Goal: Information Seeking & Learning: Learn about a topic

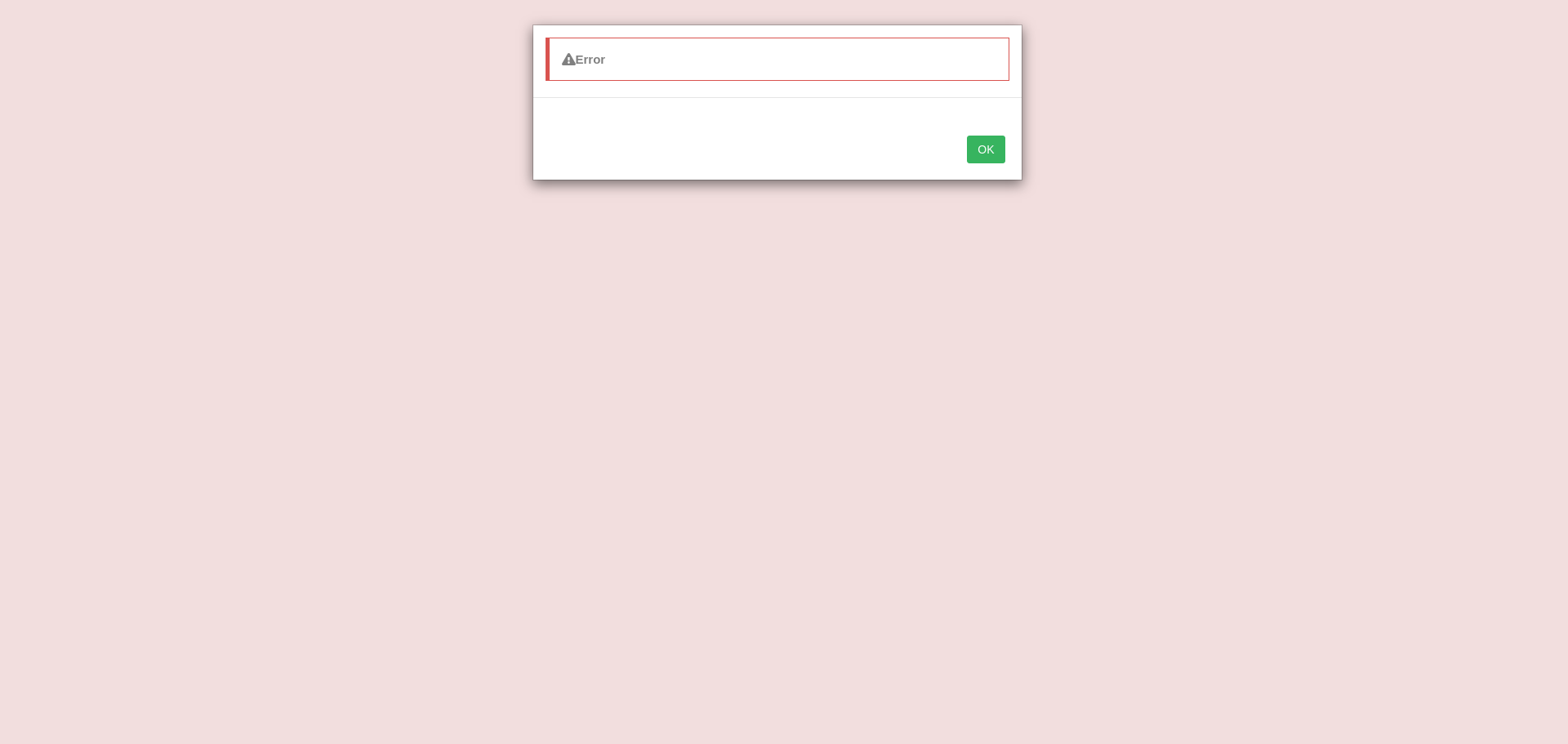
click at [984, 151] on button "OK" at bounding box center [986, 149] width 37 height 28
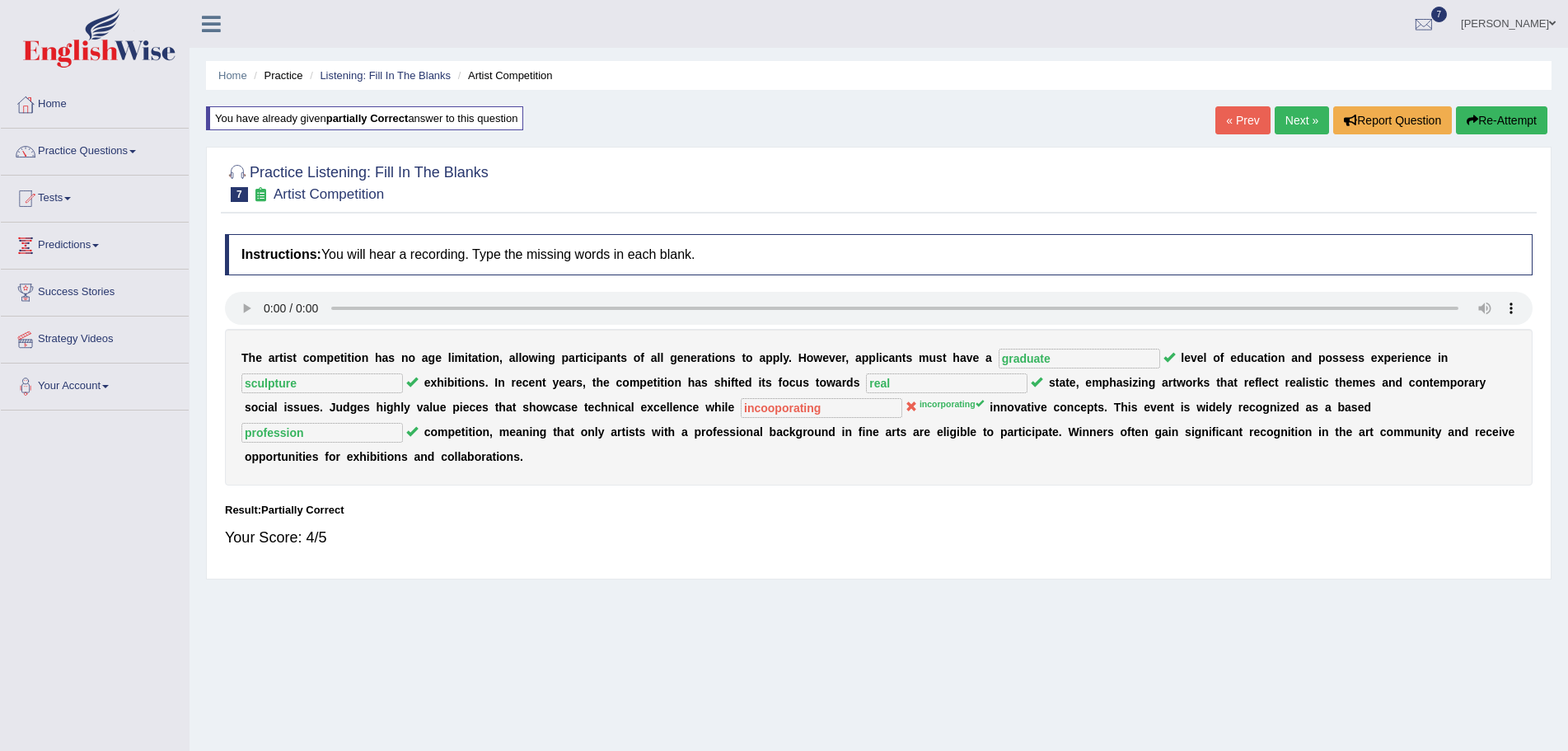
click at [1476, 112] on button "Re-Attempt" at bounding box center [1502, 120] width 92 height 28
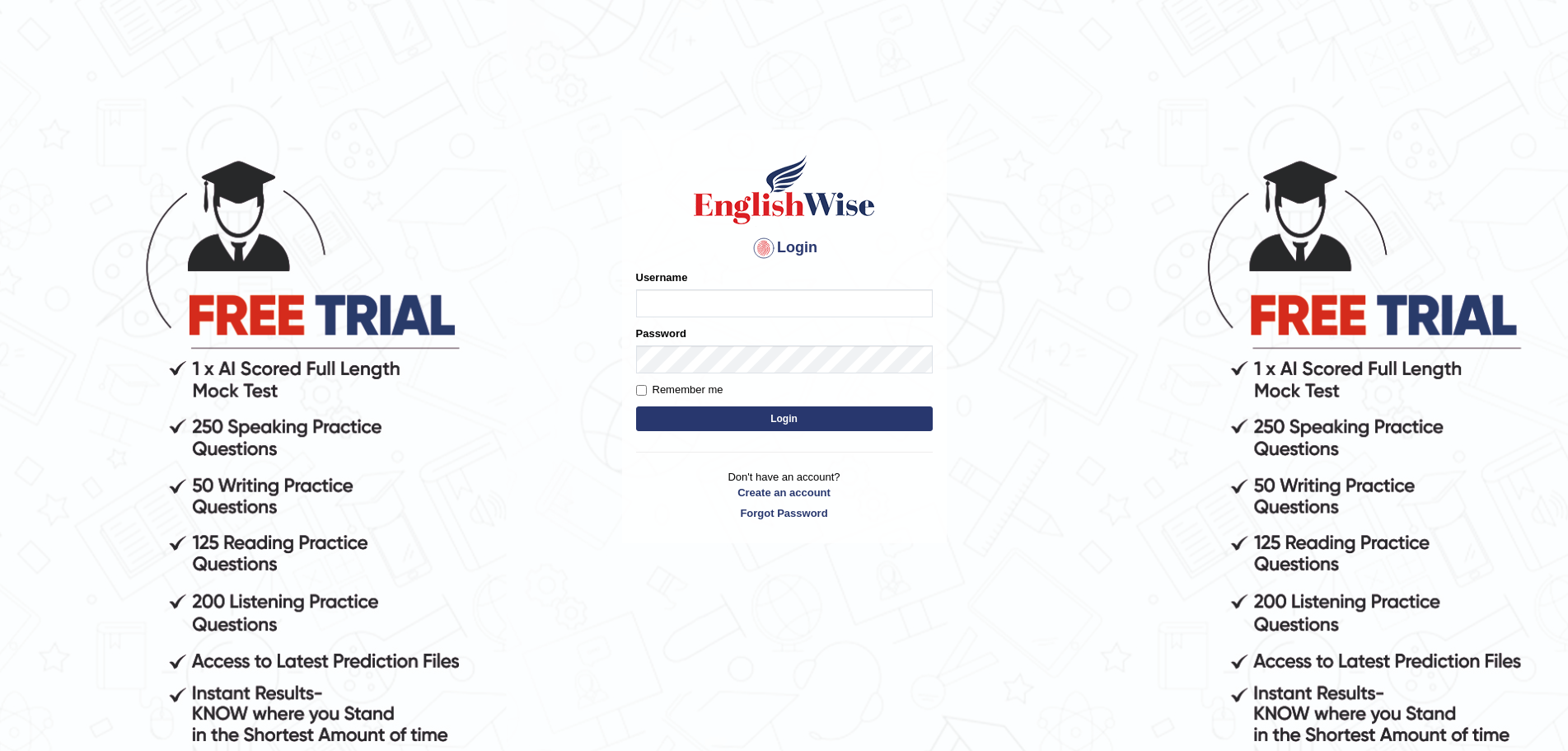
type input "Mugwunali"
click at [813, 420] on button "Login" at bounding box center [785, 419] width 297 height 25
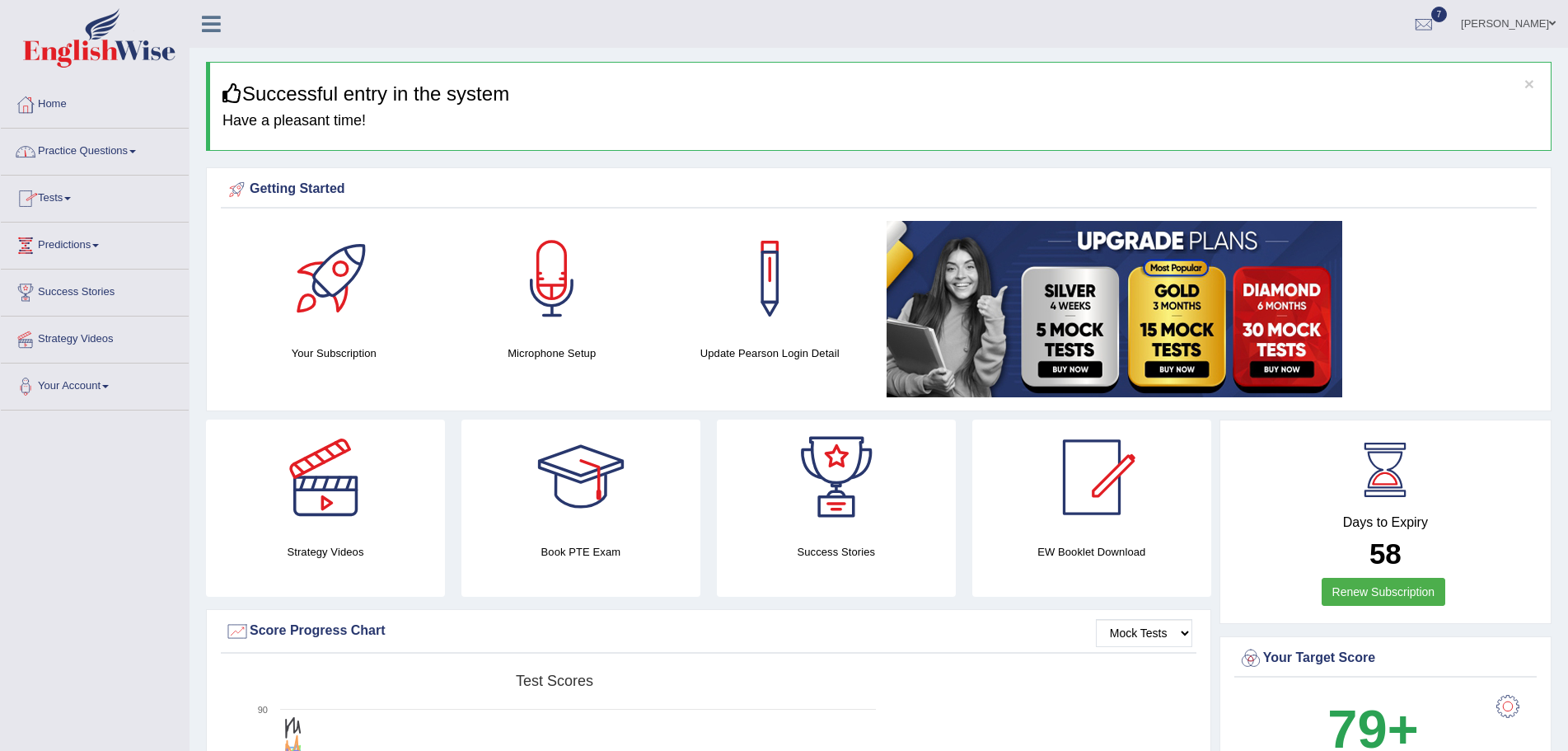
click at [136, 151] on span at bounding box center [133, 152] width 7 height 3
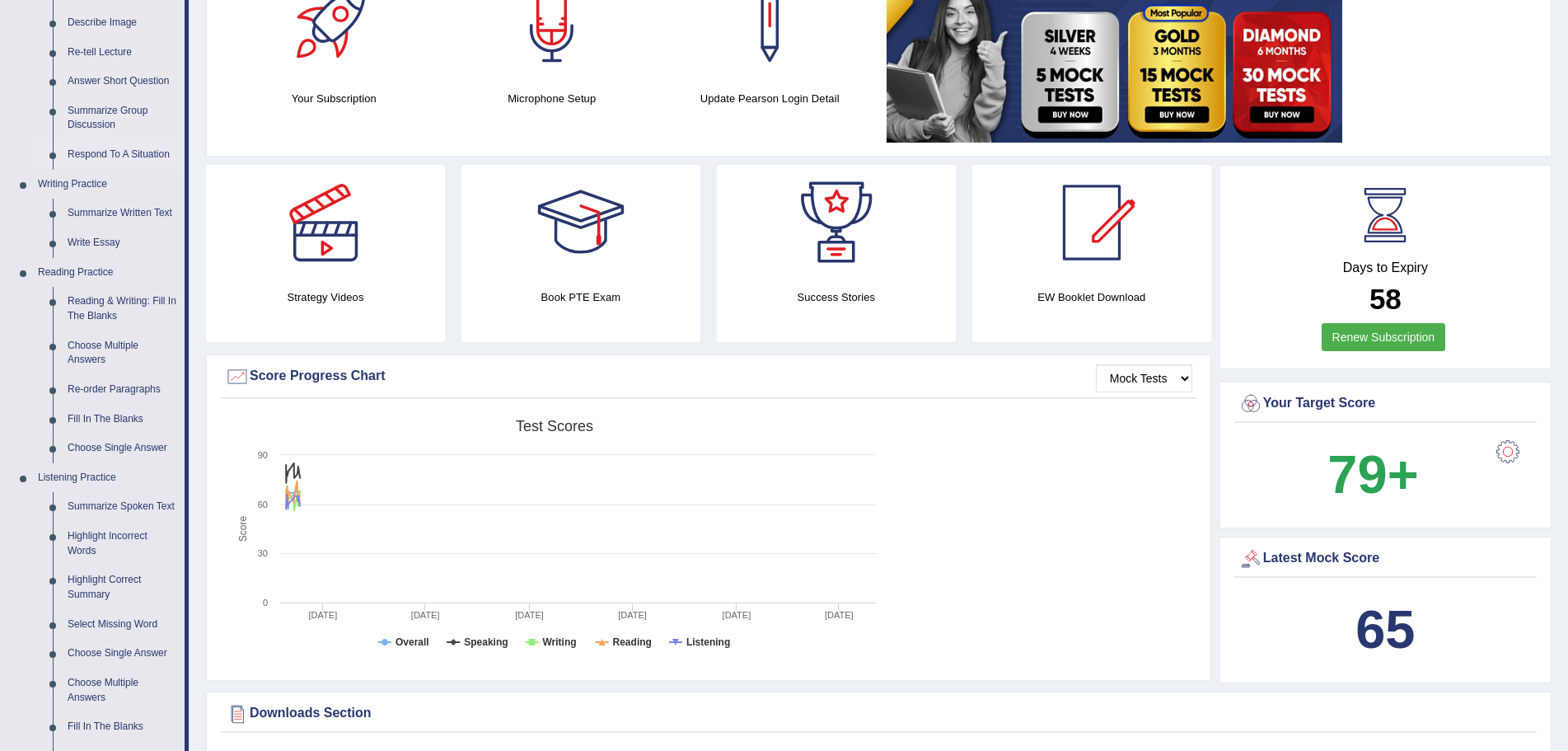
scroll to position [494, 0]
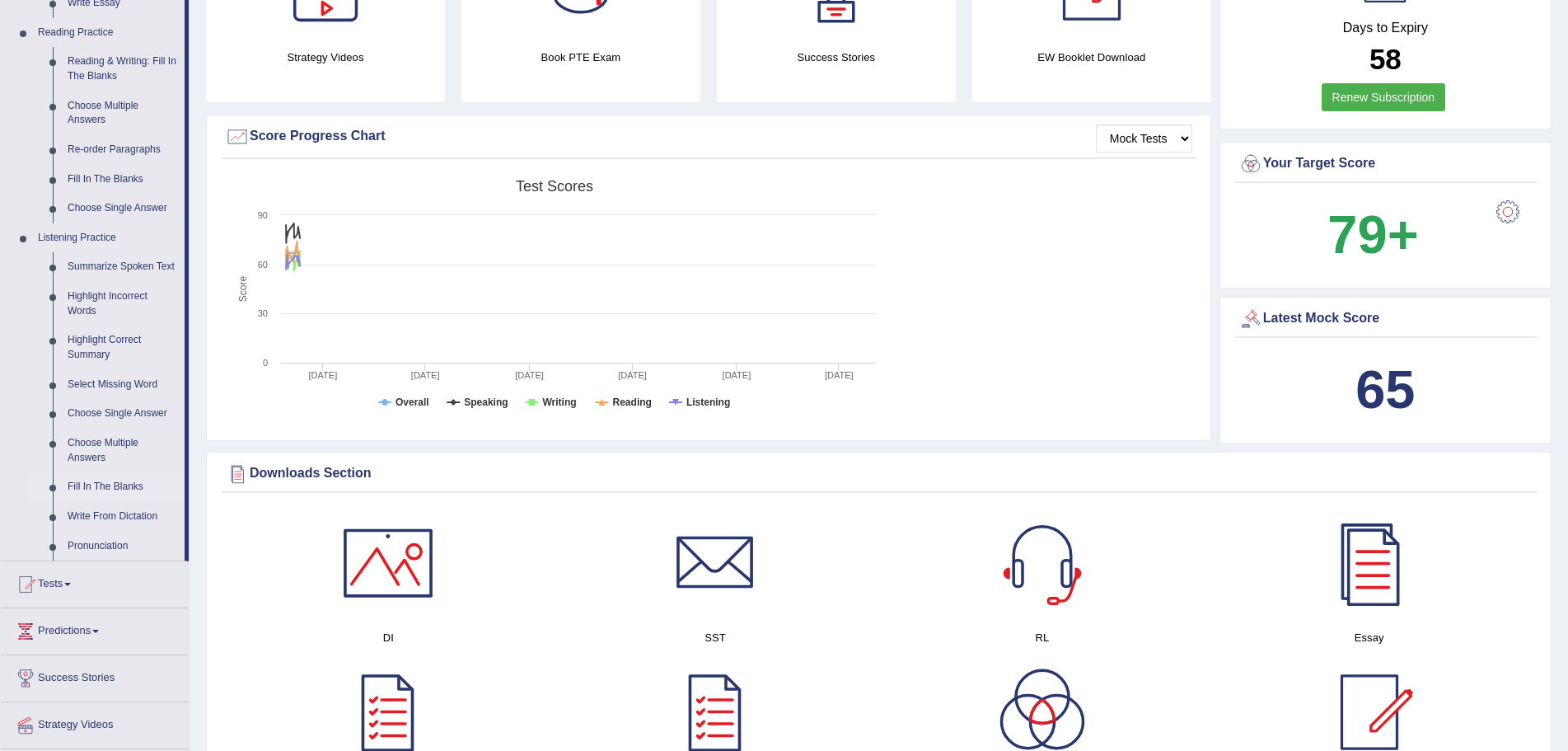
click at [110, 482] on link "Fill In The Blanks" at bounding box center [122, 488] width 124 height 30
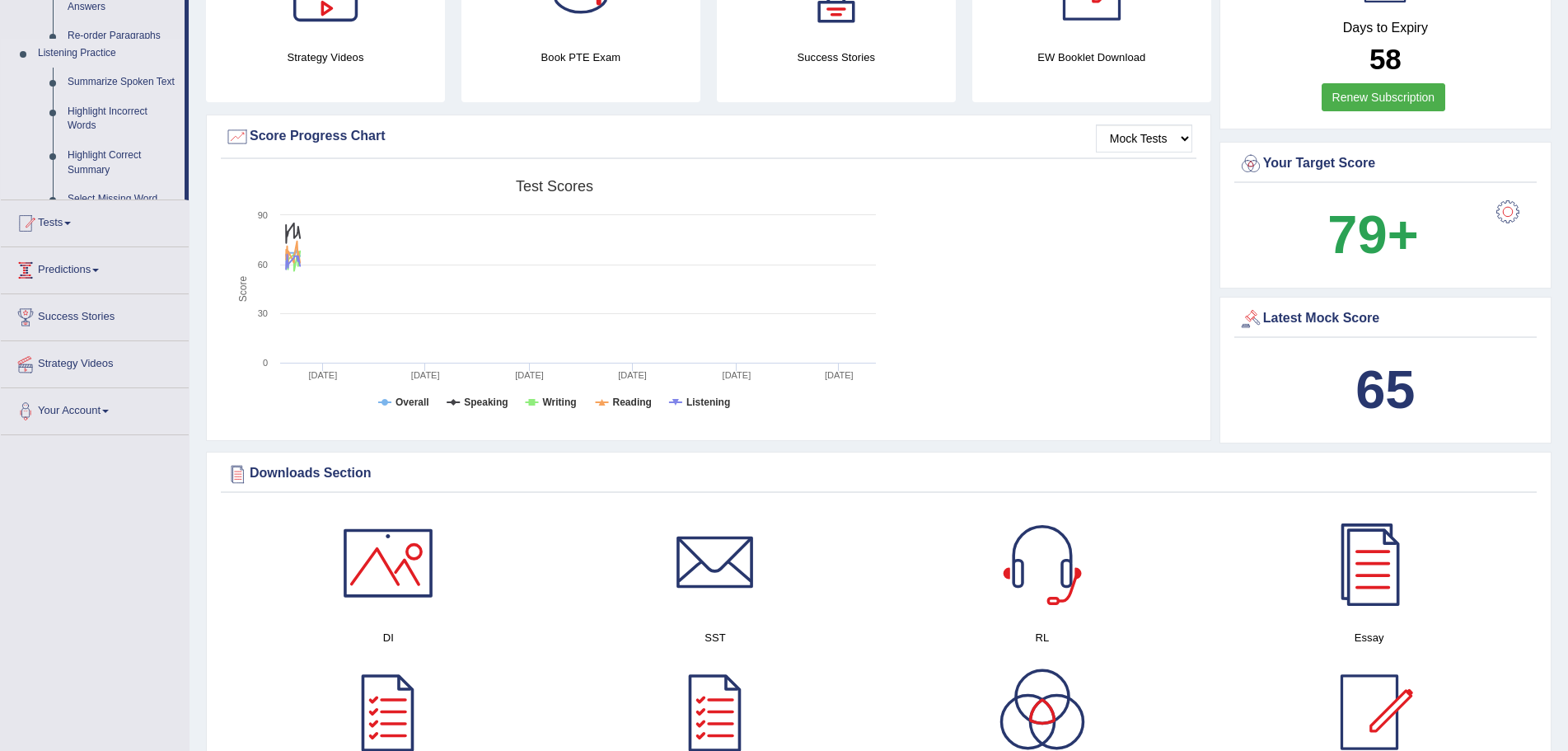
scroll to position [209, 0]
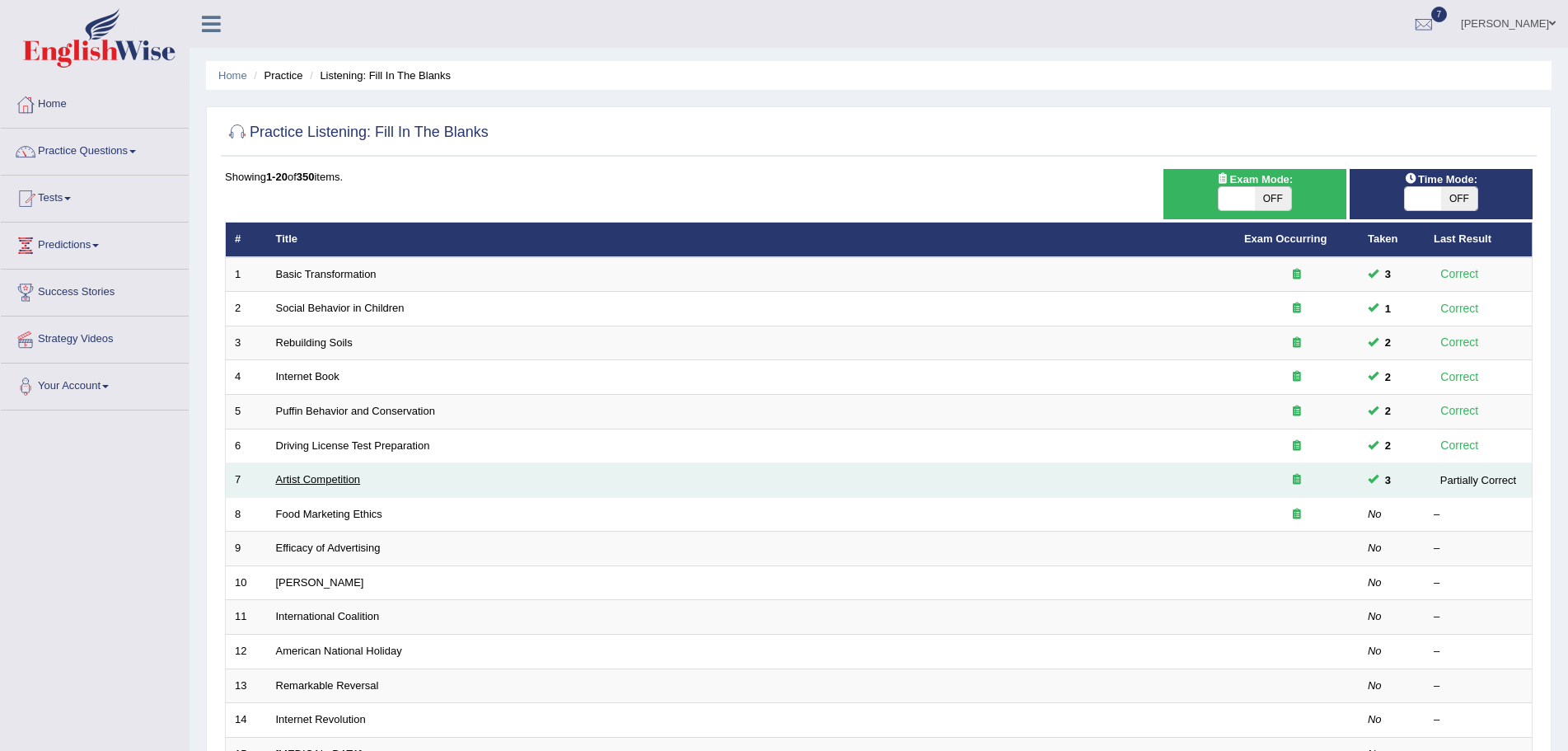
click at [291, 480] on link "Artist Competition" at bounding box center [318, 479] width 85 height 12
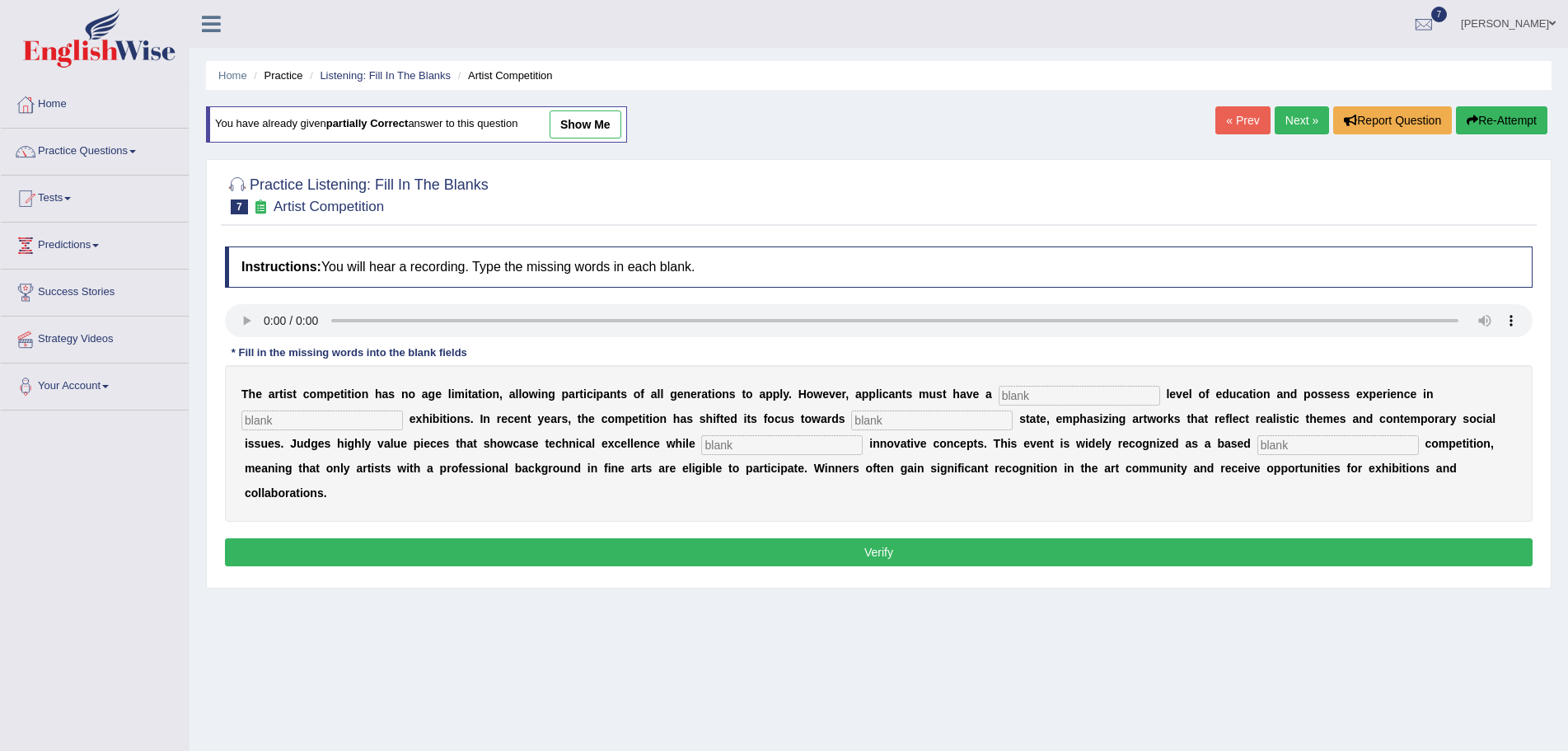
click at [1101, 397] on input "text" at bounding box center [1079, 396] width 161 height 20
type input "grd"
click at [374, 419] on input "text" at bounding box center [323, 420] width 161 height 20
type input "sculp"
click at [893, 421] on input "text" at bounding box center [932, 420] width 161 height 20
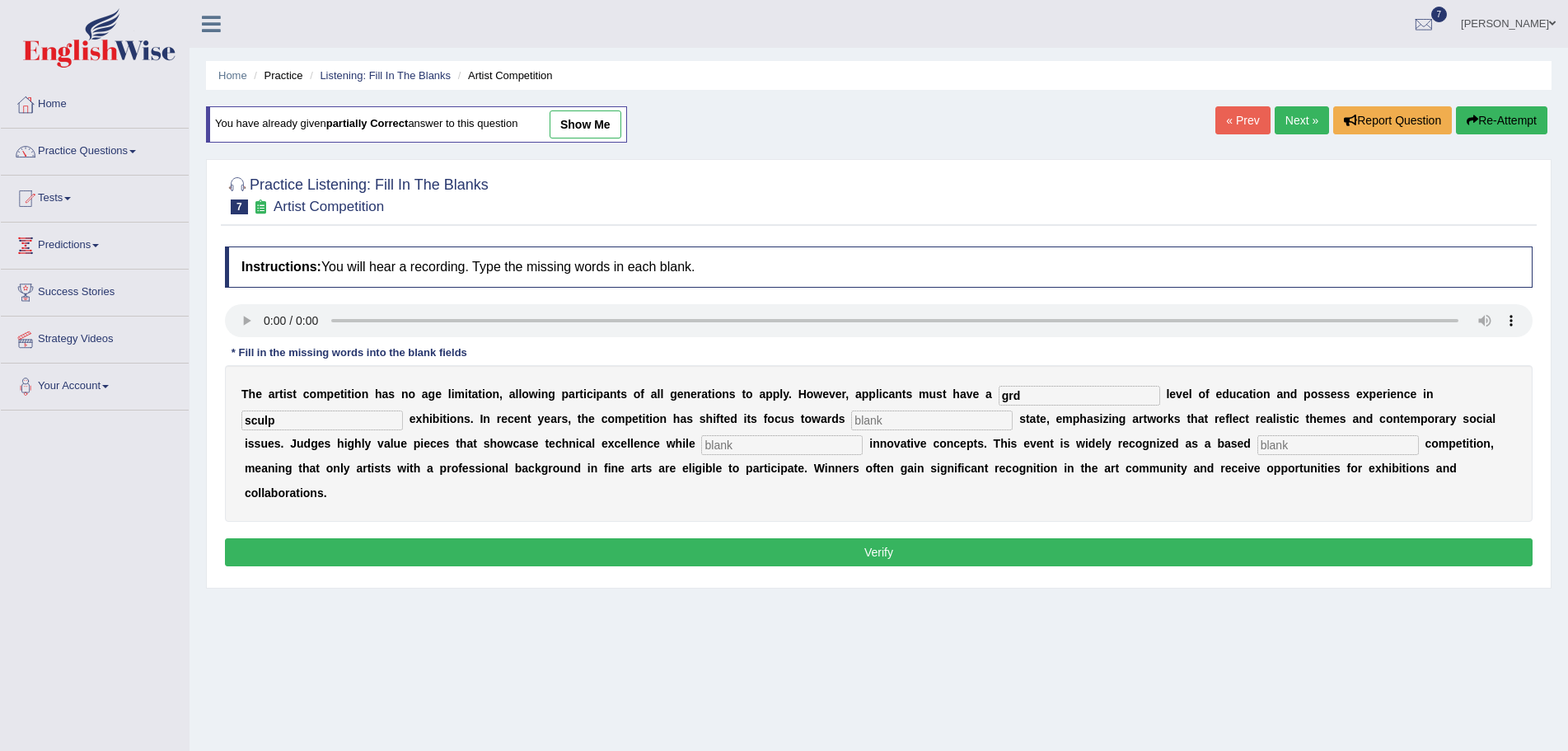
click at [757, 445] on input "text" at bounding box center [782, 445] width 161 height 20
type input "incor"
click at [1353, 445] on input "text" at bounding box center [1338, 445] width 161 height 20
type input "profession"
click at [729, 446] on input "incor" at bounding box center [782, 445] width 161 height 20
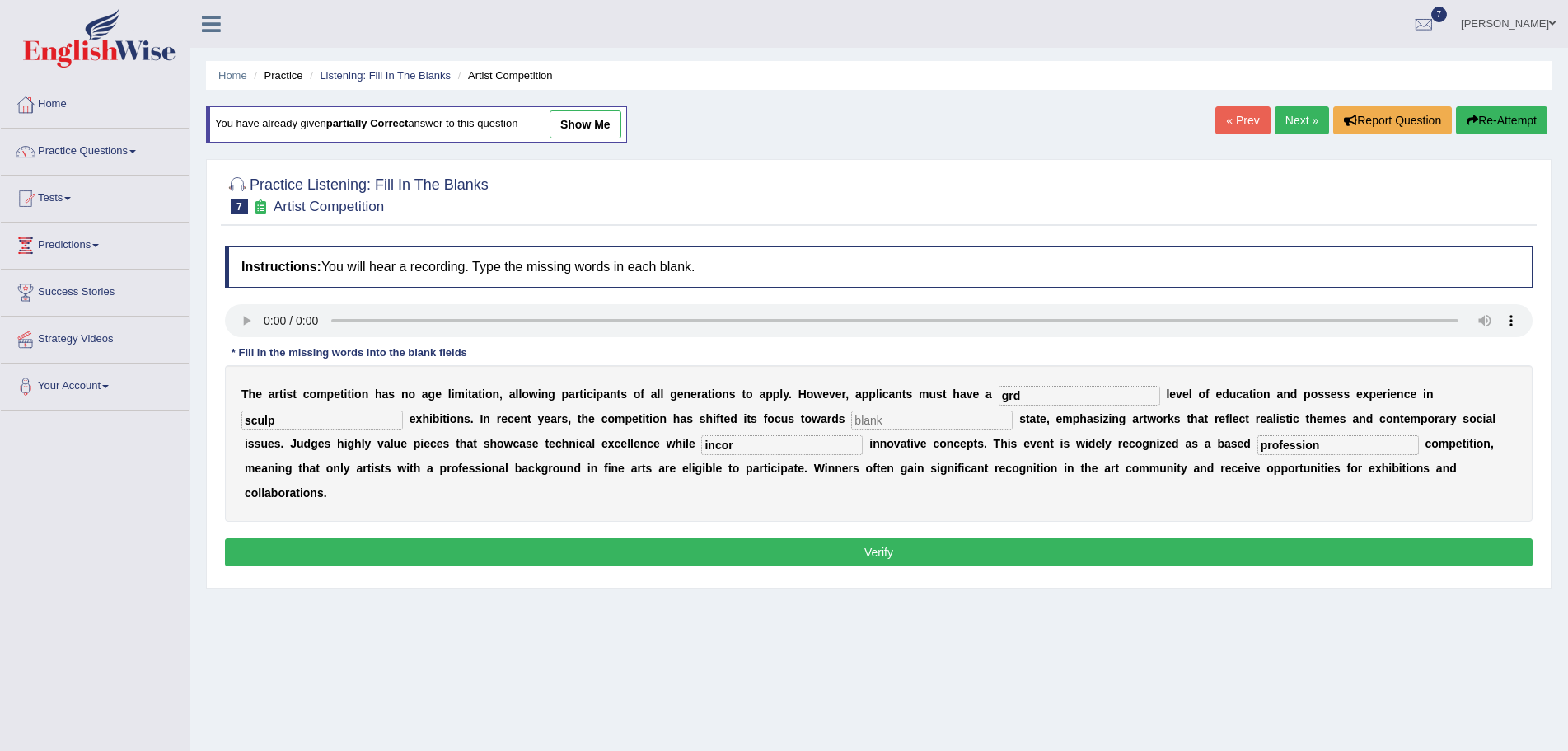
click at [733, 445] on input "incor" at bounding box center [782, 445] width 161 height 20
type input "incorporate"
click at [283, 422] on input "sculp" at bounding box center [323, 420] width 161 height 20
type input "sculpture"
click at [1024, 397] on input "grd" at bounding box center [1079, 396] width 161 height 20
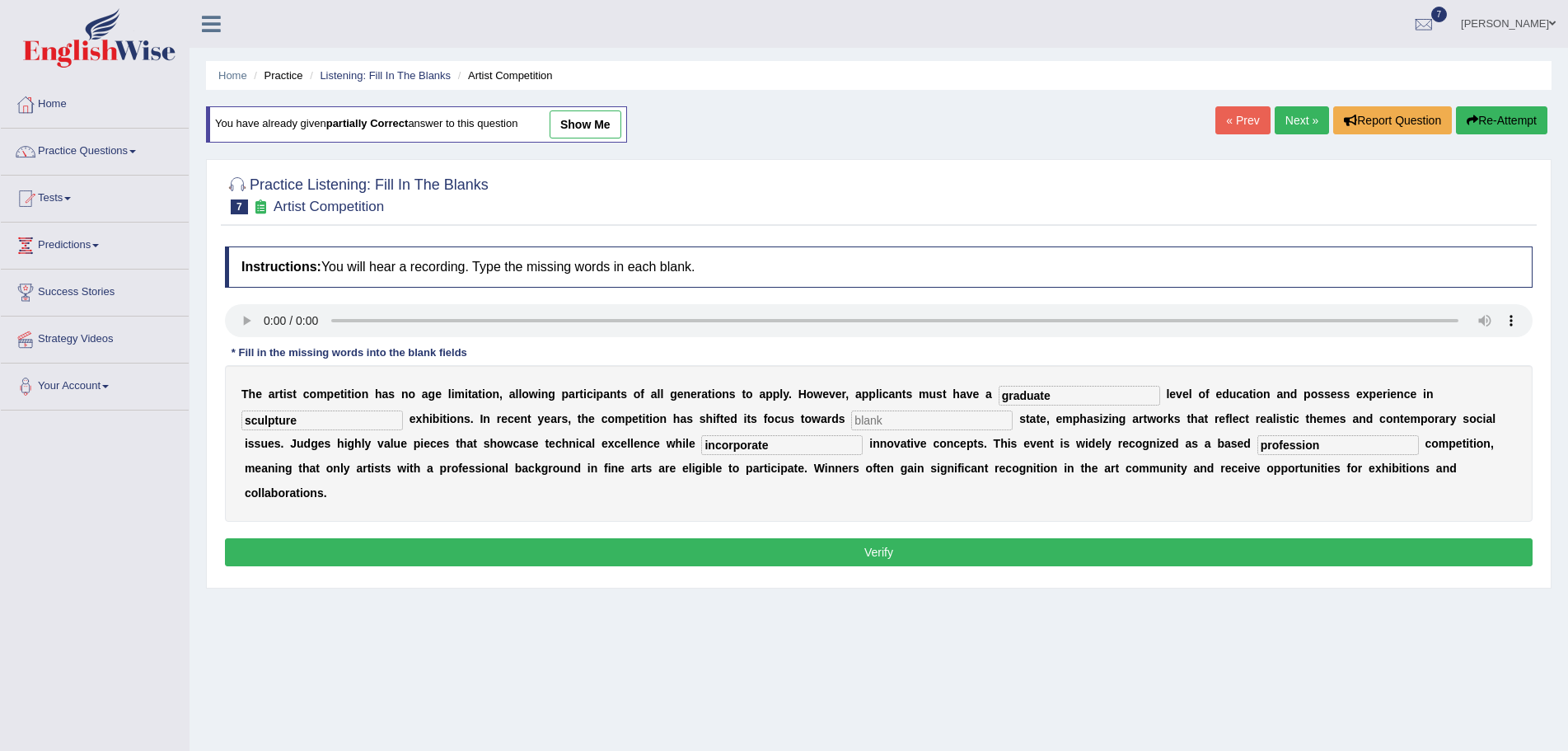
type input "graduate"
click at [887, 419] on input "text" at bounding box center [932, 420] width 161 height 20
type input "real"
click at [881, 542] on button "Verify" at bounding box center [878, 552] width 1308 height 28
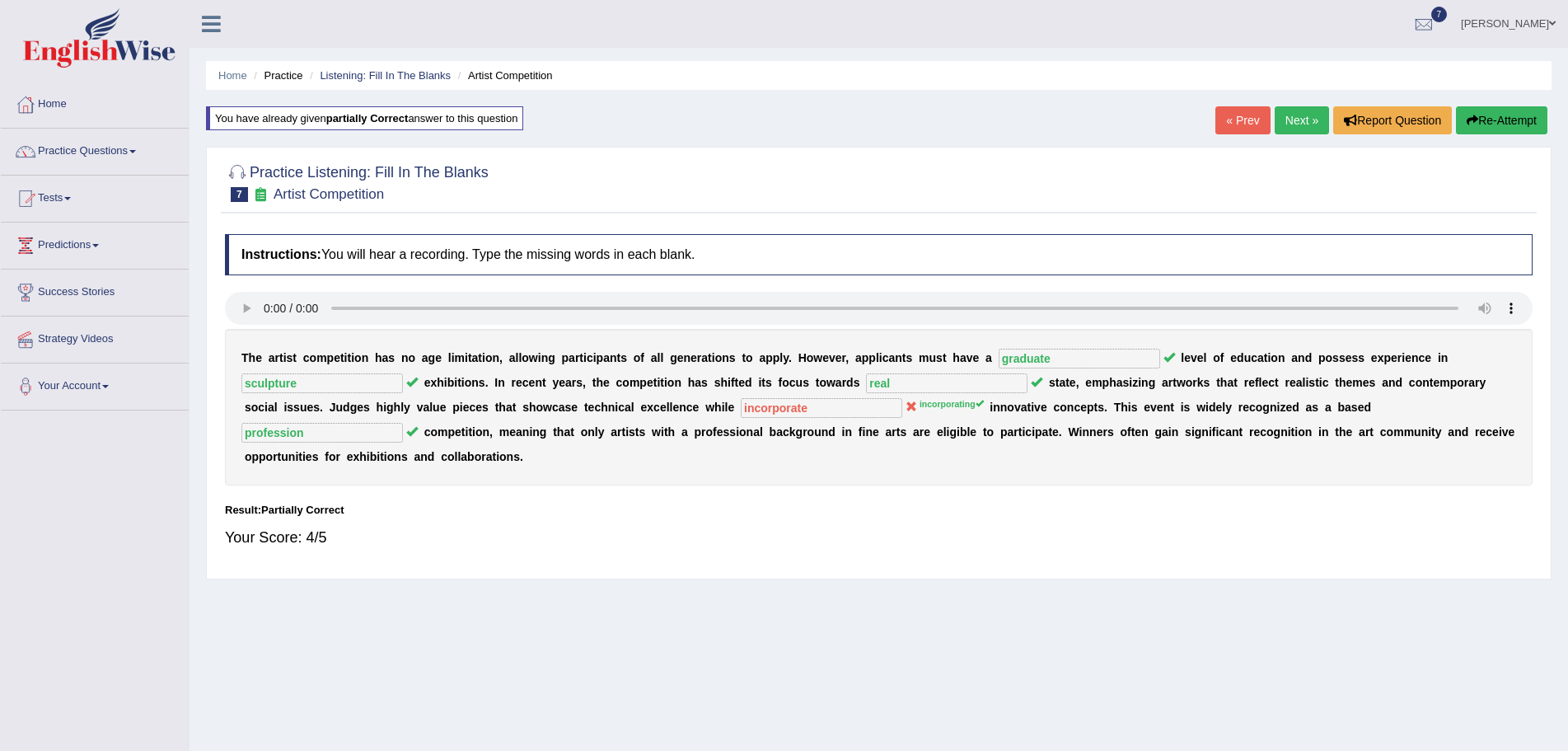
click at [1289, 116] on link "Next »" at bounding box center [1301, 120] width 54 height 28
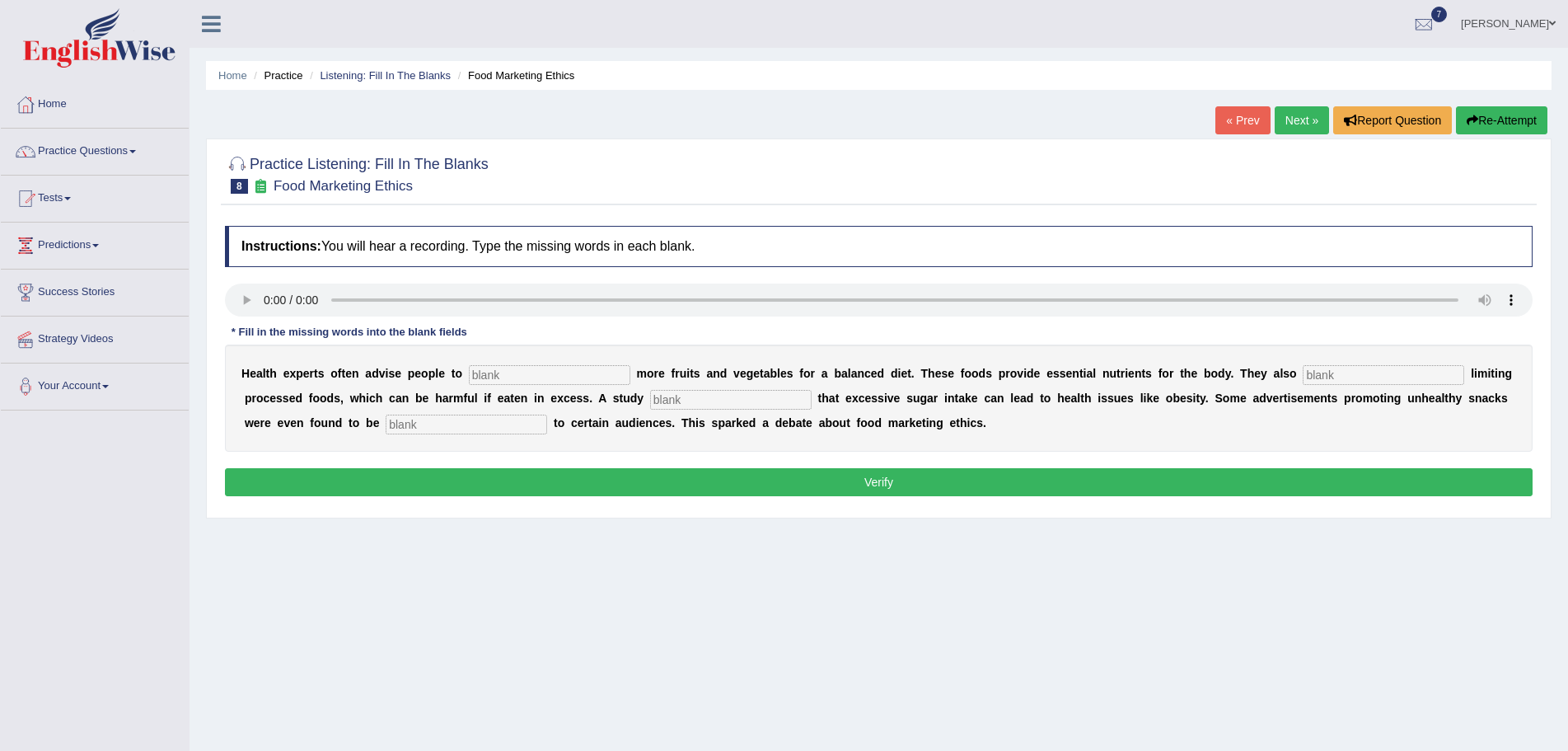
click at [531, 376] on input "text" at bounding box center [550, 375] width 161 height 20
type input "consum"
click at [1345, 376] on input "text" at bounding box center [1384, 375] width 161 height 20
type input "provided"
click at [768, 398] on input "text" at bounding box center [731, 399] width 161 height 20
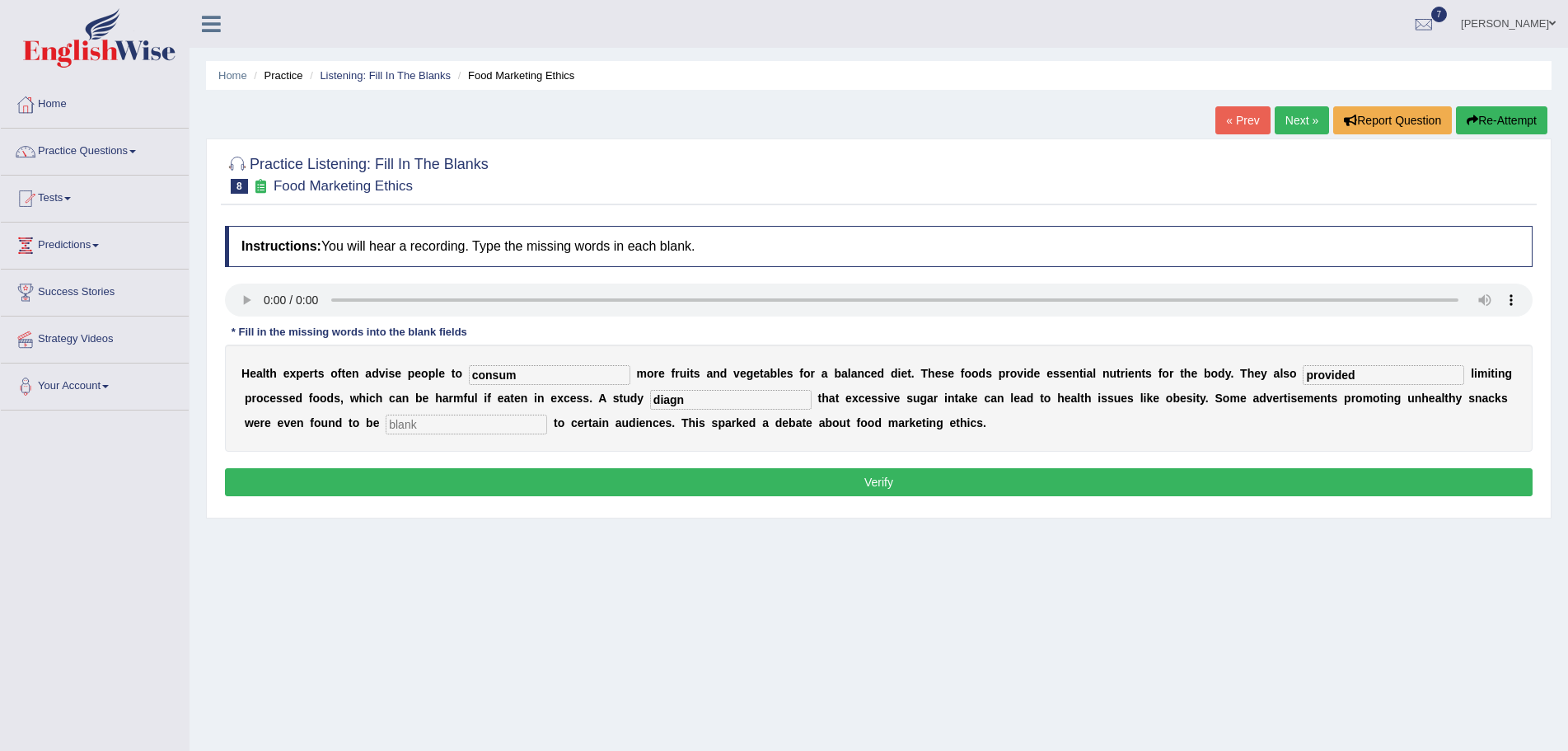
type input "diagn"
click at [443, 423] on input "text" at bounding box center [467, 424] width 161 height 20
type input "offensive"
click at [689, 401] on input "diagn" at bounding box center [731, 399] width 161 height 20
type input "diagnose"
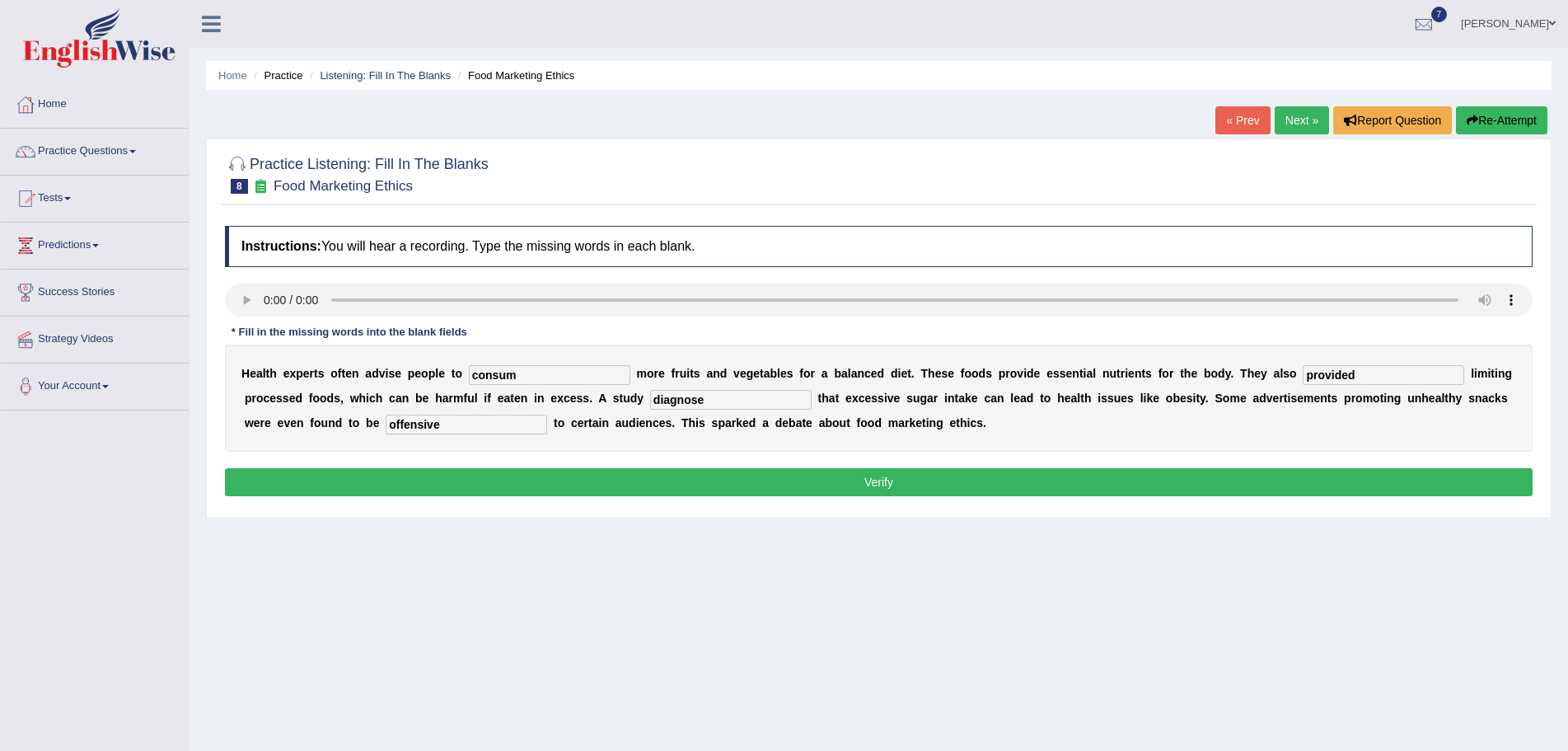
click at [544, 379] on input "consum" at bounding box center [550, 375] width 161 height 20
type input "consume"
click at [707, 399] on input "diagnose" at bounding box center [731, 399] width 161 height 20
type input "diagnosed"
click at [689, 482] on button "Verify" at bounding box center [878, 482] width 1308 height 28
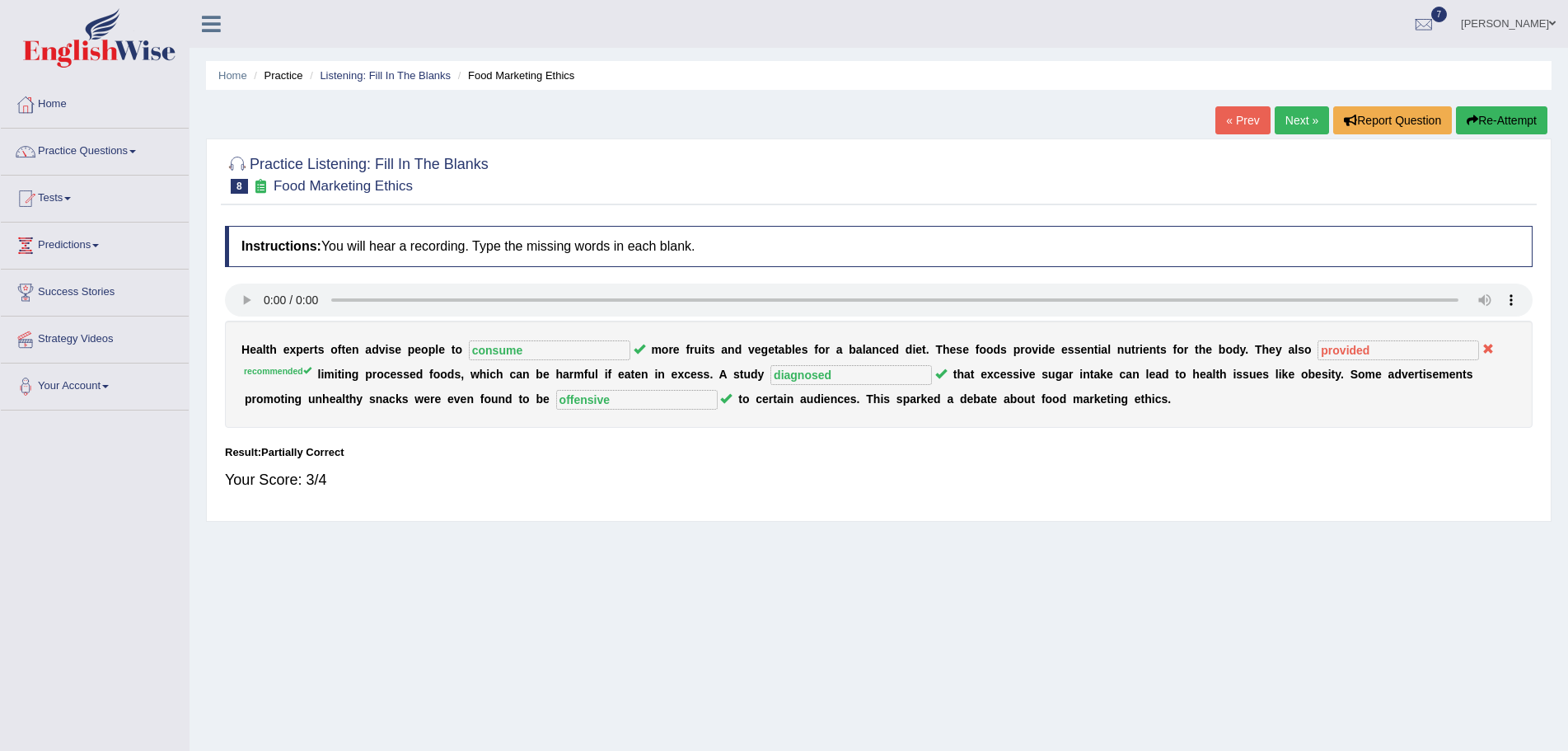
click at [1492, 117] on button "Re-Attempt" at bounding box center [1502, 120] width 92 height 28
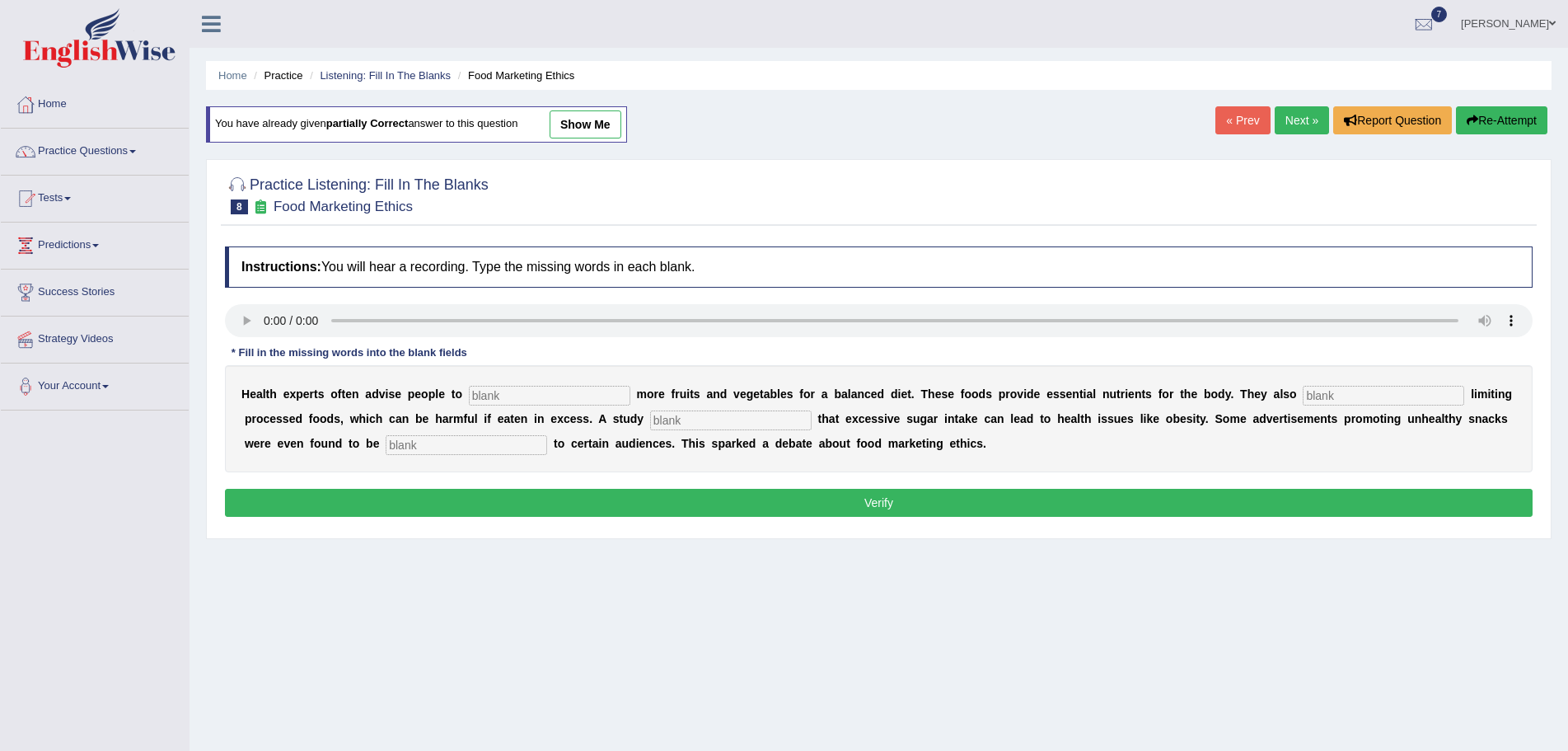
click at [593, 399] on input "text" at bounding box center [550, 396] width 161 height 20
click at [527, 397] on input "text" at bounding box center [550, 396] width 161 height 20
type input "consu"
click at [1354, 394] on input "text" at bounding box center [1384, 396] width 161 height 20
type input "rec"
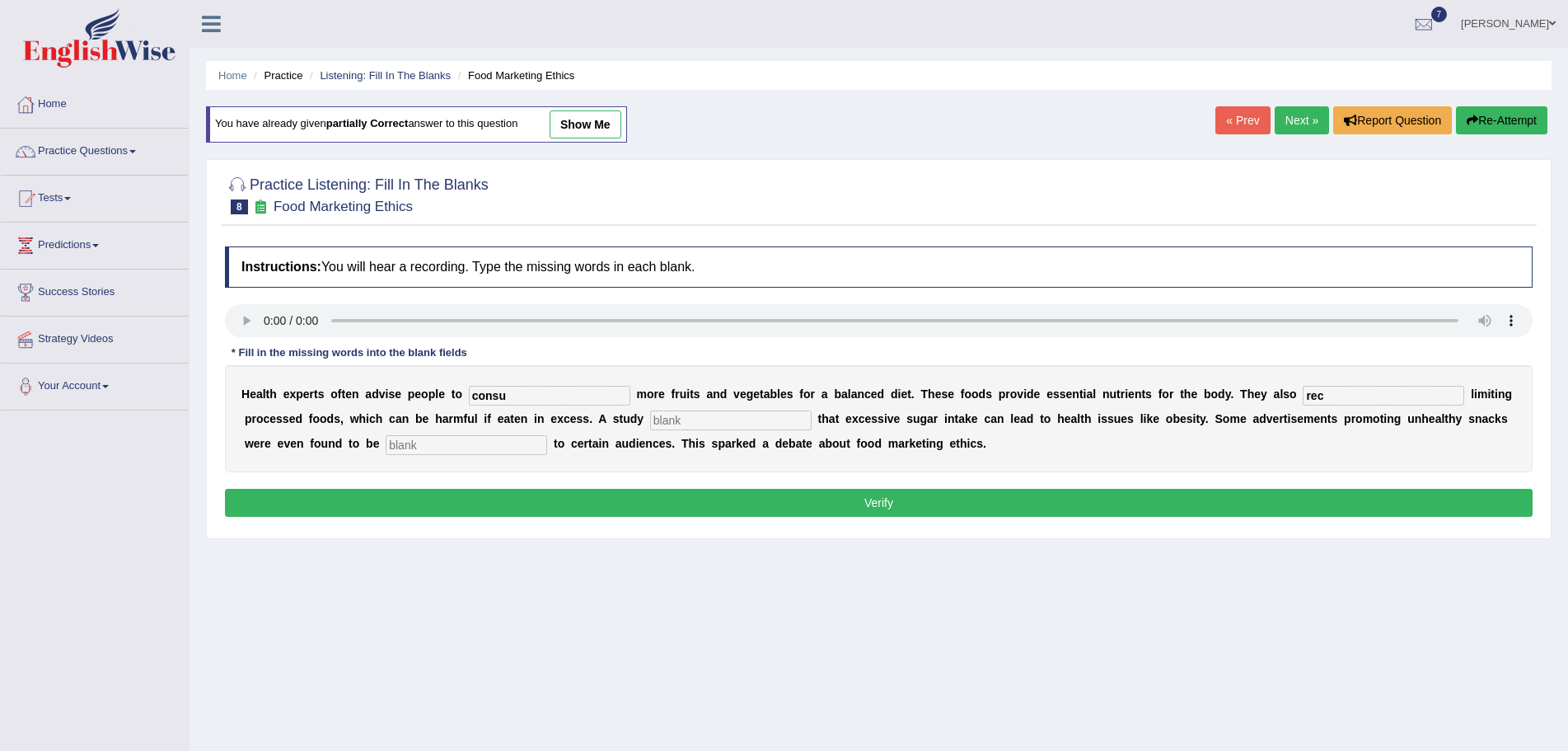
click at [697, 423] on input "text" at bounding box center [731, 420] width 161 height 20
type input "diagn"
click at [457, 450] on input "text" at bounding box center [467, 445] width 161 height 20
type input "offensive"
click at [527, 399] on input "consu" at bounding box center [550, 396] width 161 height 20
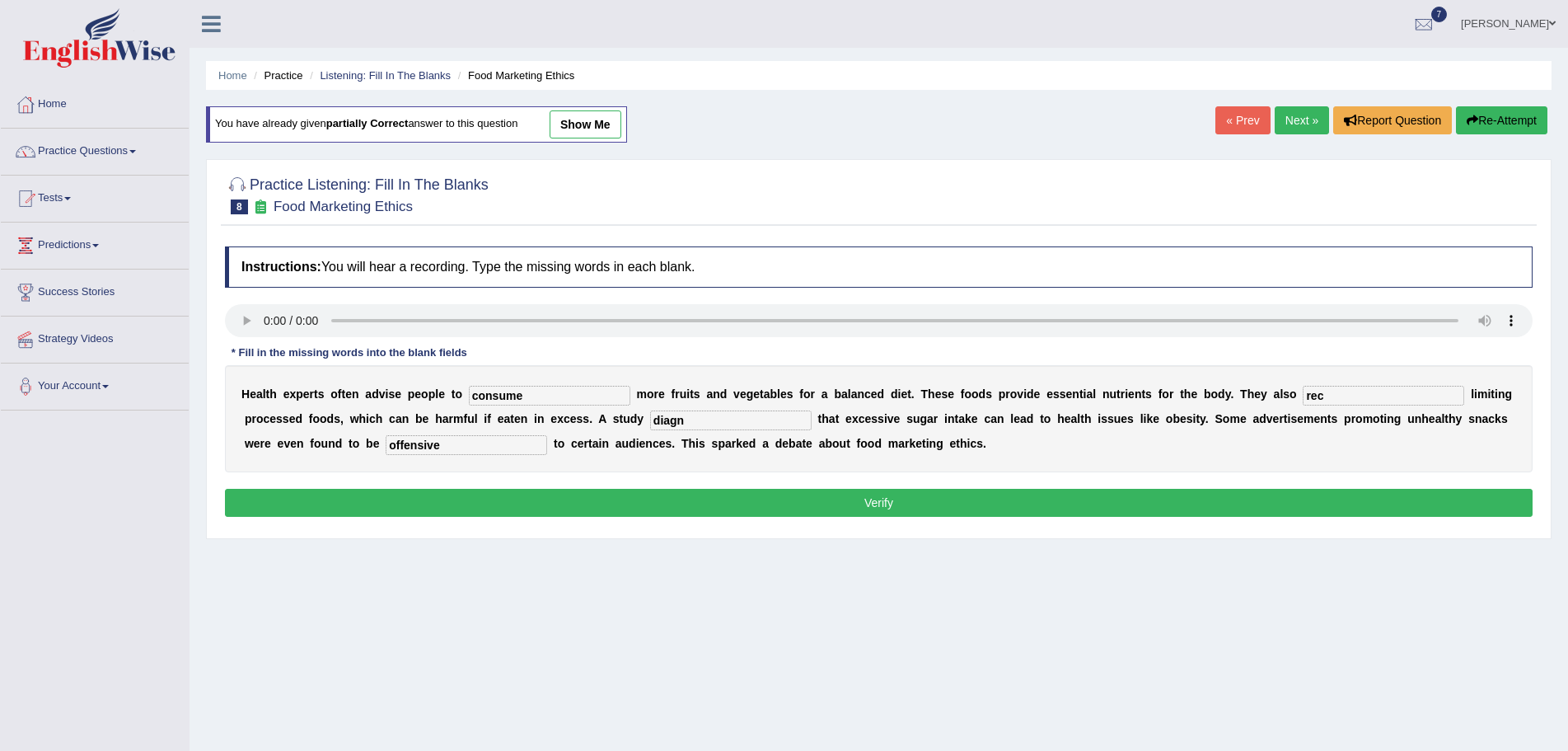
type input "consume"
click at [1329, 397] on input "rec" at bounding box center [1384, 396] width 161 height 20
type input "recommended"
click at [692, 422] on input "diagn" at bounding box center [731, 420] width 161 height 20
type input "diagnosed"
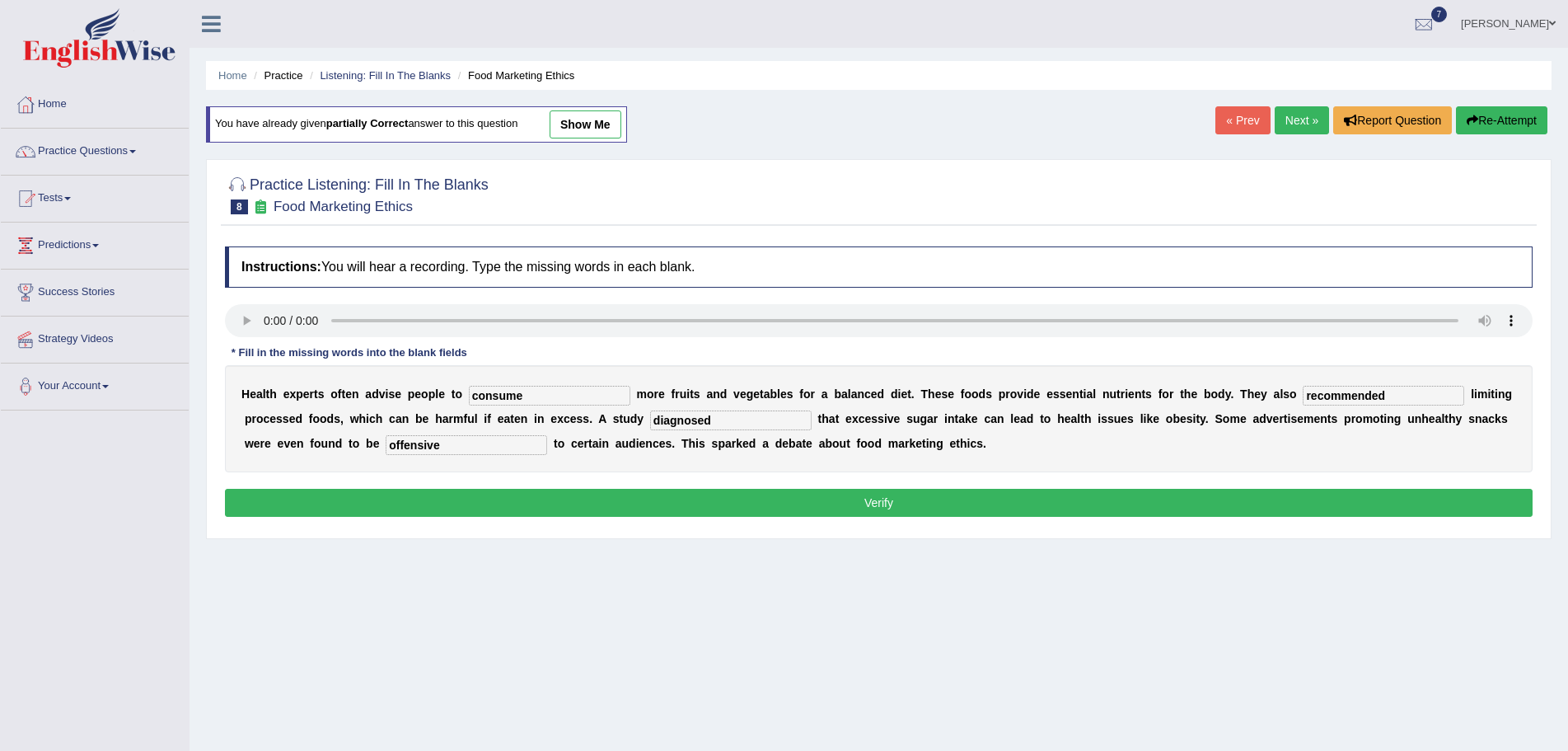
click at [784, 504] on button "Verify" at bounding box center [878, 503] width 1308 height 28
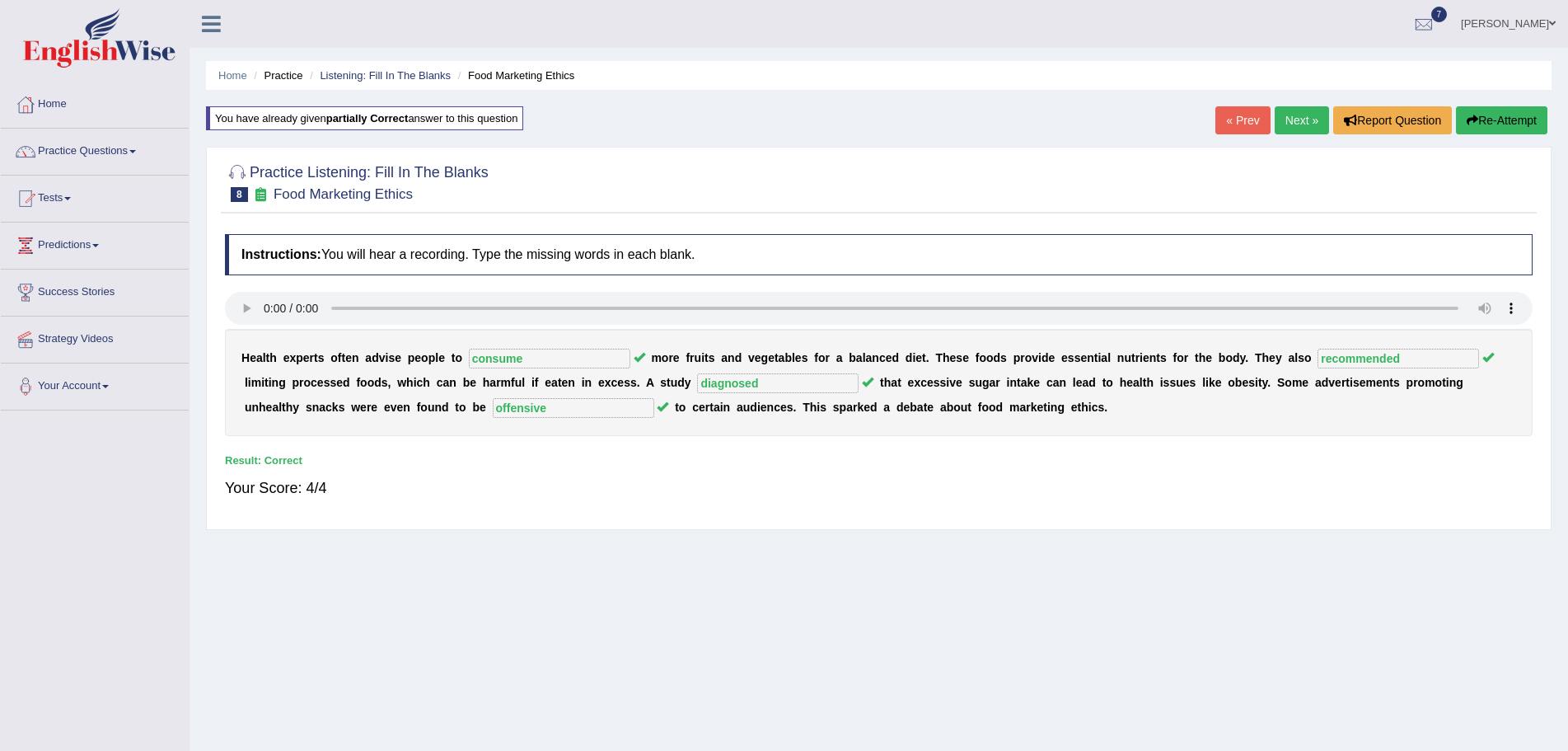
click at [1292, 122] on link "Next »" at bounding box center [1301, 120] width 54 height 28
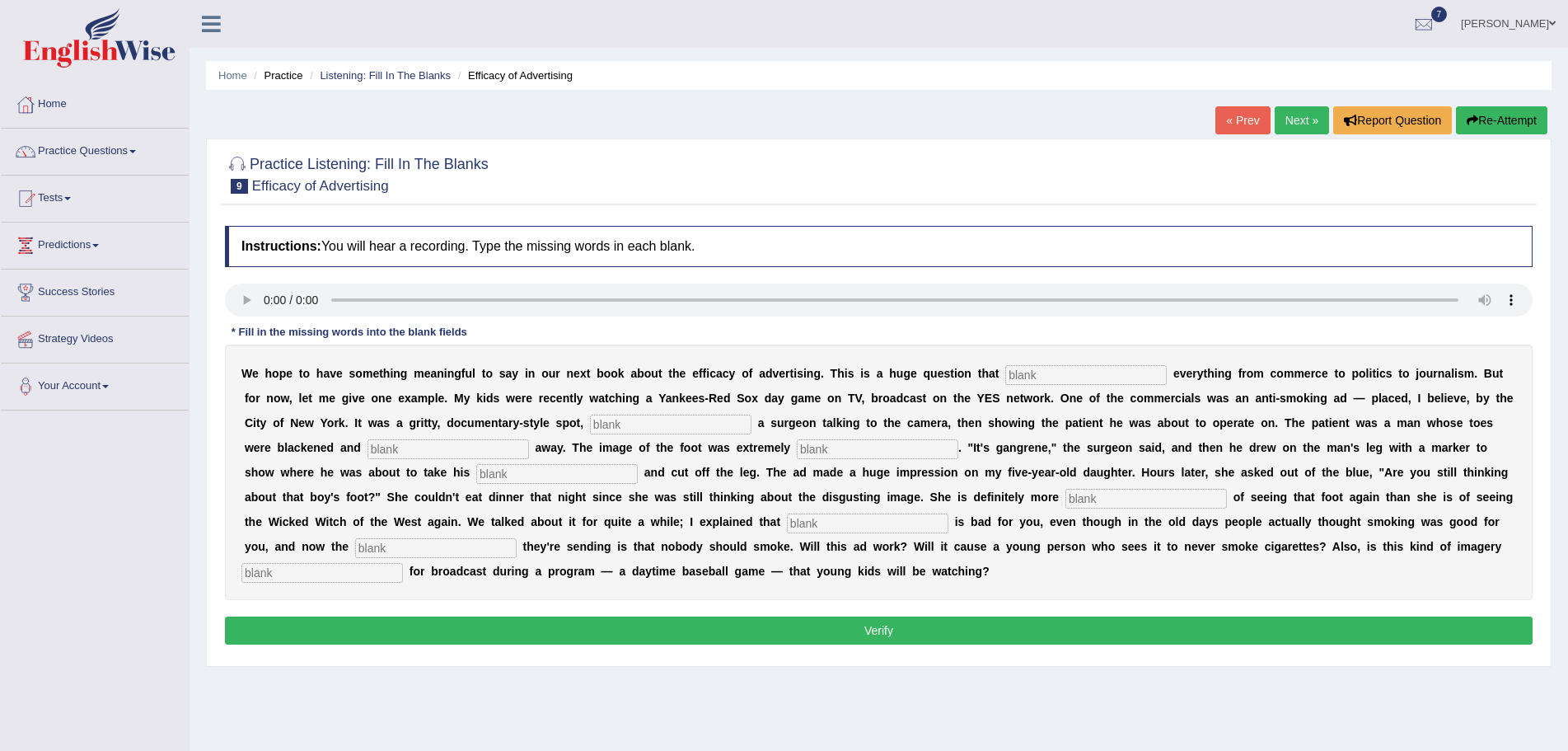
drag, startPoint x: 1045, startPoint y: 377, endPoint x: 1043, endPoint y: 367, distance: 10.2
click at [1046, 371] on input "text" at bounding box center [1086, 375] width 161 height 20
click at [419, 451] on input "text" at bounding box center [448, 449] width 161 height 20
click at [472, 550] on input "text" at bounding box center [436, 548] width 161 height 20
type input "explained"
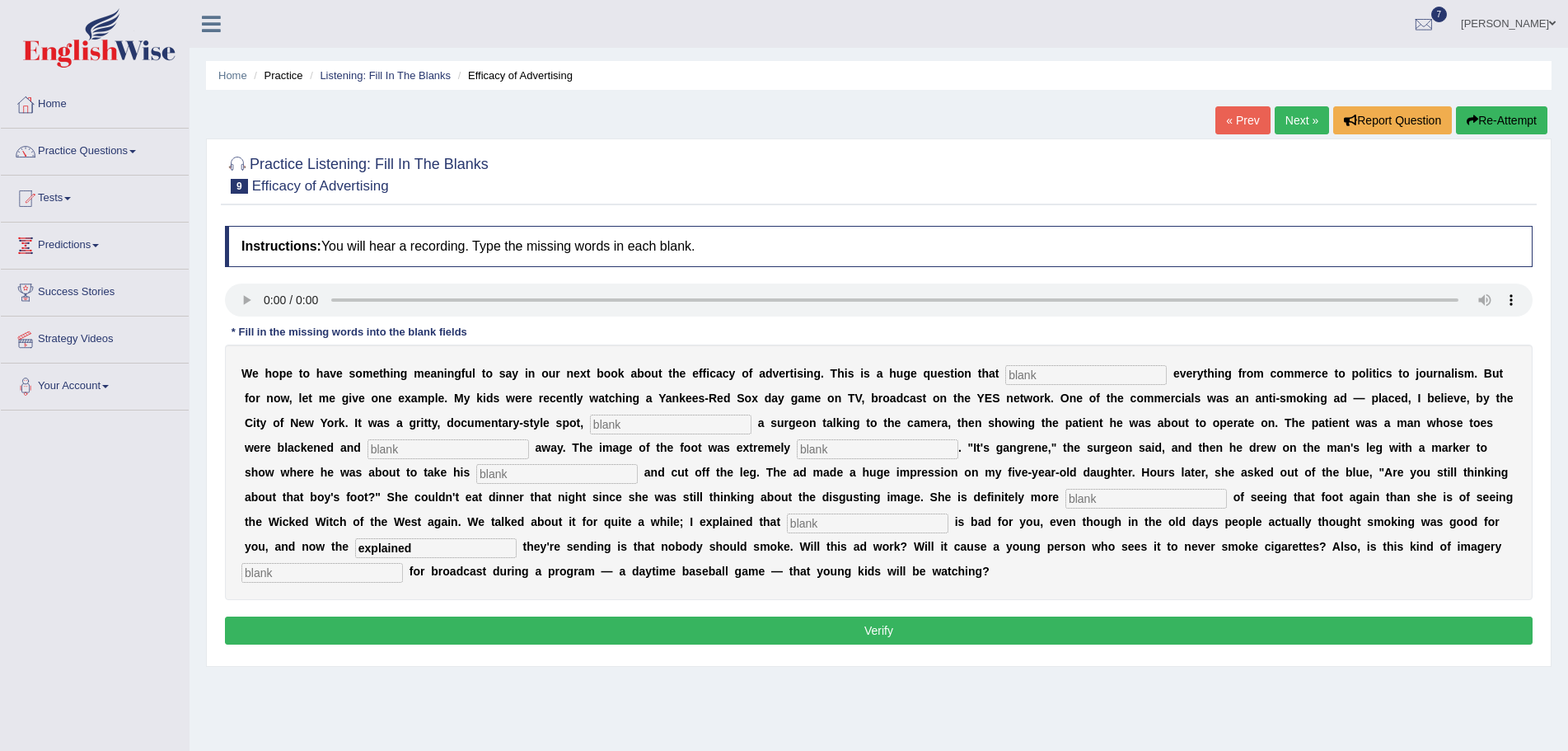
click at [844, 527] on input "text" at bounding box center [868, 524] width 161 height 20
type input "smoking"
click at [1105, 500] on input "text" at bounding box center [1146, 499] width 161 height 20
type input "scared"
click at [1053, 383] on input "text" at bounding box center [1086, 375] width 161 height 20
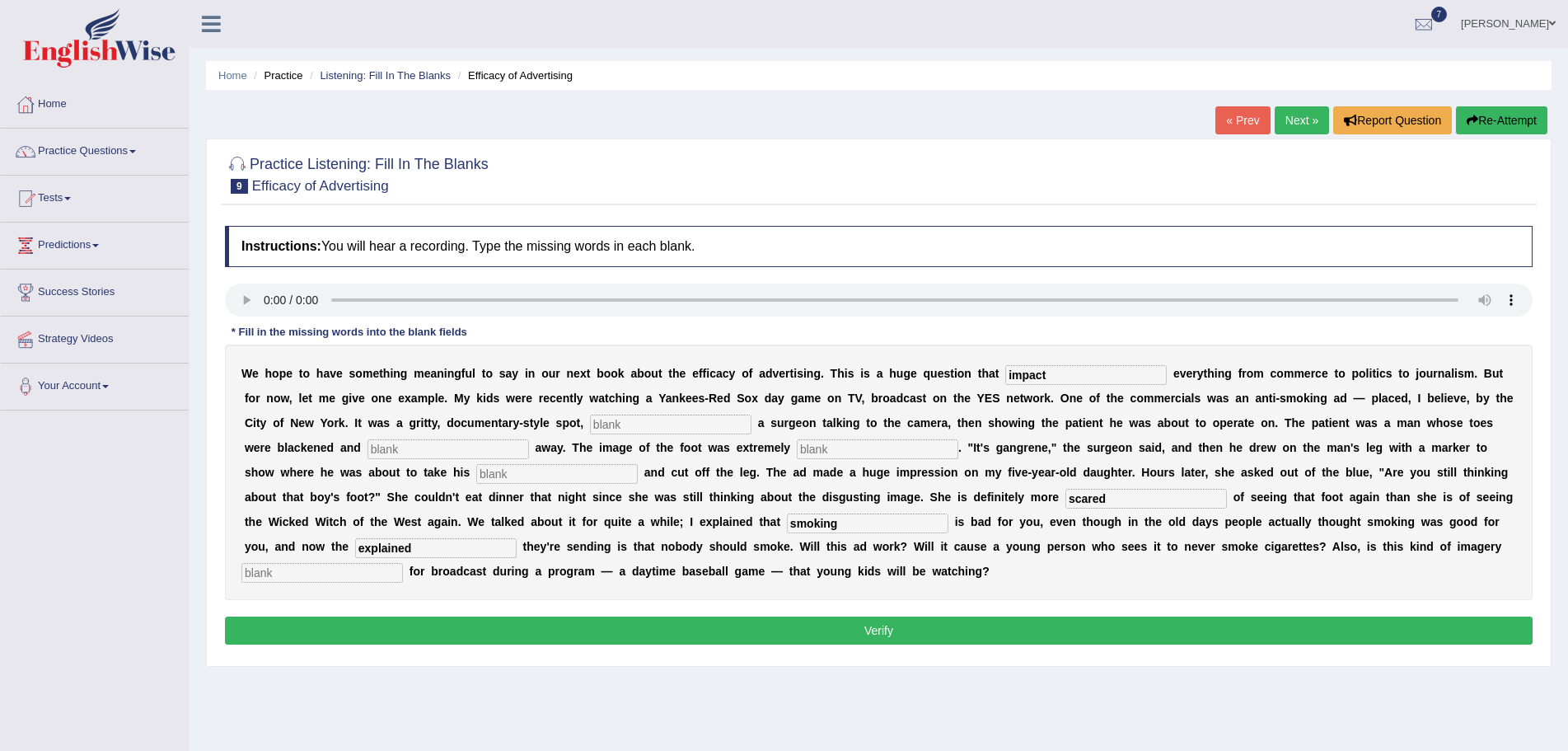
type input "impact"
click at [698, 425] on input "text" at bounding box center [671, 424] width 161 height 20
type input "fittering"
click at [514, 452] on input "text" at bounding box center [448, 449] width 161 height 20
click at [838, 450] on input "text" at bounding box center [877, 449] width 161 height 20
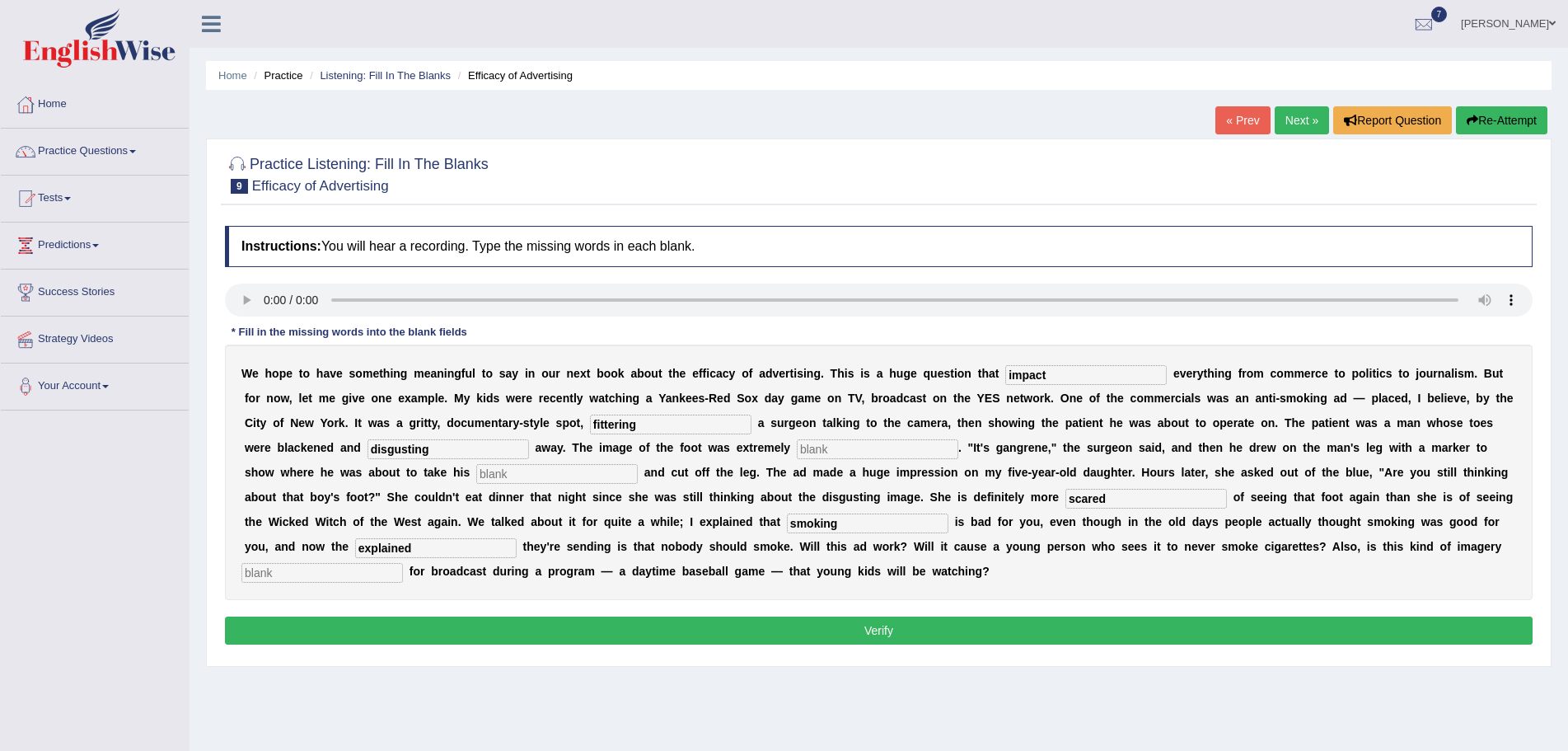
click at [431, 446] on input "disgusting" at bounding box center [448, 449] width 161 height 20
type input "d"
type input "running"
click at [839, 447] on input "text" at bounding box center [877, 449] width 161 height 20
type input "s"
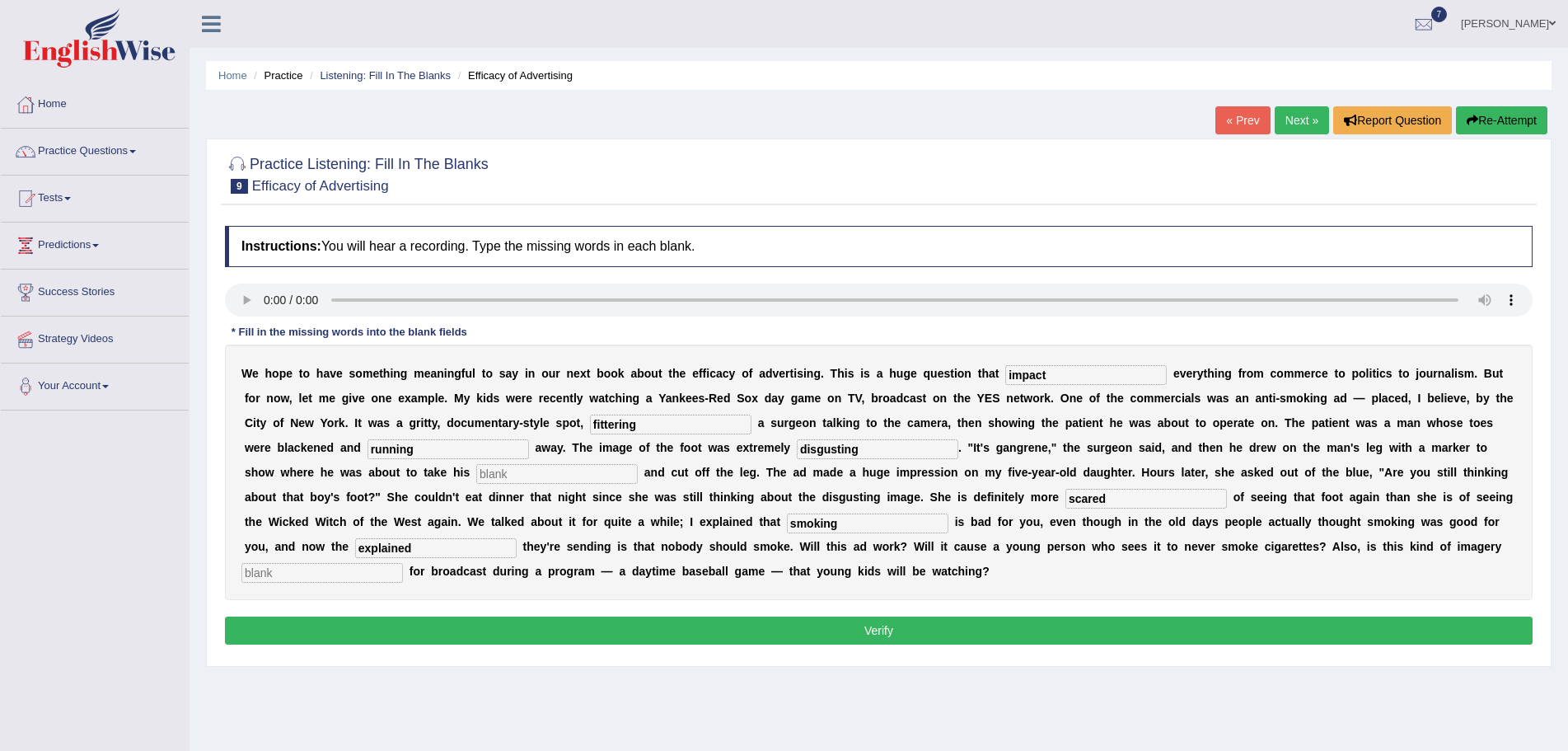
type input "disgusting"
click at [536, 473] on input "text" at bounding box center [557, 474] width 161 height 20
type input "axe"
click at [440, 547] on input "explained" at bounding box center [436, 548] width 161 height 20
type input "e"
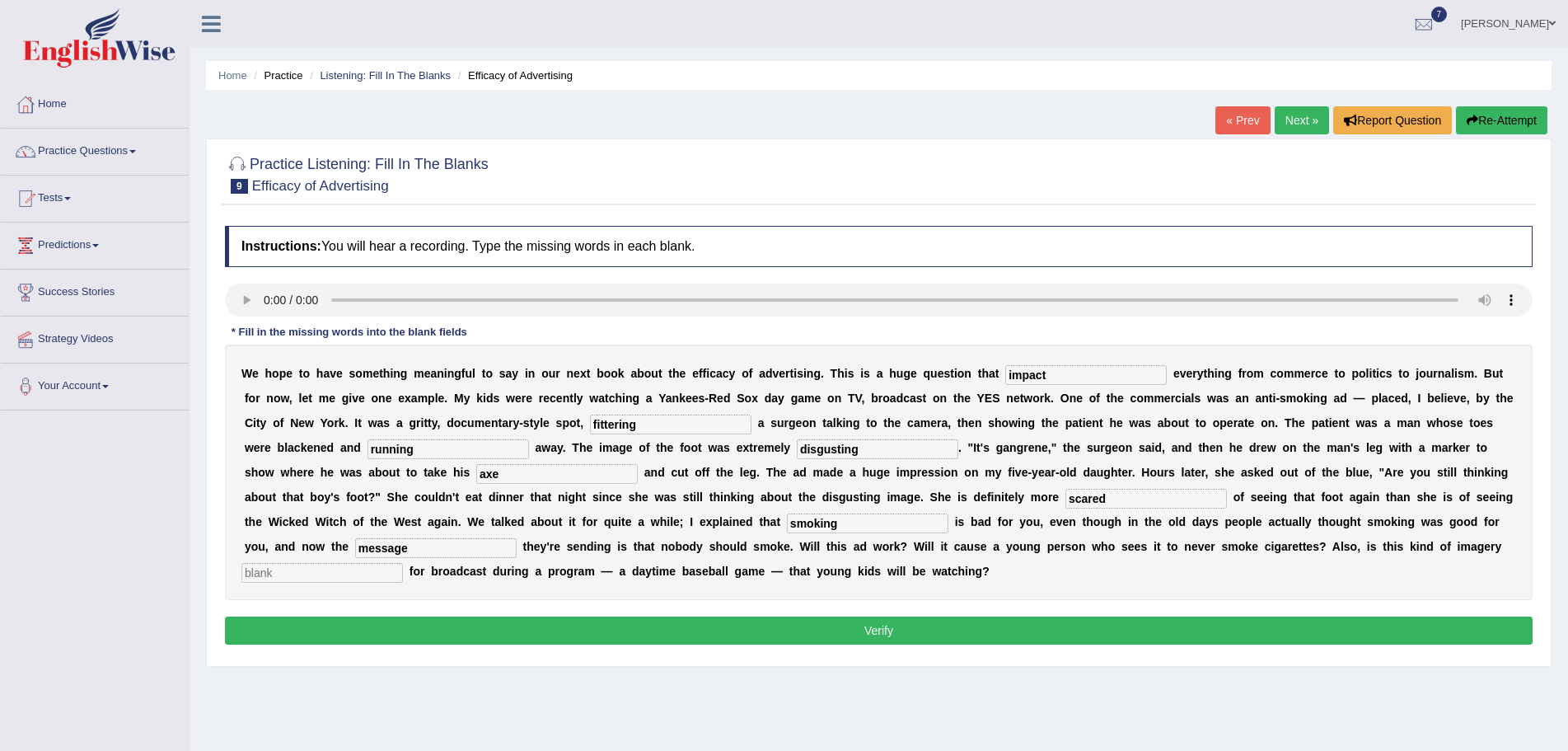
type input "message"
click at [384, 578] on input "text" at bounding box center [323, 572] width 161 height 20
type input "appropirate"
click at [745, 630] on button "Verify" at bounding box center [878, 631] width 1308 height 28
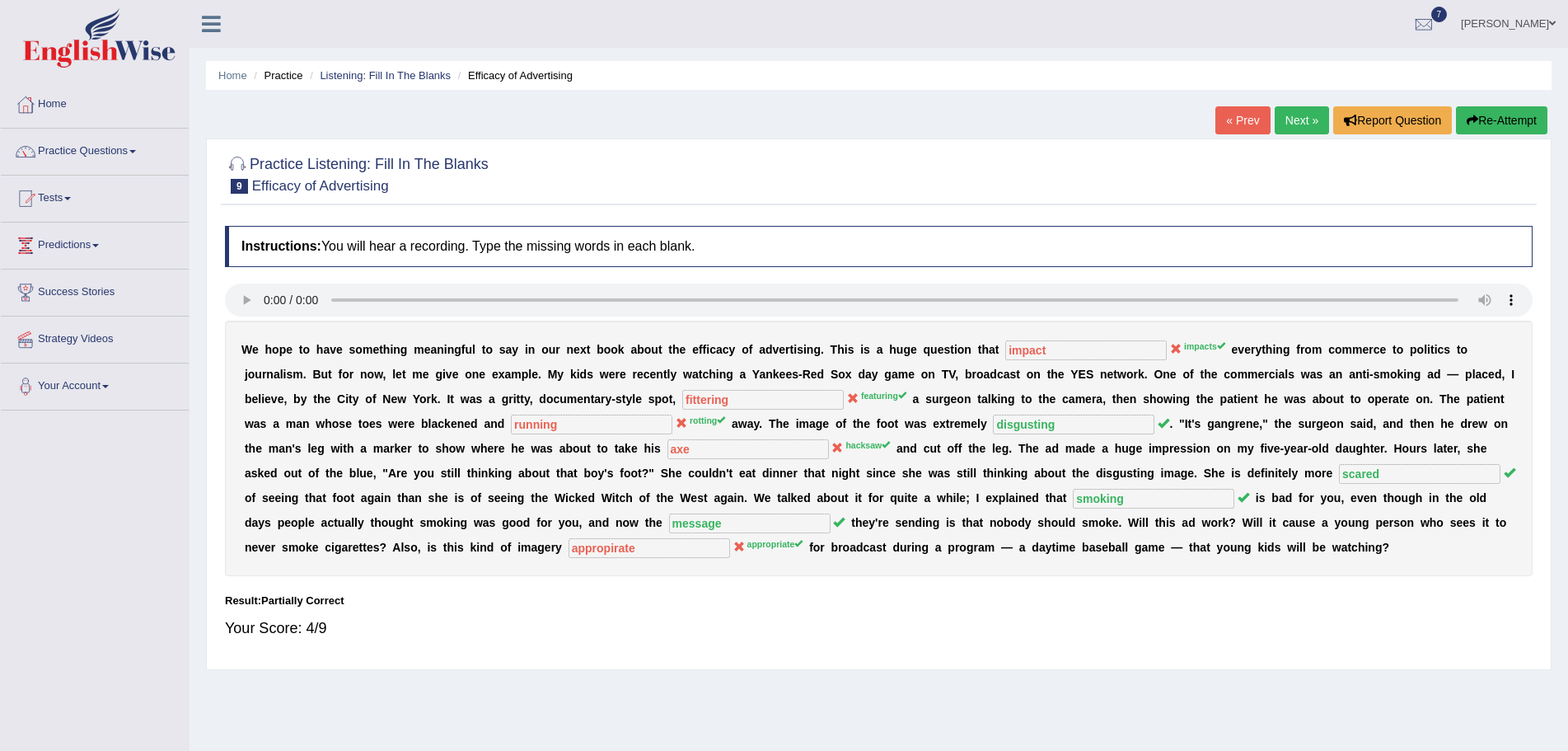
click at [1475, 116] on icon "button" at bounding box center [1472, 120] width 11 height 11
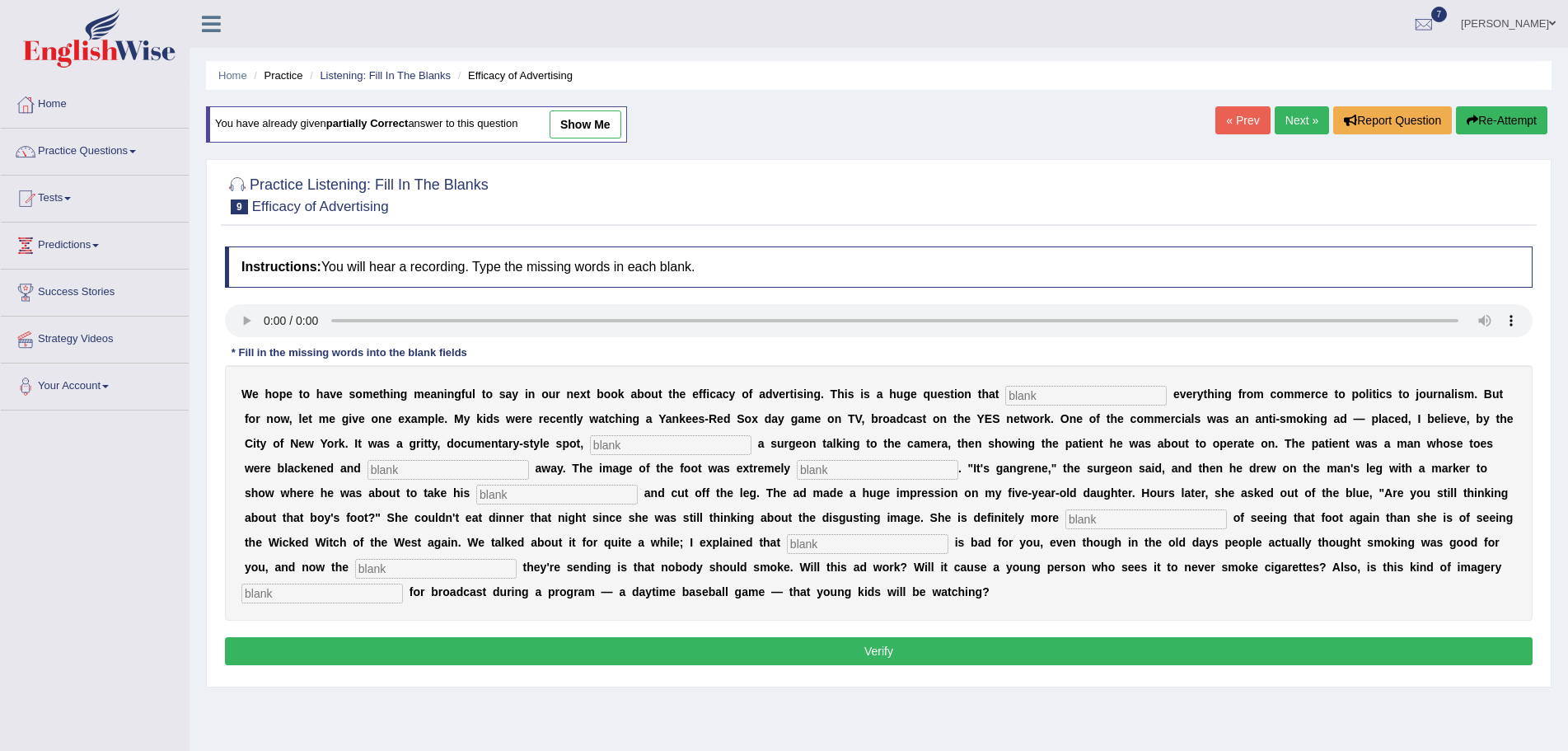
click at [1040, 395] on input "text" at bounding box center [1086, 396] width 161 height 20
type input "impacts"
click at [432, 474] on input "text" at bounding box center [448, 469] width 161 height 20
click at [853, 468] on input "text" at bounding box center [877, 469] width 161 height 20
click at [367, 597] on input "text" at bounding box center [323, 593] width 161 height 20
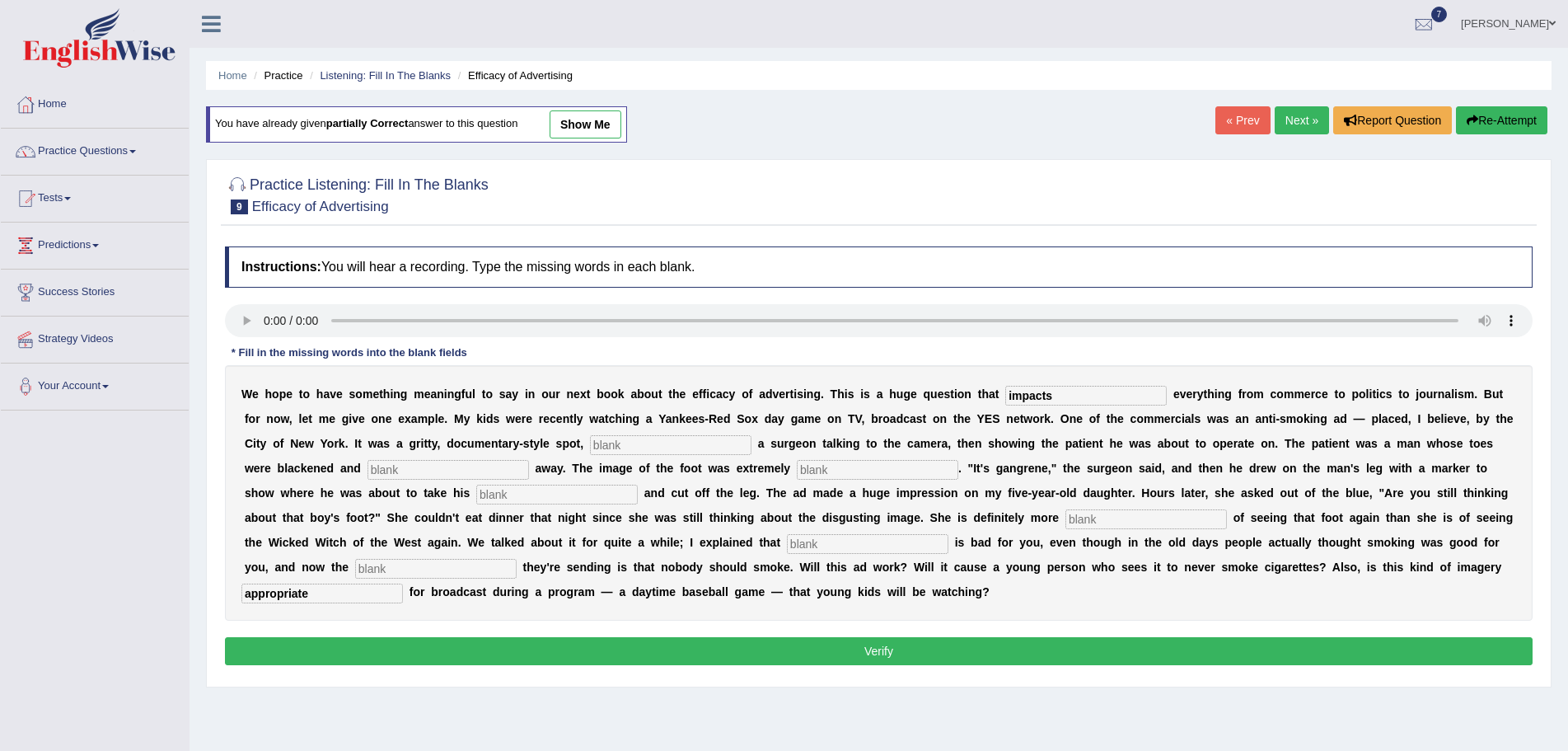
type input "appropriate"
click at [1106, 526] on input "text" at bounding box center [1146, 519] width 161 height 20
type input "scared"
click at [875, 543] on input "text" at bounding box center [868, 544] width 161 height 20
type input "smoking"
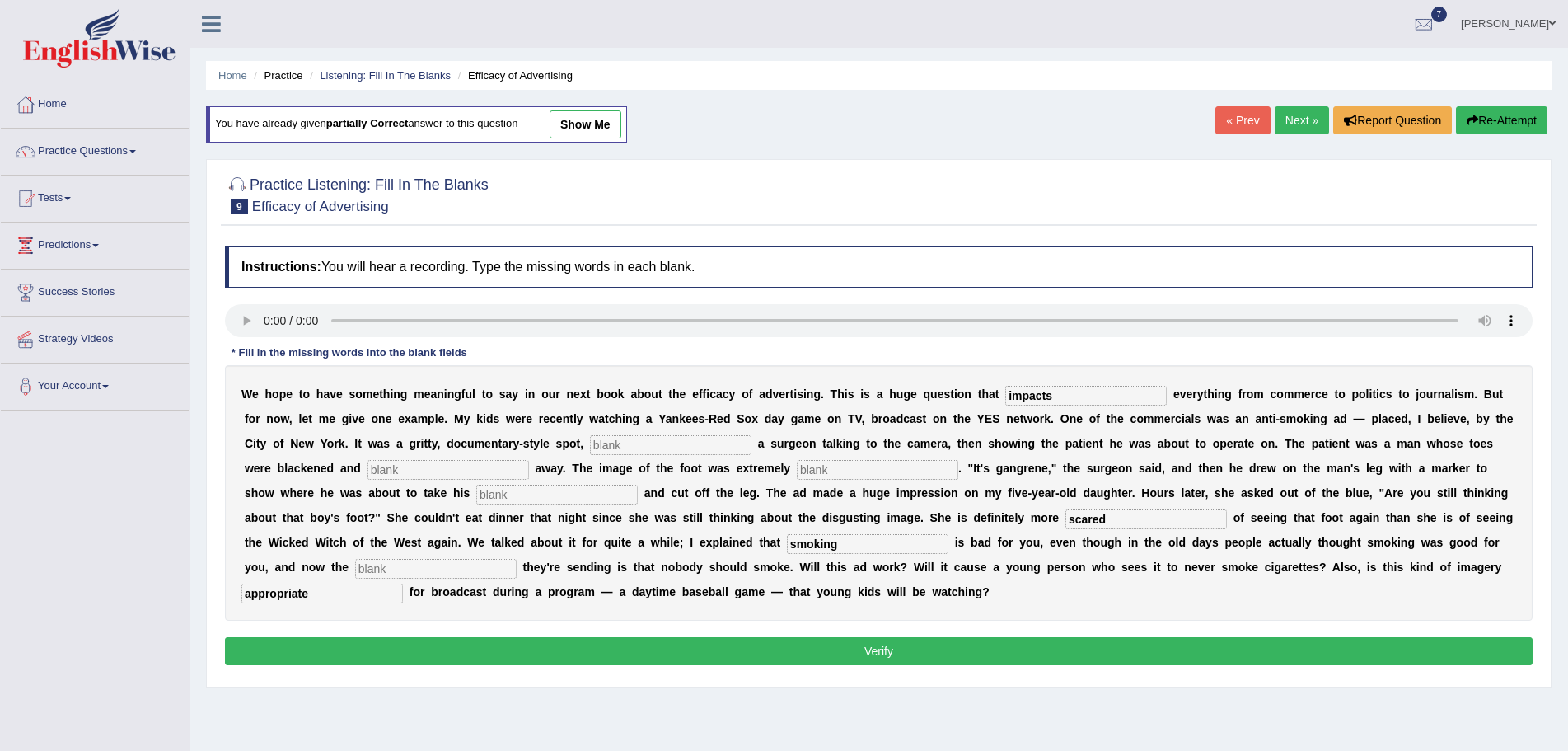
click at [643, 438] on input "text" at bounding box center [671, 445] width 161 height 20
type input "featuring"
click at [505, 470] on input "text" at bounding box center [448, 469] width 161 height 20
type input "rotting"
click at [841, 469] on input "text" at bounding box center [877, 469] width 161 height 20
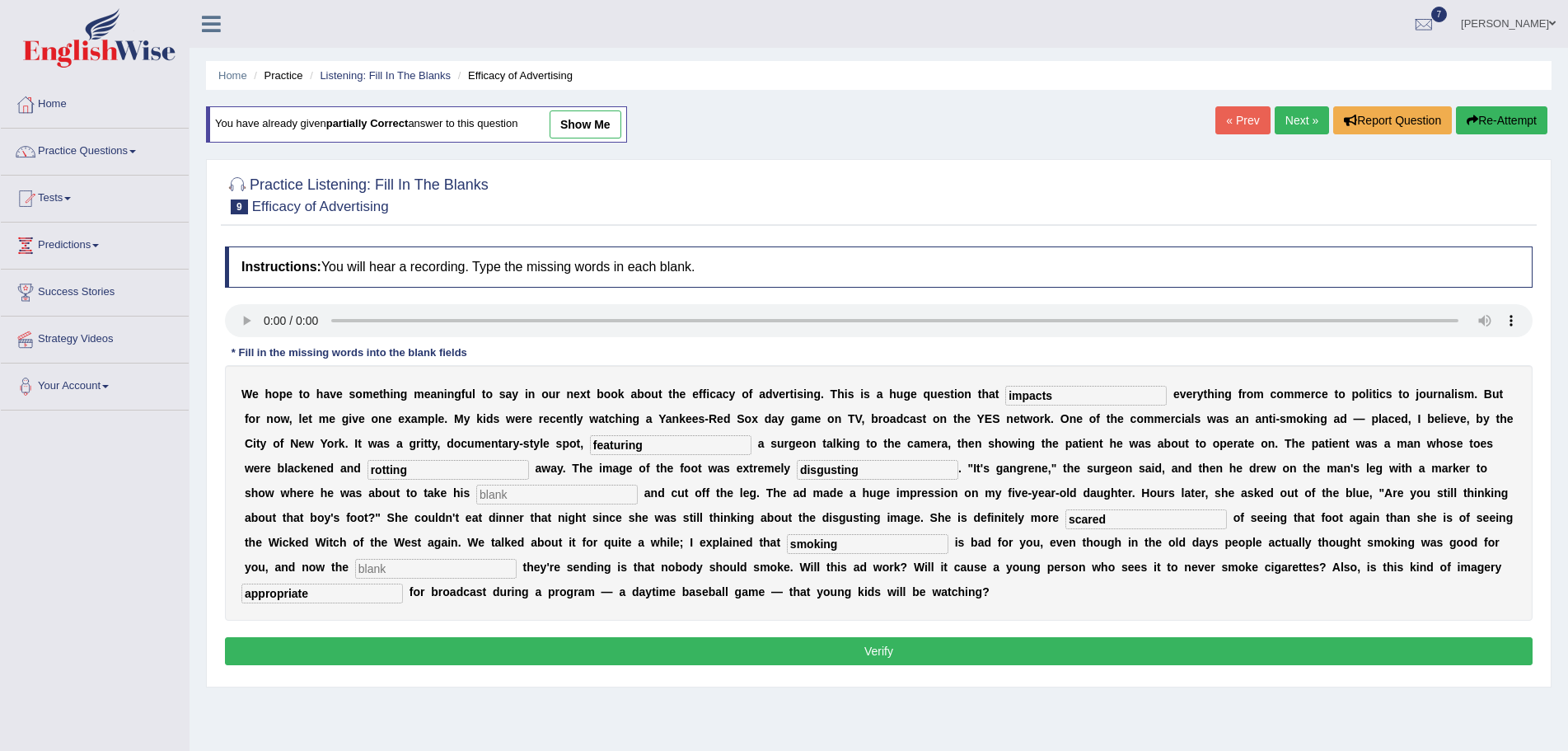
type input "disgusting"
click at [528, 489] on input "text" at bounding box center [557, 494] width 161 height 20
type input "hacksaw"
click at [443, 571] on input "text" at bounding box center [436, 568] width 161 height 20
type input "message"
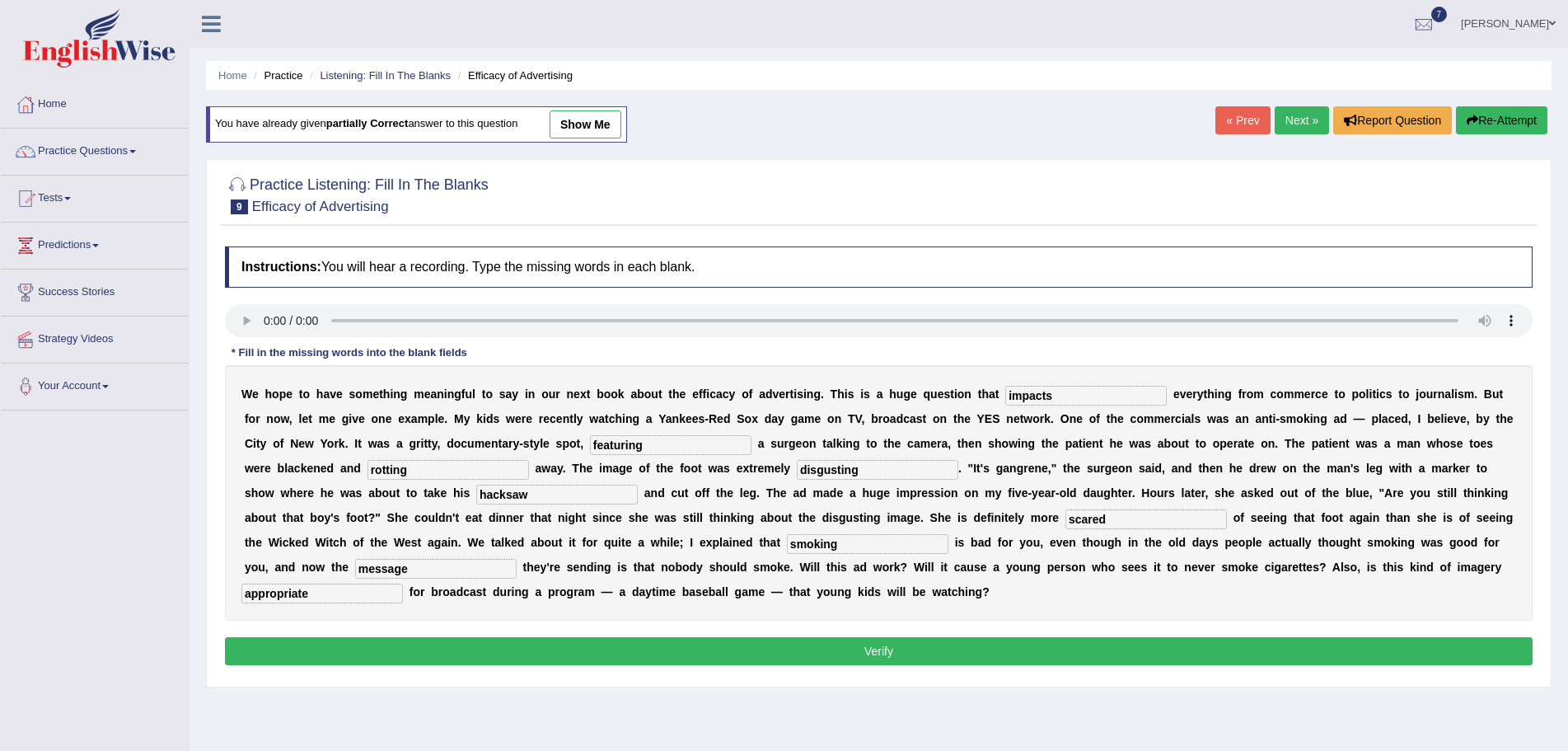
click at [860, 650] on button "Verify" at bounding box center [878, 651] width 1308 height 28
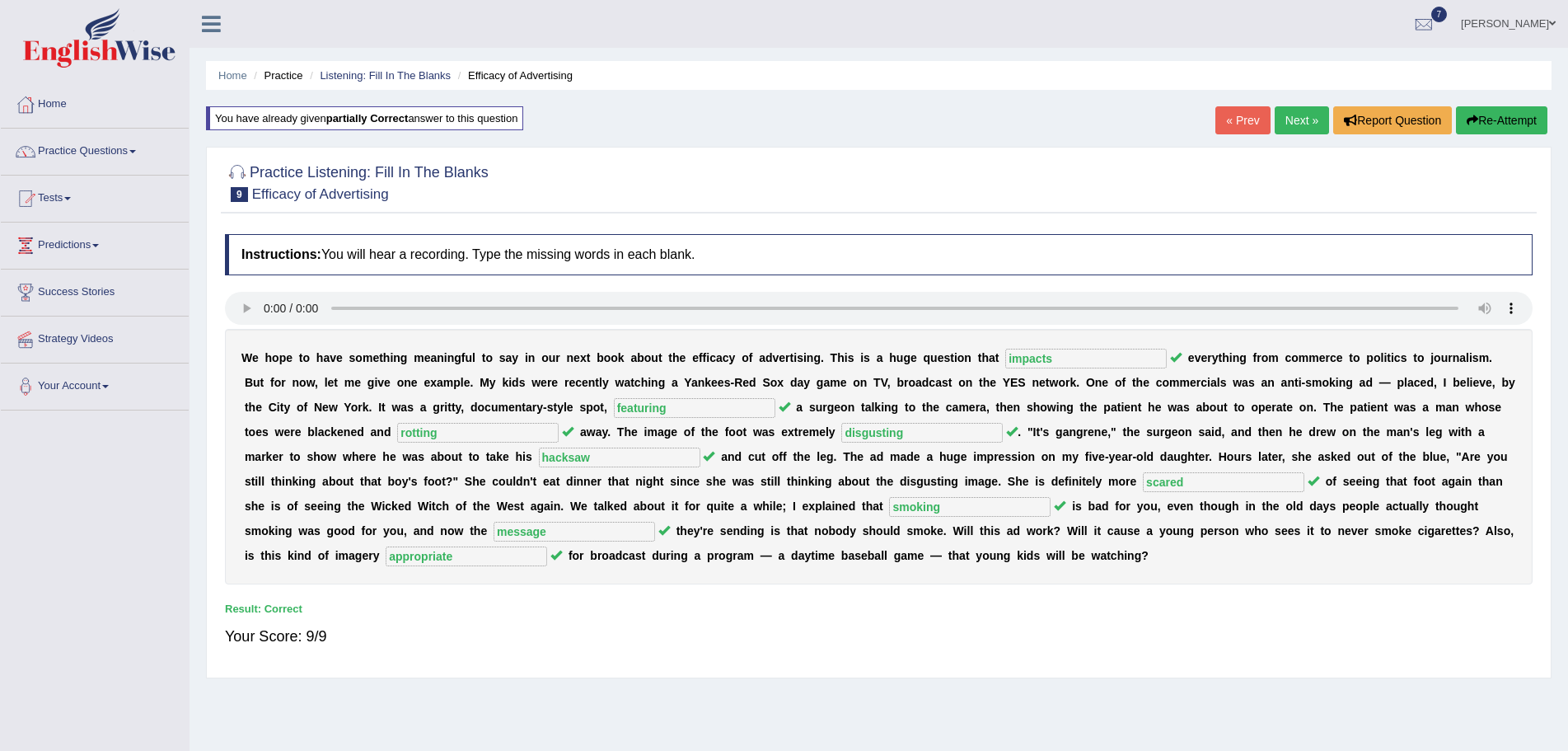
click at [1293, 113] on link "Next »" at bounding box center [1301, 120] width 54 height 28
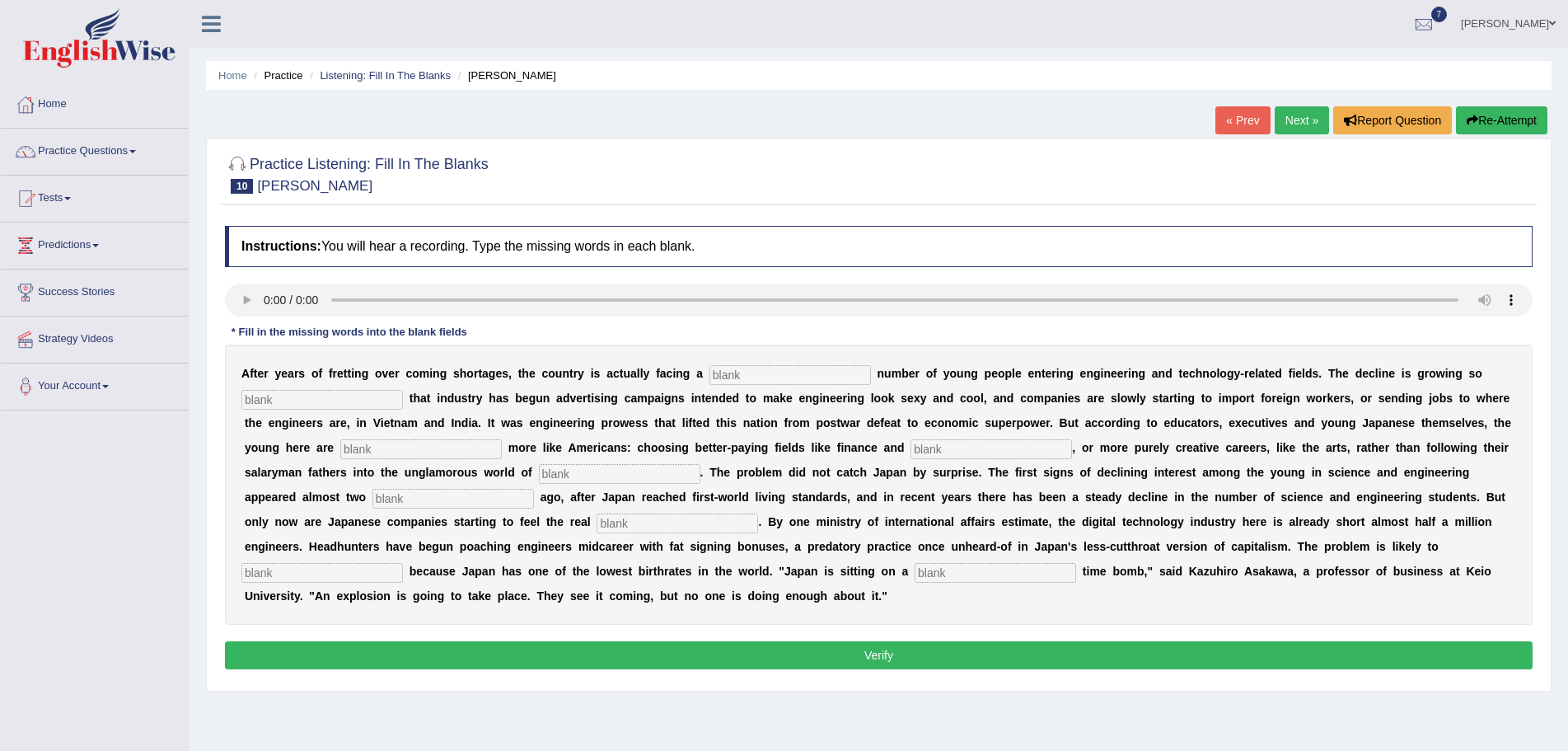
click at [397, 398] on input "text" at bounding box center [323, 399] width 161 height 20
click at [432, 451] on input "text" at bounding box center [421, 449] width 161 height 20
click at [791, 369] on input "text" at bounding box center [790, 375] width 161 height 20
type input "dwinddling"
click at [370, 401] on input "text" at bounding box center [323, 399] width 161 height 20
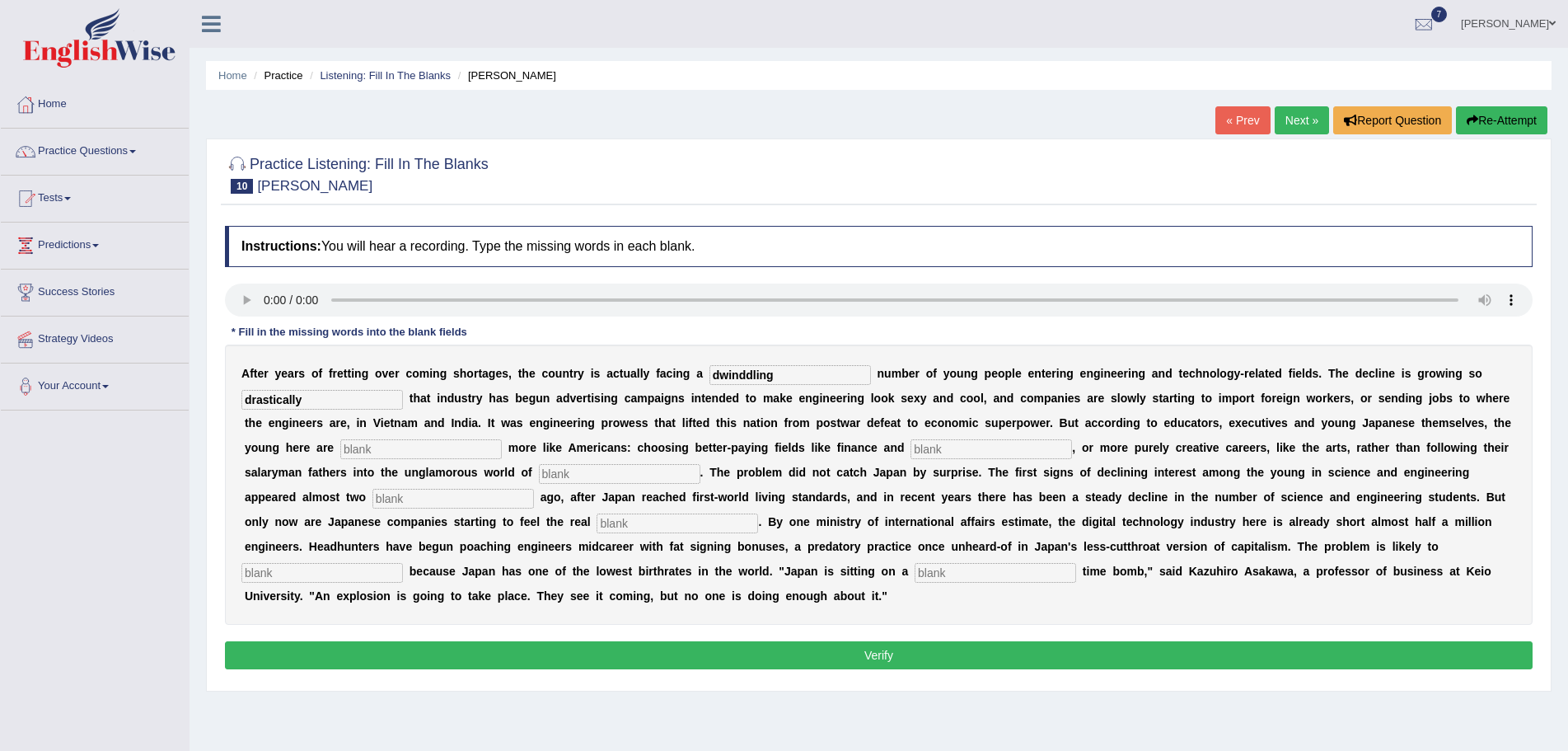
type input "drastically"
click at [454, 445] on input "text" at bounding box center [421, 449] width 161 height 20
type input "behaving"
click at [950, 450] on input "text" at bounding box center [992, 449] width 161 height 20
type input "medicine"
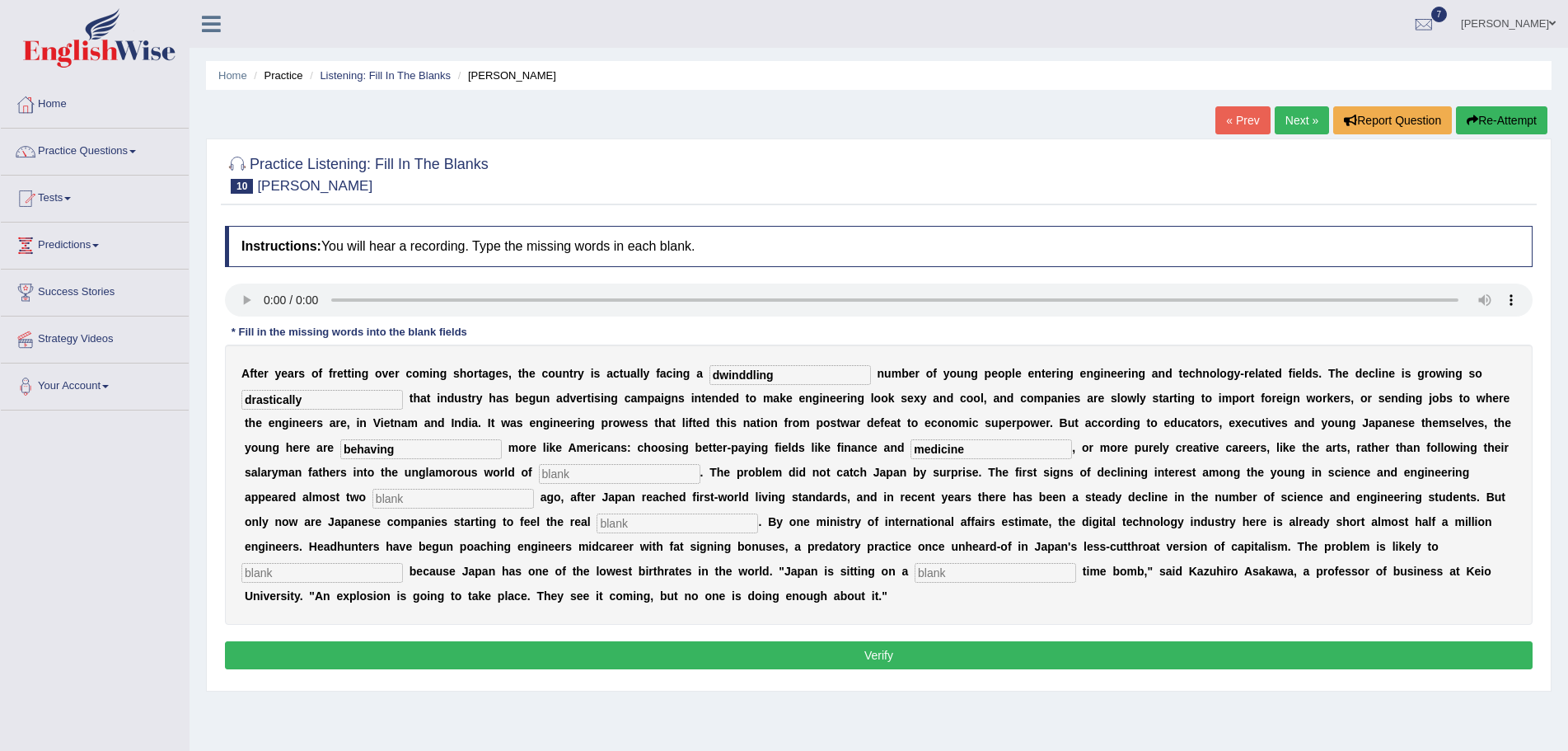
click at [586, 475] on input "text" at bounding box center [619, 474] width 161 height 20
type input "manufacturing"
click at [484, 498] on input "text" at bounding box center [453, 499] width 161 height 20
type input "decades"
click at [651, 530] on input "text" at bounding box center [678, 524] width 161 height 20
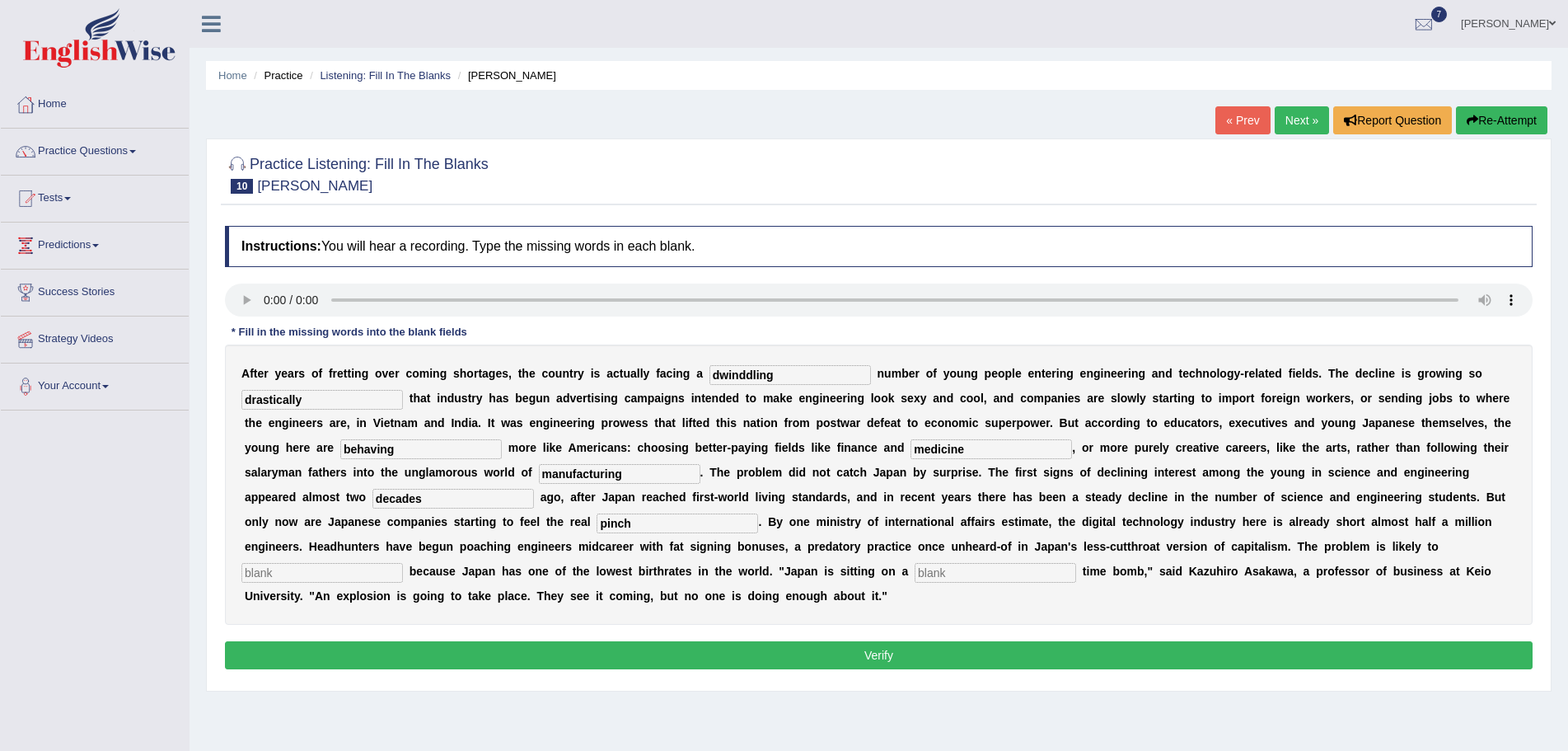
type input "pinch"
click at [375, 573] on input "text" at bounding box center [323, 572] width 161 height 20
type input "worsing"
click at [979, 578] on input "text" at bounding box center [995, 572] width 161 height 20
type input "dramatic"
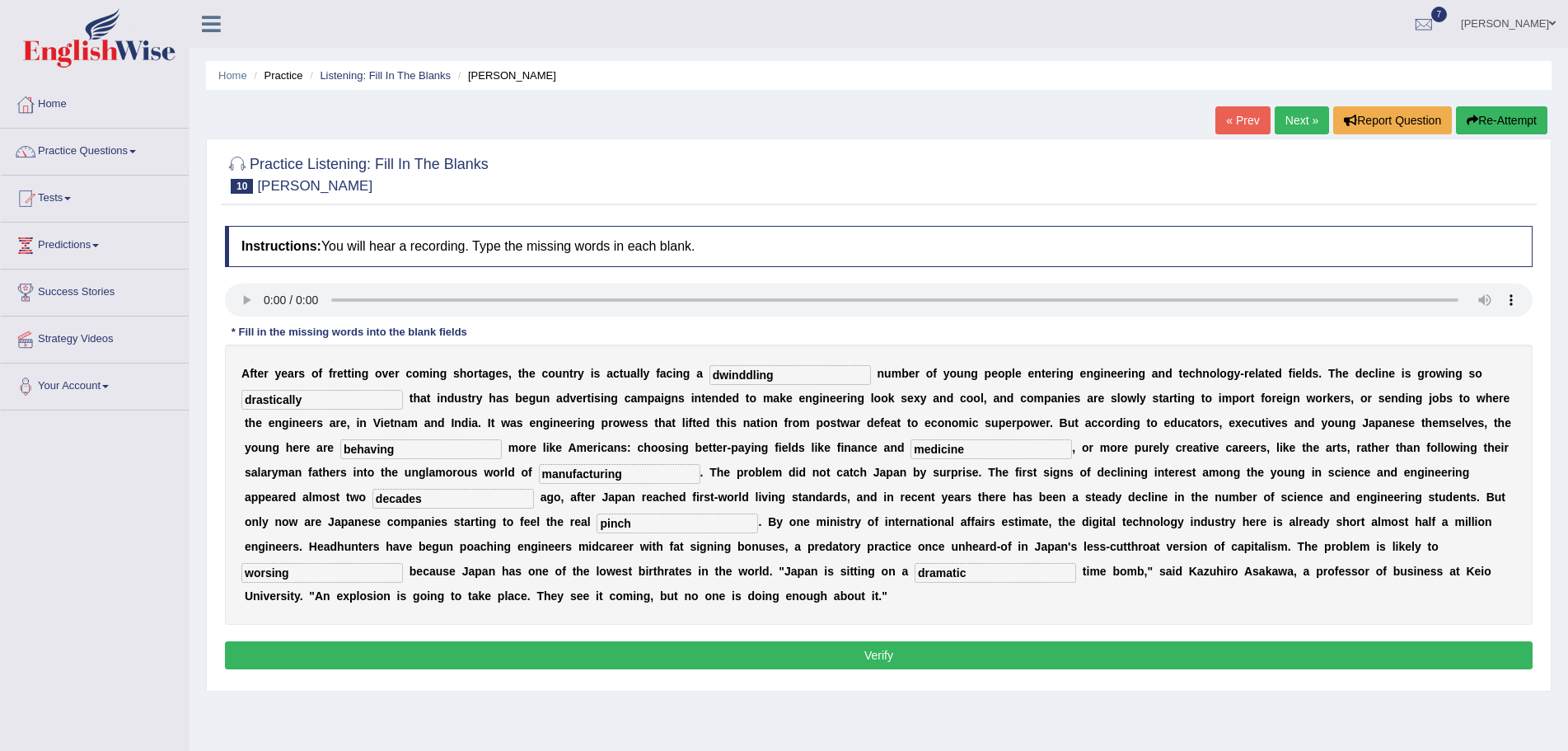
click at [971, 661] on button "Verify" at bounding box center [878, 655] width 1308 height 28
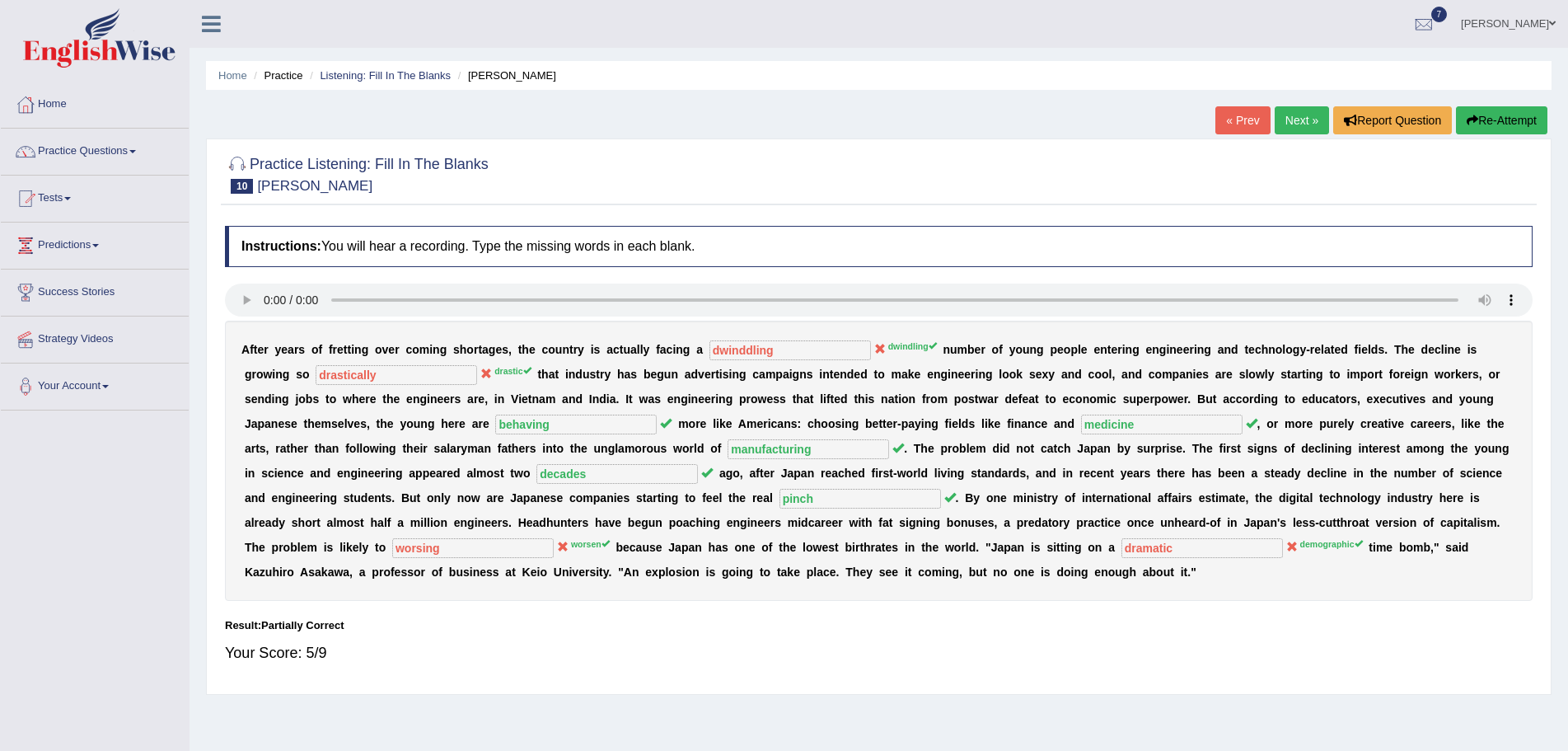
click at [1524, 118] on button "Re-Attempt" at bounding box center [1502, 120] width 92 height 28
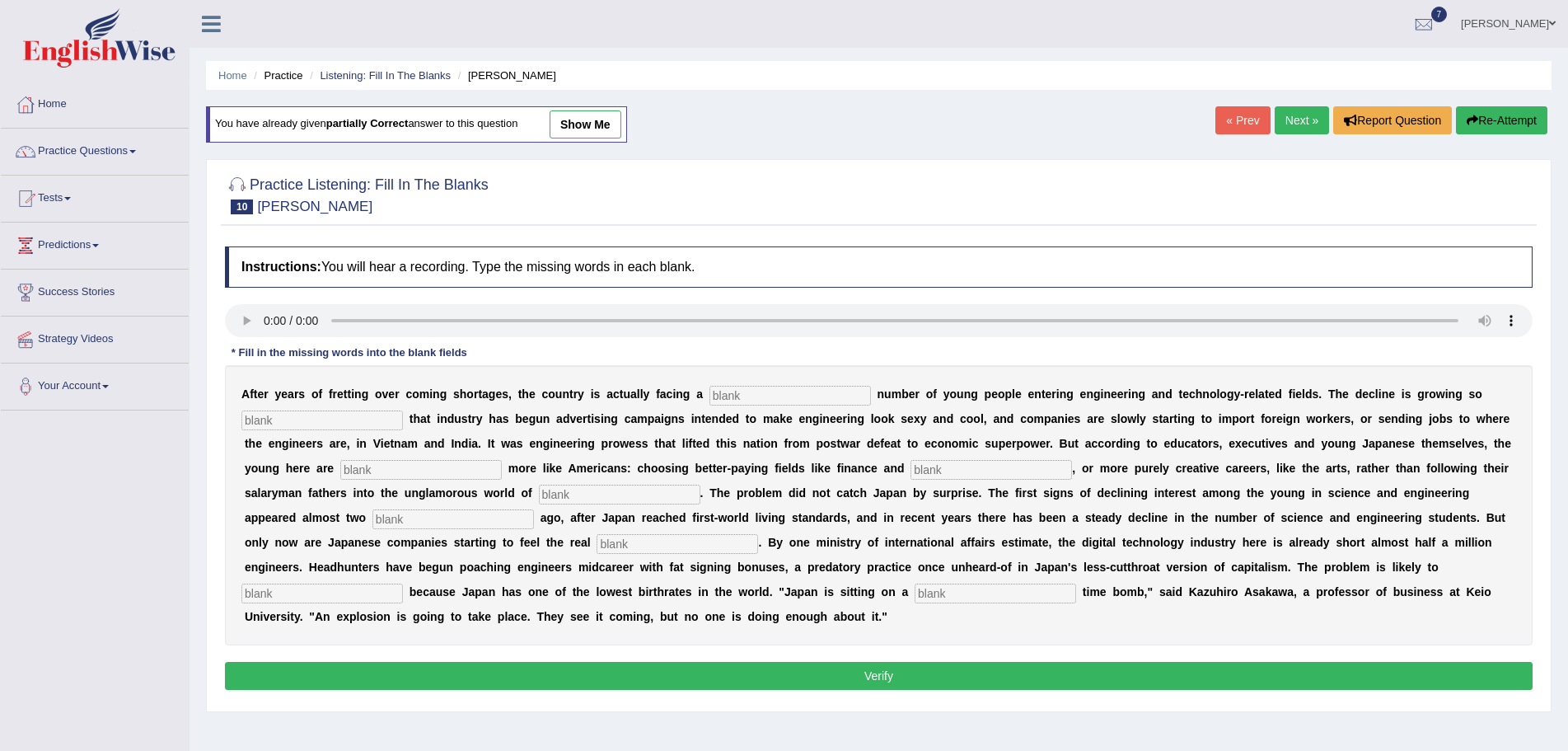
click at [757, 397] on input "text" at bounding box center [790, 396] width 161 height 20
type input "dwindling"
click at [359, 417] on input "text" at bounding box center [323, 420] width 161 height 20
type input "drastic"
click at [400, 472] on input "text" at bounding box center [421, 469] width 161 height 20
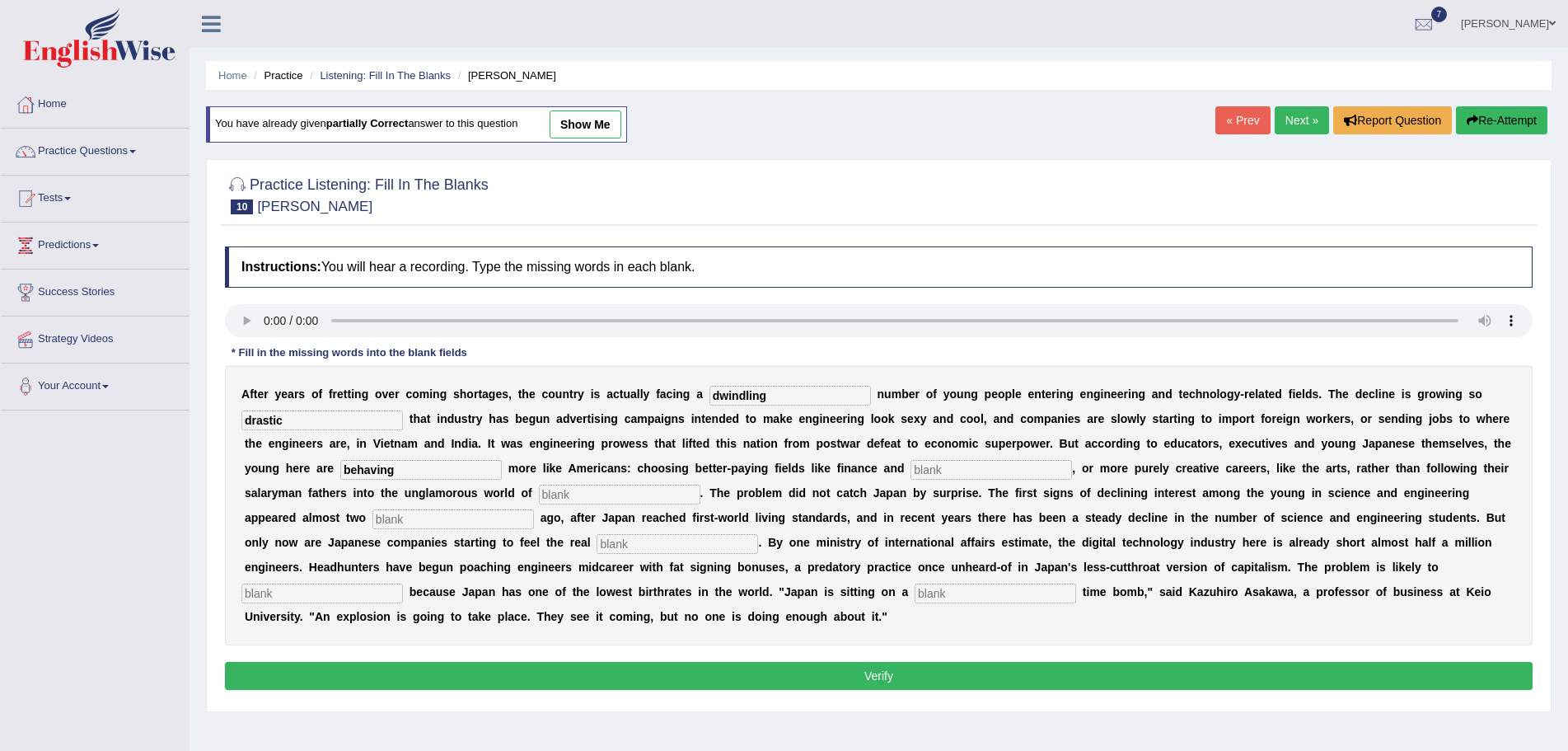
type input "behaving"
click at [968, 469] on input "text" at bounding box center [992, 469] width 161 height 20
type input "medicine"
click at [594, 495] on input "text" at bounding box center [619, 494] width 161 height 20
type input "manuf"
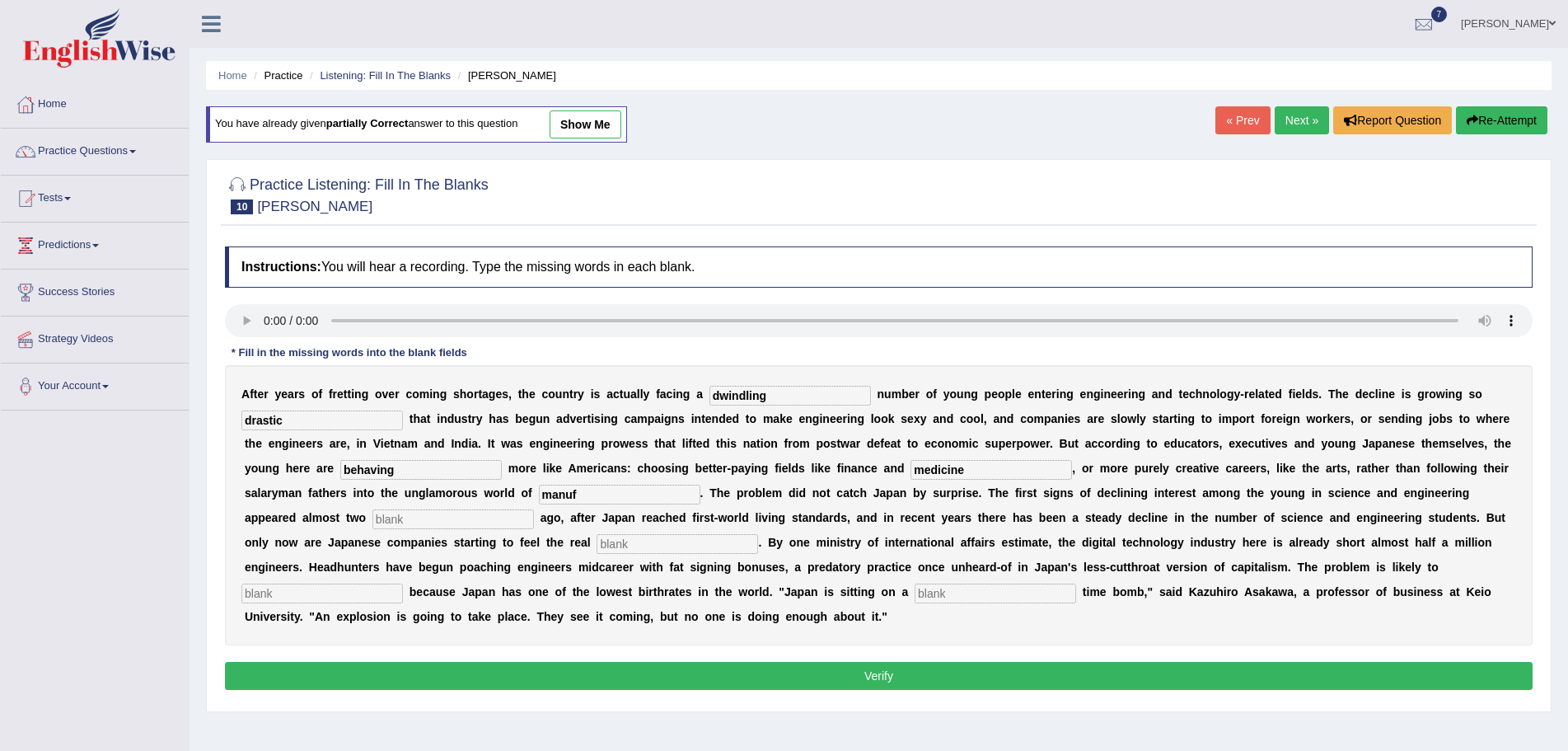
click at [444, 520] on input "text" at bounding box center [453, 519] width 161 height 20
type input "decades"
click at [646, 545] on input "text" at bounding box center [678, 544] width 161 height 20
type input "pinch"
click at [357, 597] on input "text" at bounding box center [323, 593] width 161 height 20
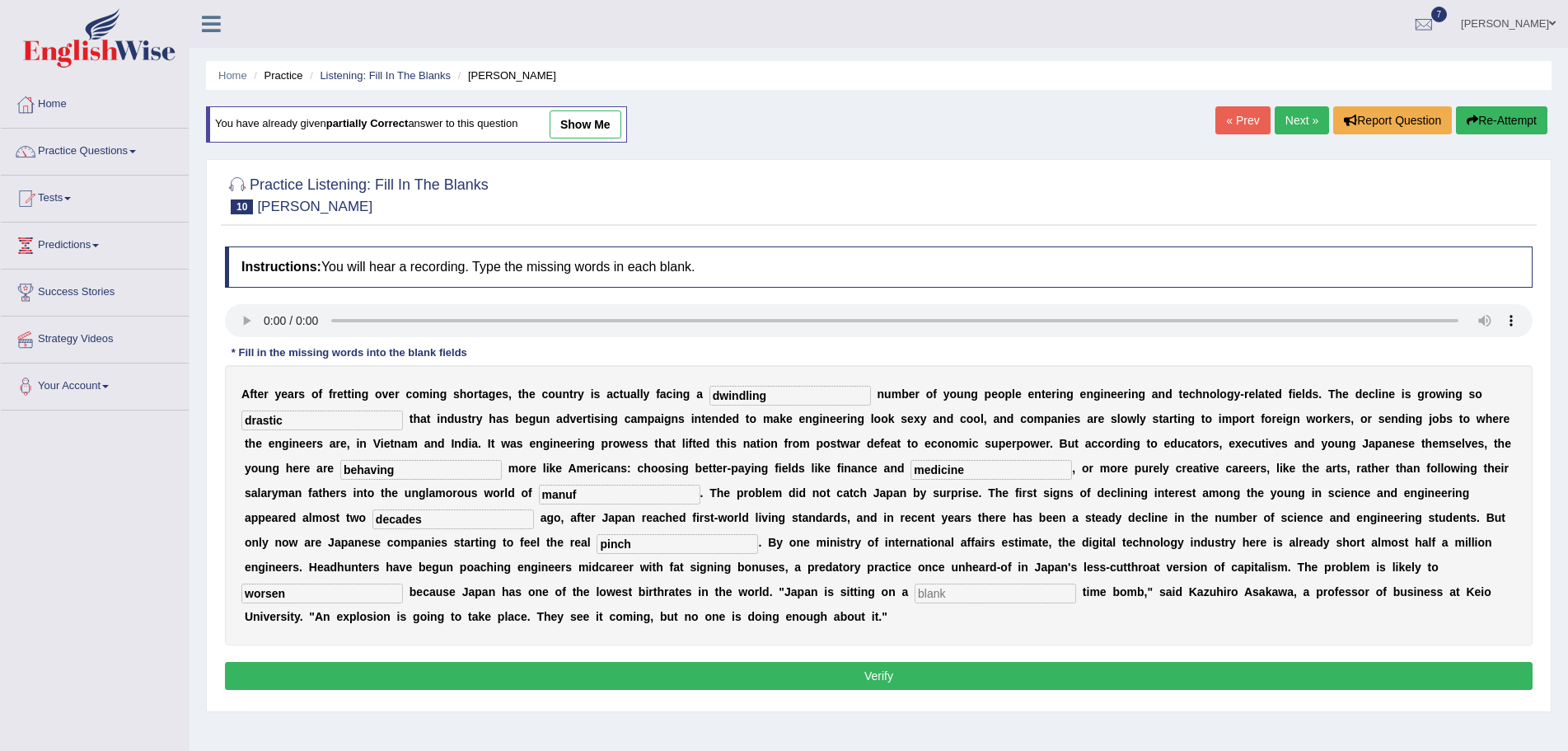
type input "worsen"
click at [952, 595] on input "text" at bounding box center [995, 593] width 161 height 20
type input "demographic"
click at [599, 497] on input "manuf" at bounding box center [619, 494] width 161 height 20
type input "manufacturing"
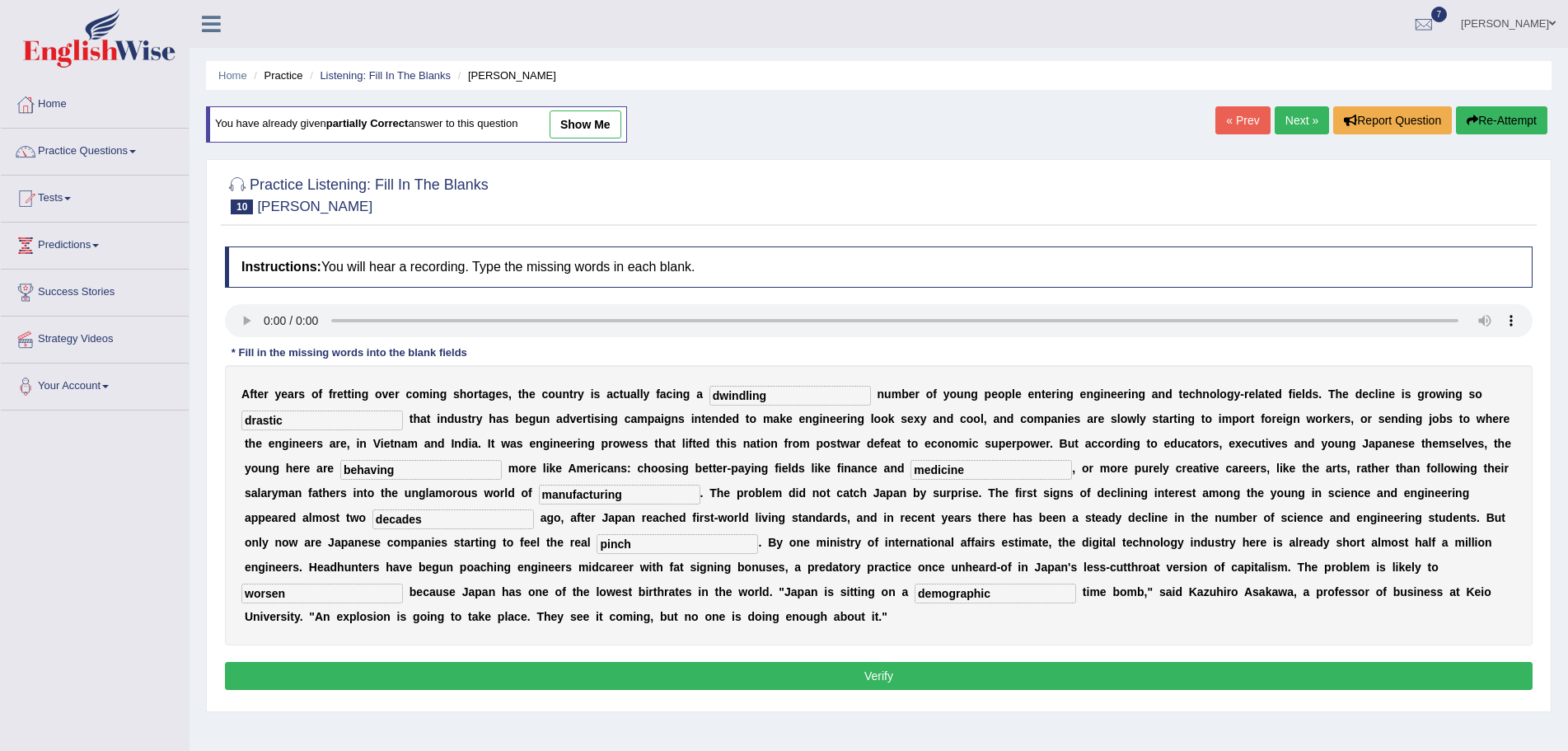
click at [930, 663] on button "Verify" at bounding box center [878, 675] width 1308 height 28
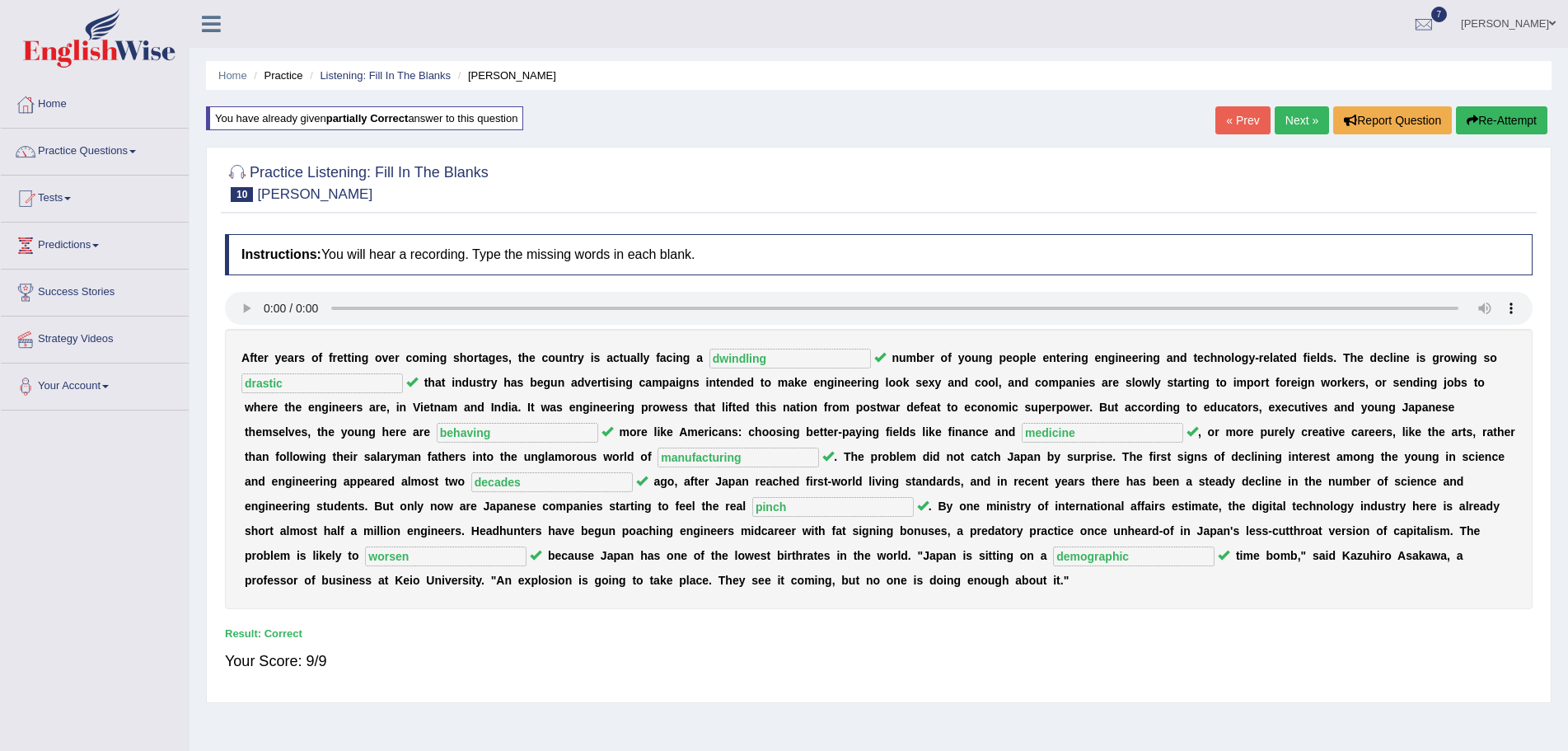
click at [1291, 119] on link "Next »" at bounding box center [1301, 120] width 54 height 28
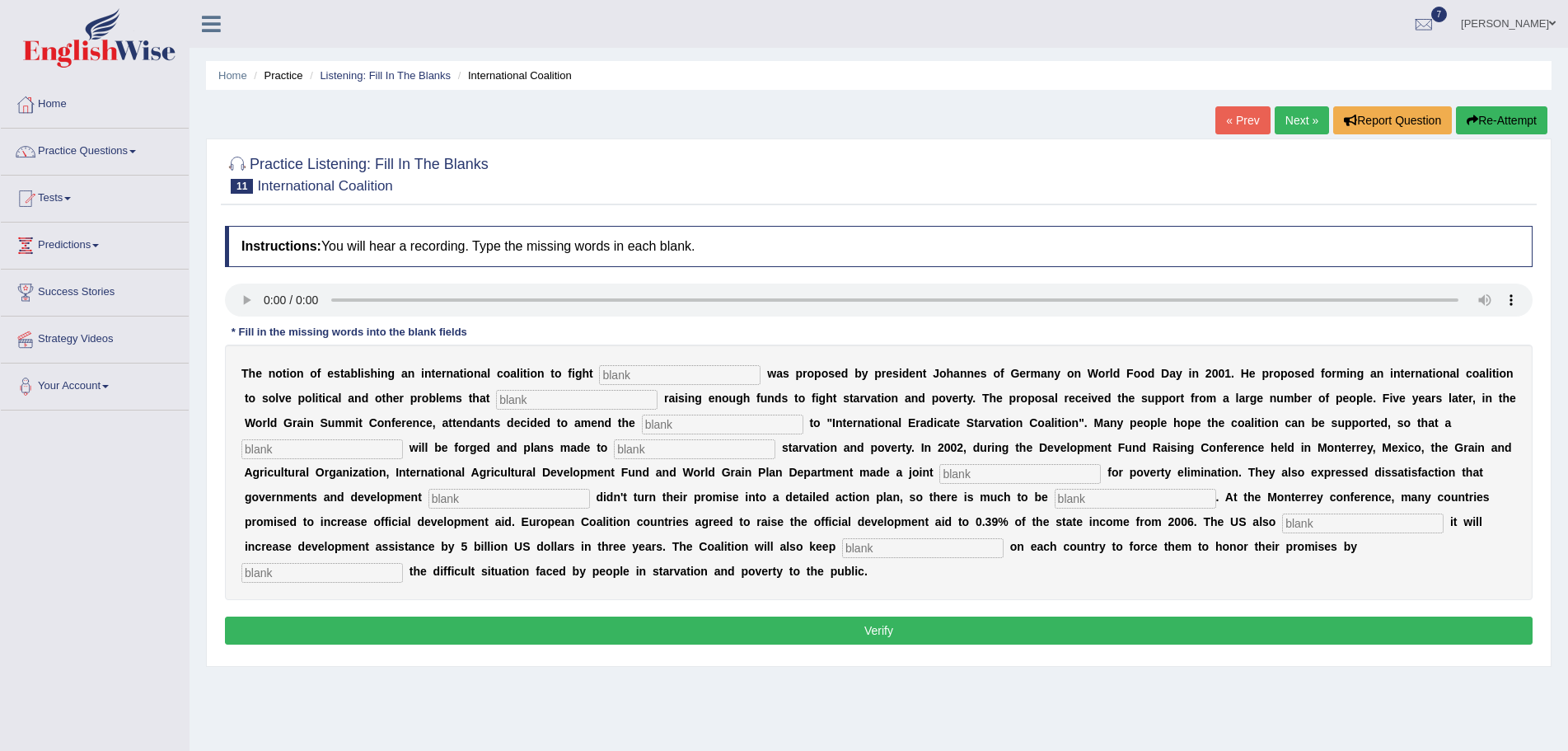
click at [993, 475] on input "text" at bounding box center [1020, 474] width 161 height 20
click at [489, 501] on input "text" at bounding box center [510, 499] width 161 height 20
click at [1096, 503] on input "text" at bounding box center [1136, 499] width 161 height 20
click at [1317, 524] on input "text" at bounding box center [1363, 524] width 161 height 20
click at [686, 379] on input "text" at bounding box center [679, 375] width 161 height 20
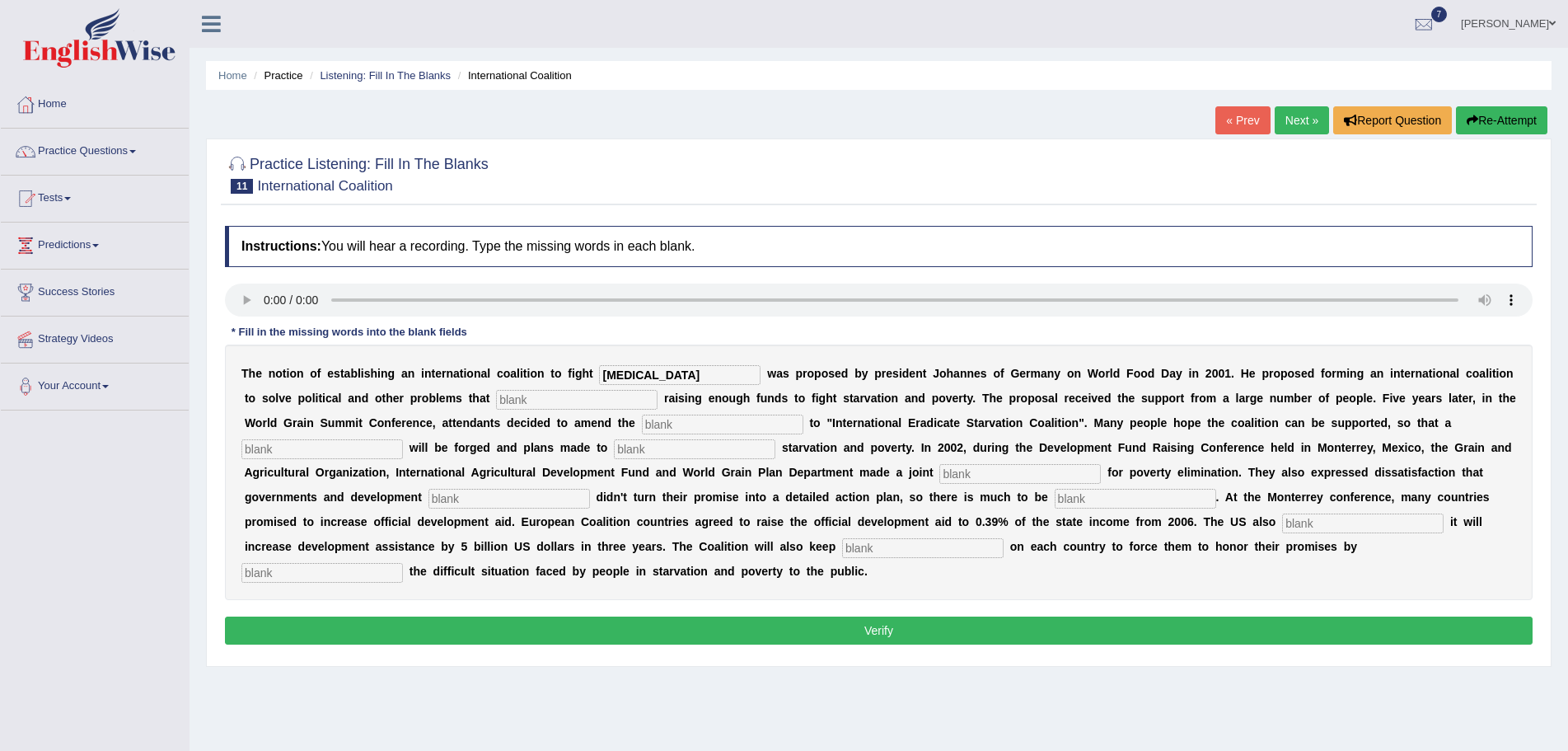
type input "starvation"
click at [562, 404] on input "text" at bounding box center [576, 399] width 161 height 20
type input "abstruct"
click at [710, 422] on input "text" at bounding box center [722, 424] width 161 height 20
type input "manifest"
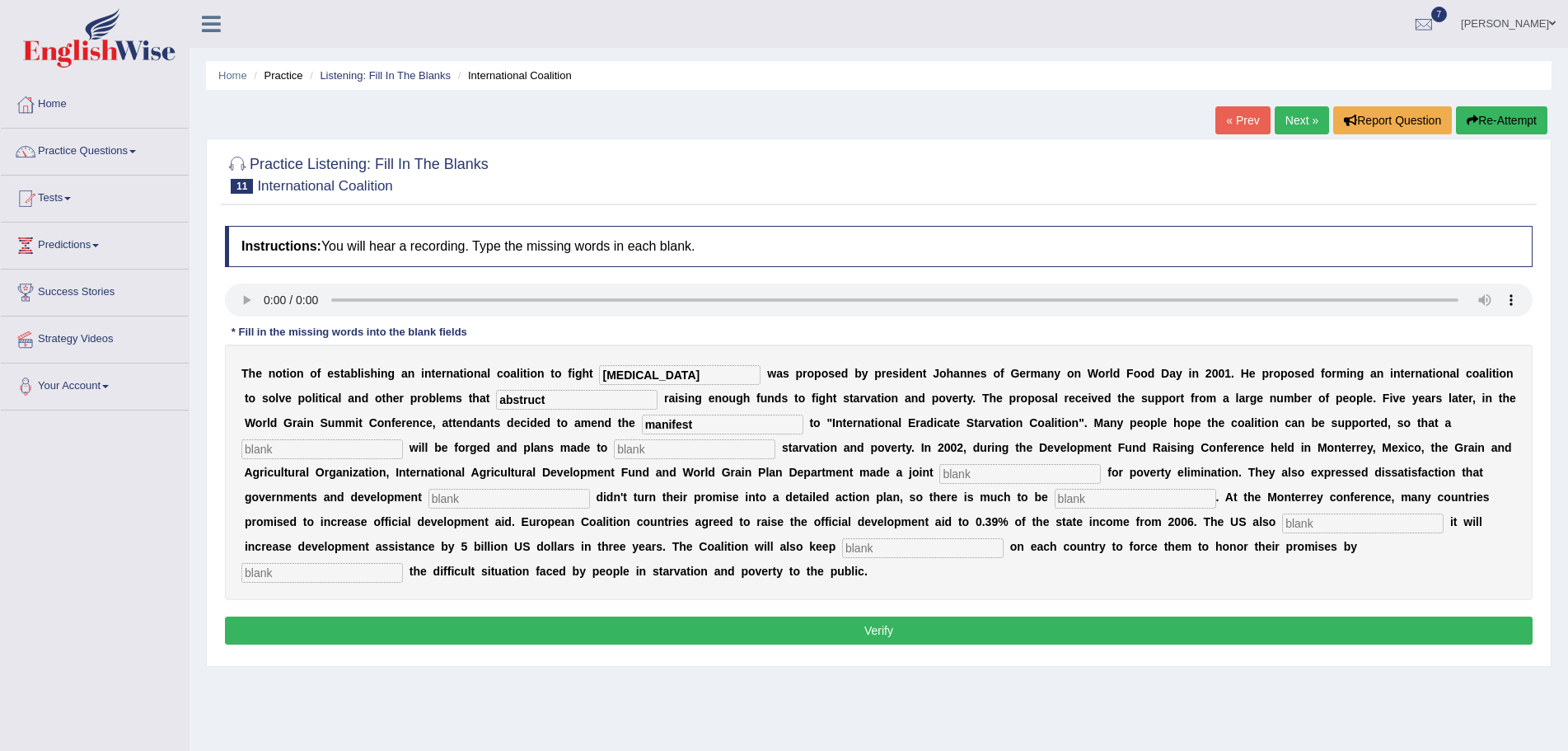
click at [376, 451] on input "text" at bounding box center [323, 449] width 161 height 20
type input "resolu"
click at [653, 450] on input "text" at bounding box center [695, 449] width 161 height 20
click at [1017, 473] on input "text" at bounding box center [1020, 474] width 161 height 20
type input "appear"
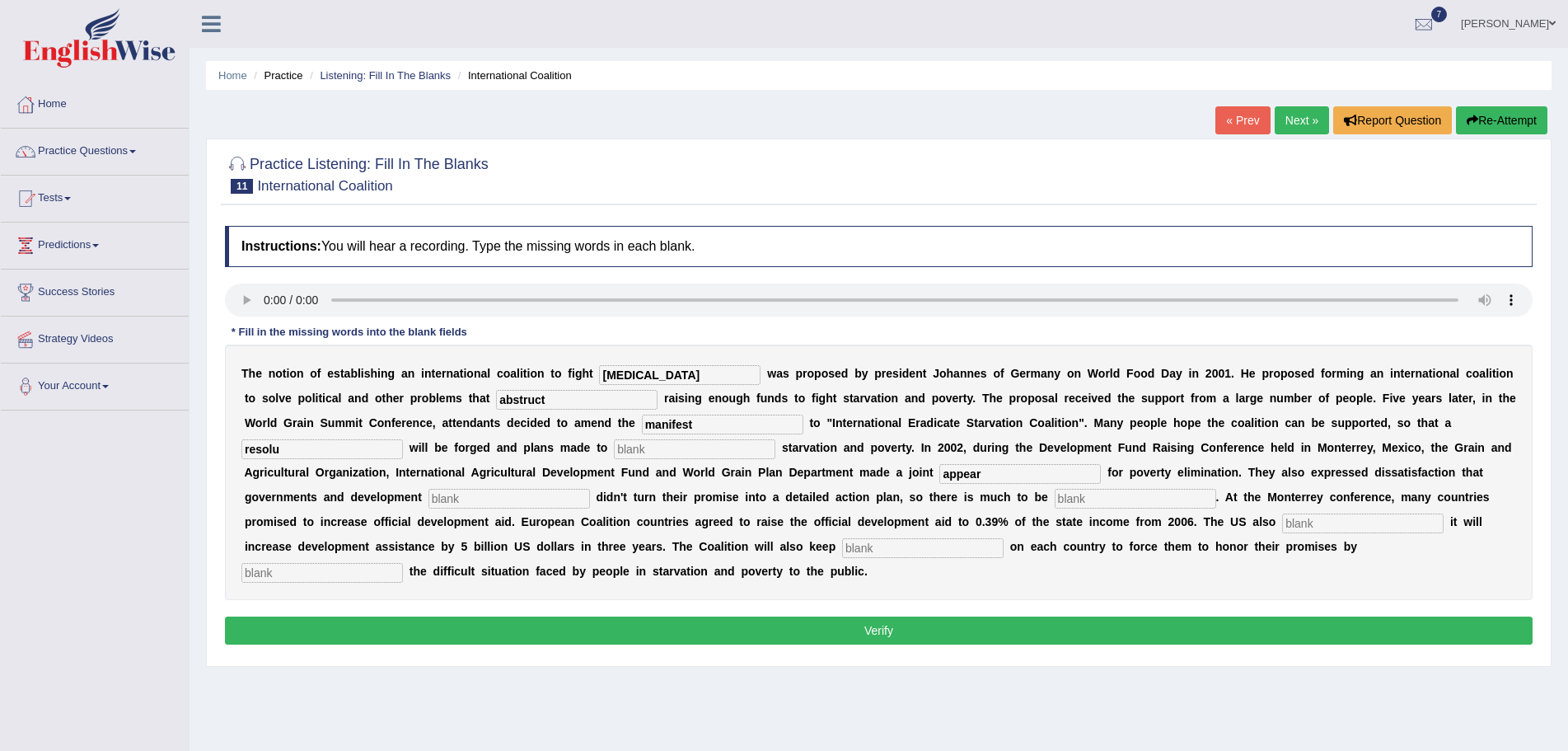
click at [875, 548] on input "text" at bounding box center [923, 548] width 161 height 20
click at [323, 572] on input "text" at bounding box center [323, 572] width 161 height 20
type input "exposing"
click at [883, 549] on input "text" at bounding box center [923, 548] width 161 height 20
type input "pressure"
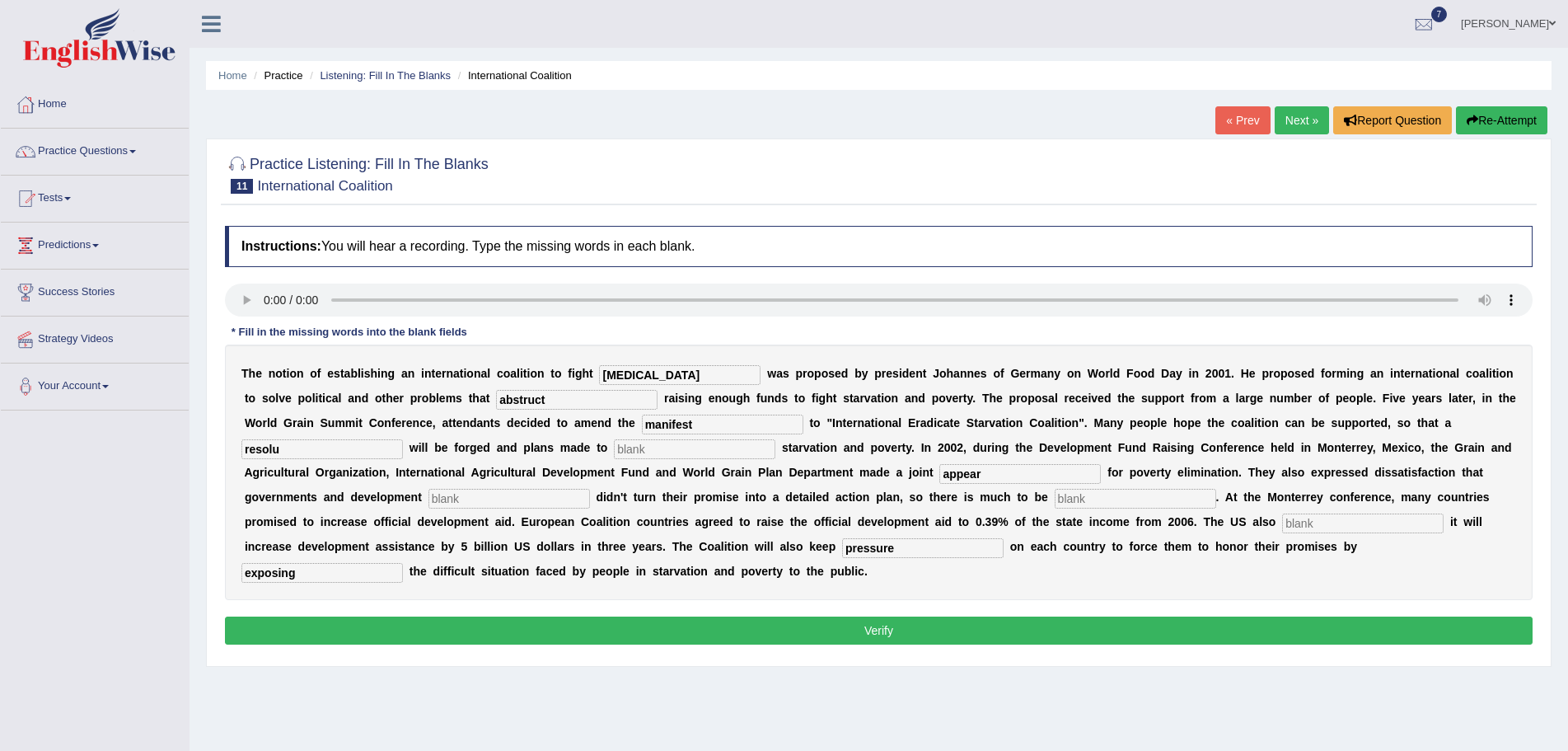
click at [1348, 527] on input "text" at bounding box center [1363, 524] width 161 height 20
type input "announce"
click at [725, 425] on input "manifest" at bounding box center [722, 424] width 161 height 20
type input "manifesto"
click at [303, 451] on input "resolu" at bounding box center [323, 449] width 161 height 20
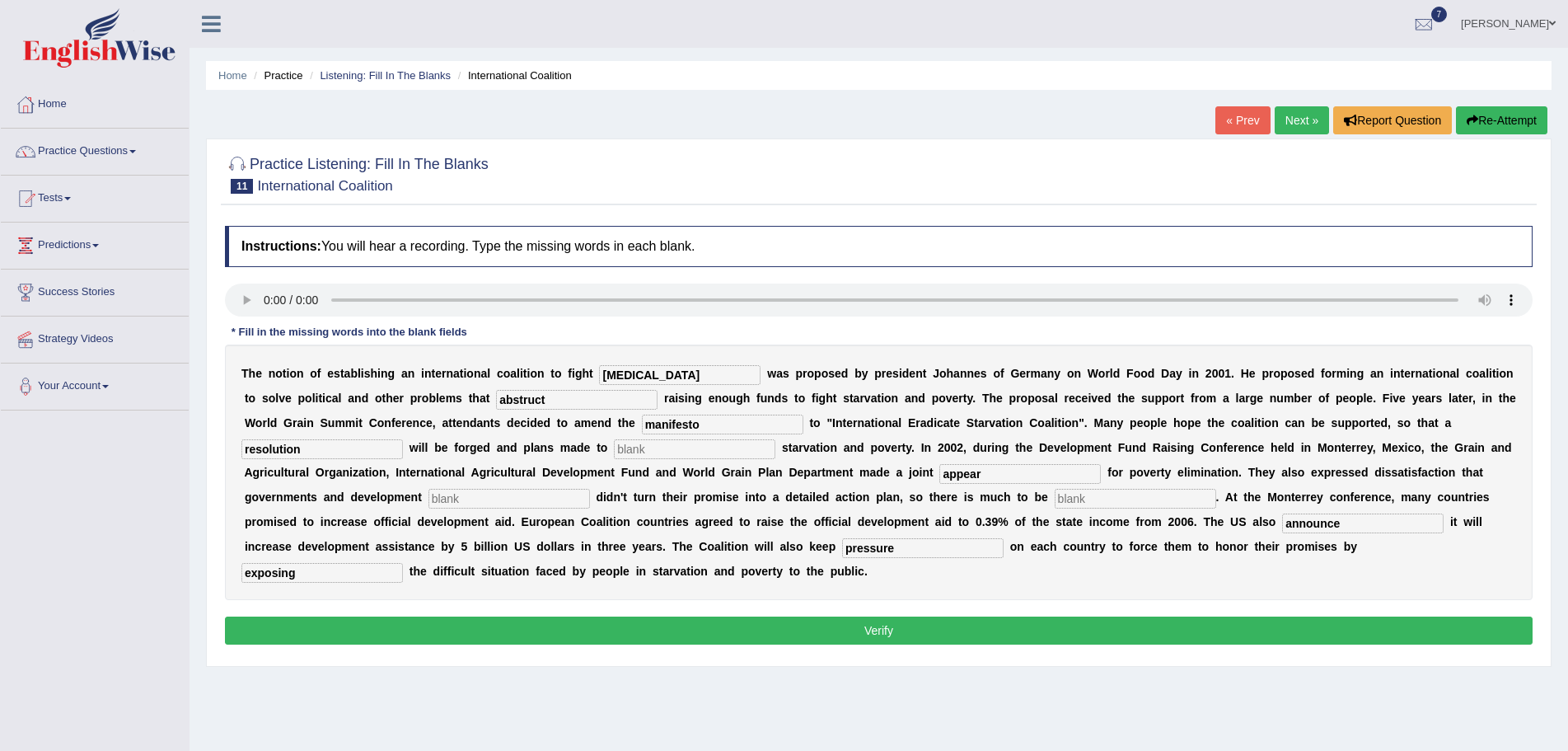
type input "resolution"
click at [643, 451] on input "text" at bounding box center [695, 449] width 161 height 20
type input "eliminate"
click at [982, 474] on input "appear" at bounding box center [1020, 474] width 161 height 20
type input "appearing"
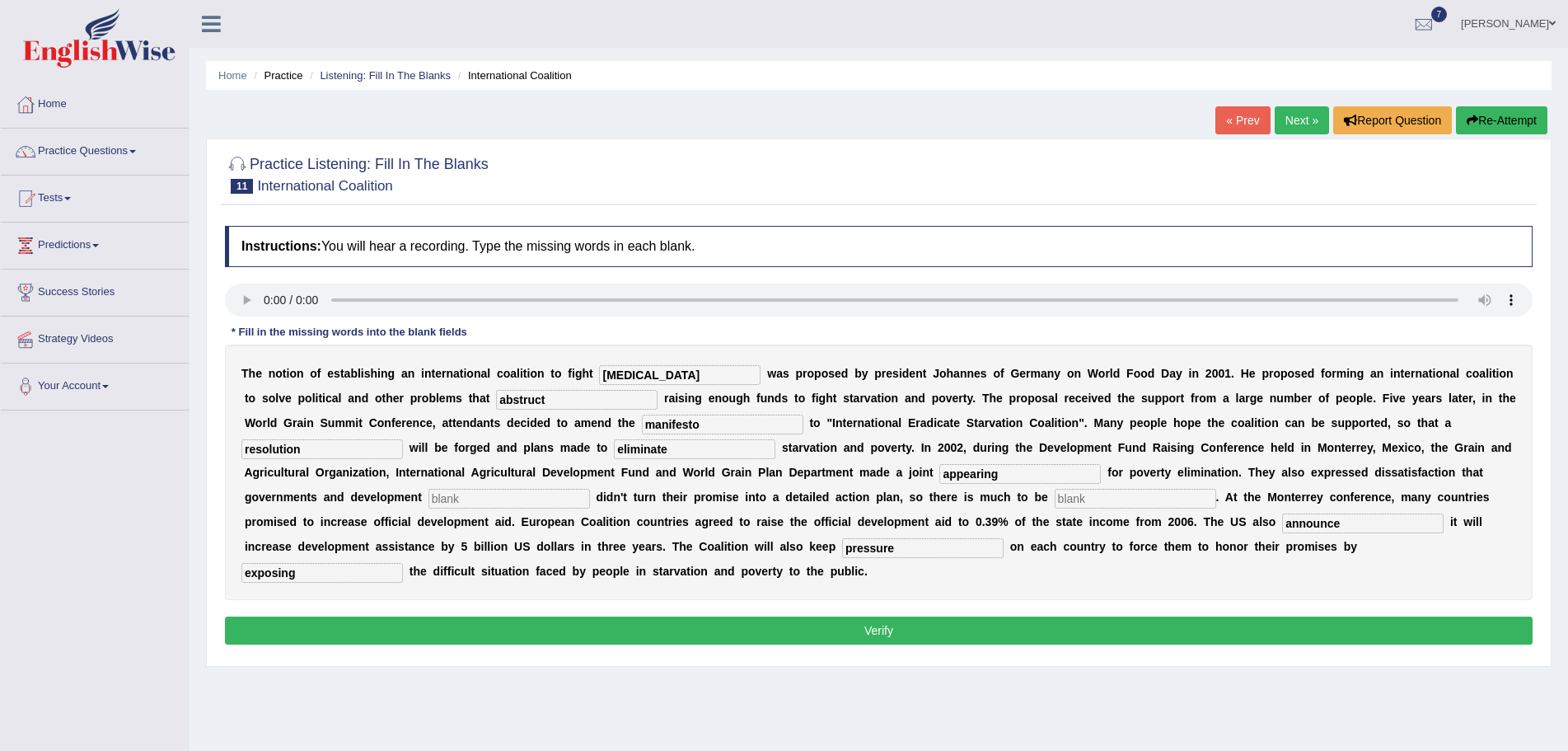
click at [476, 501] on input "text" at bounding box center [510, 499] width 161 height 20
drag, startPoint x: 1094, startPoint y: 494, endPoint x: 1100, endPoint y: 487, distance: 9.2
click at [1095, 494] on input "text" at bounding box center [1136, 499] width 161 height 20
type input "desired"
click at [554, 498] on input "text" at bounding box center [510, 499] width 161 height 20
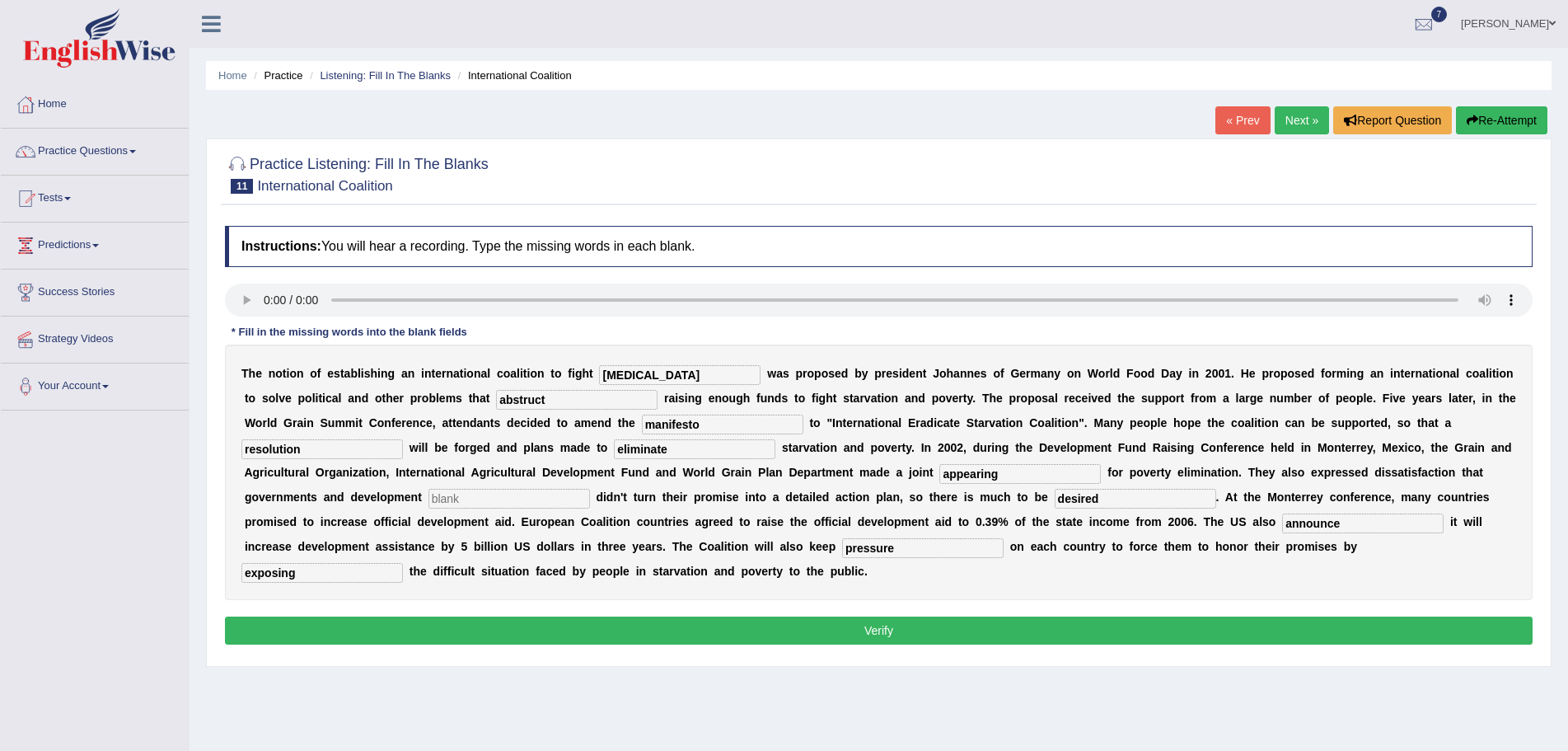
click at [502, 502] on input "text" at bounding box center [510, 499] width 161 height 20
type input "pattner"
click at [850, 629] on button "Verify" at bounding box center [878, 631] width 1308 height 28
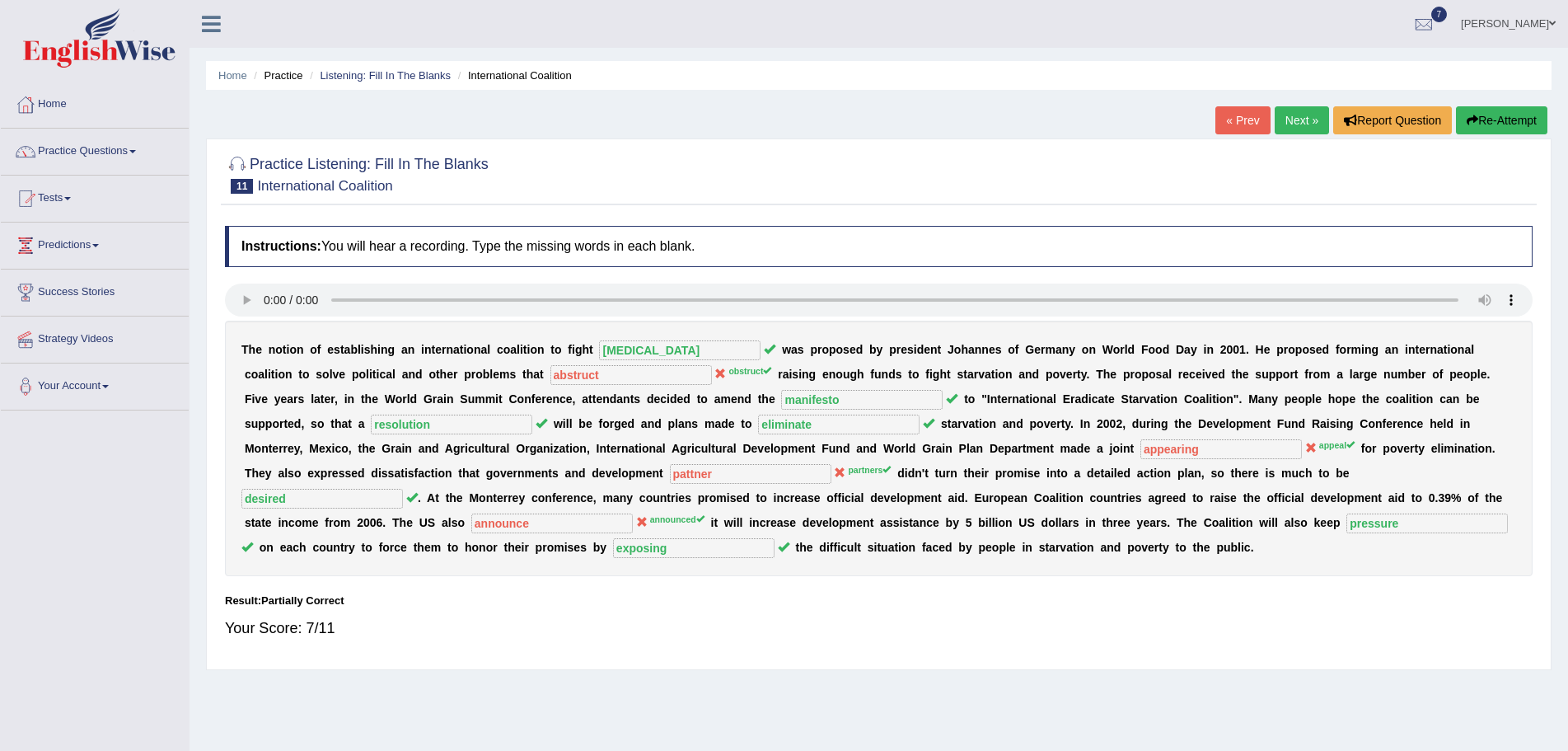
click at [1486, 118] on button "Re-Attempt" at bounding box center [1502, 120] width 92 height 28
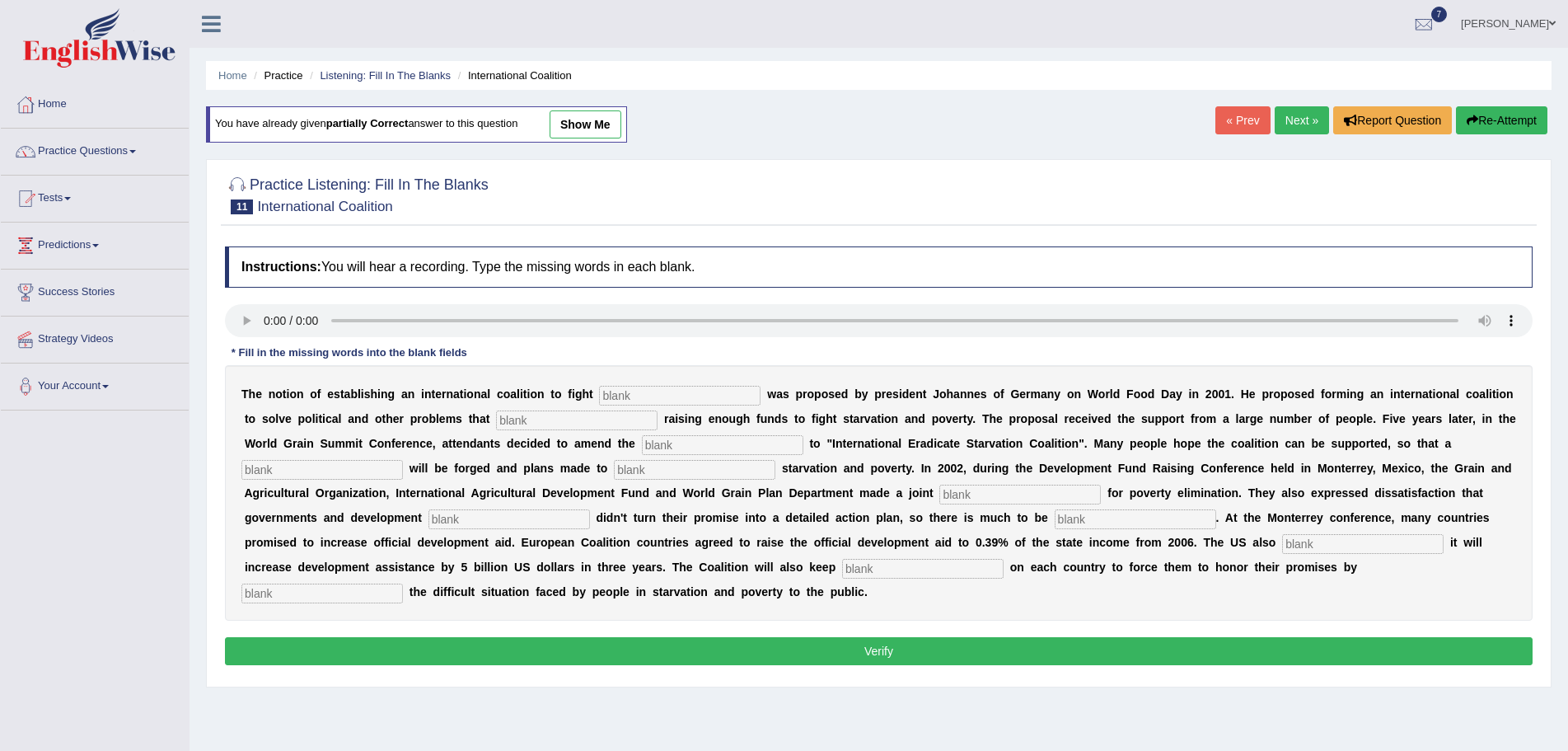
click at [727, 398] on input "text" at bounding box center [679, 396] width 161 height 20
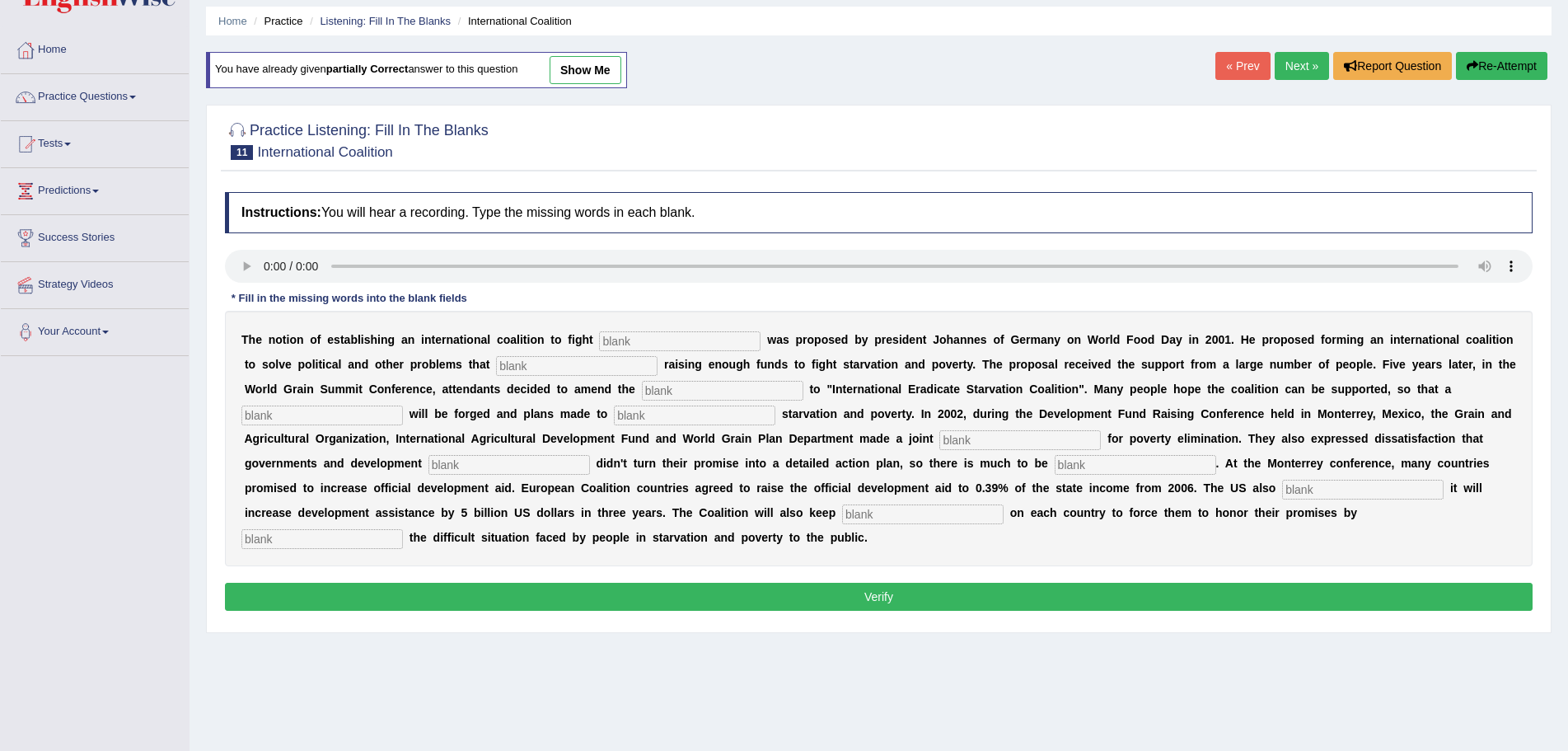
scroll to position [82, 0]
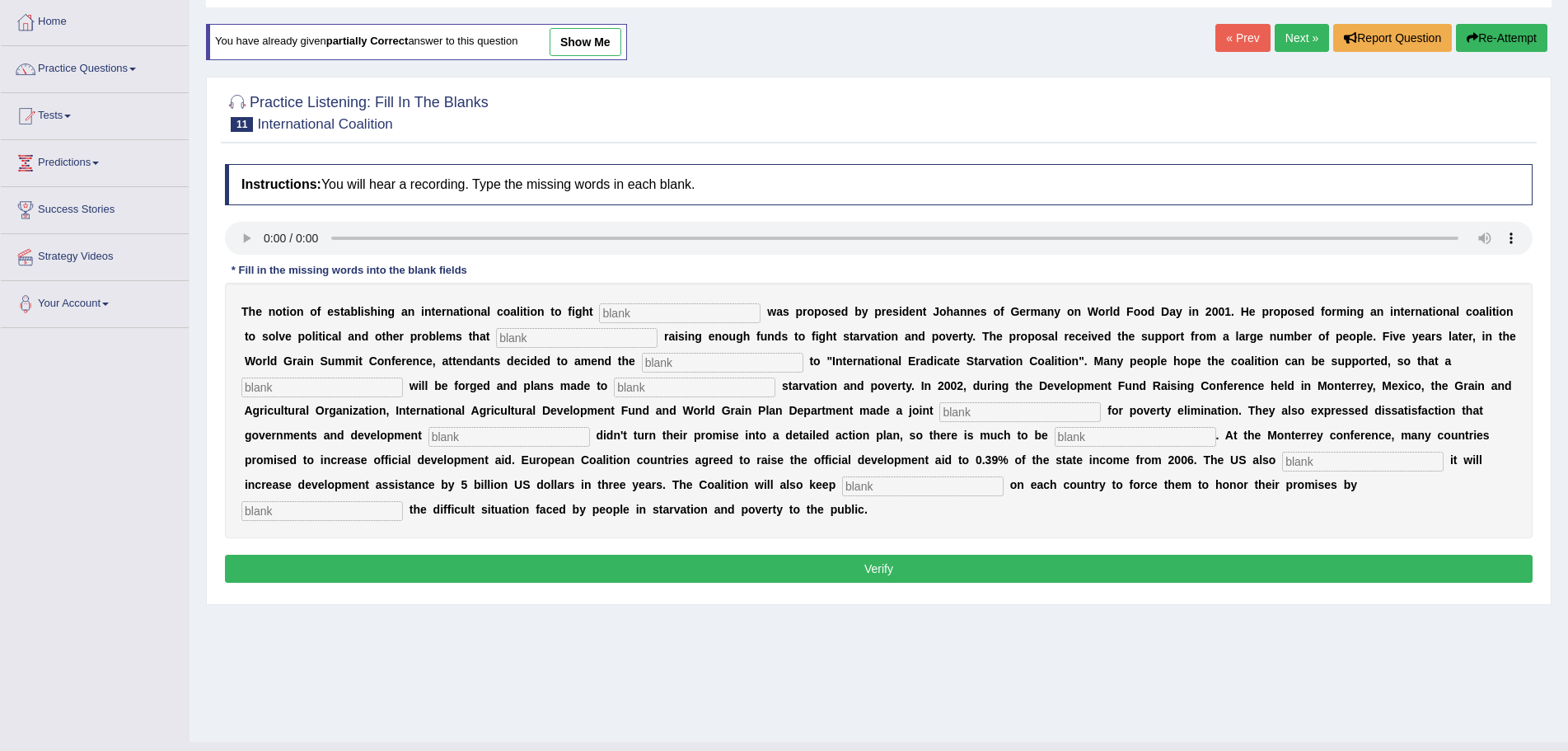
click at [666, 314] on input "text" at bounding box center [679, 313] width 161 height 20
type input "[MEDICAL_DATA]"
click at [564, 341] on input "text" at bounding box center [576, 337] width 161 height 20
type input "obstruct"
click at [708, 360] on input "text" at bounding box center [722, 362] width 161 height 20
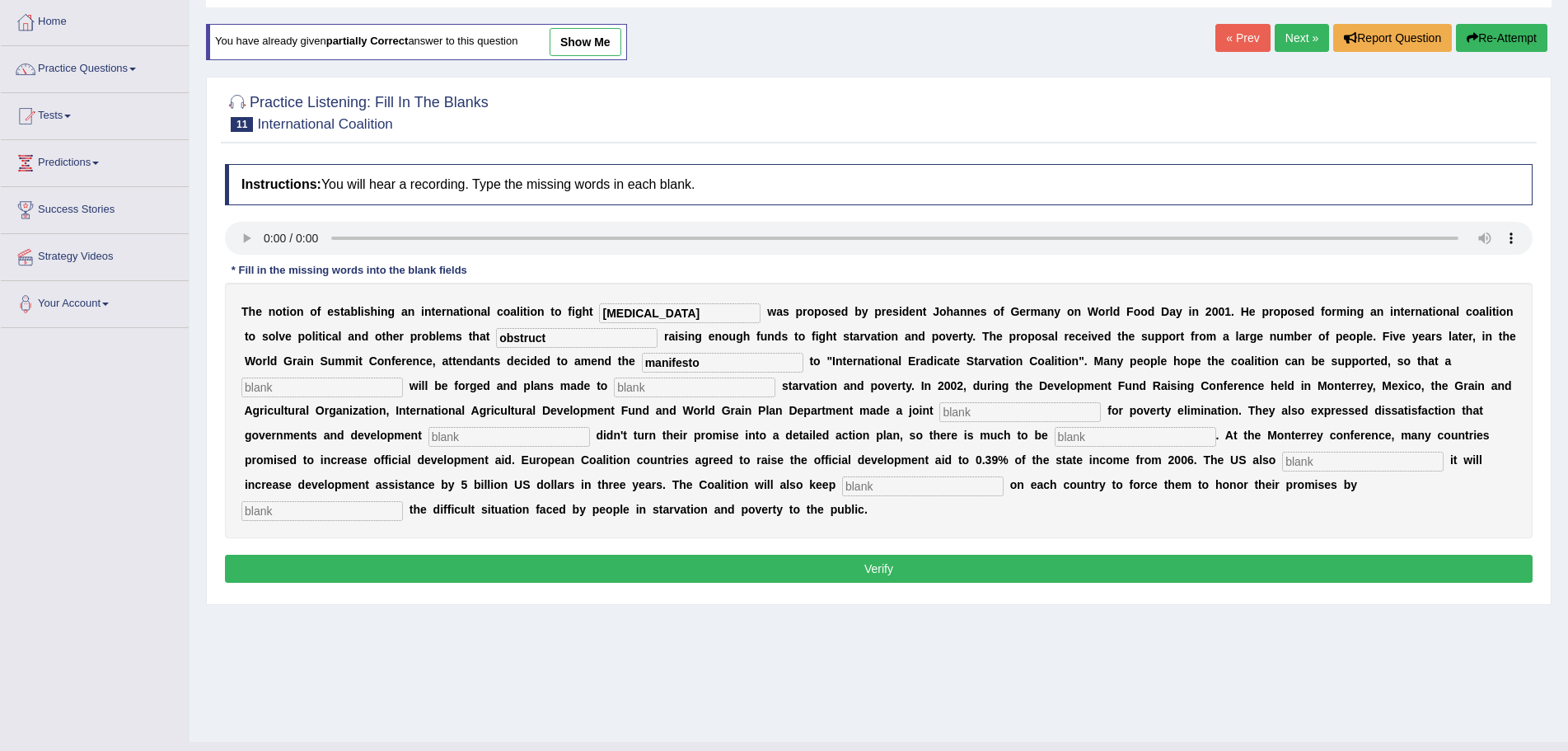
type input "manifesto"
click at [308, 386] on input "text" at bounding box center [323, 387] width 161 height 20
type input "resolu"
click at [692, 389] on input "text" at bounding box center [695, 387] width 161 height 20
click at [989, 412] on input "text" at bounding box center [1020, 412] width 161 height 20
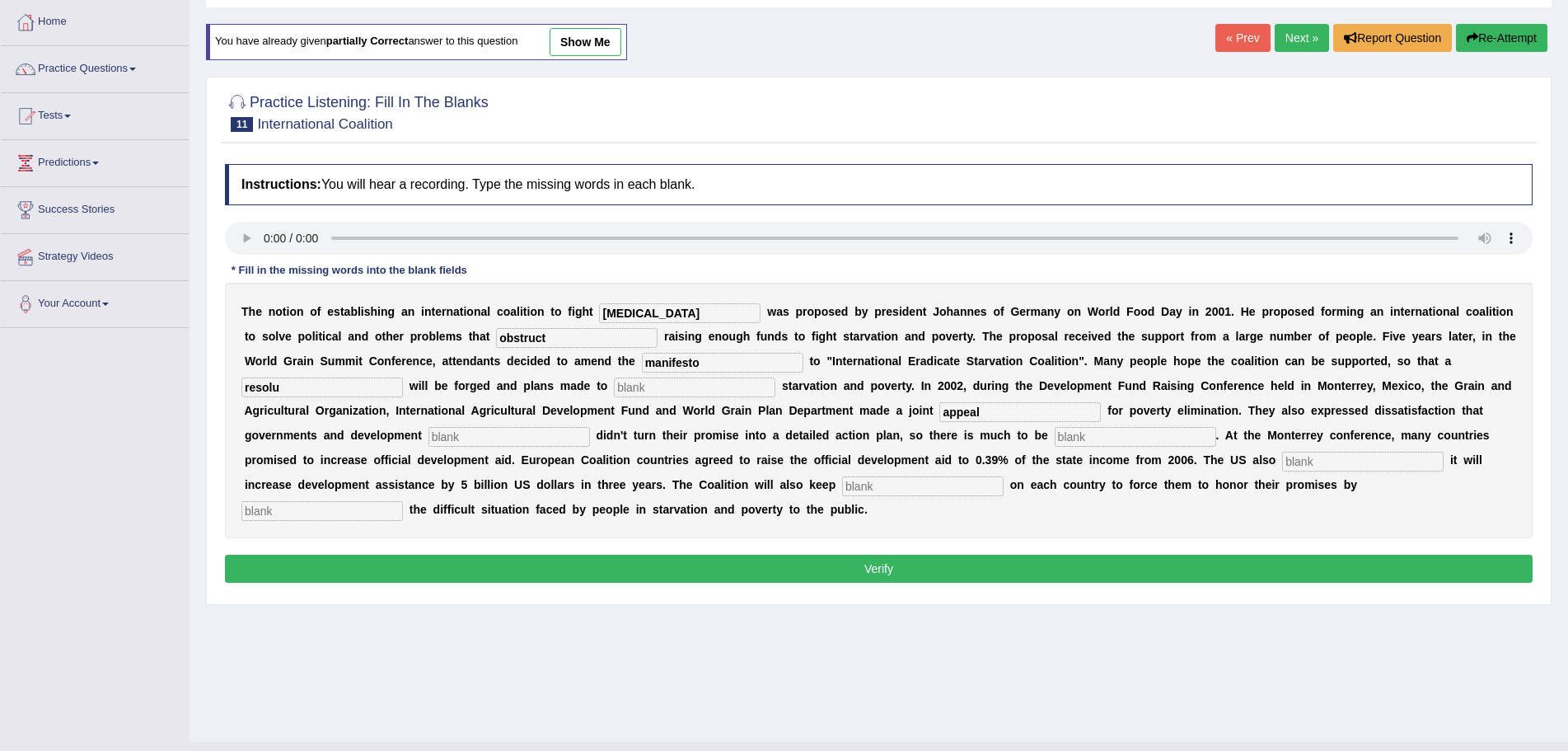
type input "appeal"
click at [488, 439] on input "text" at bounding box center [510, 437] width 161 height 20
type input "artners"
click at [1092, 434] on input "text" at bounding box center [1136, 437] width 161 height 20
type input "desired"
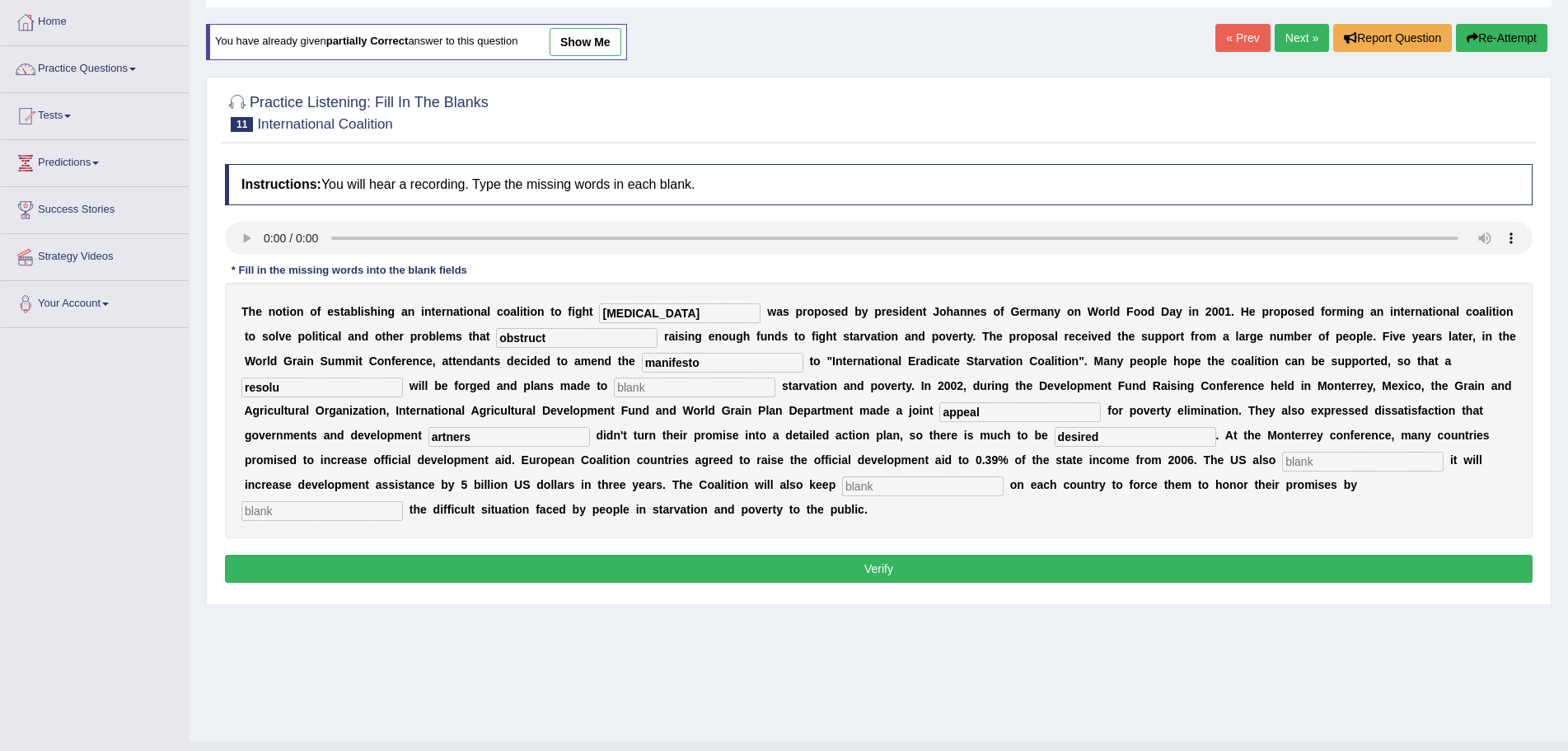
click at [1322, 462] on input "text" at bounding box center [1363, 461] width 161 height 20
type input "announced"
click at [884, 487] on input "text" at bounding box center [923, 486] width 161 height 20
type input "pressure"
click at [394, 516] on input "text" at bounding box center [323, 511] width 161 height 20
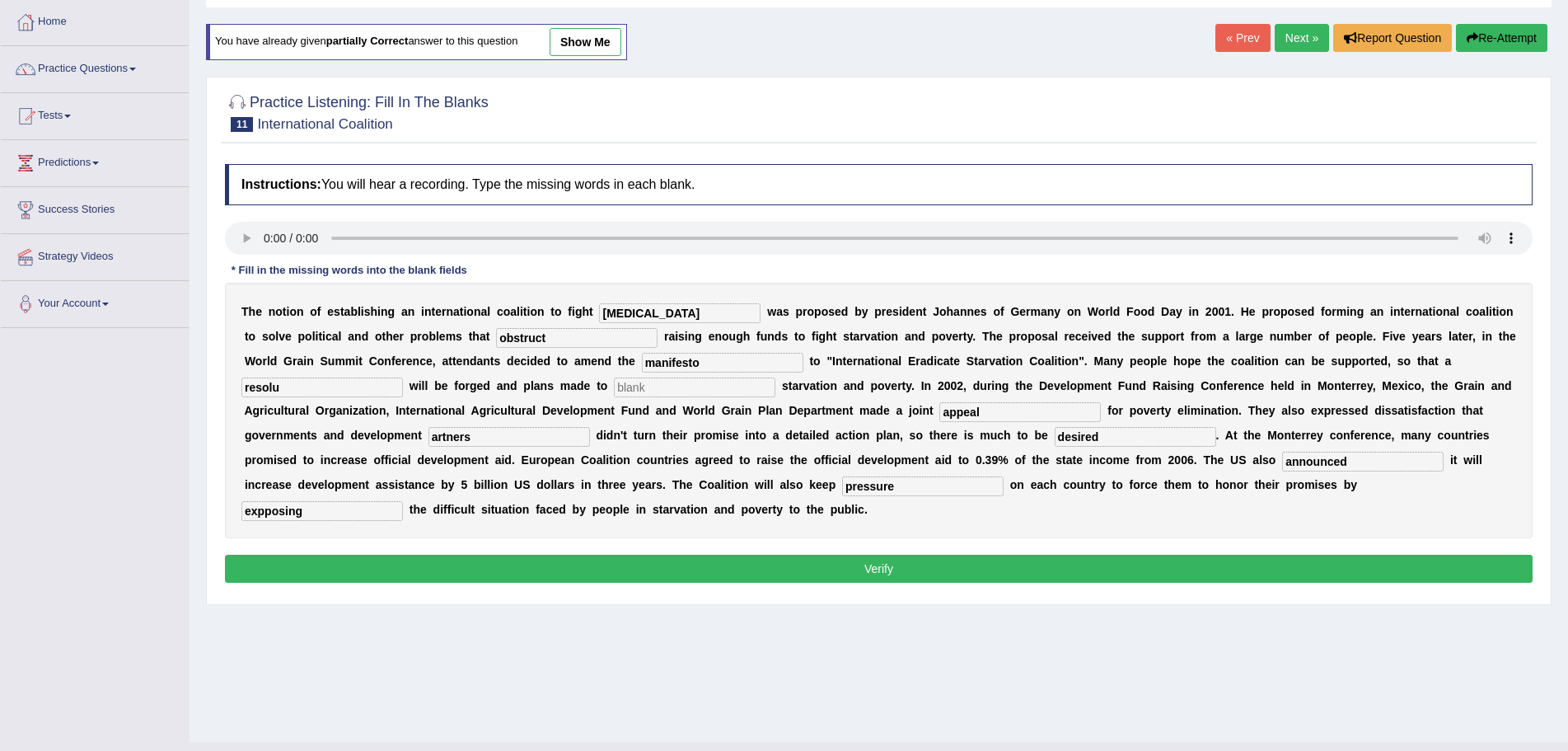
type input "expposing"
click at [431, 439] on input "artners" at bounding box center [510, 437] width 161 height 20
type input "partners"
click at [320, 389] on input "resolu" at bounding box center [323, 387] width 161 height 20
type input "resolution"
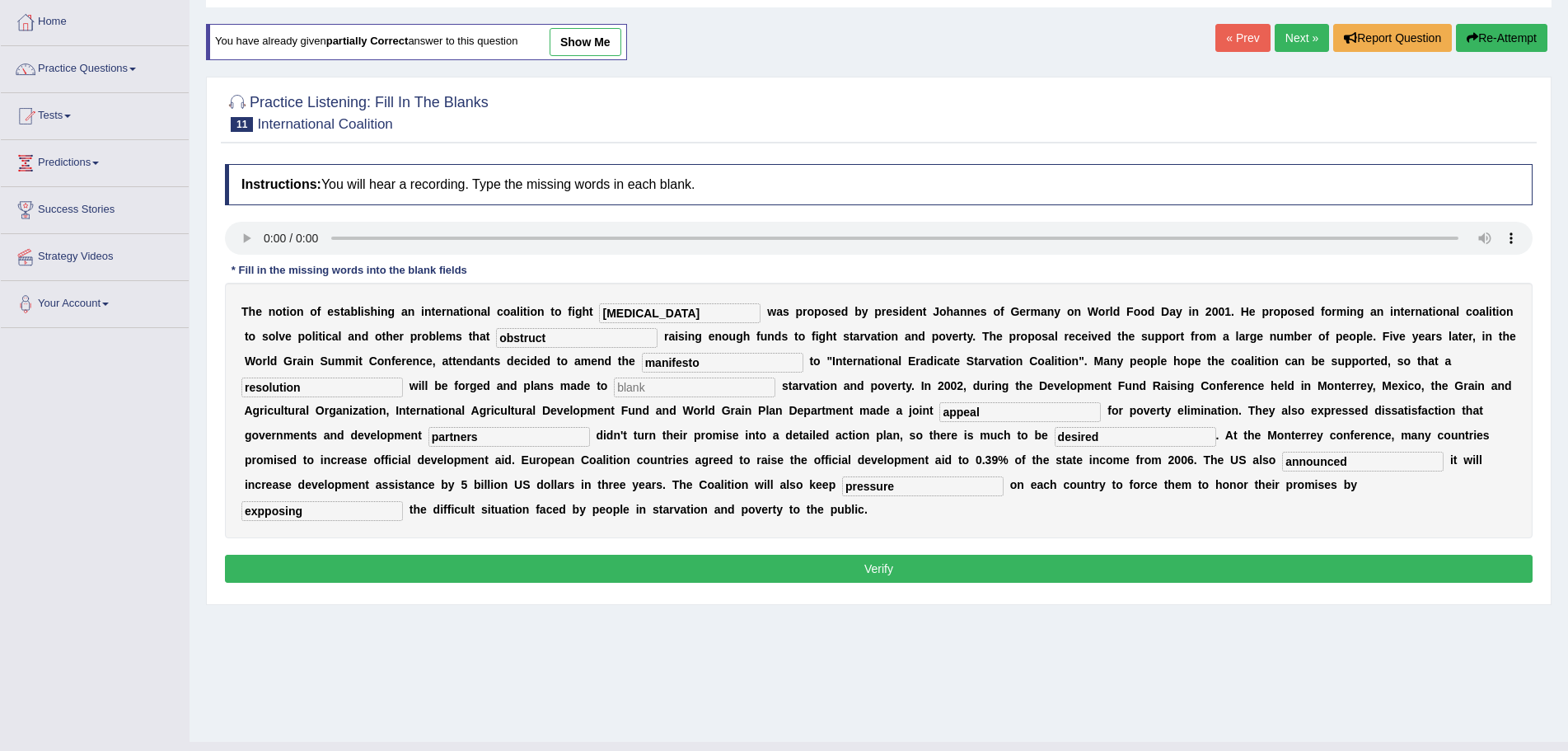
click at [660, 389] on input "text" at bounding box center [695, 387] width 161 height 20
click at [641, 390] on input "elimate" at bounding box center [695, 387] width 161 height 20
type input "eliminate"
click at [588, 563] on button "Verify" at bounding box center [878, 569] width 1308 height 28
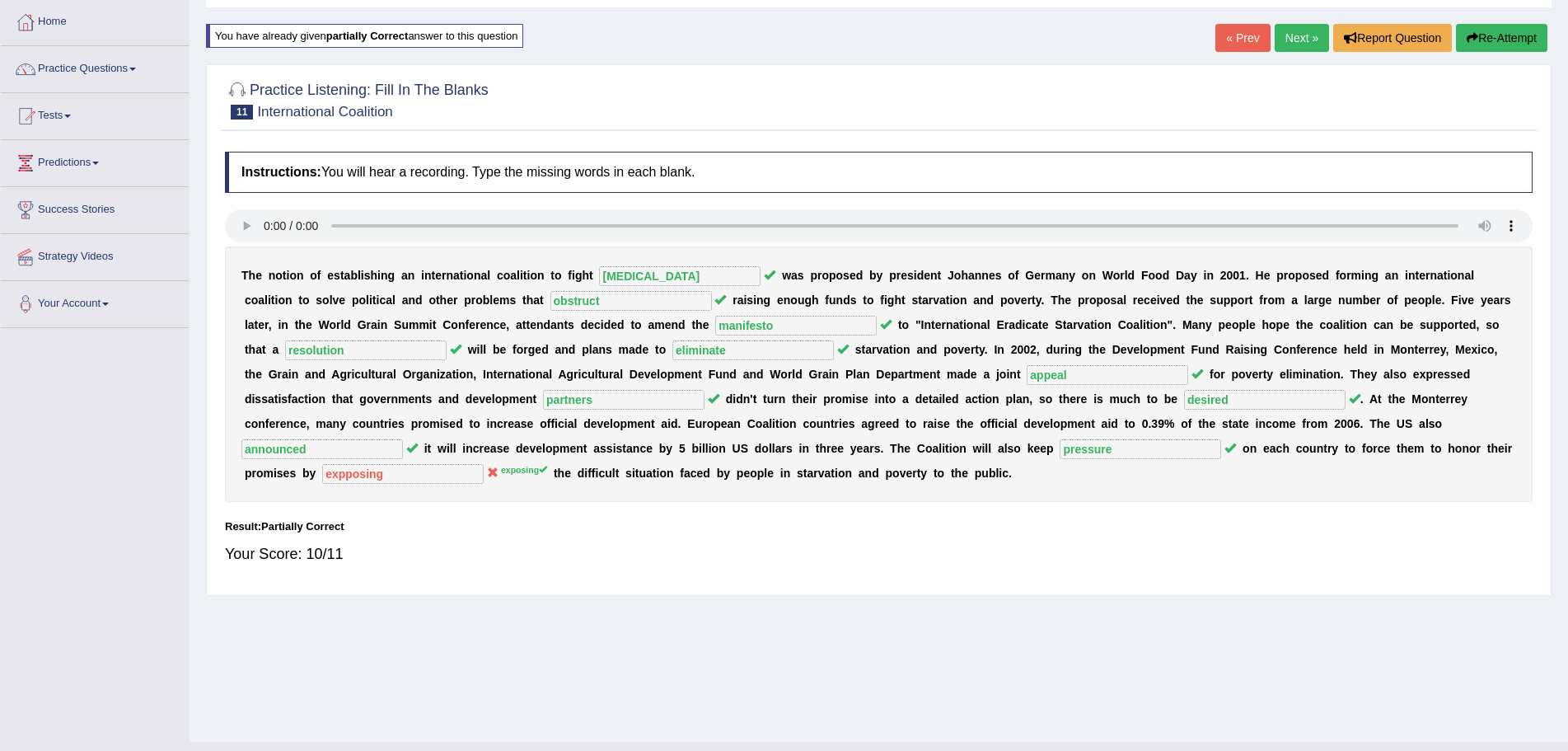
click at [1297, 36] on link "Next »" at bounding box center [1301, 38] width 54 height 28
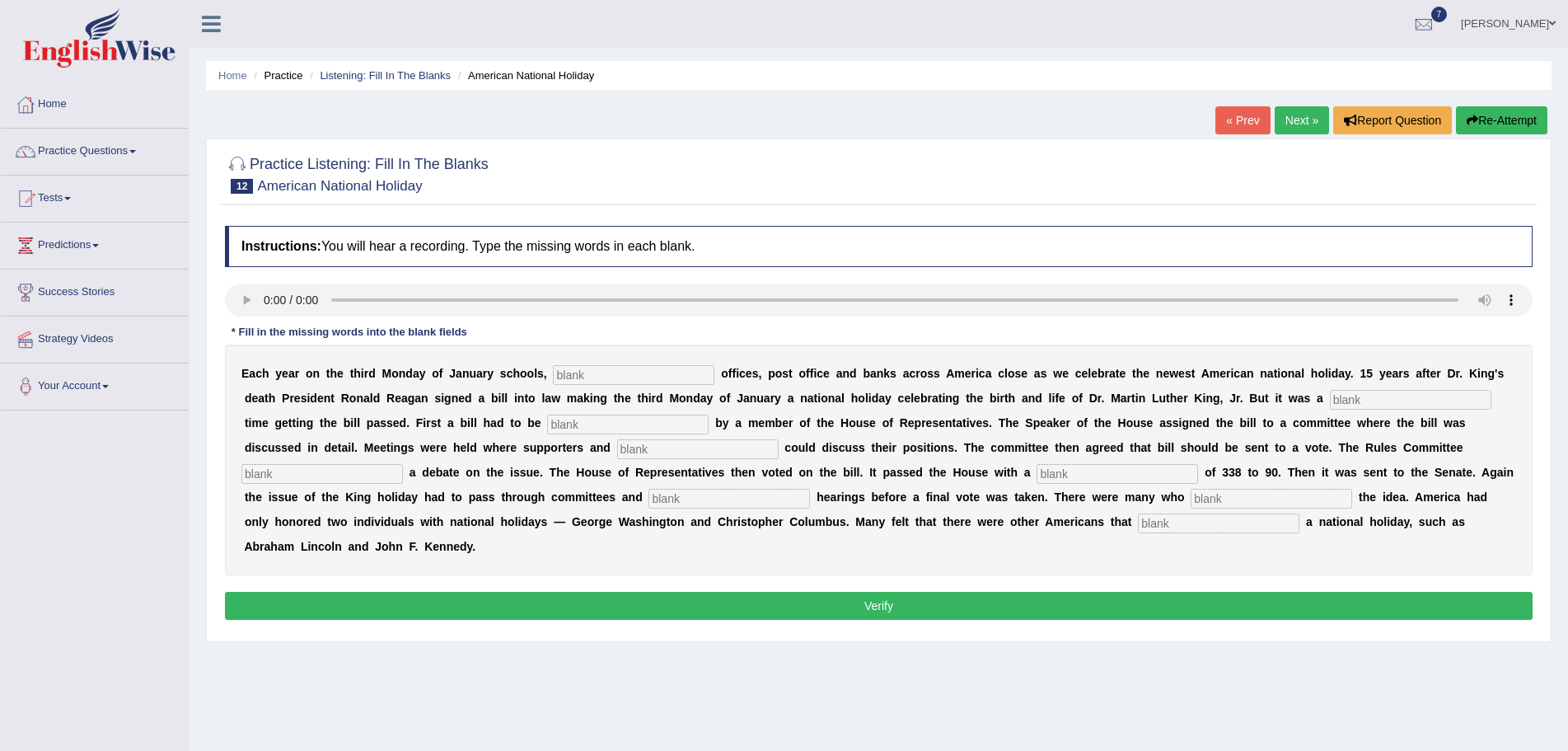
click at [600, 377] on input "text" at bounding box center [634, 375] width 161 height 20
click at [612, 369] on input "text" at bounding box center [634, 375] width 161 height 20
type input "federal"
click at [1362, 397] on input "text" at bounding box center [1411, 399] width 161 height 20
type input "tough"
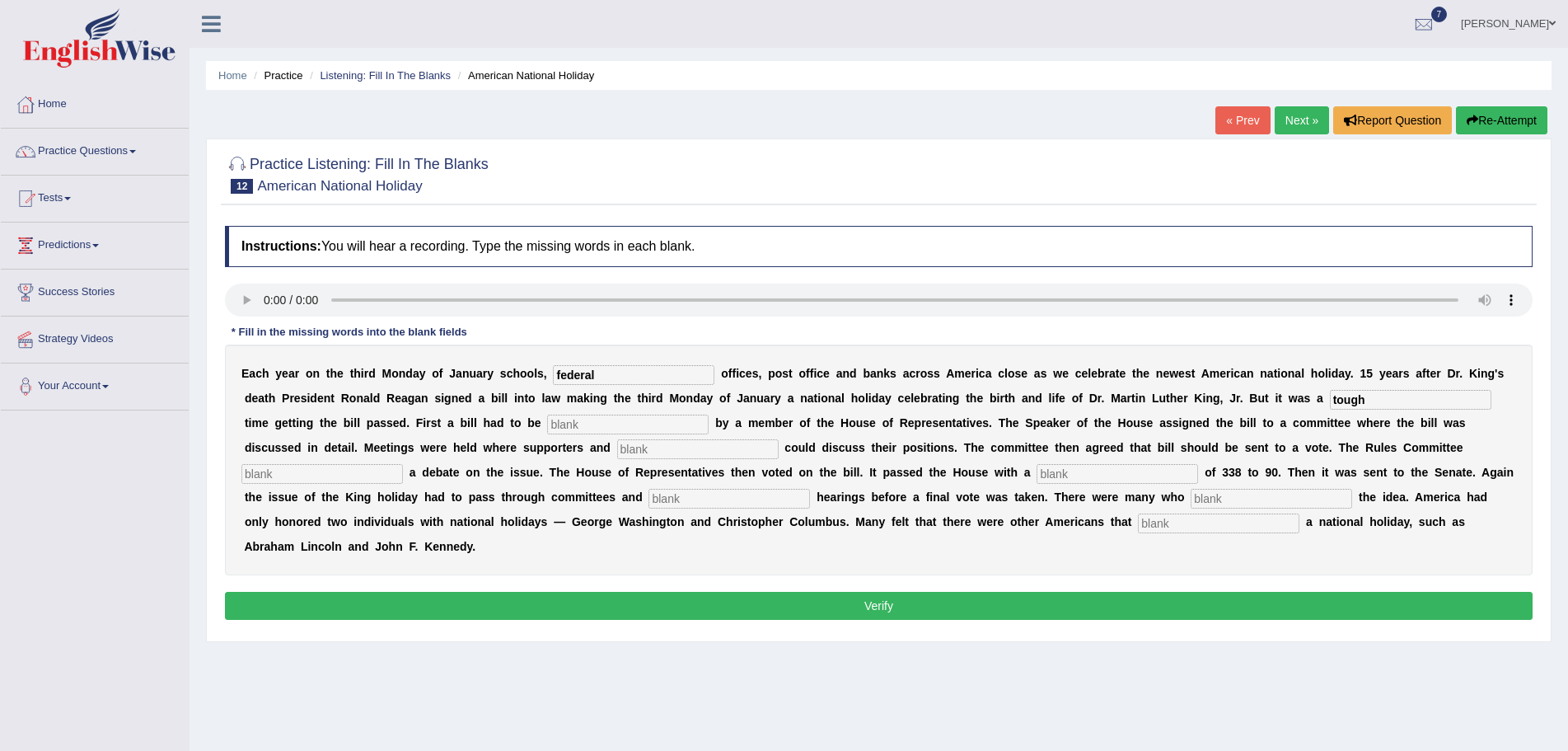
click at [585, 423] on input "text" at bounding box center [628, 424] width 161 height 20
type input "introdu"
click at [668, 451] on input "text" at bounding box center [698, 449] width 161 height 20
type input "patners"
click at [363, 476] on input "text" at bounding box center [323, 474] width 161 height 20
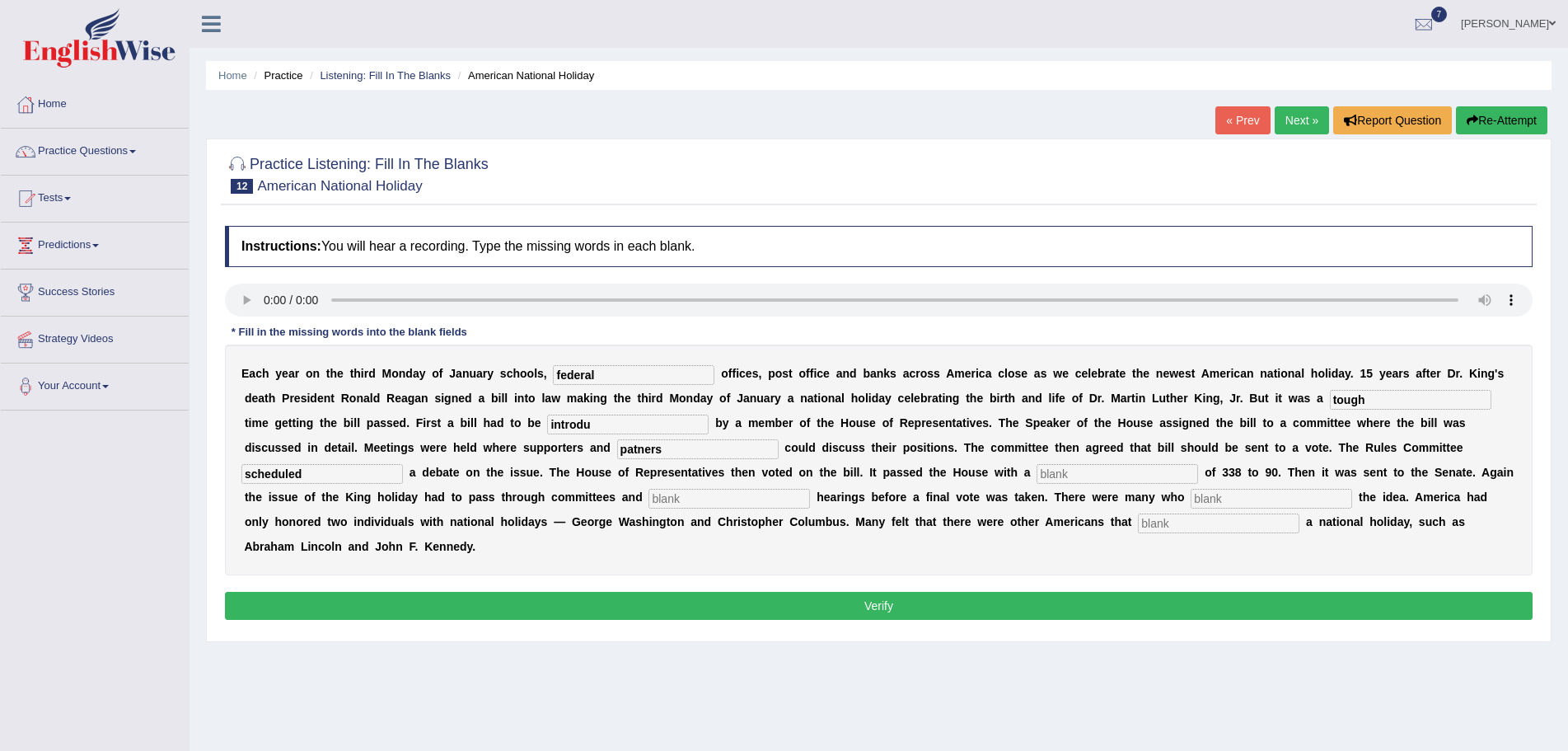
type input "scheduled"
drag, startPoint x: 671, startPoint y: 456, endPoint x: 679, endPoint y: 439, distance: 18.8
click at [679, 439] on input "patners" at bounding box center [698, 449] width 161 height 20
type input "p"
type input "opne"
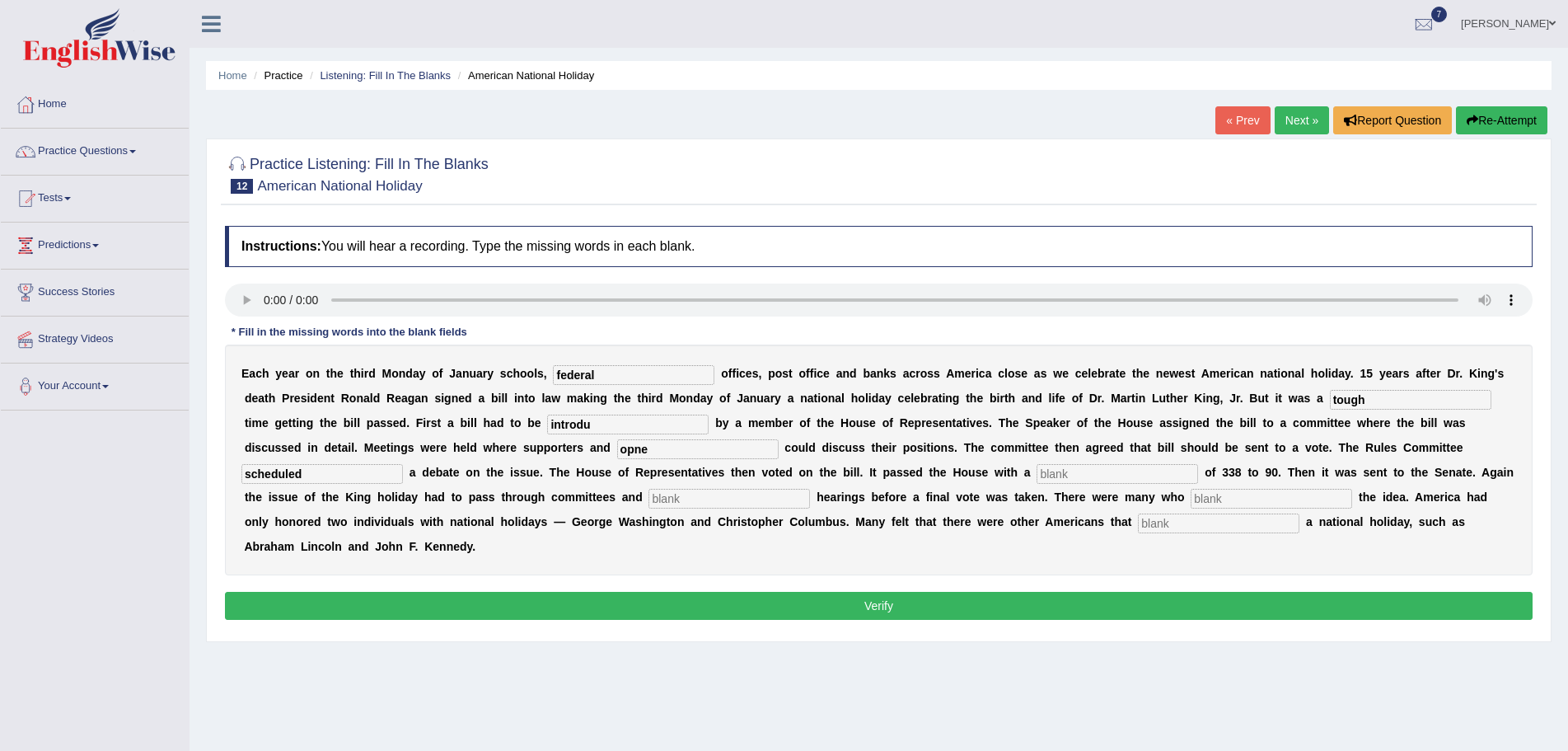
click at [1095, 478] on input "text" at bounding box center [1118, 474] width 161 height 20
type input "vote"
click at [708, 503] on input "text" at bounding box center [729, 499] width 161 height 20
type input "public"
click at [1219, 500] on input "text" at bounding box center [1271, 499] width 161 height 20
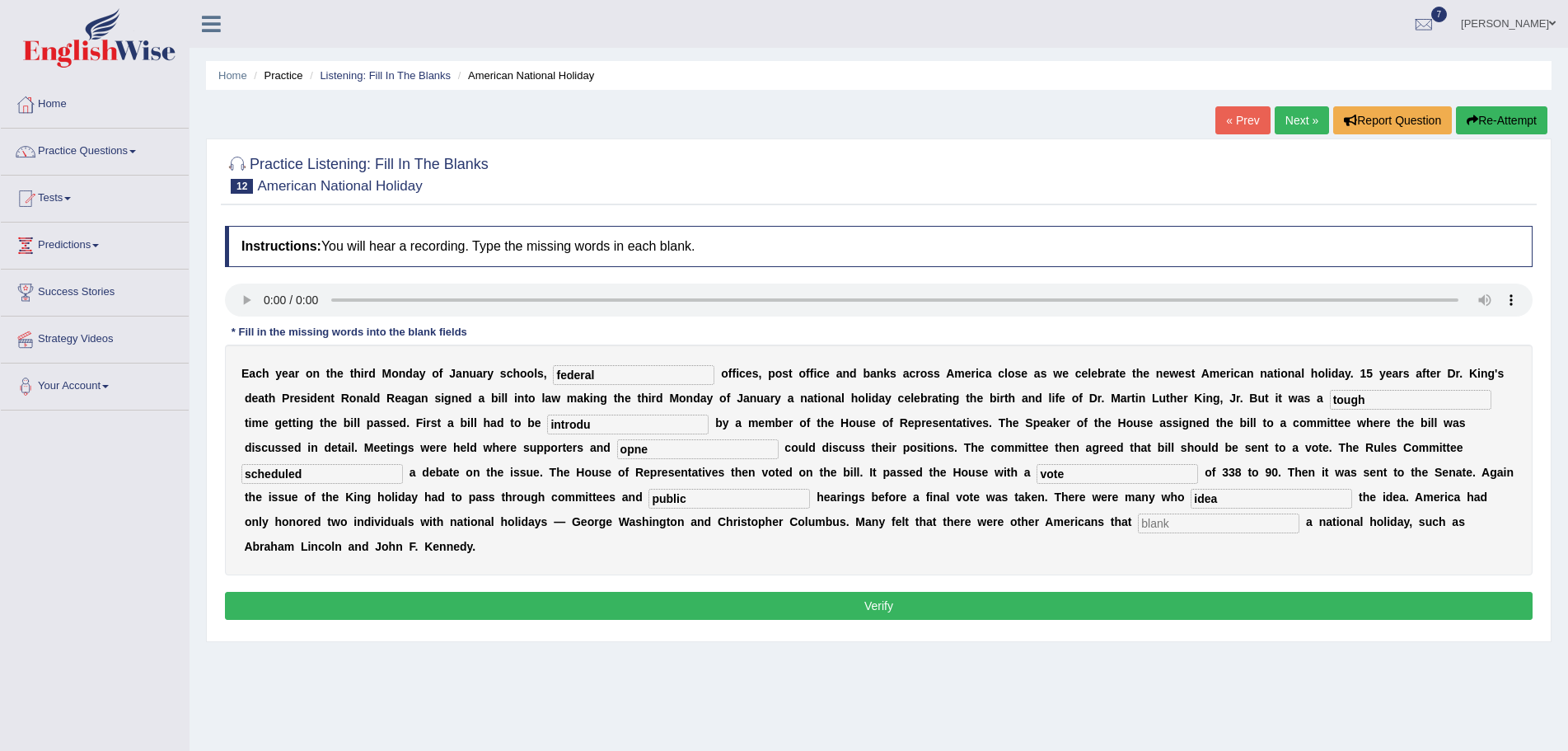
type input "idea"
click at [1183, 522] on input "text" at bounding box center [1219, 524] width 161 height 20
type input "deserved"
click at [597, 425] on input "introdu" at bounding box center [628, 424] width 161 height 20
type input "introduced"
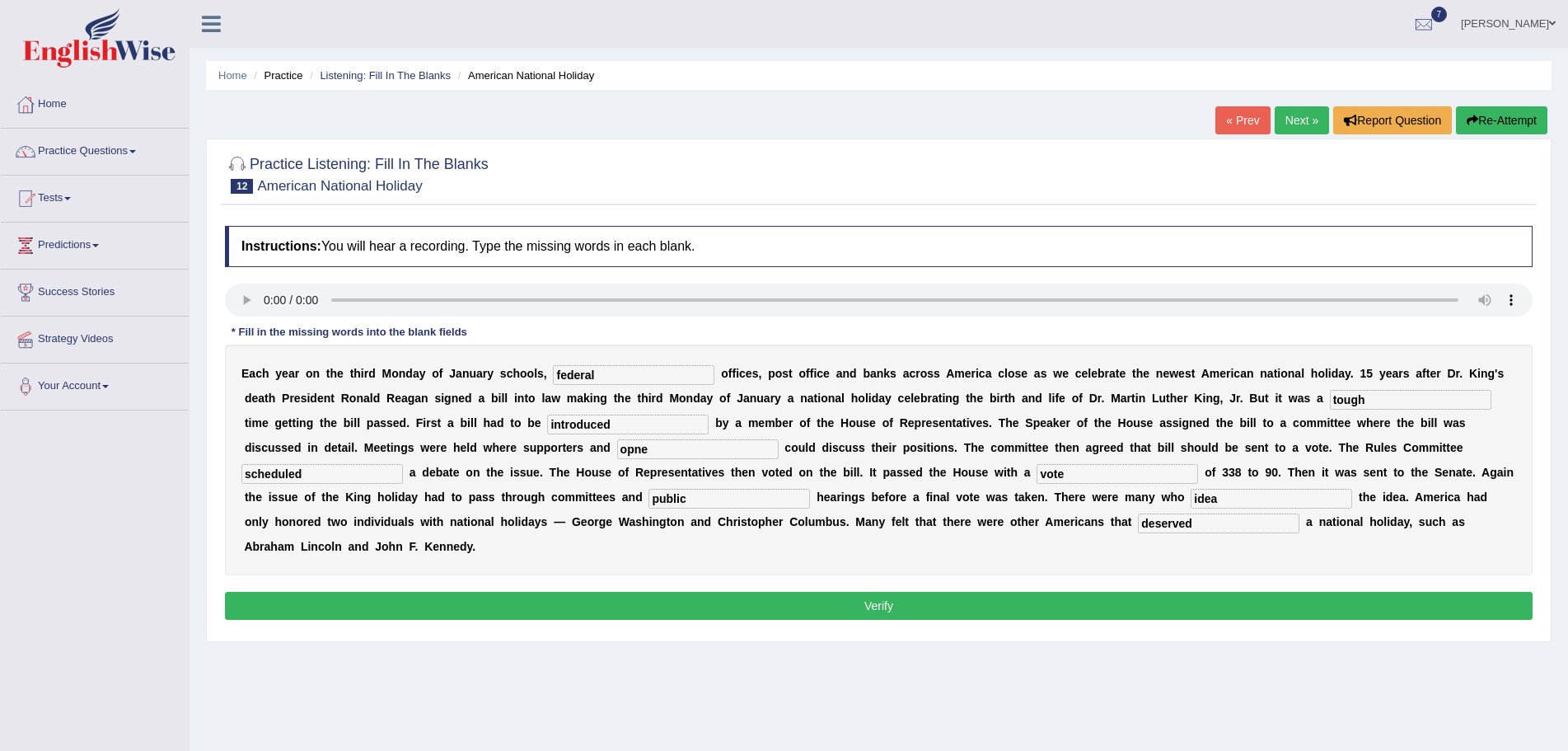
click at [1226, 501] on input "idea" at bounding box center [1271, 499] width 161 height 20
type input "i"
type input "hold"
click at [1108, 611] on button "Verify" at bounding box center [878, 606] width 1308 height 28
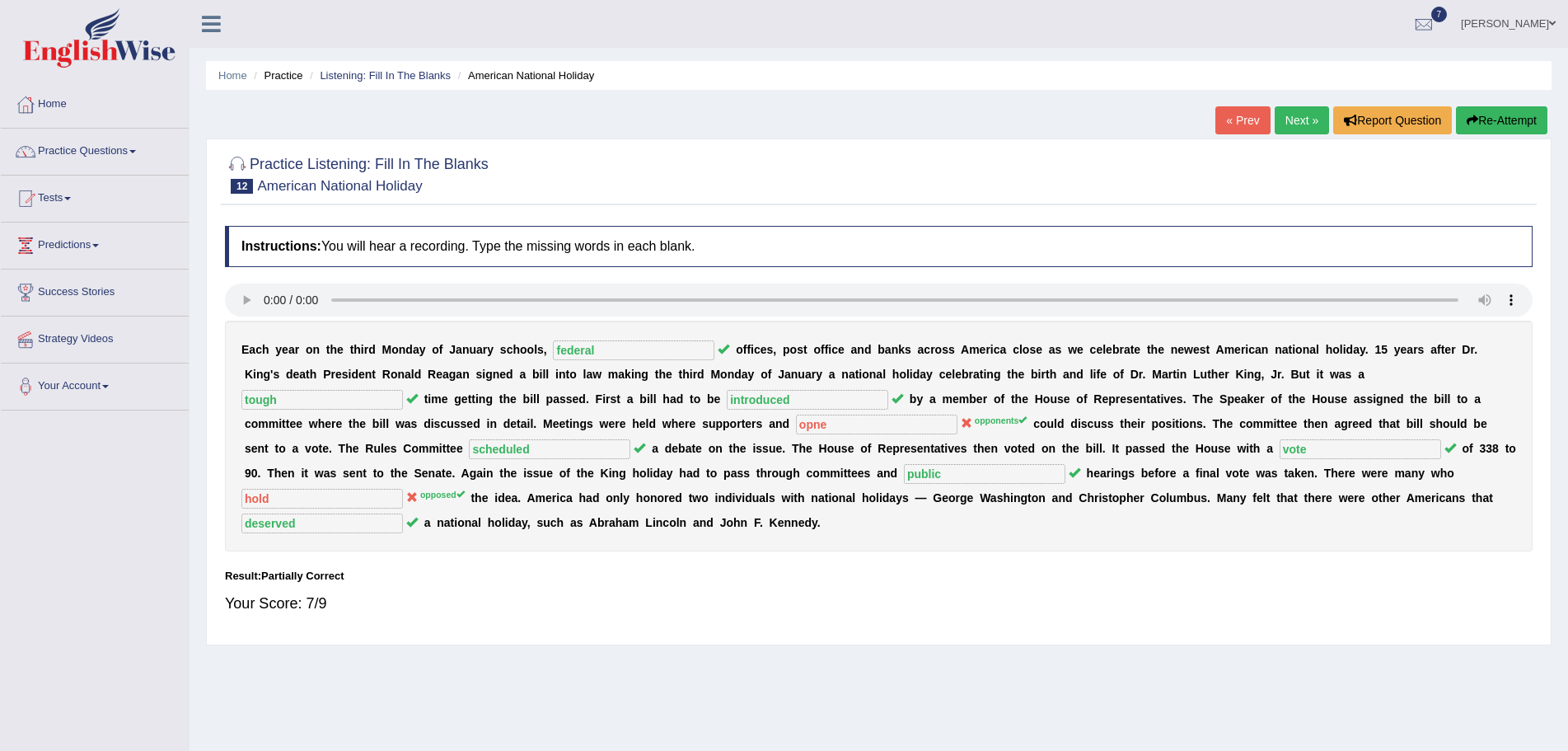
click at [1499, 119] on button "Re-Attempt" at bounding box center [1502, 120] width 92 height 28
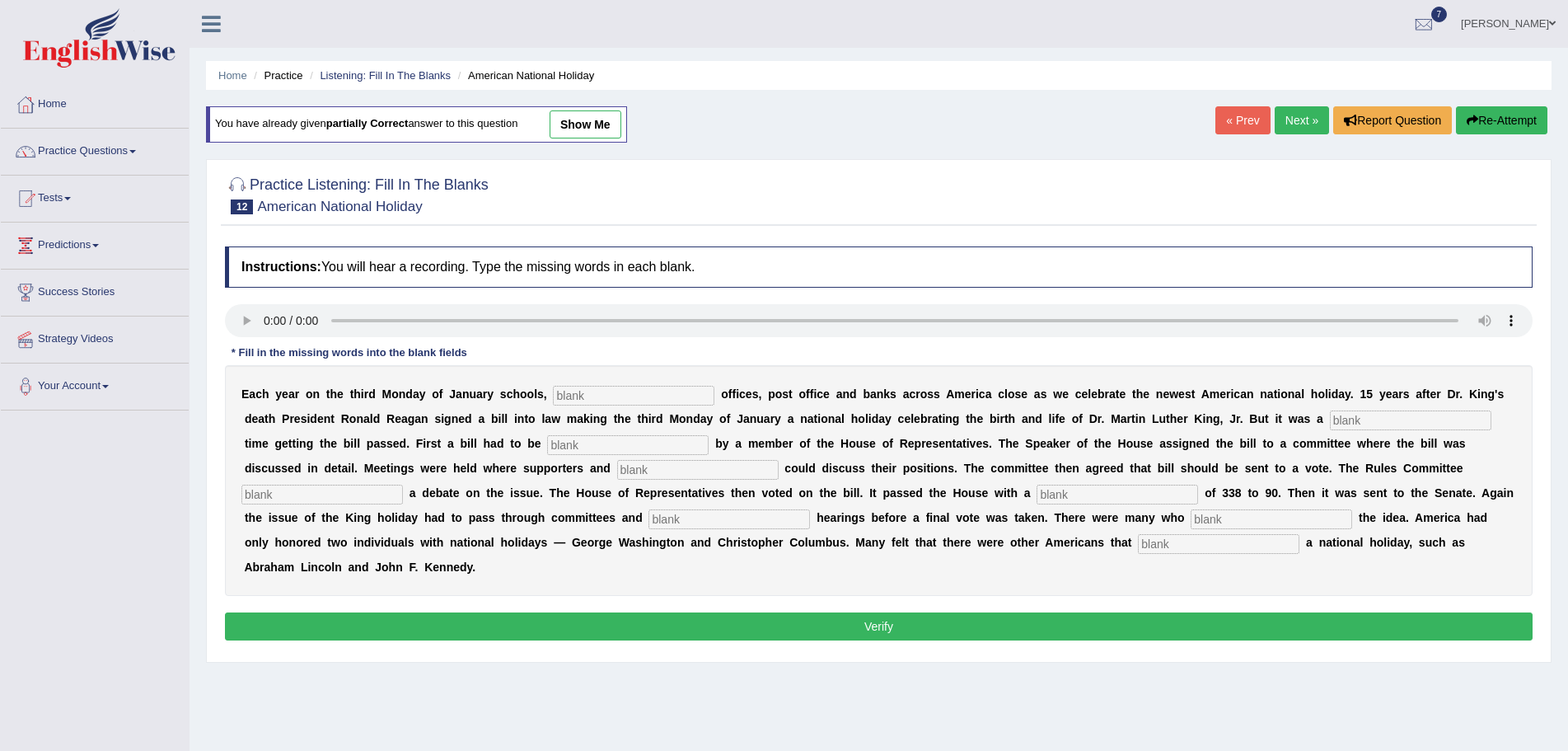
click at [646, 394] on input "text" at bounding box center [634, 396] width 161 height 20
click at [599, 397] on input "text" at bounding box center [634, 396] width 161 height 20
type input "fedaeral"
click at [1367, 422] on input "text" at bounding box center [1411, 420] width 161 height 20
type input "tough"
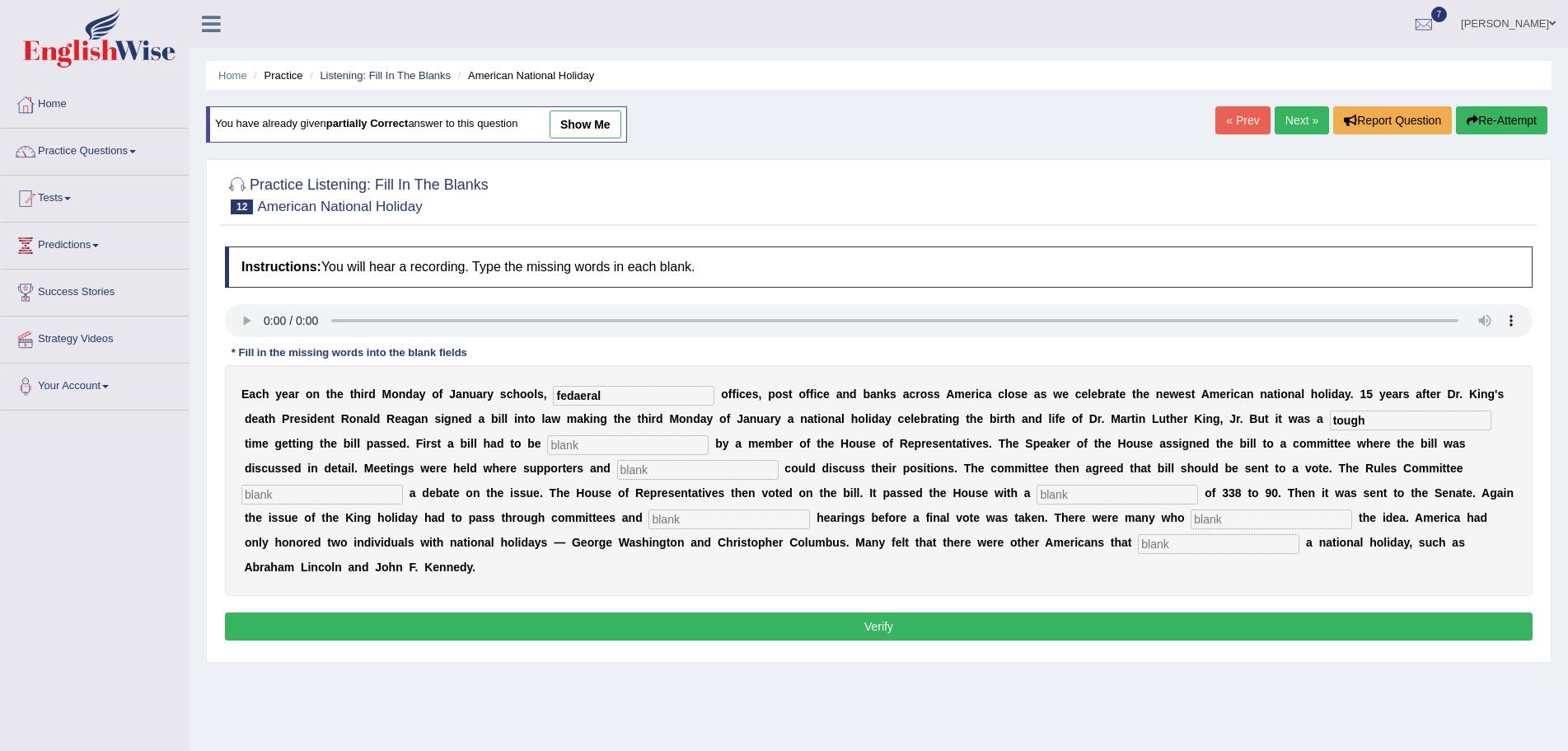
click at [635, 445] on input "text" at bounding box center [628, 445] width 161 height 20
type input "introd"
click at [661, 473] on input "text" at bounding box center [698, 469] width 161 height 20
type input "opponents"
click at [336, 496] on input "text" at bounding box center [323, 494] width 161 height 20
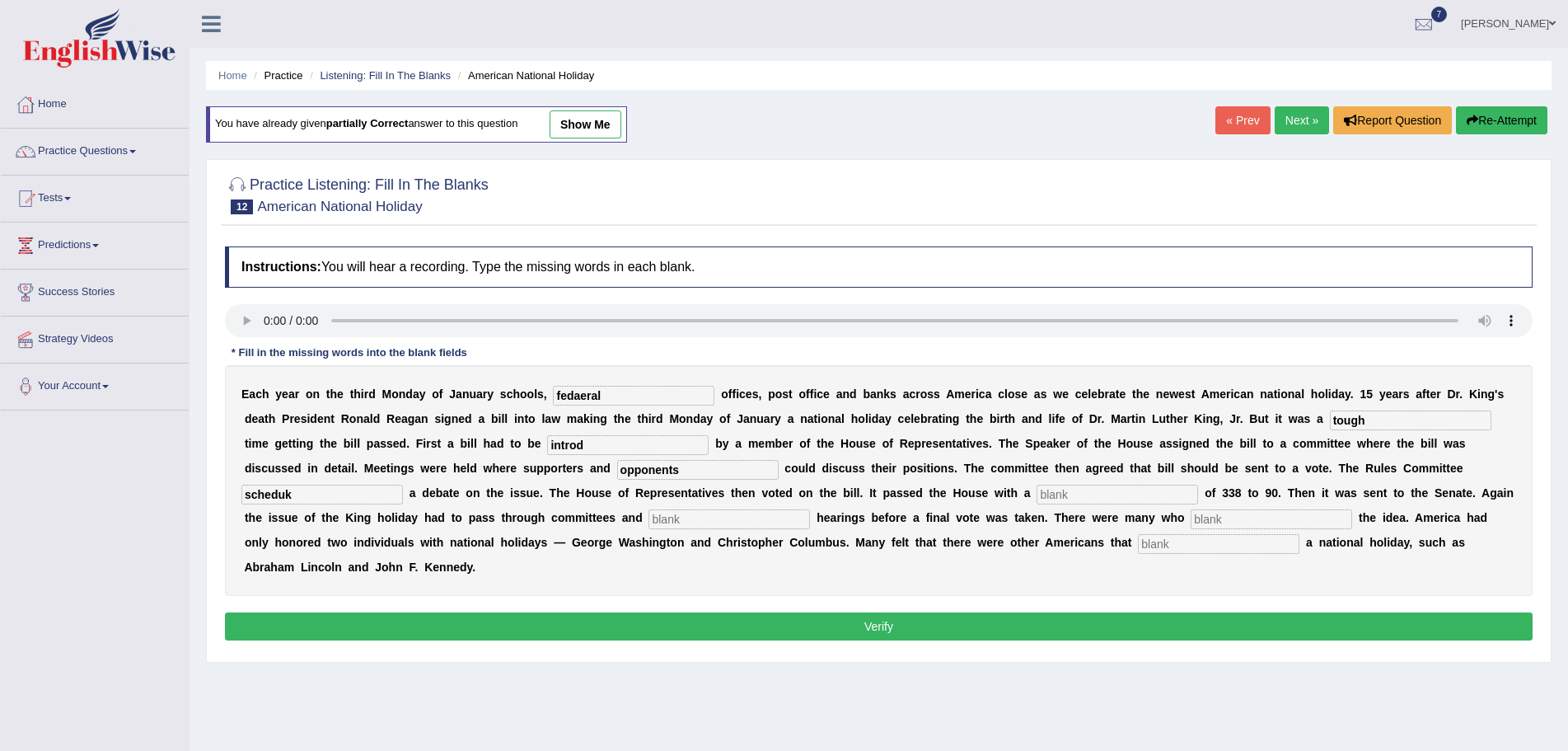
type input "scheduk"
click at [1112, 492] on input "text" at bounding box center [1118, 494] width 161 height 20
type input "vote"
click at [685, 520] on input "text" at bounding box center [729, 519] width 161 height 20
type input "public"
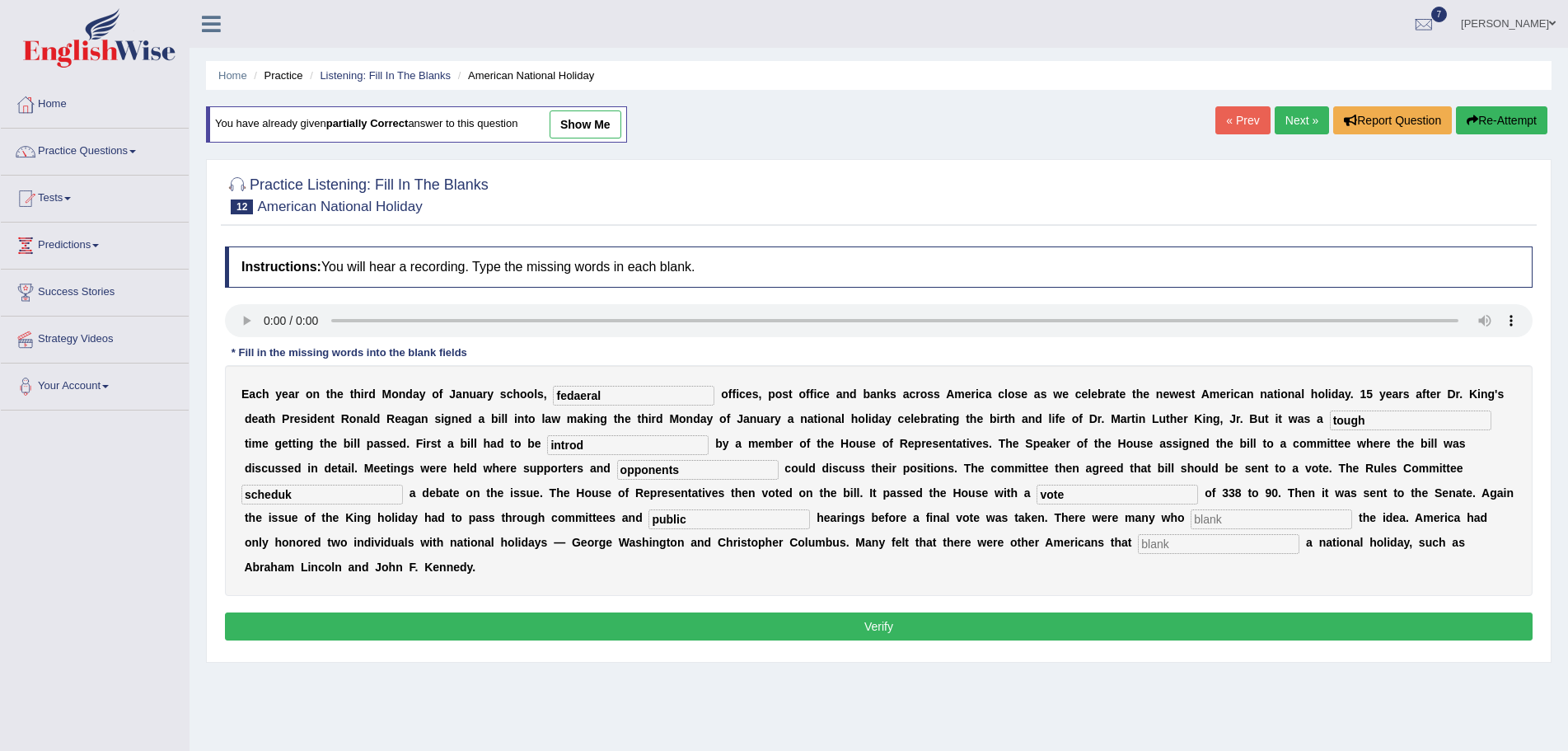
click at [1226, 519] on input "text" at bounding box center [1271, 519] width 161 height 20
type input "oppoed"
click at [1195, 543] on input "text" at bounding box center [1219, 544] width 161 height 20
type input "deserved"
click at [1242, 523] on input "oppoed" at bounding box center [1271, 519] width 161 height 20
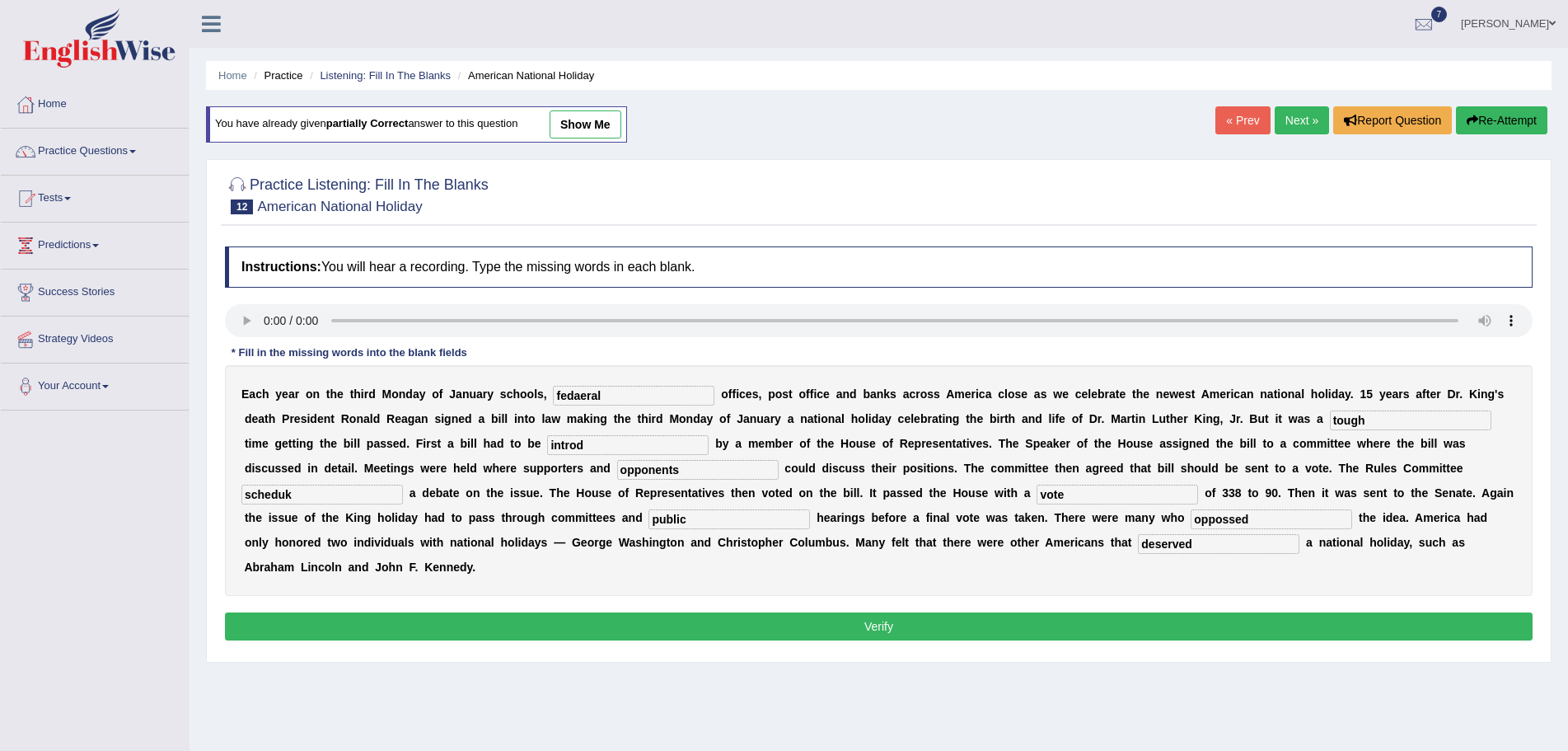
type input "oppossed"
click at [299, 499] on input "scheduk" at bounding box center [323, 494] width 161 height 20
click at [286, 500] on input "scheduuled" at bounding box center [323, 494] width 161 height 20
type input "scheduled"
click at [590, 448] on input "introd" at bounding box center [628, 445] width 161 height 20
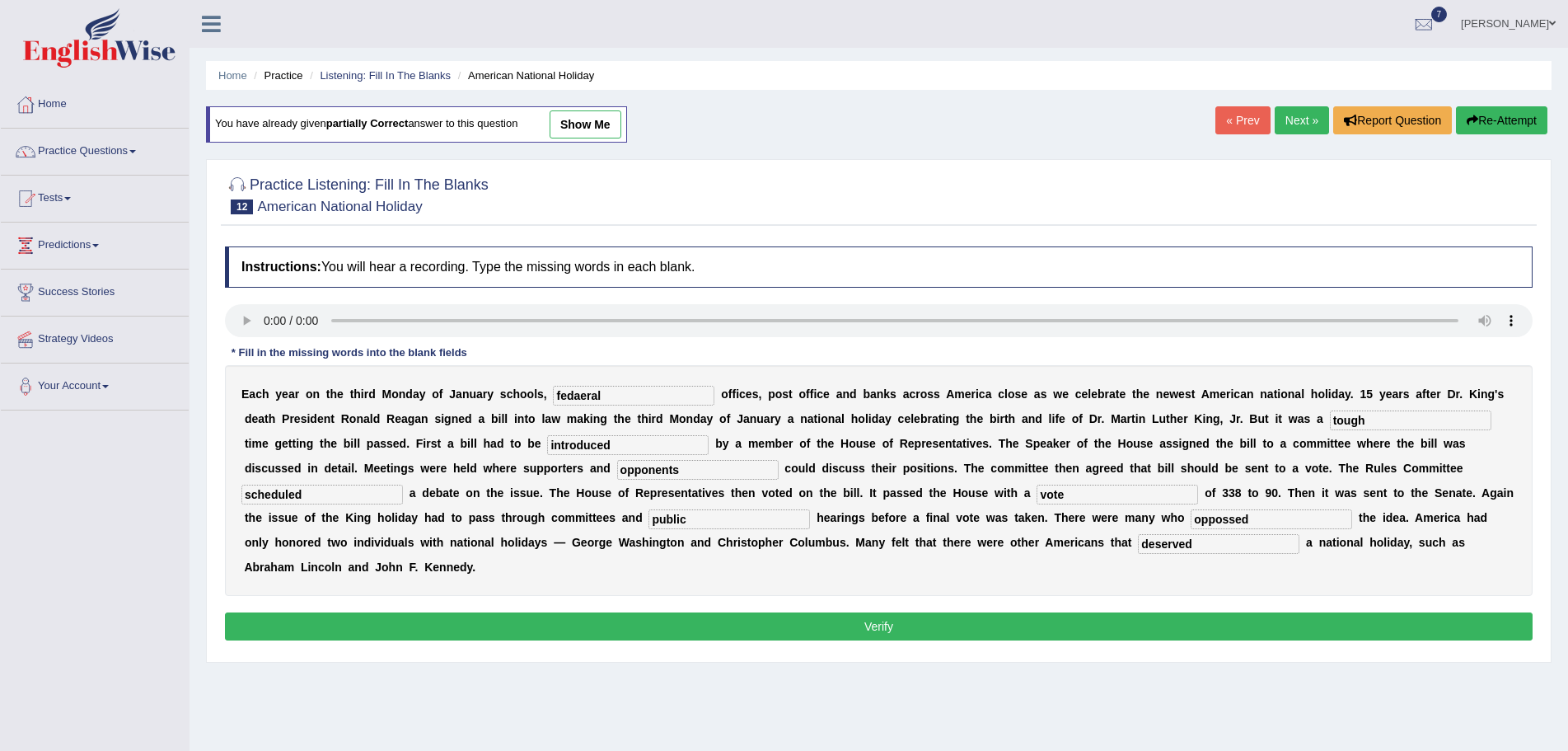
type input "introduced"
click at [584, 394] on input "fedaeral" at bounding box center [634, 396] width 161 height 20
type input "federal"
click at [954, 624] on button "Verify" at bounding box center [878, 627] width 1308 height 28
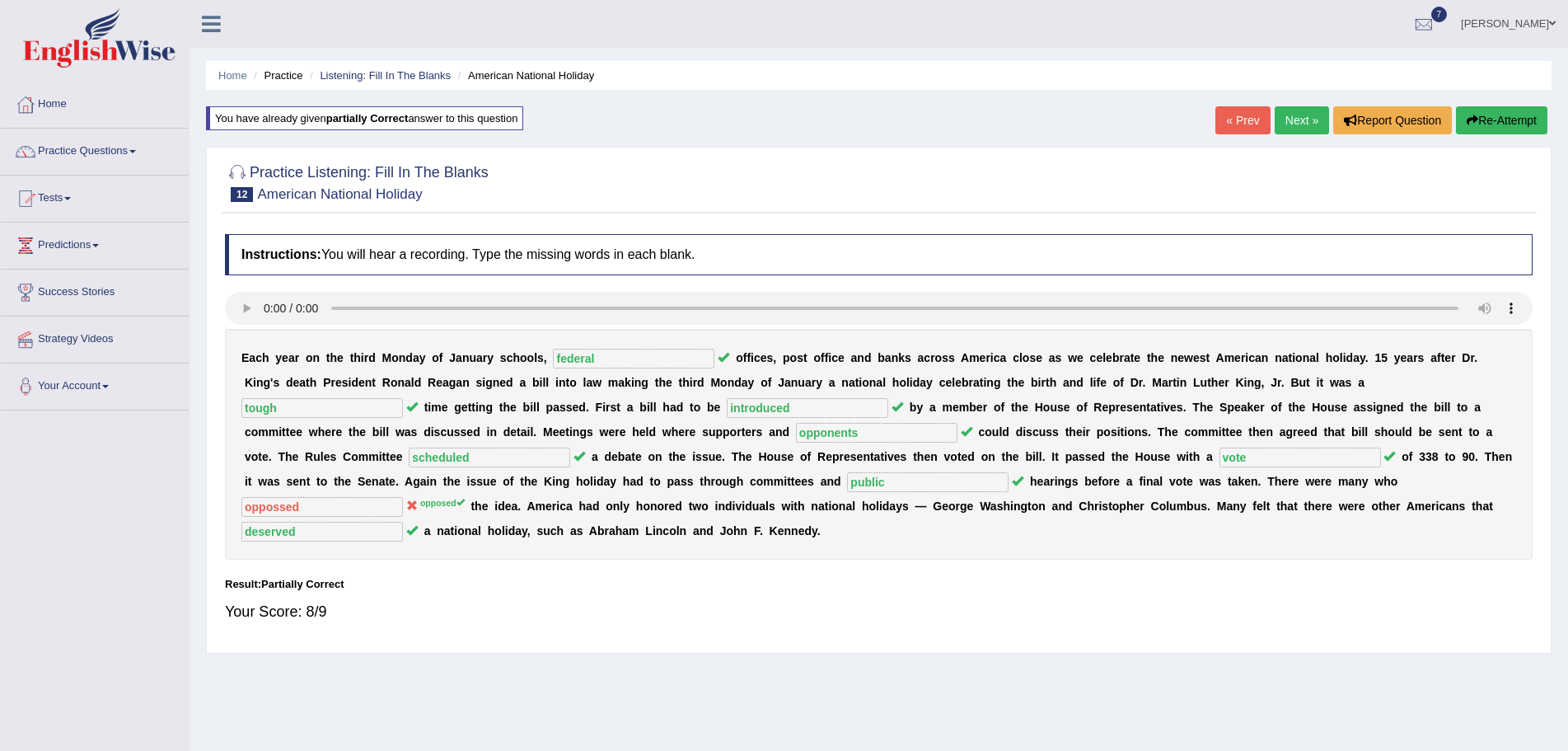
click at [1284, 116] on link "Next »" at bounding box center [1301, 120] width 54 height 28
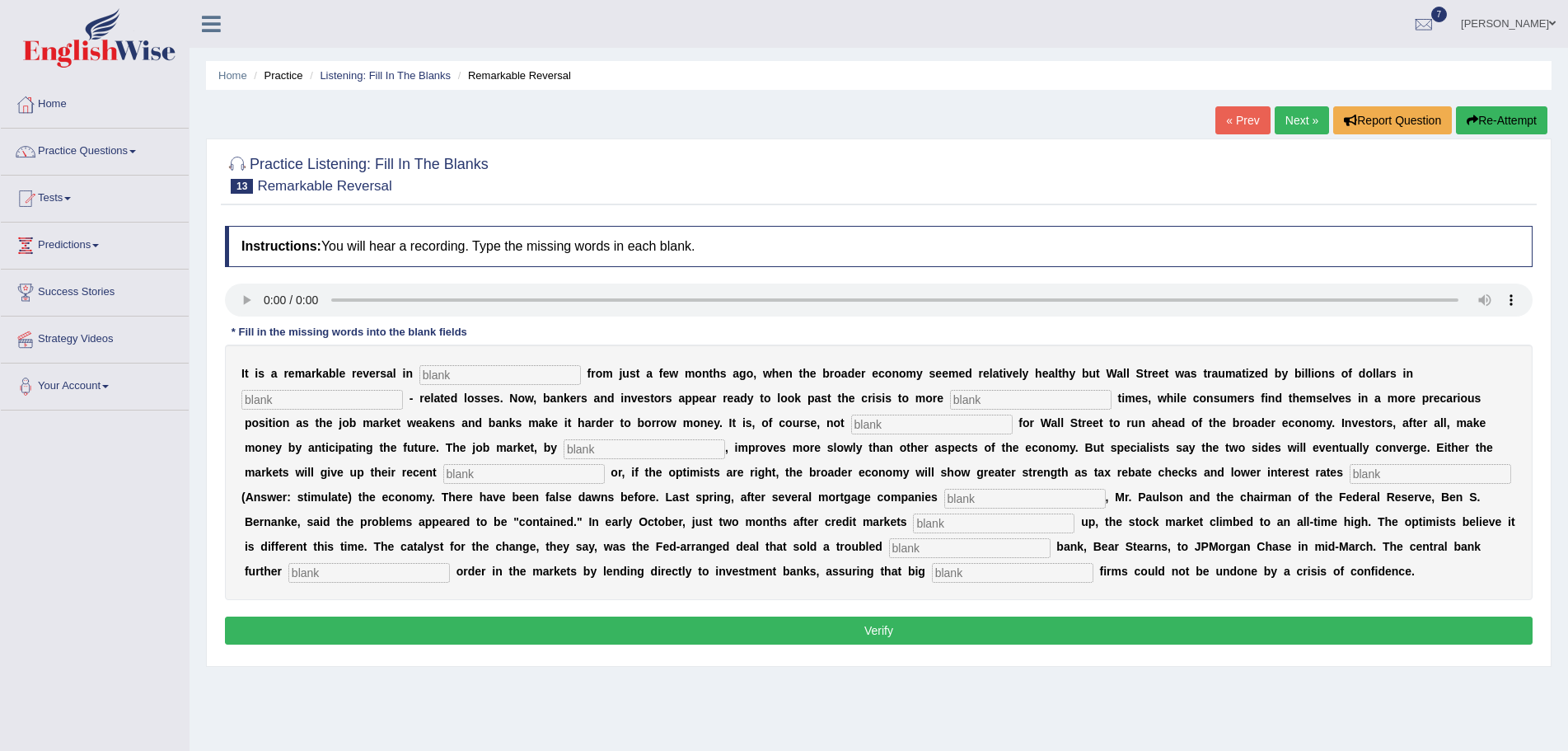
click at [504, 379] on input "text" at bounding box center [500, 375] width 161 height 20
type input "attitude"
click at [375, 401] on input "text" at bounding box center [323, 399] width 161 height 20
type input "morgage"
click at [992, 400] on input "text" at bounding box center [1031, 399] width 161 height 20
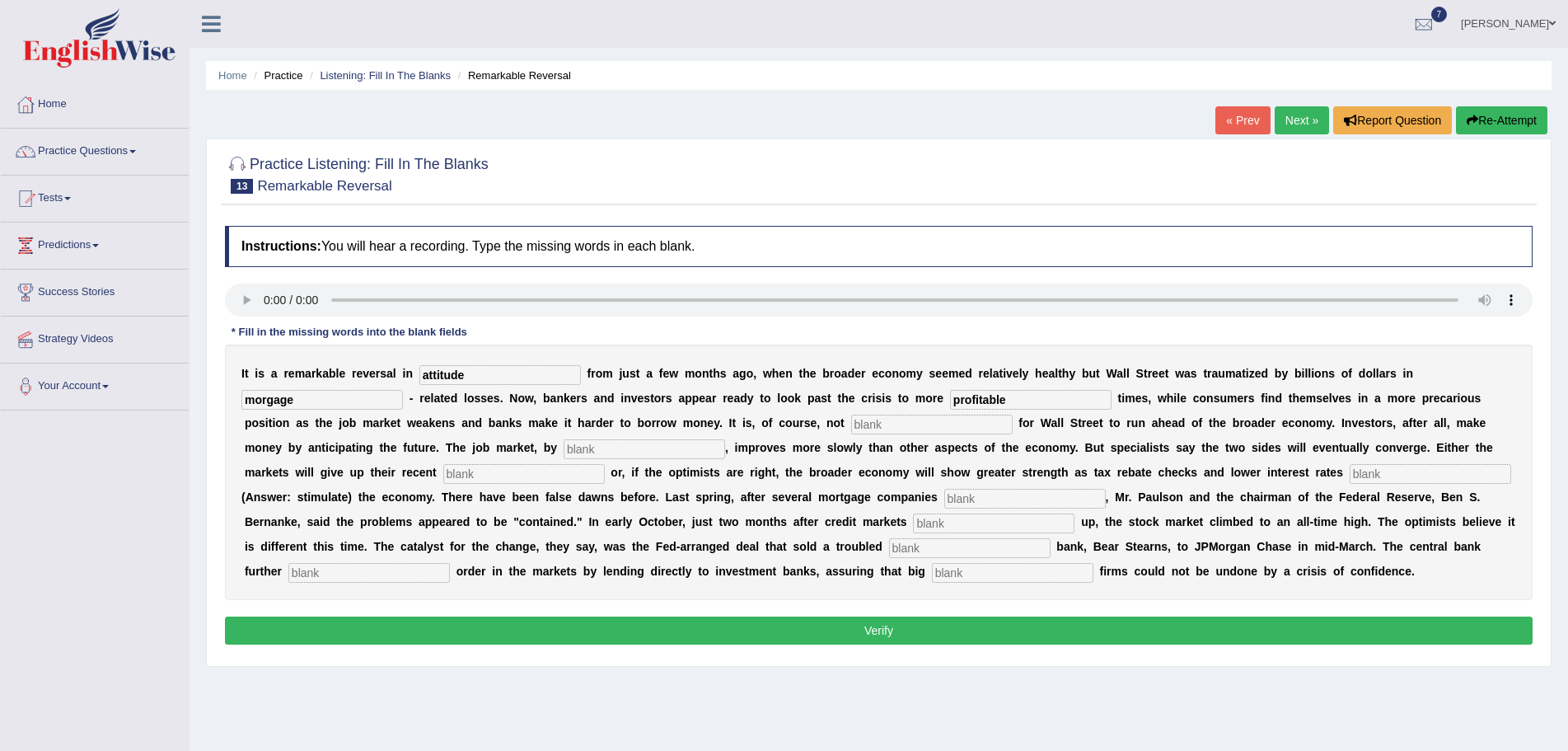
type input "profitable"
click at [900, 424] on input "text" at bounding box center [932, 424] width 161 height 20
type input "common"
click at [618, 445] on input "text" at bounding box center [644, 449] width 161 height 20
type input "contrast"
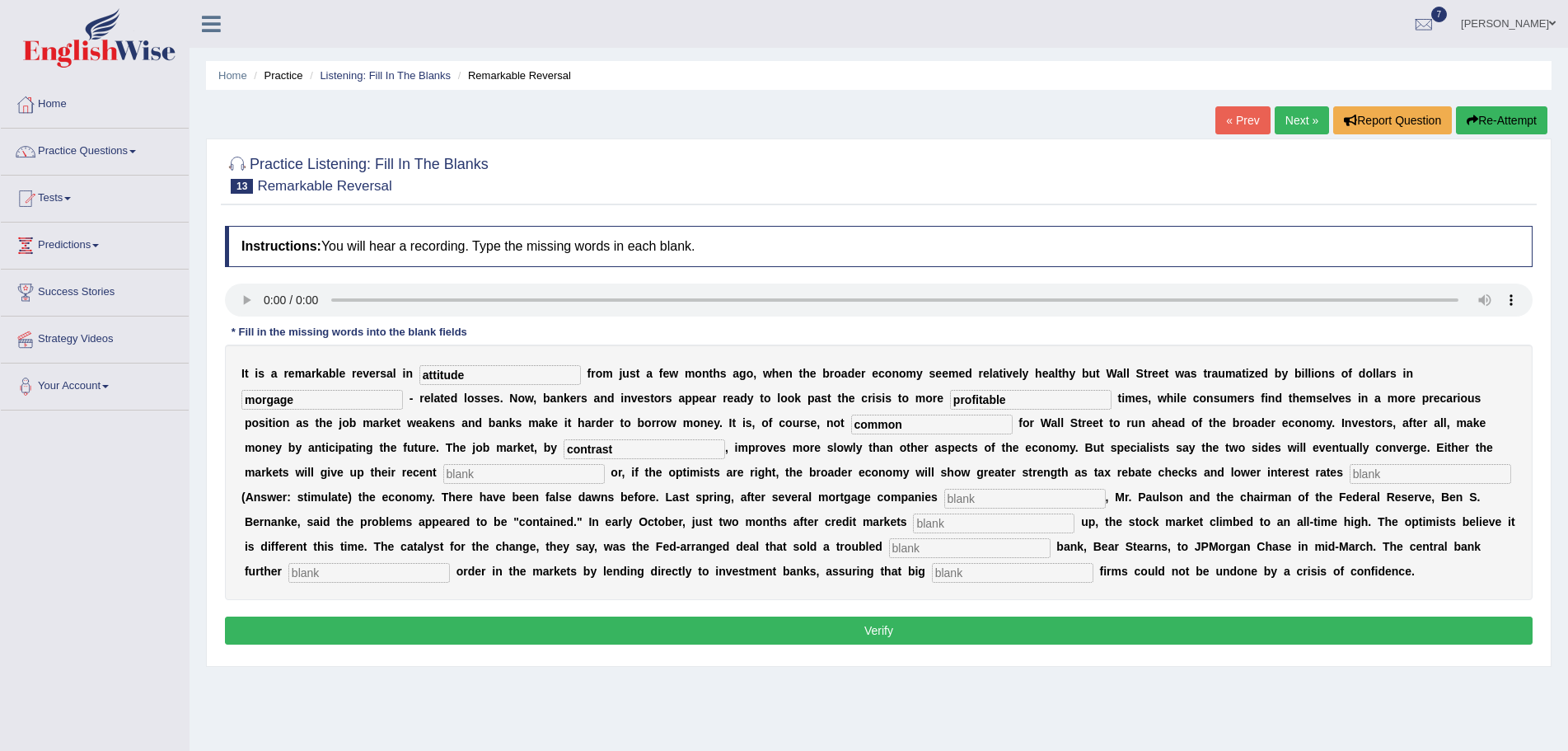
click at [510, 478] on input "text" at bounding box center [524, 474] width 161 height 20
type input "gains"
click at [1386, 474] on input "text" at bounding box center [1431, 474] width 161 height 20
type input "stimulate"
click at [989, 498] on input "text" at bounding box center [1025, 499] width 161 height 20
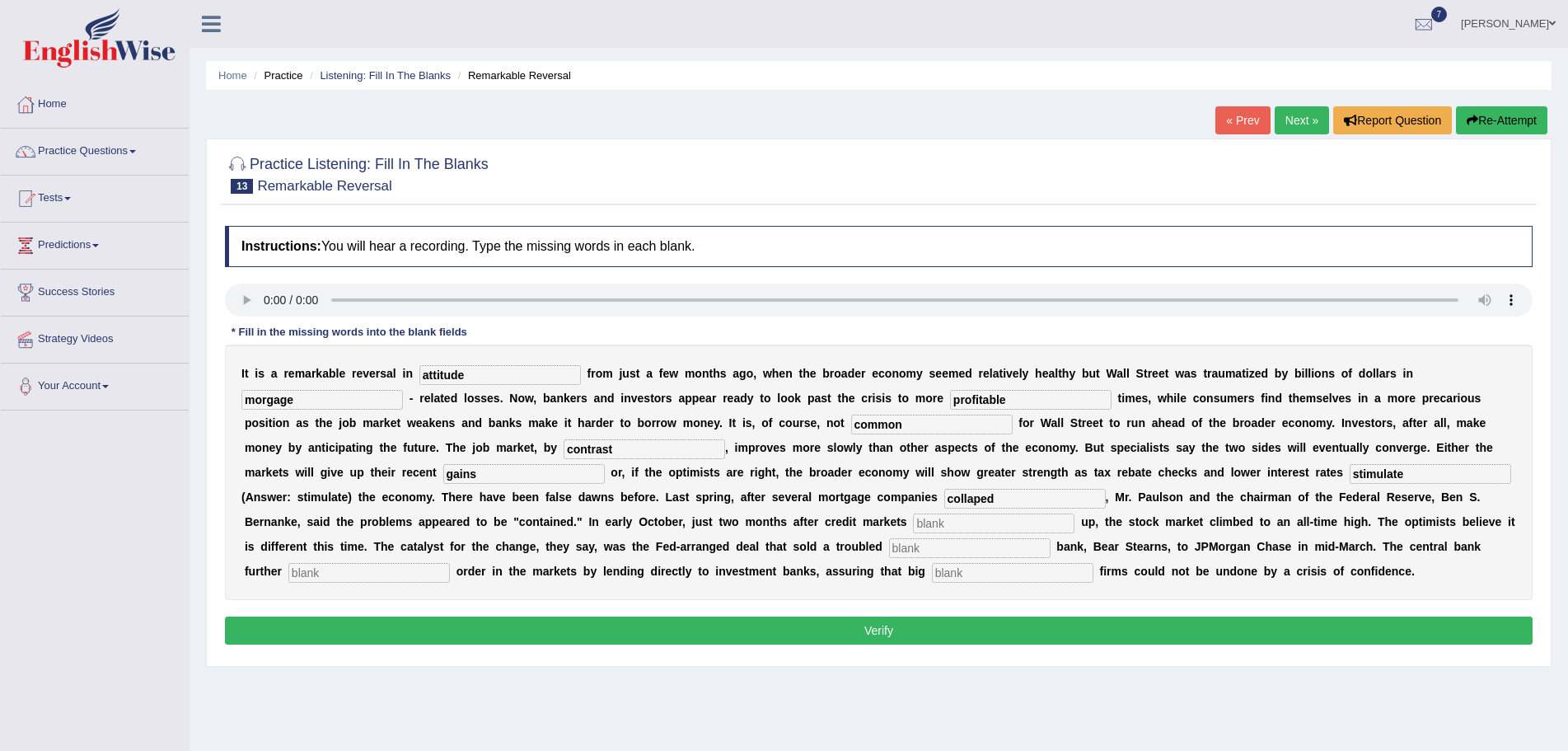
type input "collaped"
click at [958, 527] on input "text" at bounding box center [994, 524] width 161 height 20
type input "folds"
click at [950, 551] on input "text" at bounding box center [970, 548] width 161 height 20
type input "inves"
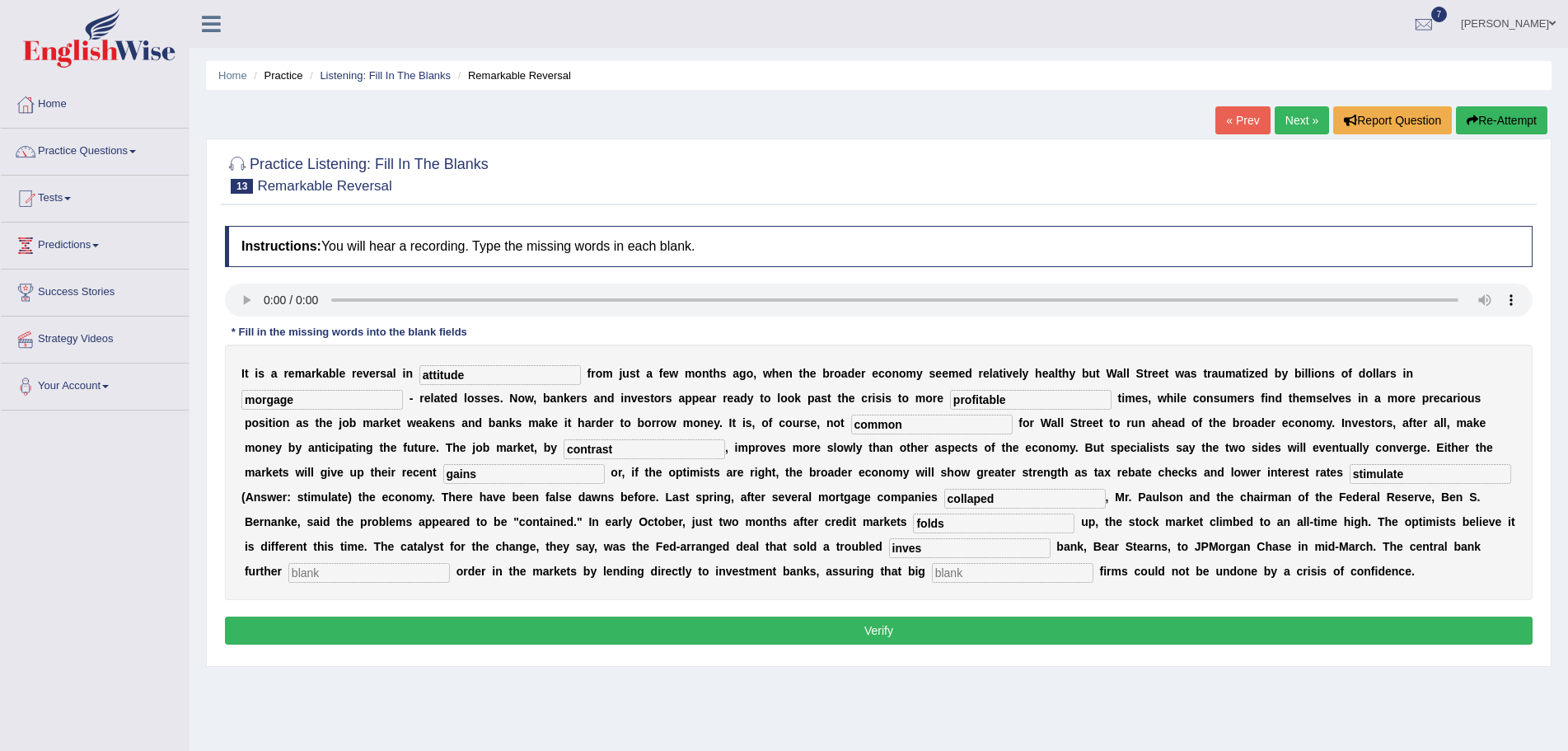
click at [398, 575] on input "text" at bounding box center [369, 572] width 161 height 20
type input "restiored"
click at [1006, 572] on input "text" at bounding box center [1013, 572] width 161 height 20
type input "security"
click at [615, 450] on input "contrast" at bounding box center [644, 449] width 161 height 20
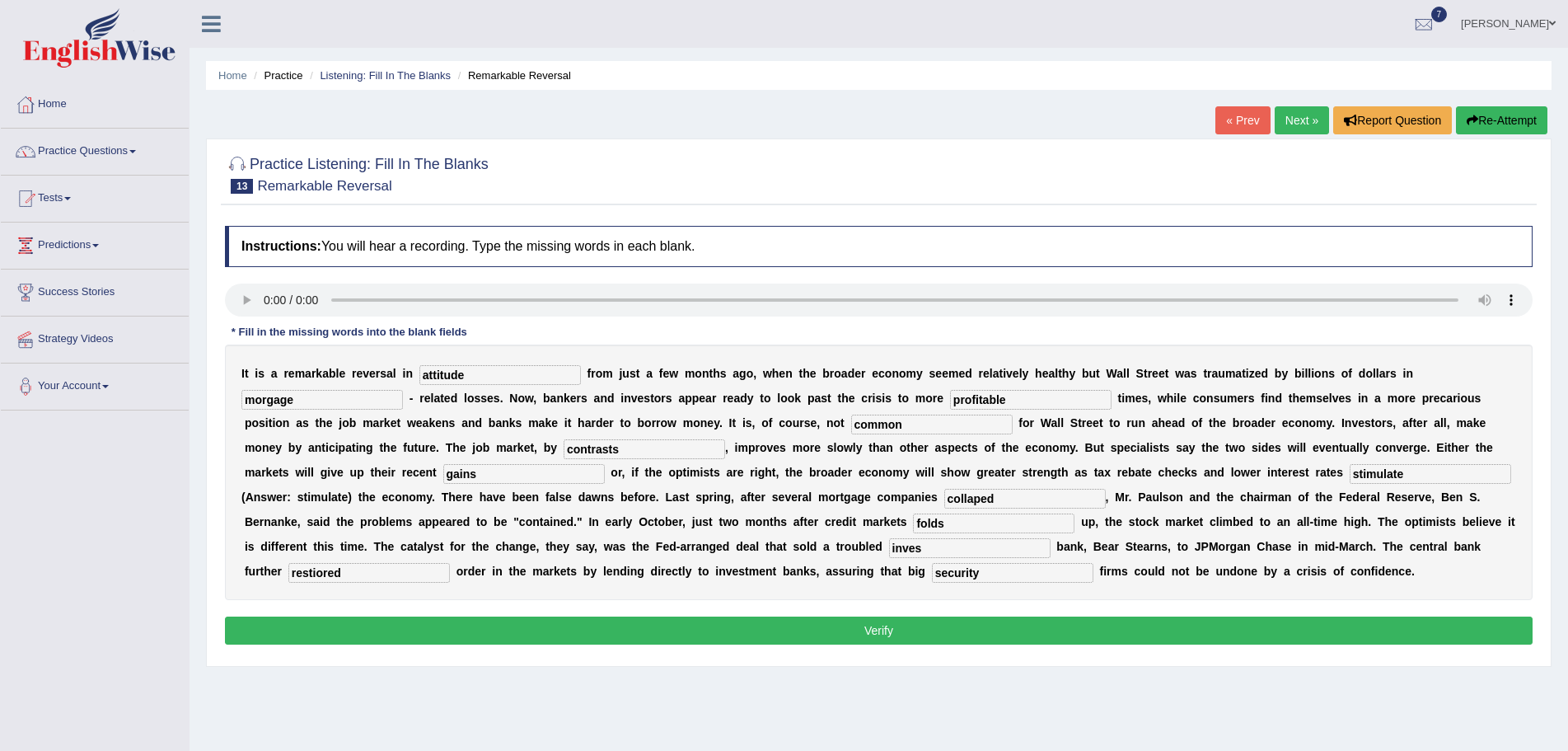
type input "contrasts"
click at [998, 500] on input "collaped" at bounding box center [1025, 499] width 161 height 20
type input "collapsed"
click at [924, 548] on input "inves" at bounding box center [970, 548] width 161 height 20
type input "investment"
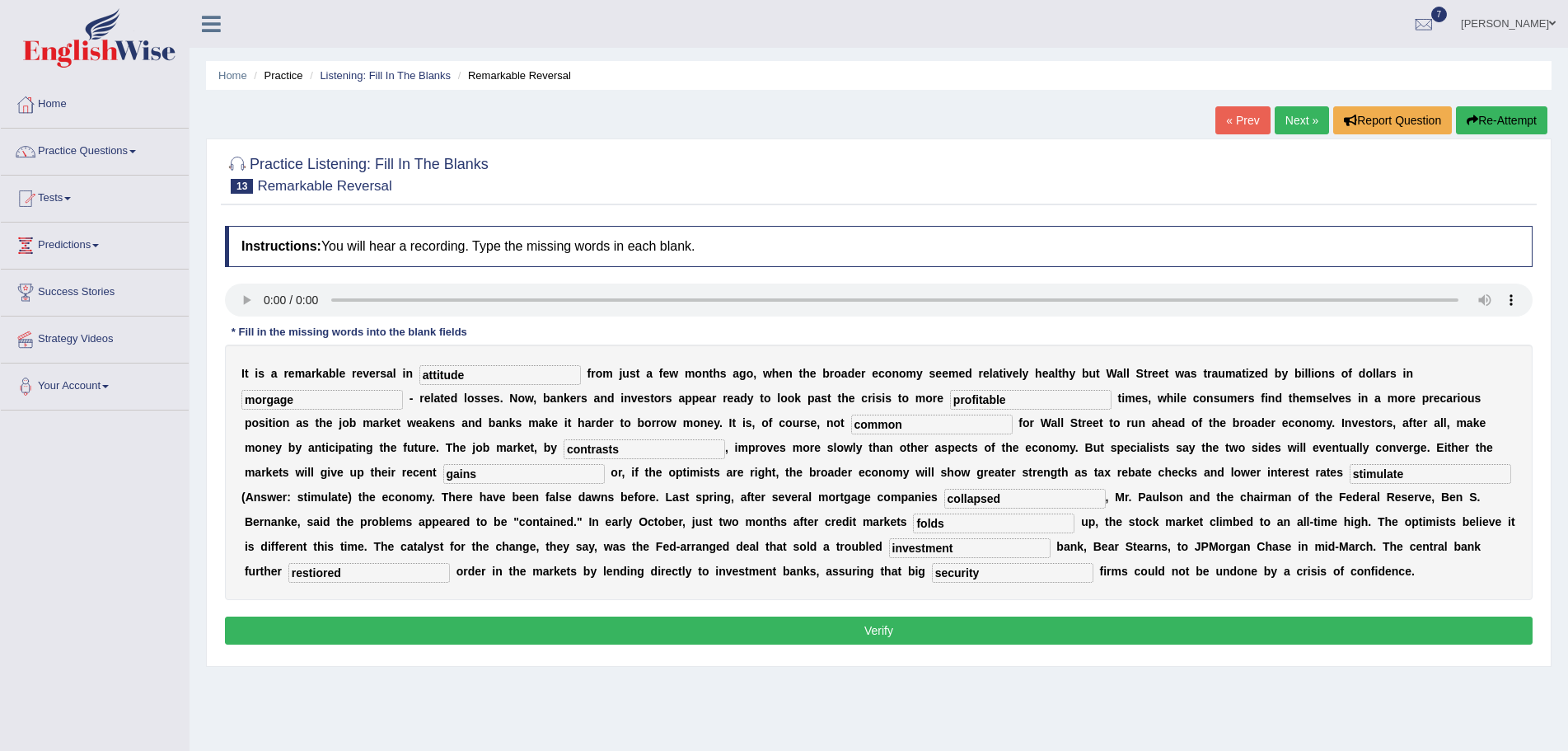
click at [318, 578] on input "restiored" at bounding box center [369, 572] width 161 height 20
type input "restored"
click at [824, 630] on button "Verify" at bounding box center [878, 631] width 1308 height 28
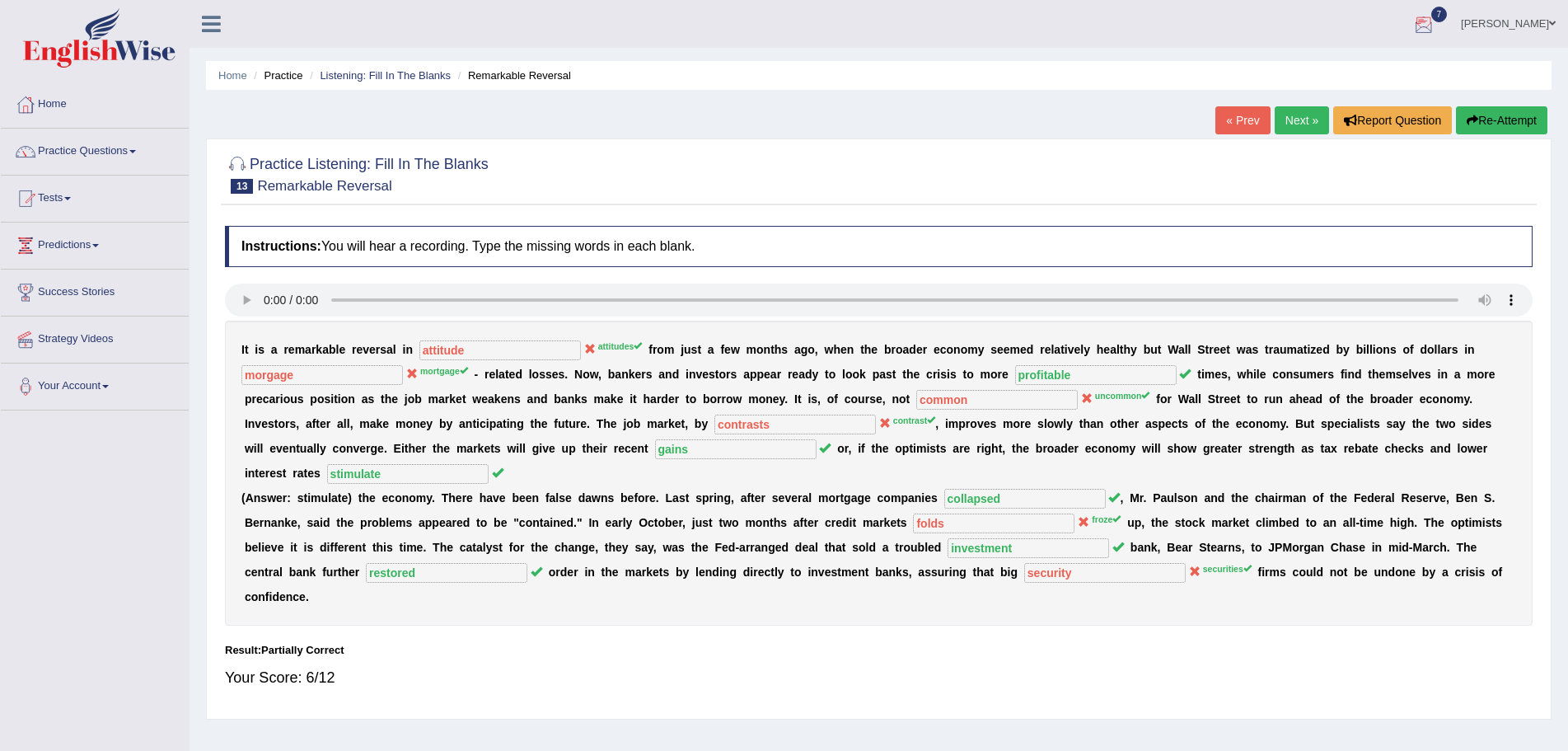
click at [1477, 123] on button "Re-Attempt" at bounding box center [1502, 120] width 92 height 28
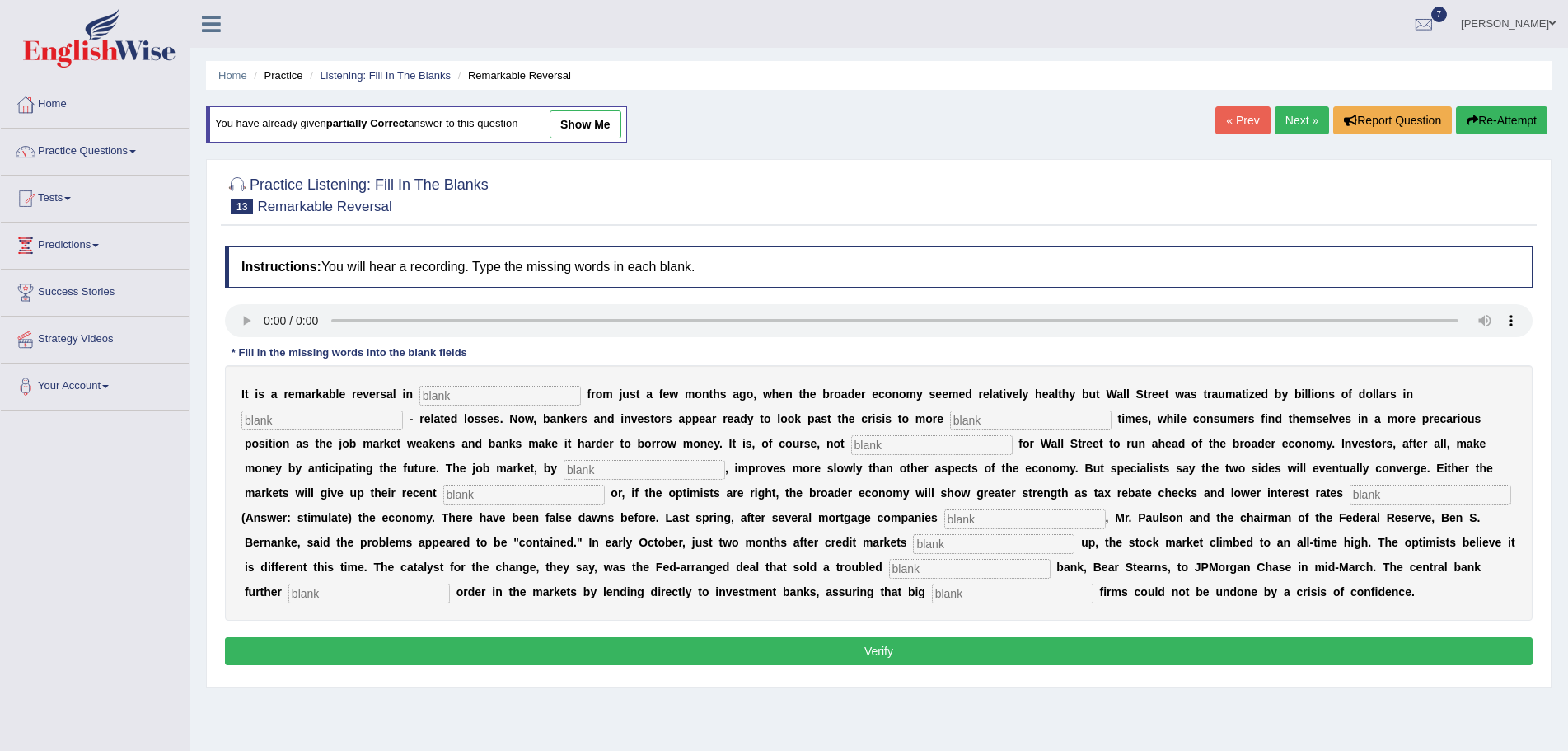
click at [518, 396] on input "text" at bounding box center [500, 396] width 161 height 20
type input "attudes"
click at [333, 421] on input "text" at bounding box center [323, 420] width 161 height 20
type input "mortgage"
click at [986, 419] on input "text" at bounding box center [1031, 420] width 161 height 20
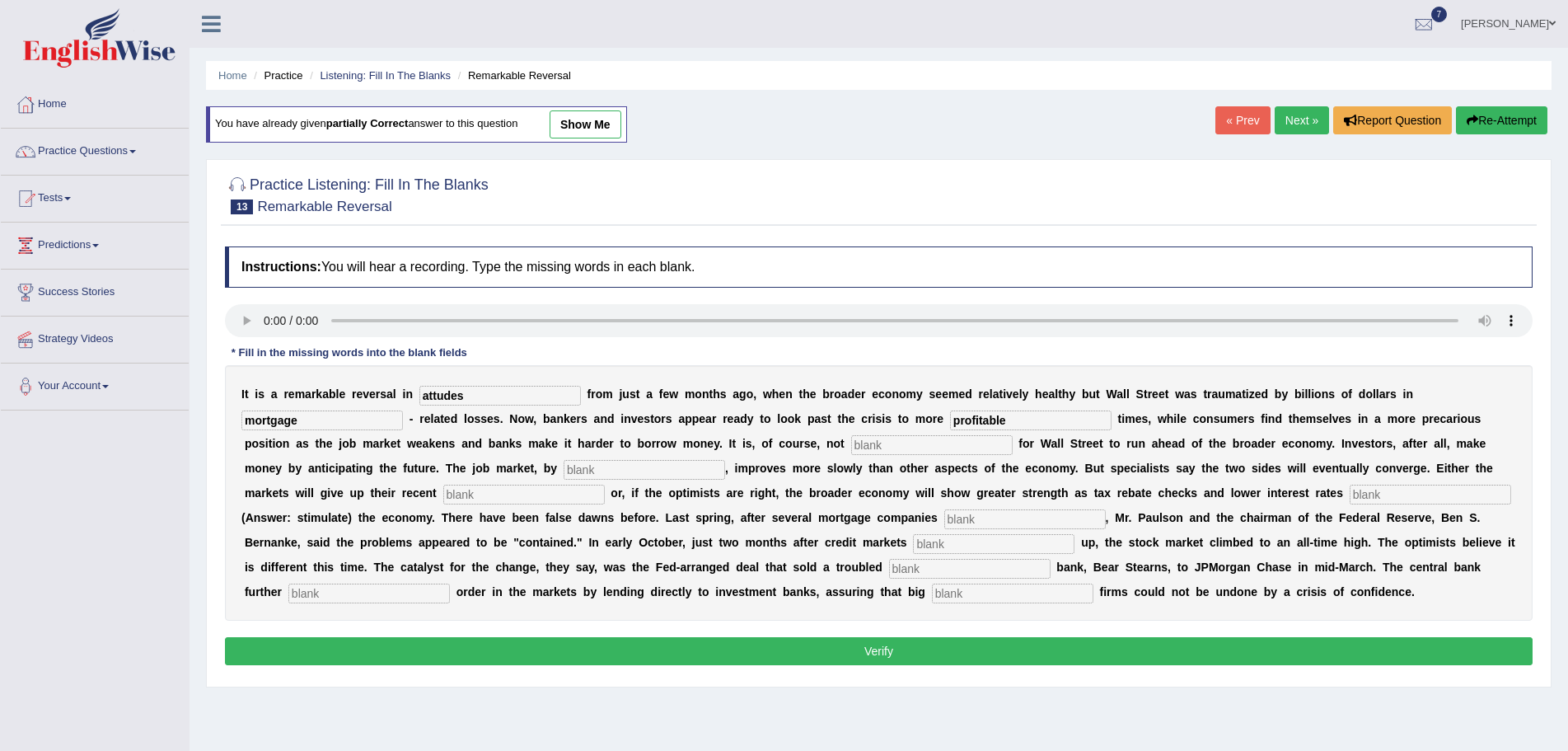
type input "profitable"
click at [881, 447] on input "text" at bounding box center [932, 445] width 161 height 20
type input "uncom"
click at [619, 472] on input "text" at bounding box center [644, 469] width 161 height 20
type input "contrast"
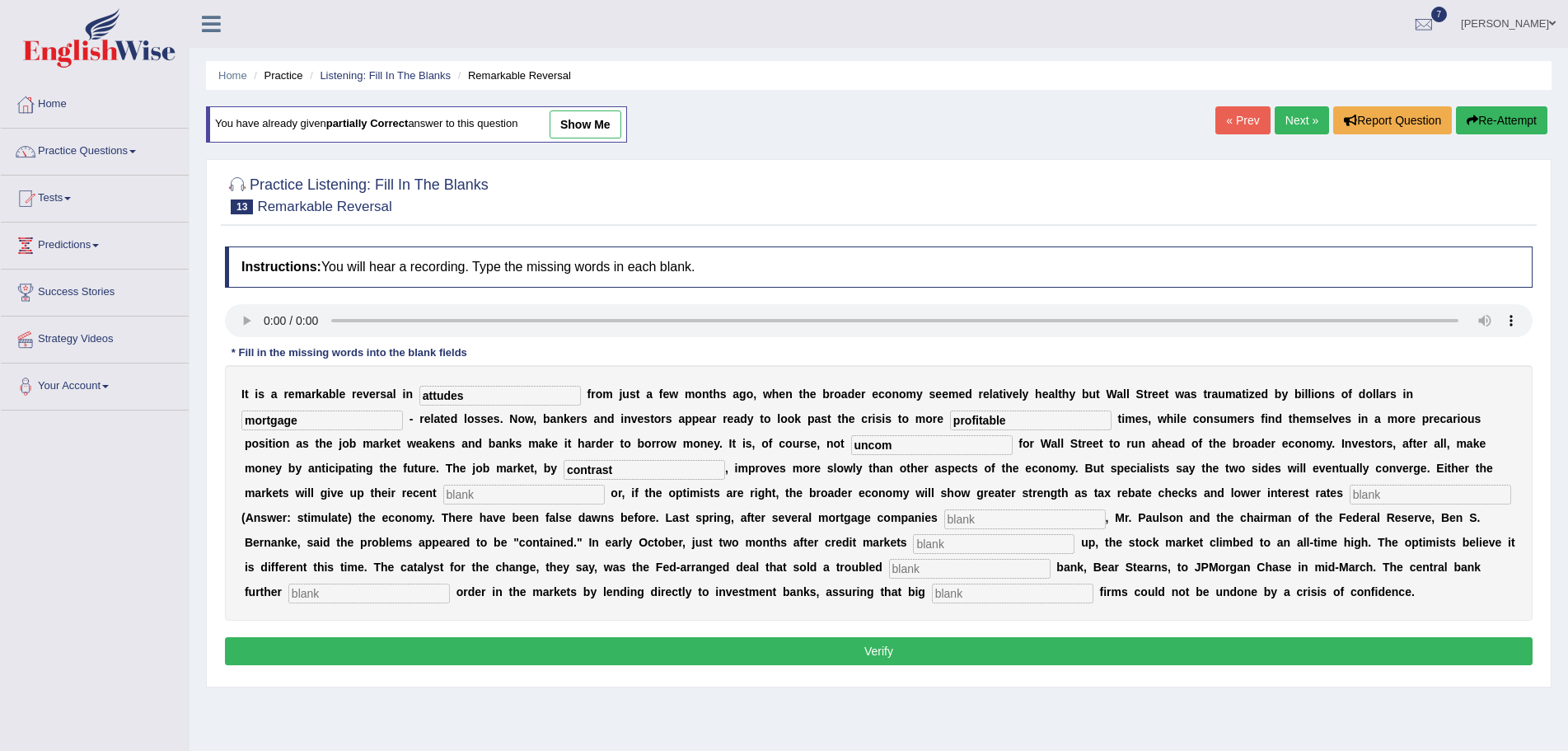
click at [506, 494] on input "text" at bounding box center [524, 494] width 161 height 20
type input "gains"
click at [1382, 497] on input "text" at bounding box center [1431, 494] width 161 height 20
type input "stimau"
drag, startPoint x: 1008, startPoint y: 521, endPoint x: 1017, endPoint y: 518, distance: 9.5
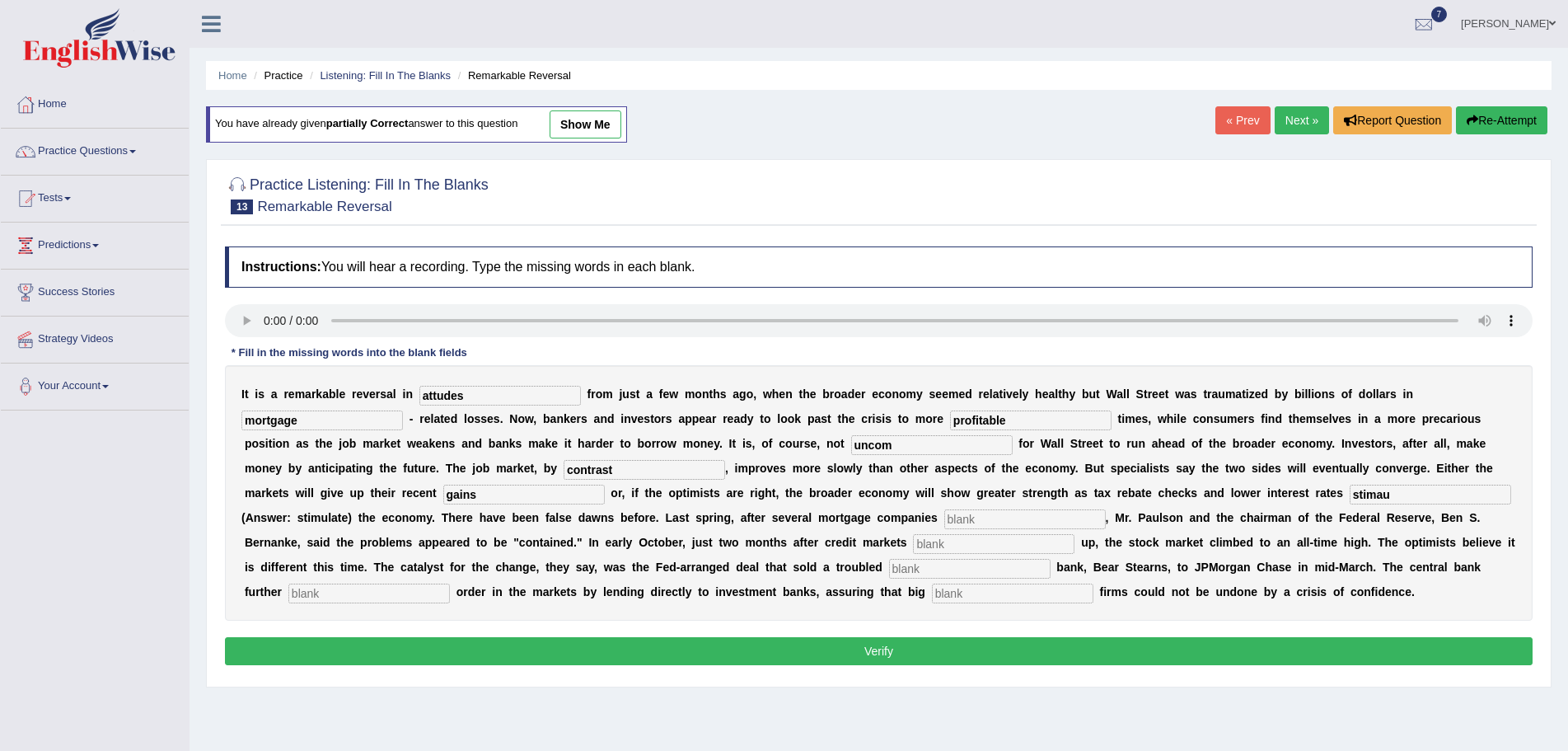
click at [1010, 521] on input "text" at bounding box center [1025, 519] width 161 height 20
type input "colla"
click at [966, 543] on input "text" at bounding box center [994, 544] width 161 height 20
type input "frozen"
click at [943, 569] on input "text" at bounding box center [970, 568] width 161 height 20
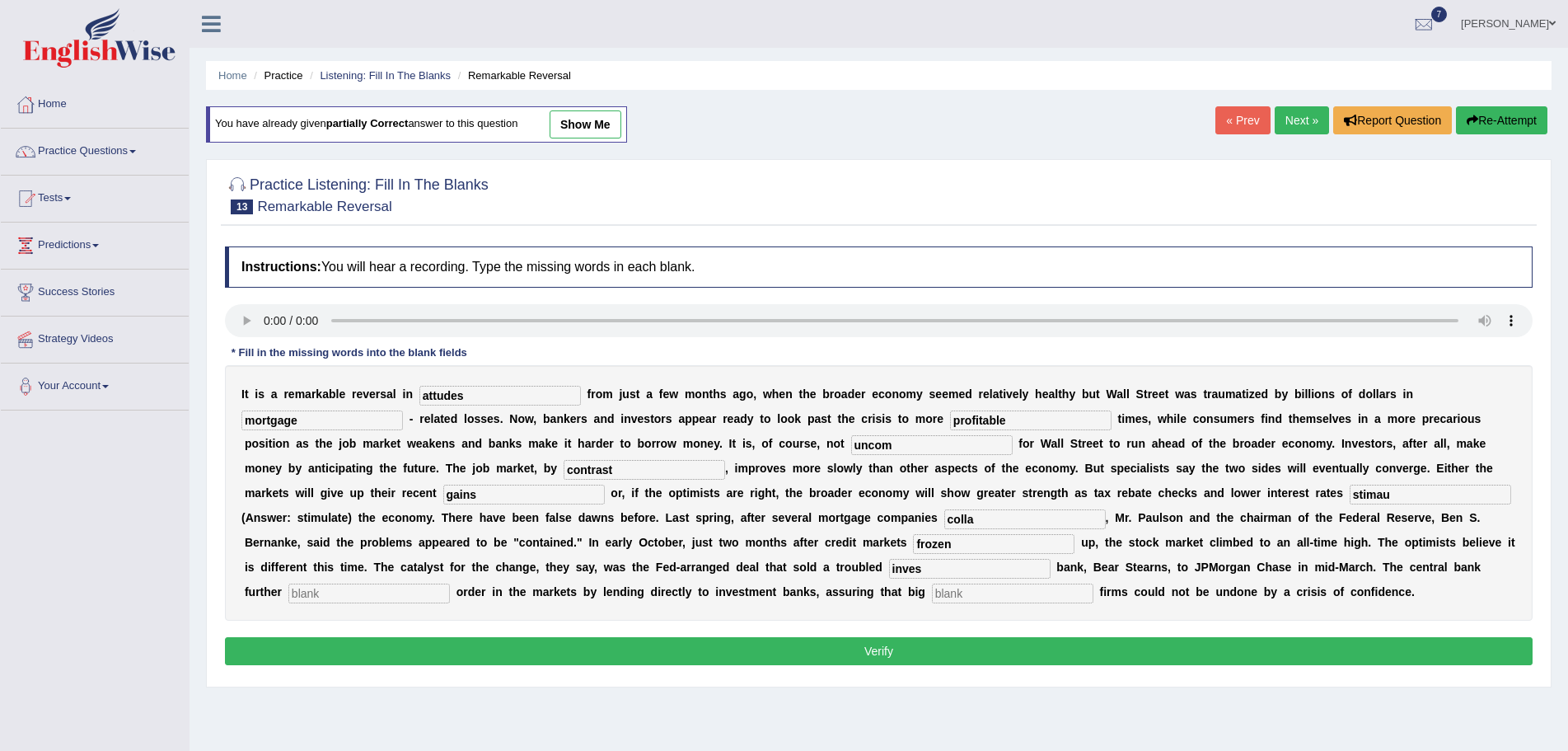
type input "inves"
click at [354, 595] on input "text" at bounding box center [369, 593] width 161 height 20
type input "resto"
click at [942, 594] on input "text" at bounding box center [1013, 593] width 161 height 20
type input "securities"
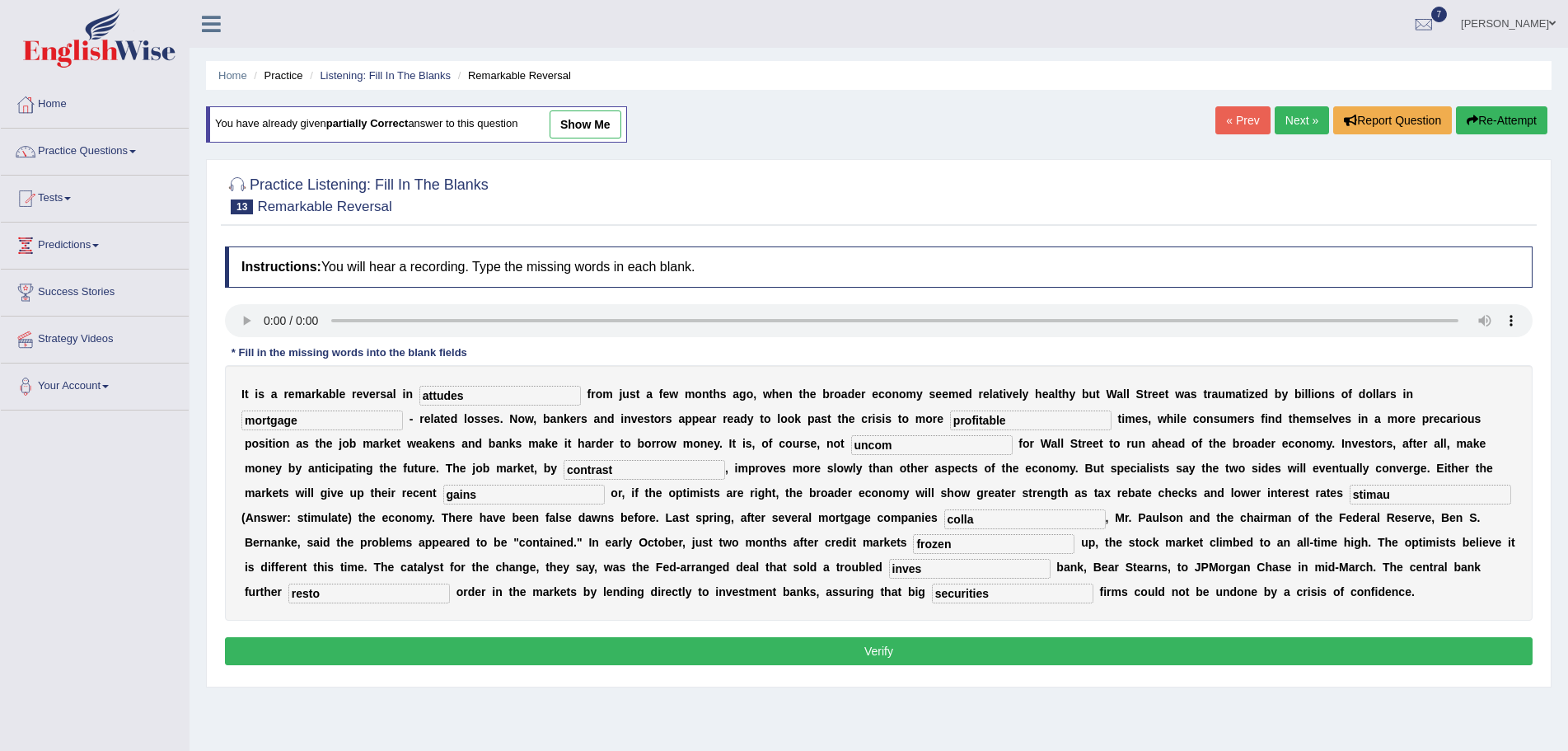
click at [927, 572] on input "inves" at bounding box center [970, 568] width 161 height 20
type input "investment"
click at [980, 522] on input "colla" at bounding box center [1025, 519] width 161 height 20
type input "collapsed"
click at [363, 597] on input "resto" at bounding box center [369, 593] width 161 height 20
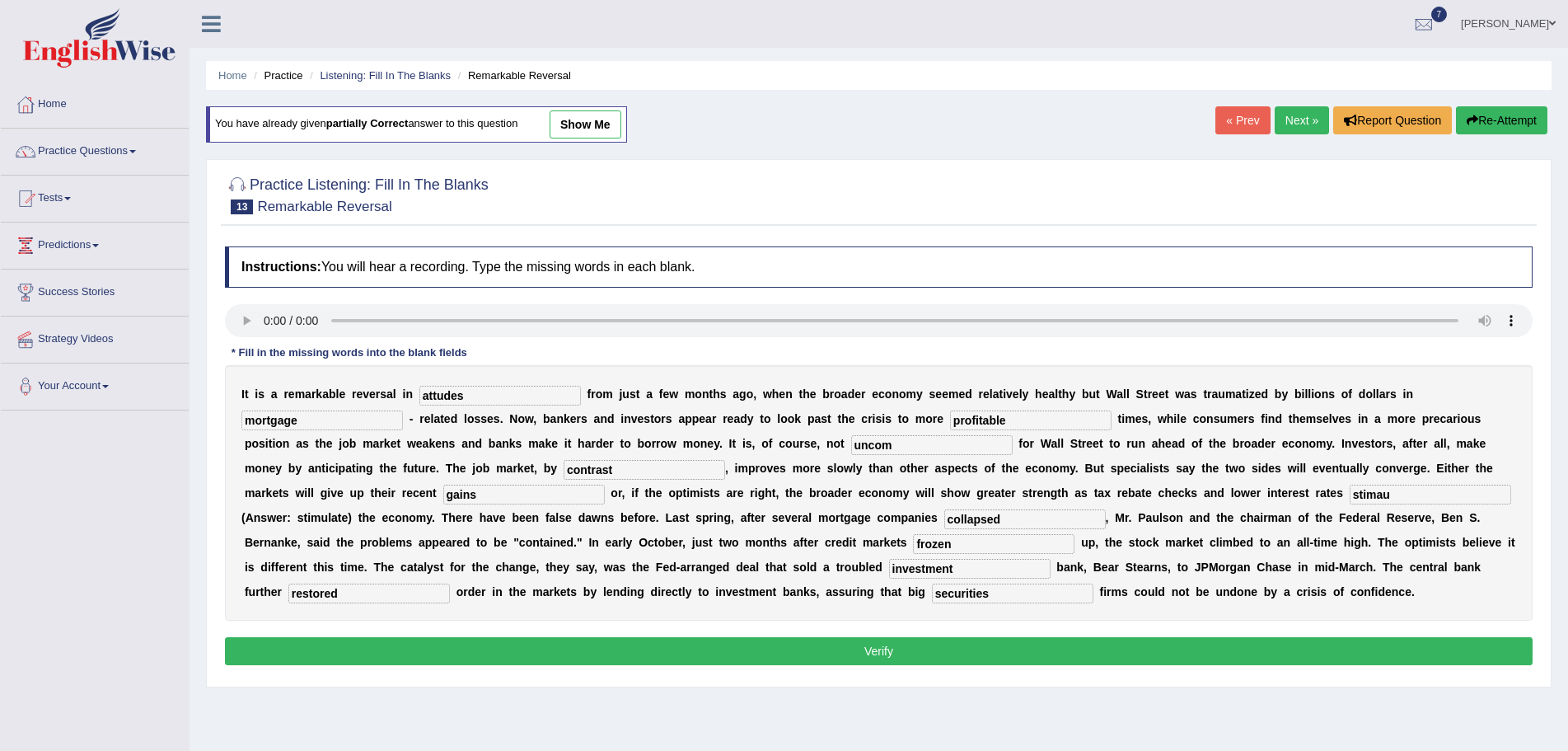
type input "restored"
click at [895, 451] on input "uncom" at bounding box center [932, 445] width 161 height 20
type input "uncommon"
click at [470, 393] on input "attudes" at bounding box center [500, 396] width 161 height 20
type input "attitudes"
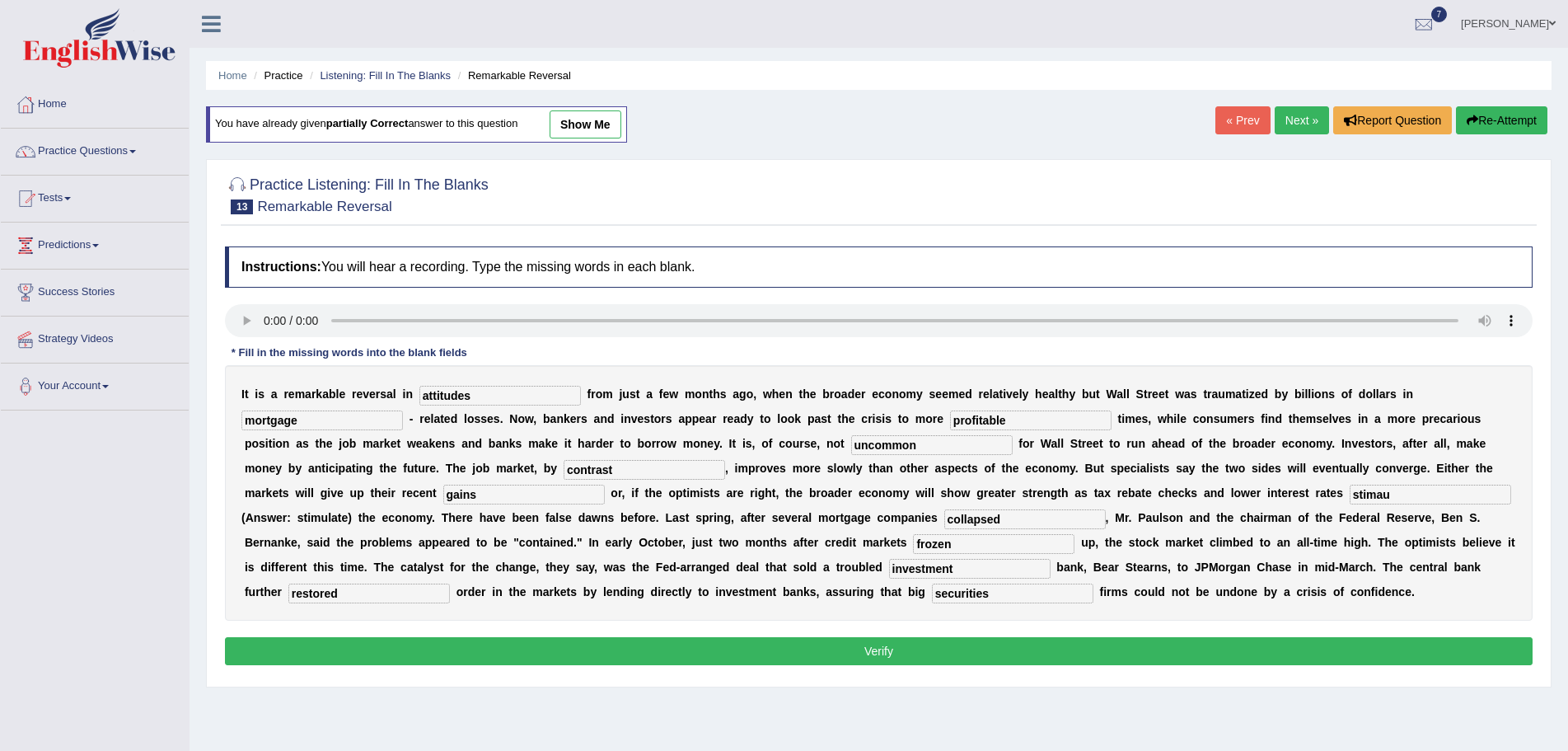
click at [662, 649] on button "Verify" at bounding box center [878, 651] width 1308 height 28
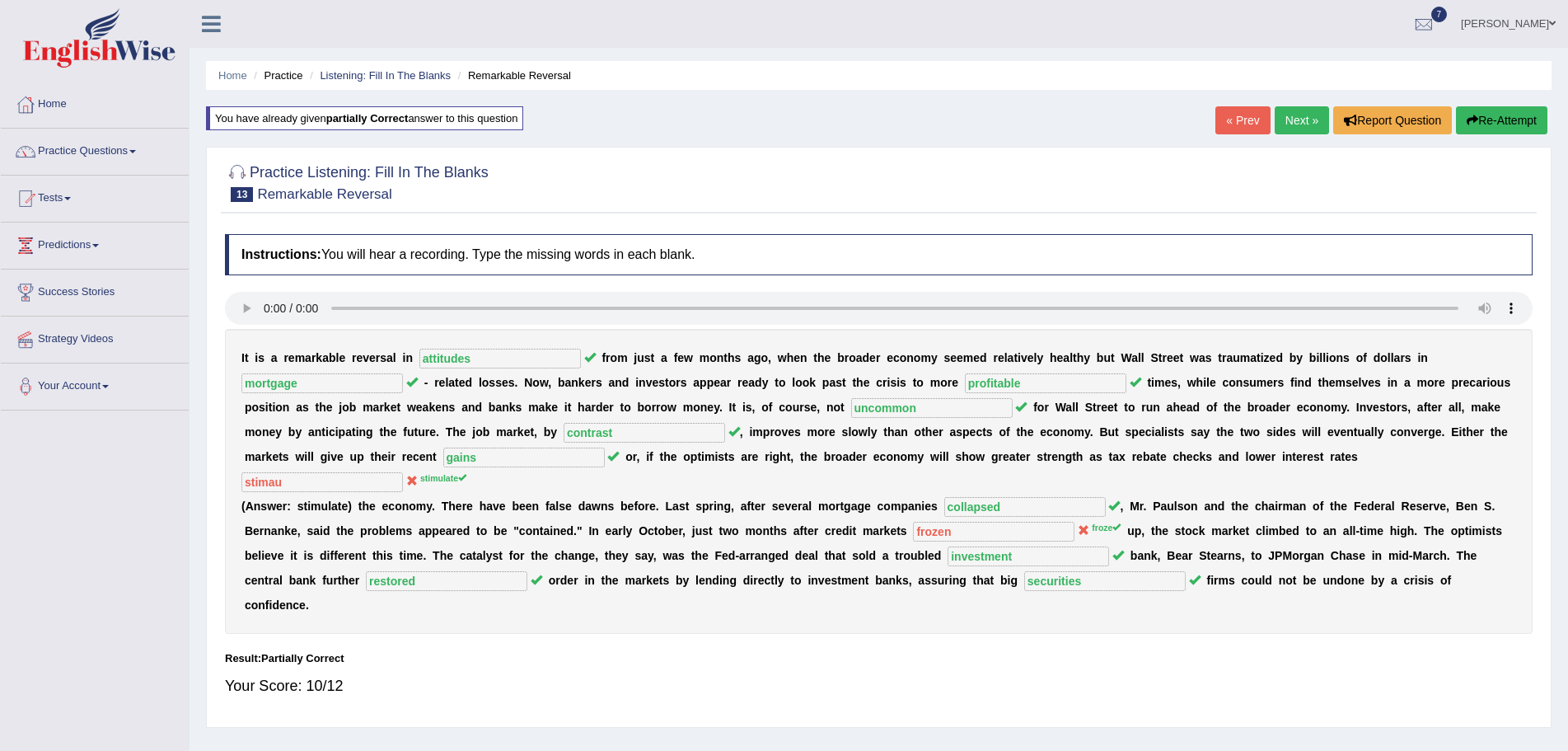
click at [1495, 118] on button "Re-Attempt" at bounding box center [1502, 120] width 92 height 28
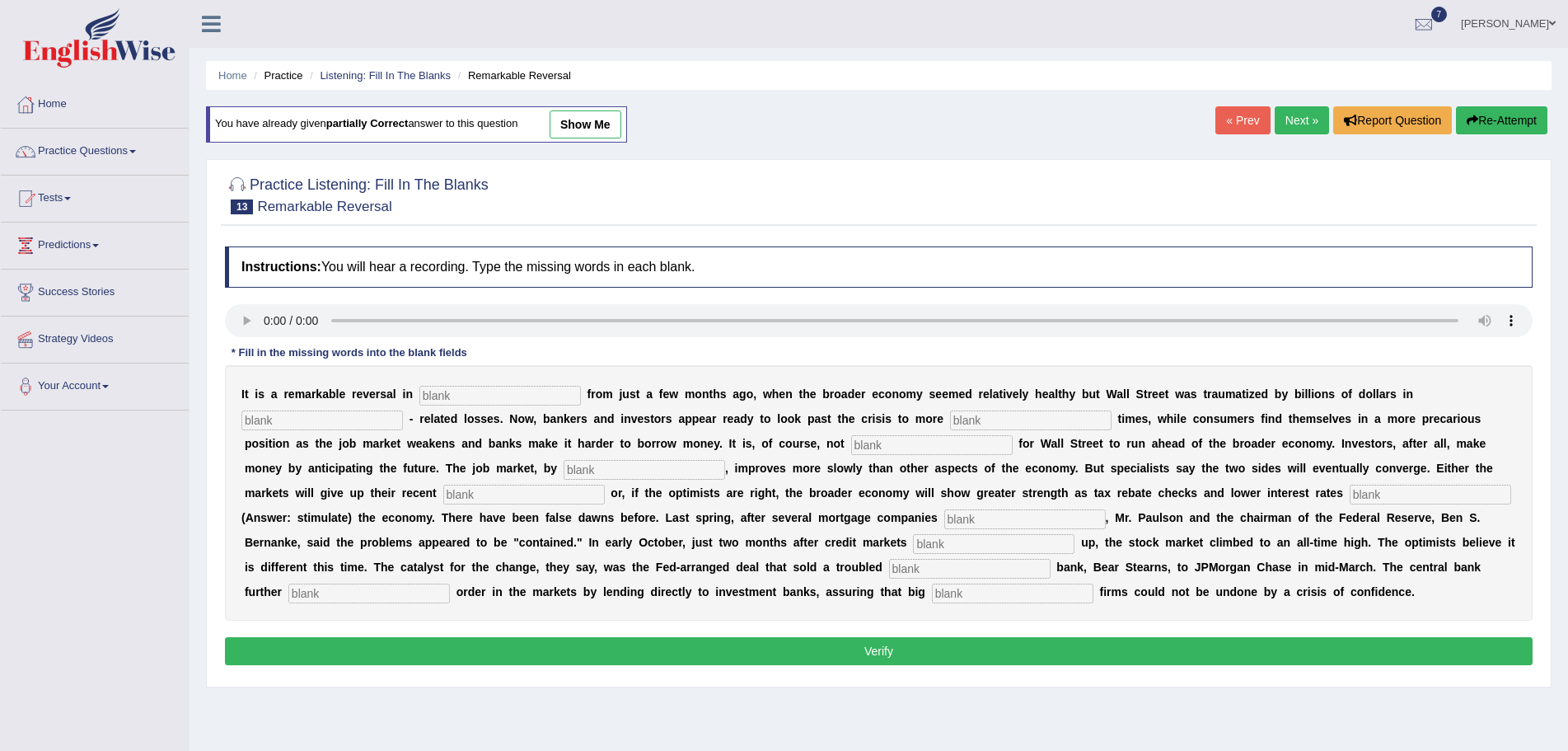
click at [541, 397] on input "text" at bounding box center [500, 396] width 161 height 20
type input "attitudes"
click at [347, 421] on input "text" at bounding box center [323, 420] width 161 height 20
type input "mortgage"
click at [1002, 421] on input "text" at bounding box center [1031, 420] width 161 height 20
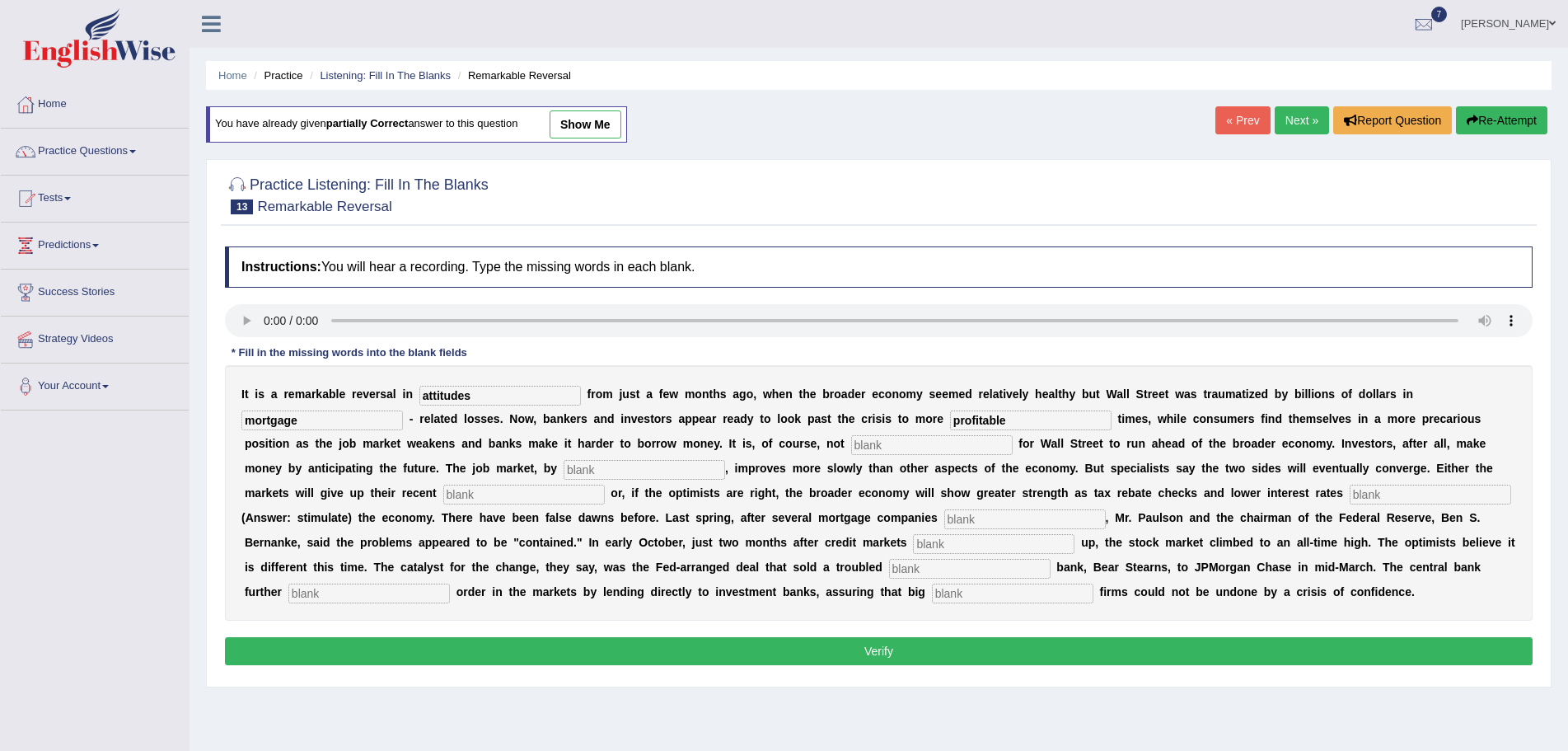
type input "profitable"
click at [877, 444] on input "text" at bounding box center [932, 445] width 161 height 20
type input "uncom"
click at [620, 469] on input "text" at bounding box center [644, 469] width 161 height 20
type input "contrast"
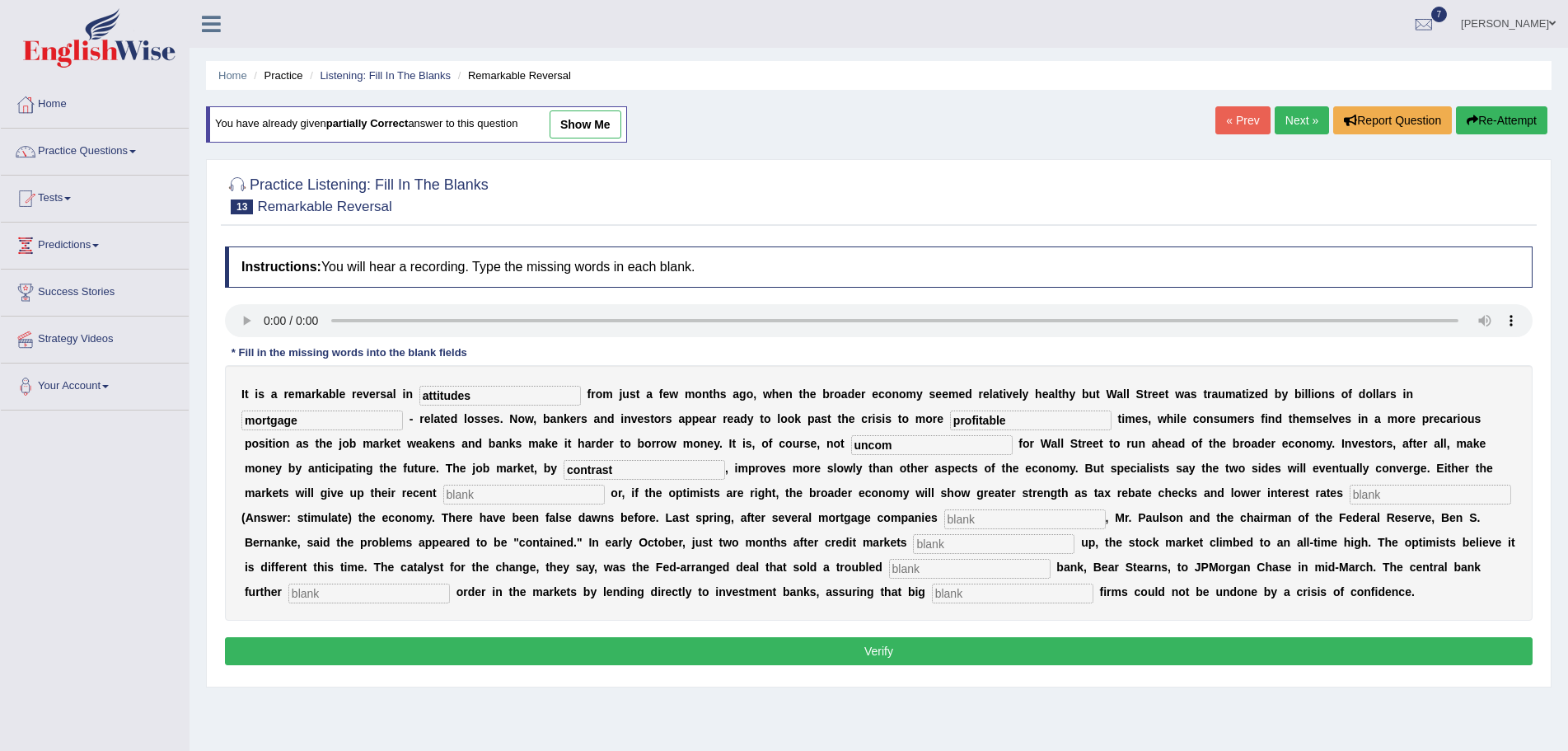
click at [508, 491] on input "text" at bounding box center [524, 494] width 161 height 20
type input "gains"
click at [1376, 494] on input "text" at bounding box center [1431, 494] width 161 height 20
type input "[MEDICAL_DATA]"
click at [991, 518] on input "text" at bounding box center [1025, 519] width 161 height 20
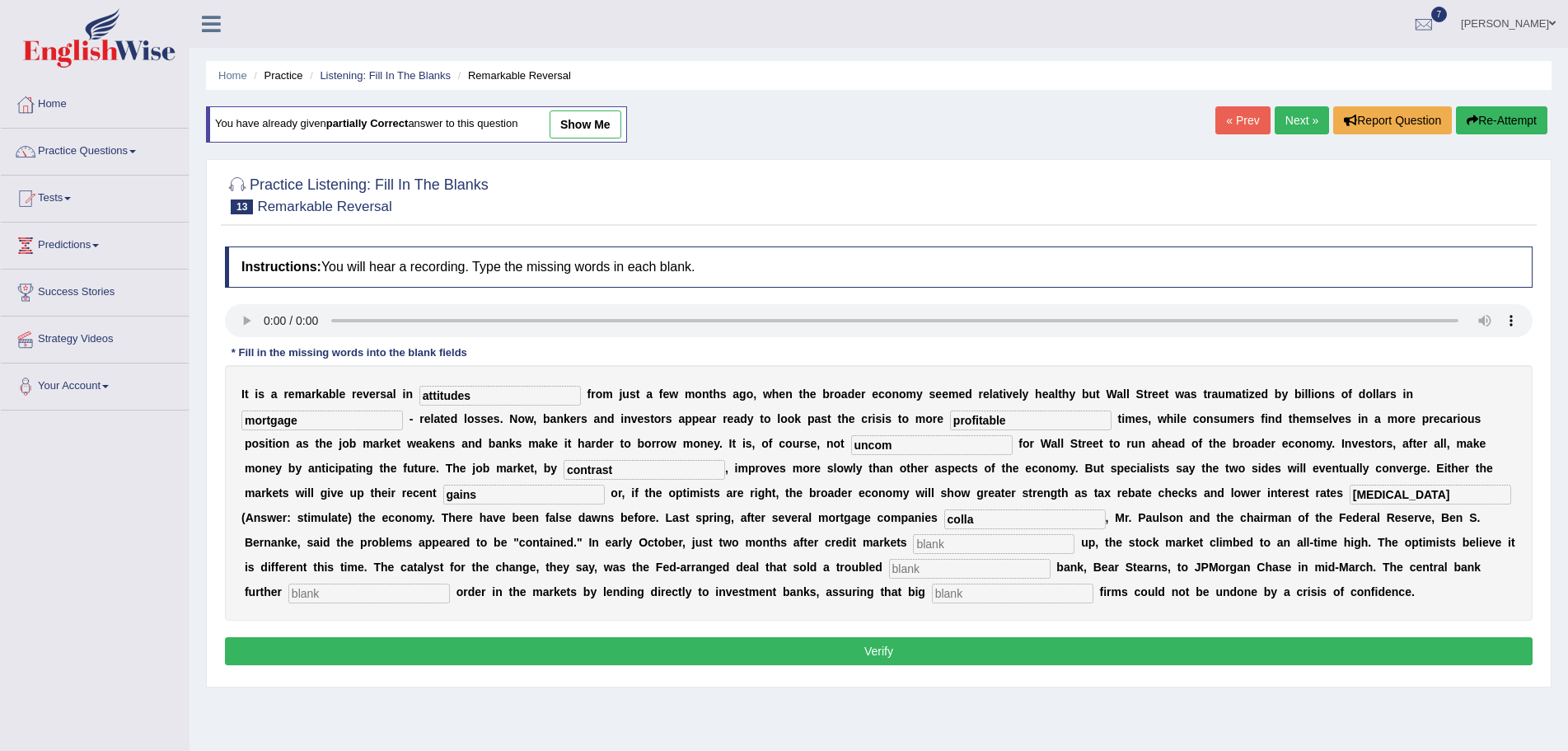
type input "colla"
click at [954, 542] on input "text" at bounding box center [994, 544] width 161 height 20
type input "froxs"
click at [935, 567] on input "text" at bounding box center [970, 568] width 161 height 20
type input "invest"
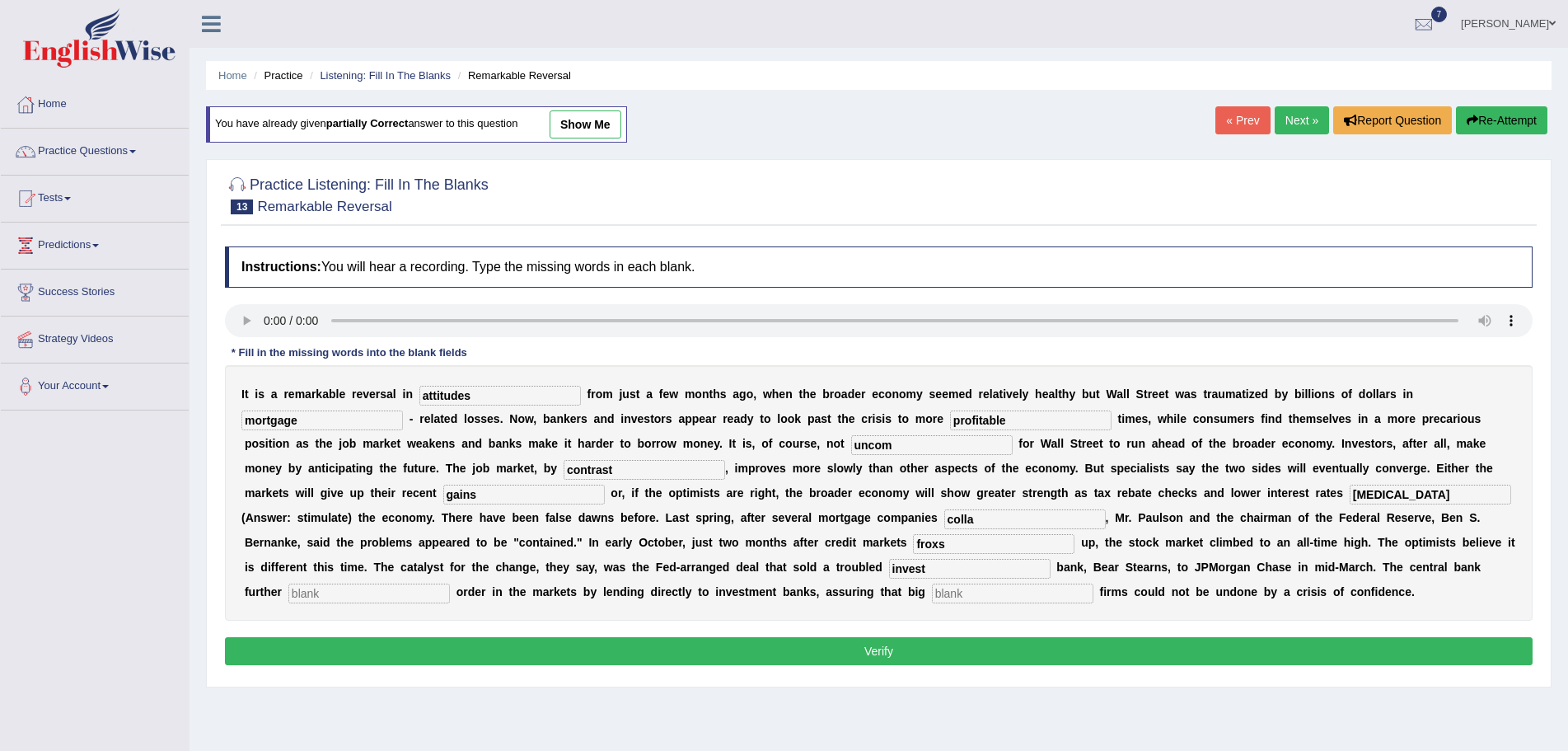
click at [411, 592] on input "text" at bounding box center [369, 593] width 161 height 20
type input "resto"
click at [973, 592] on input "text" at bounding box center [1013, 593] width 161 height 20
type input "securities"
click at [955, 546] on input "froxs" at bounding box center [994, 544] width 161 height 20
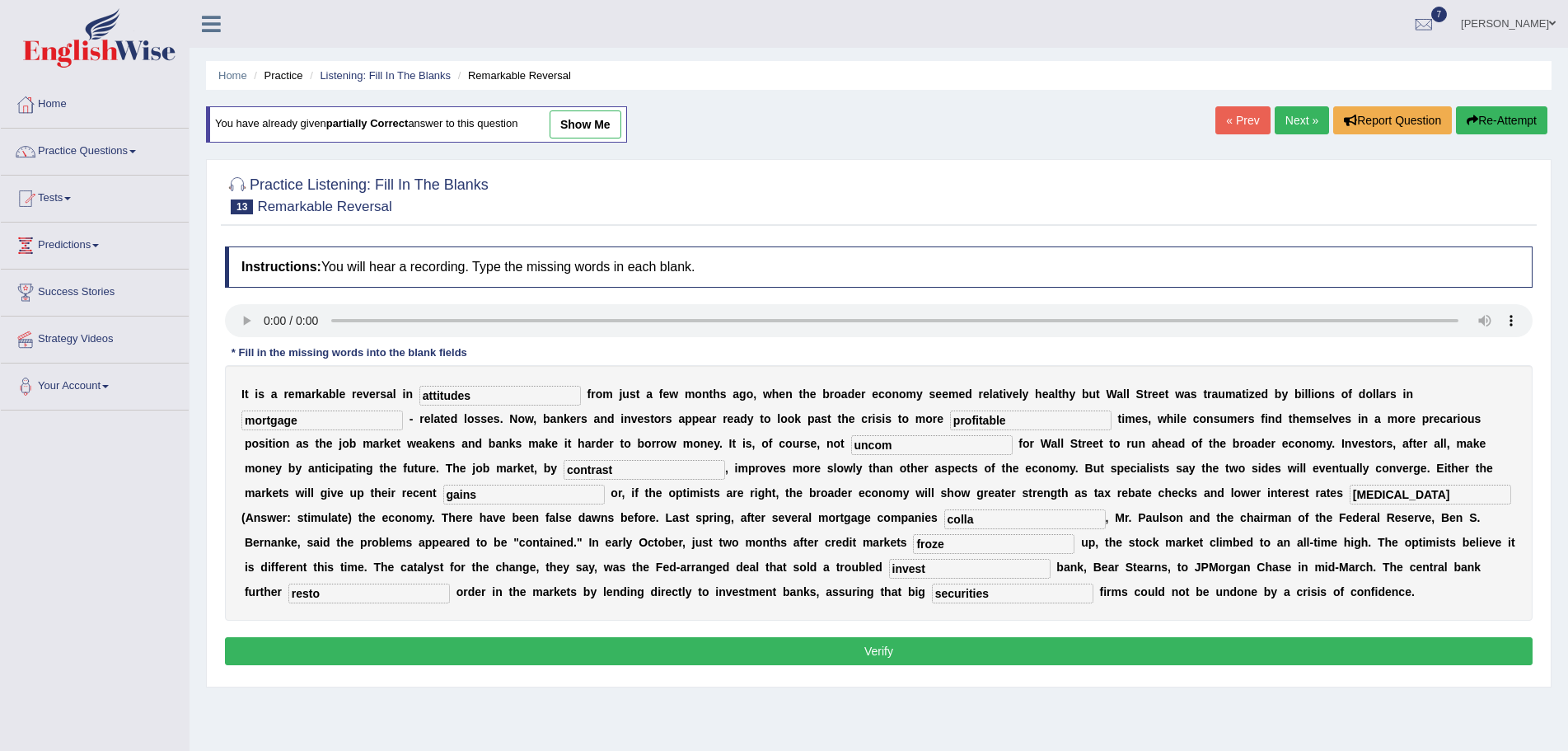
type input "froze"
click at [981, 523] on input "colla" at bounding box center [1025, 519] width 161 height 20
type input "collapsed"
click at [331, 603] on input "resto" at bounding box center [369, 593] width 161 height 20
type input "restored"
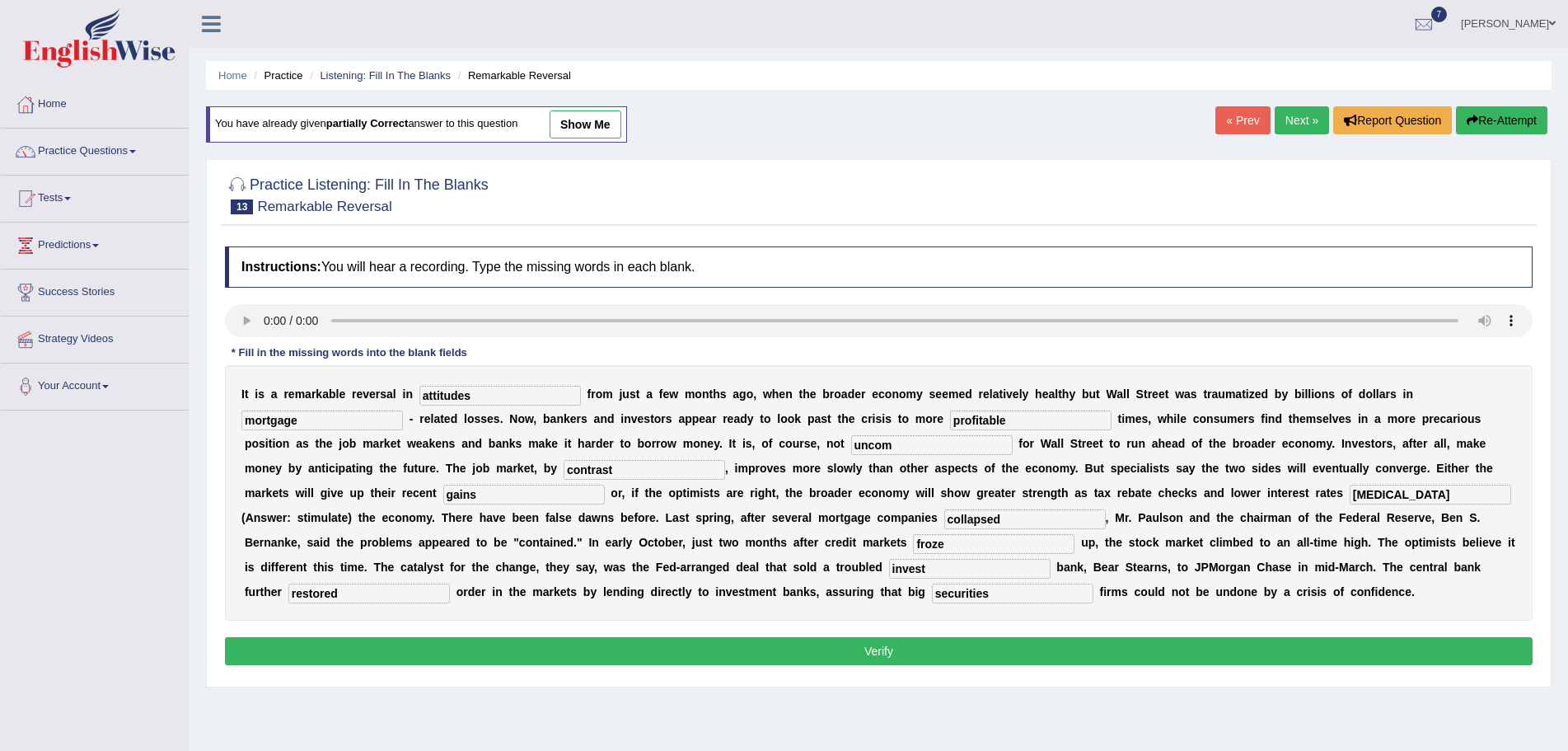
click at [899, 438] on input "uncom" at bounding box center [932, 445] width 161 height 20
type input "uncommon"
click at [923, 567] on input "invest" at bounding box center [970, 568] width 161 height 20
click at [931, 573] on input "invest" at bounding box center [970, 568] width 161 height 20
type input "investment"
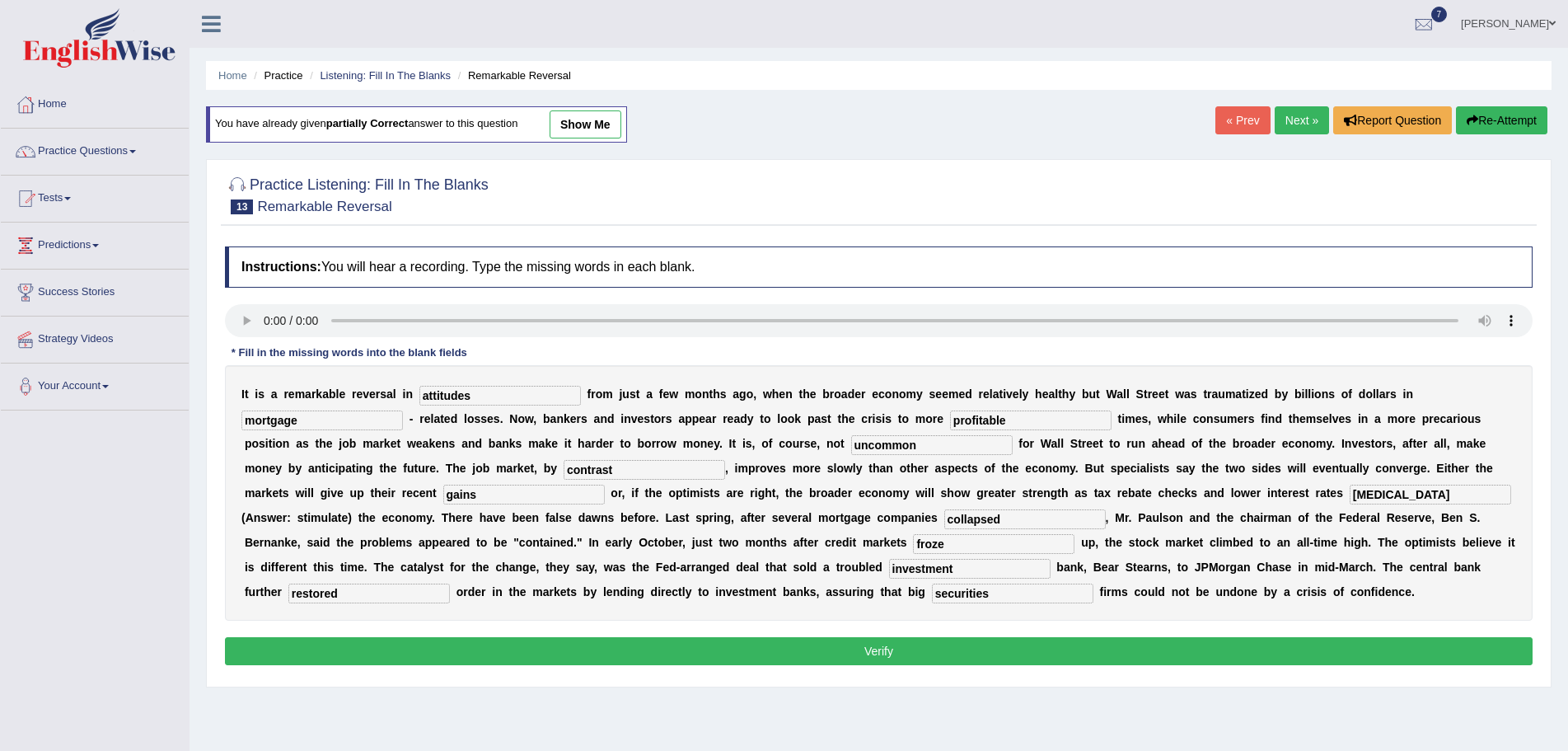
click at [1397, 496] on input "stimate" at bounding box center [1431, 494] width 161 height 20
type input "stimulate"
click at [890, 658] on button "Verify" at bounding box center [878, 651] width 1308 height 28
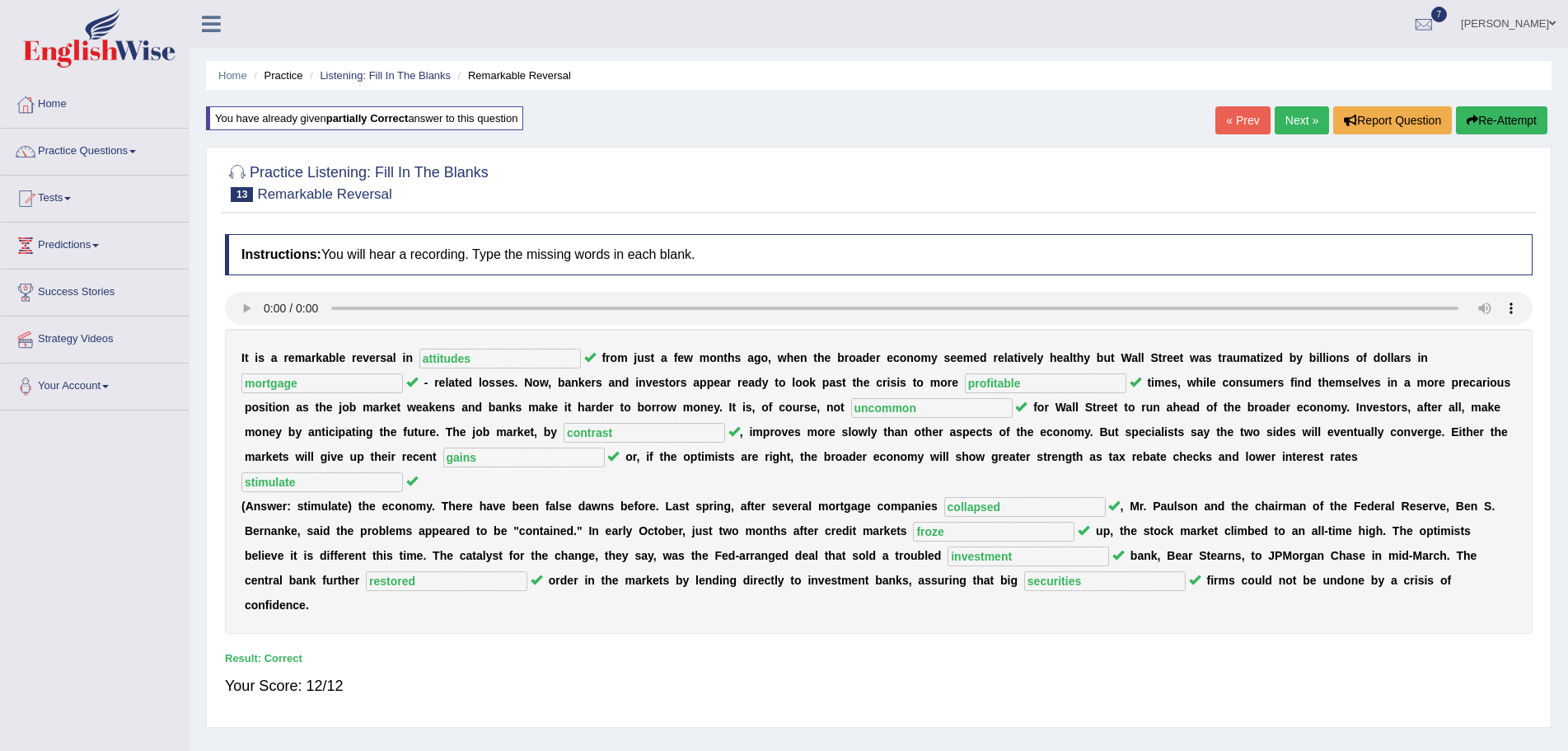
click at [1288, 124] on link "Next »" at bounding box center [1301, 120] width 54 height 28
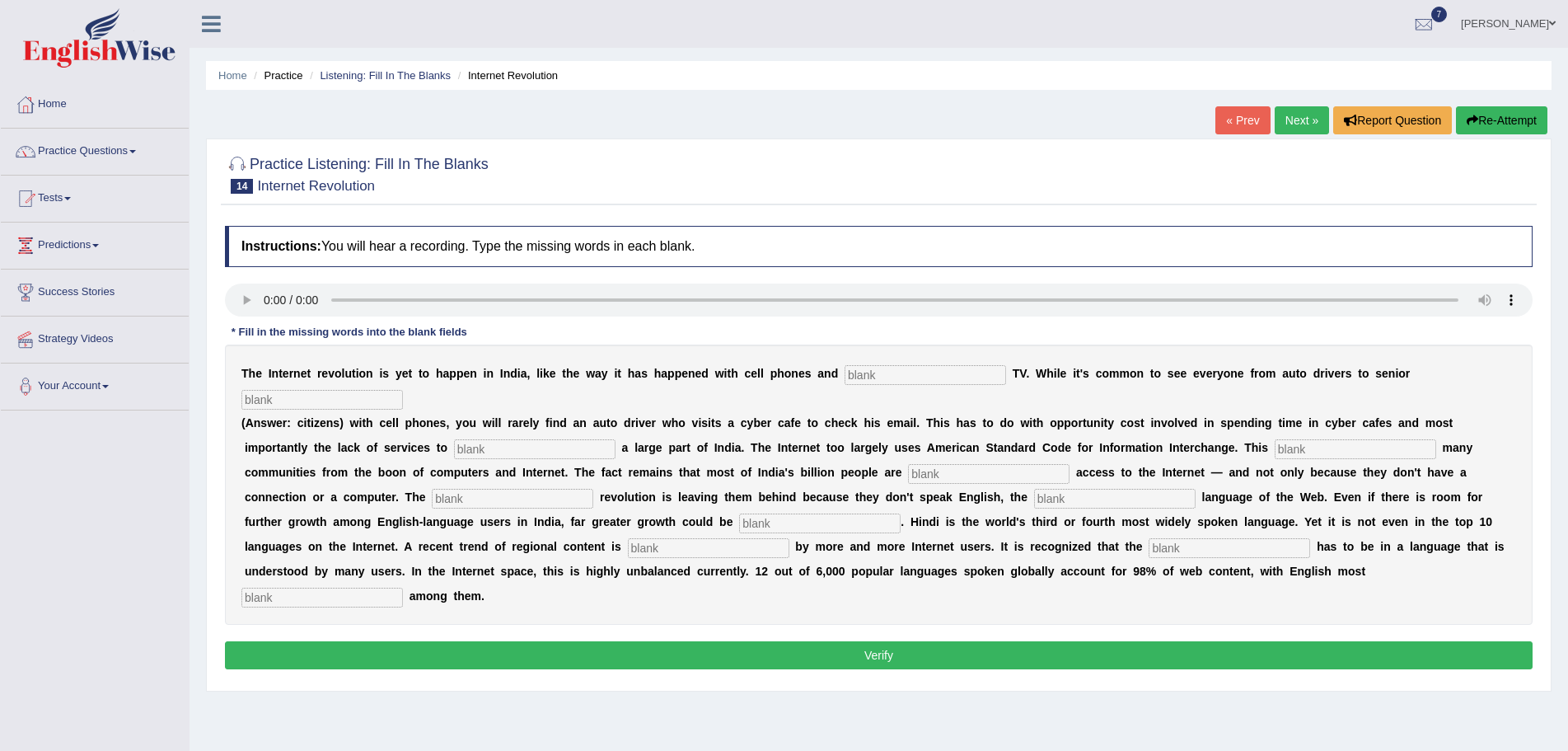
click at [876, 372] on input "text" at bounding box center [926, 375] width 161 height 20
type input "cable"
click at [378, 399] on input "text" at bounding box center [323, 399] width 161 height 20
type input "citizen"
click at [528, 446] on input "text" at bounding box center [534, 449] width 161 height 20
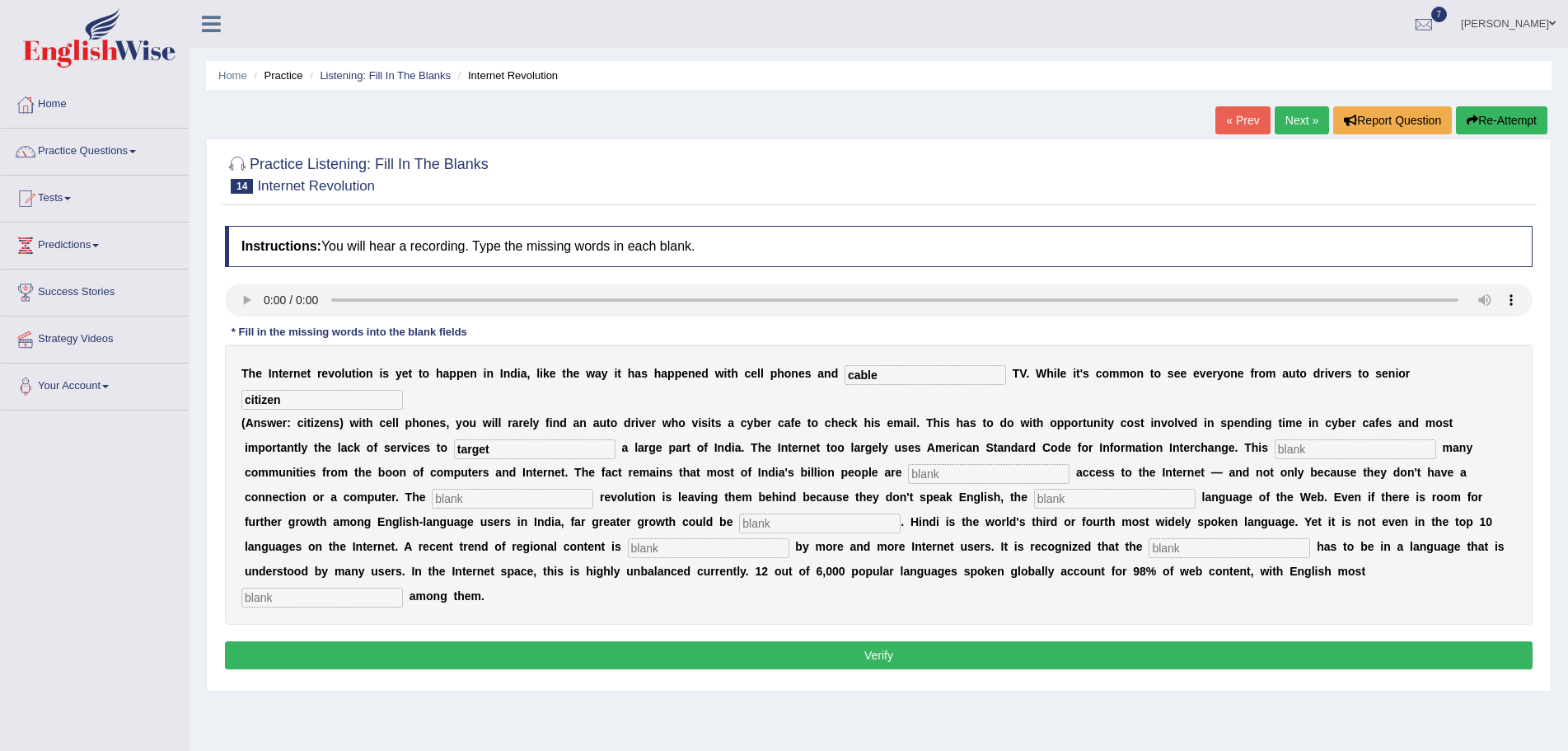
type input "target"
click at [1312, 448] on input "text" at bounding box center [1355, 449] width 161 height 20
type input "ealier"
click at [947, 475] on input "text" at bounding box center [989, 474] width 161 height 20
type input "denied"
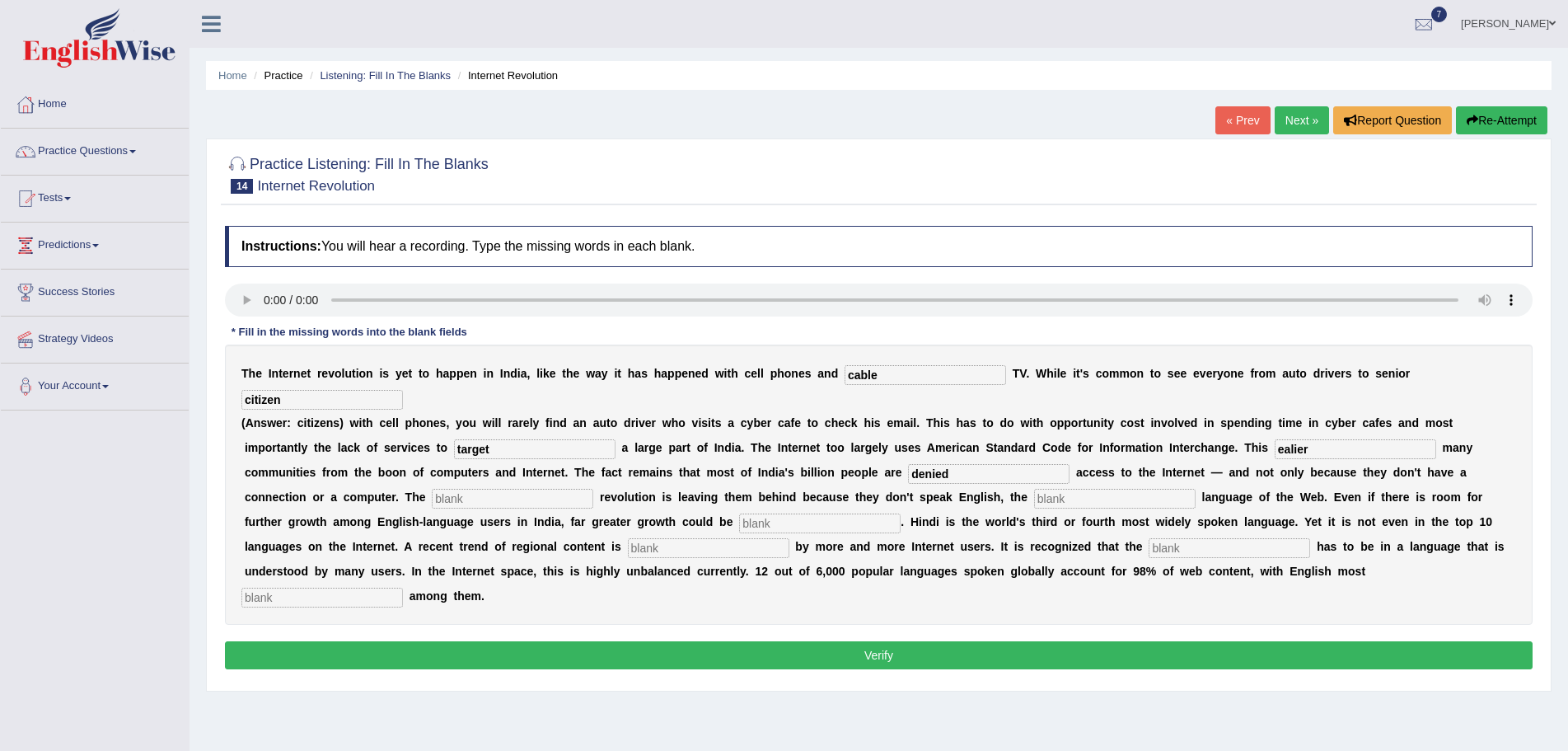
click at [464, 498] on input "text" at bounding box center [512, 499] width 161 height 20
type input "digital"
click at [1076, 499] on input "text" at bounding box center [1115, 499] width 161 height 20
type input "damage"
click at [787, 524] on input "text" at bounding box center [820, 524] width 161 height 20
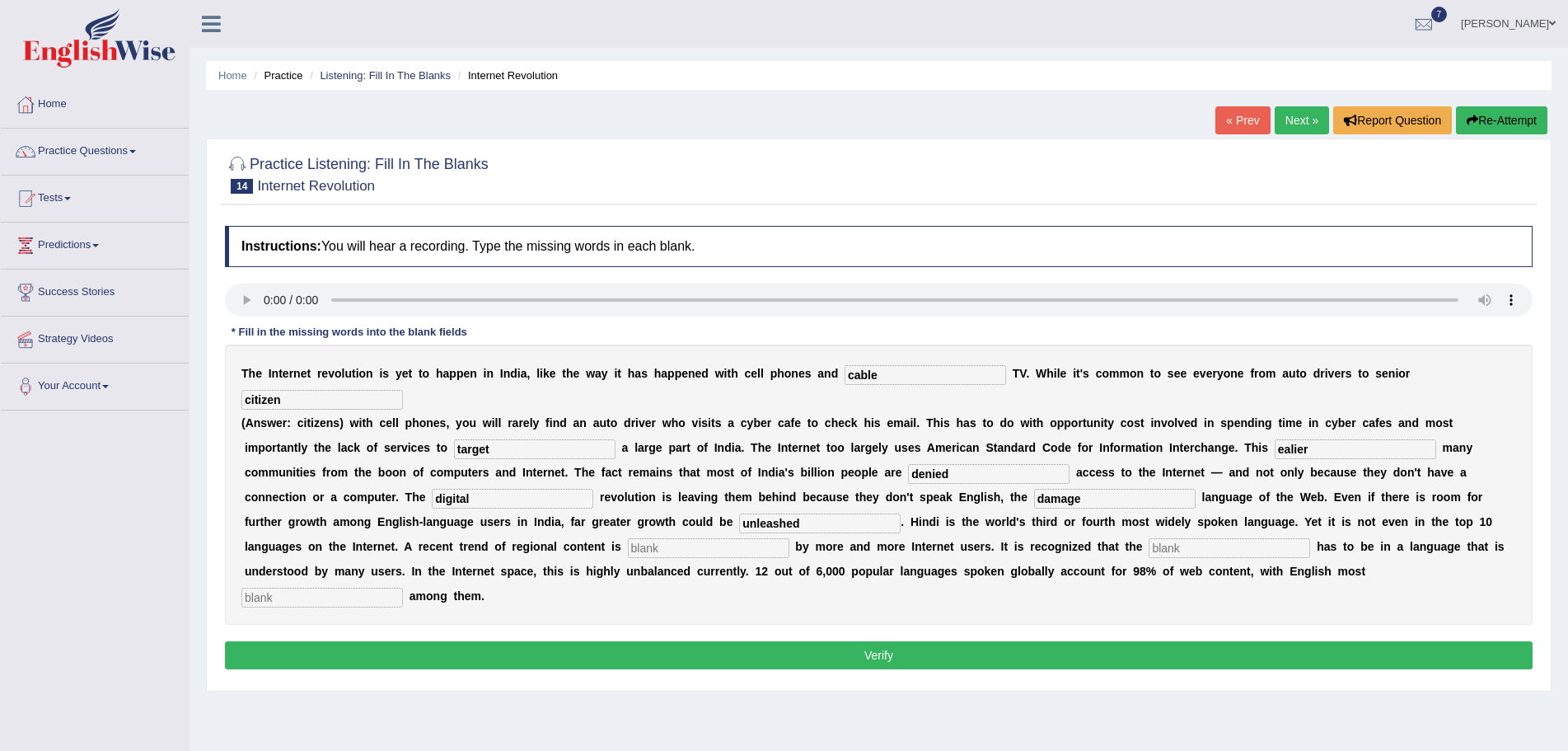
type input "unleashed"
click at [687, 551] on input "text" at bounding box center [709, 548] width 161 height 20
type input "prefered"
click at [1186, 551] on input "text" at bounding box center [1229, 548] width 161 height 20
type input "content"
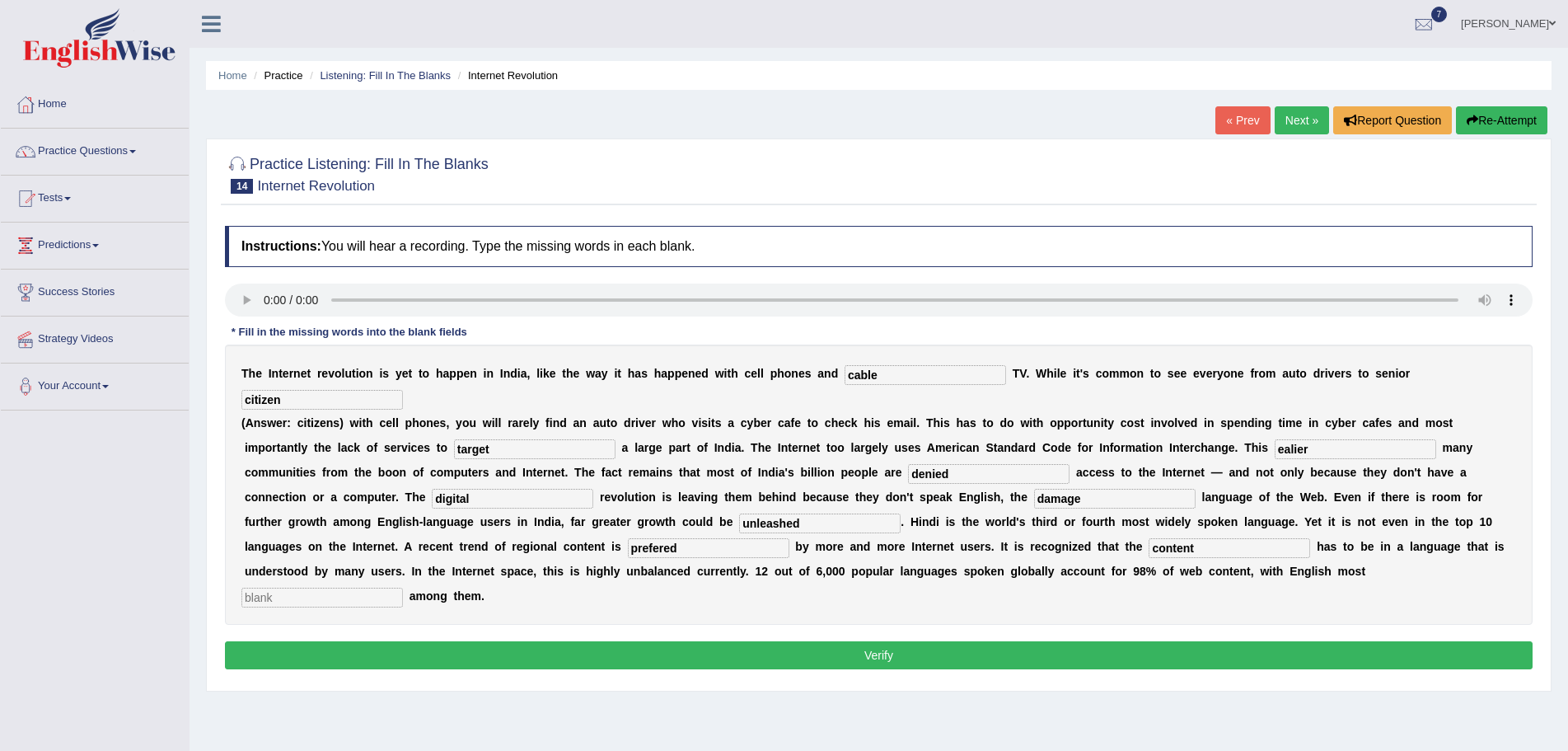
click at [370, 598] on input "text" at bounding box center [323, 597] width 161 height 20
type input "prominent"
click at [281, 400] on input "citizen" at bounding box center [323, 399] width 161 height 20
type input "citizens"
click at [770, 654] on button "Verify" at bounding box center [878, 655] width 1308 height 28
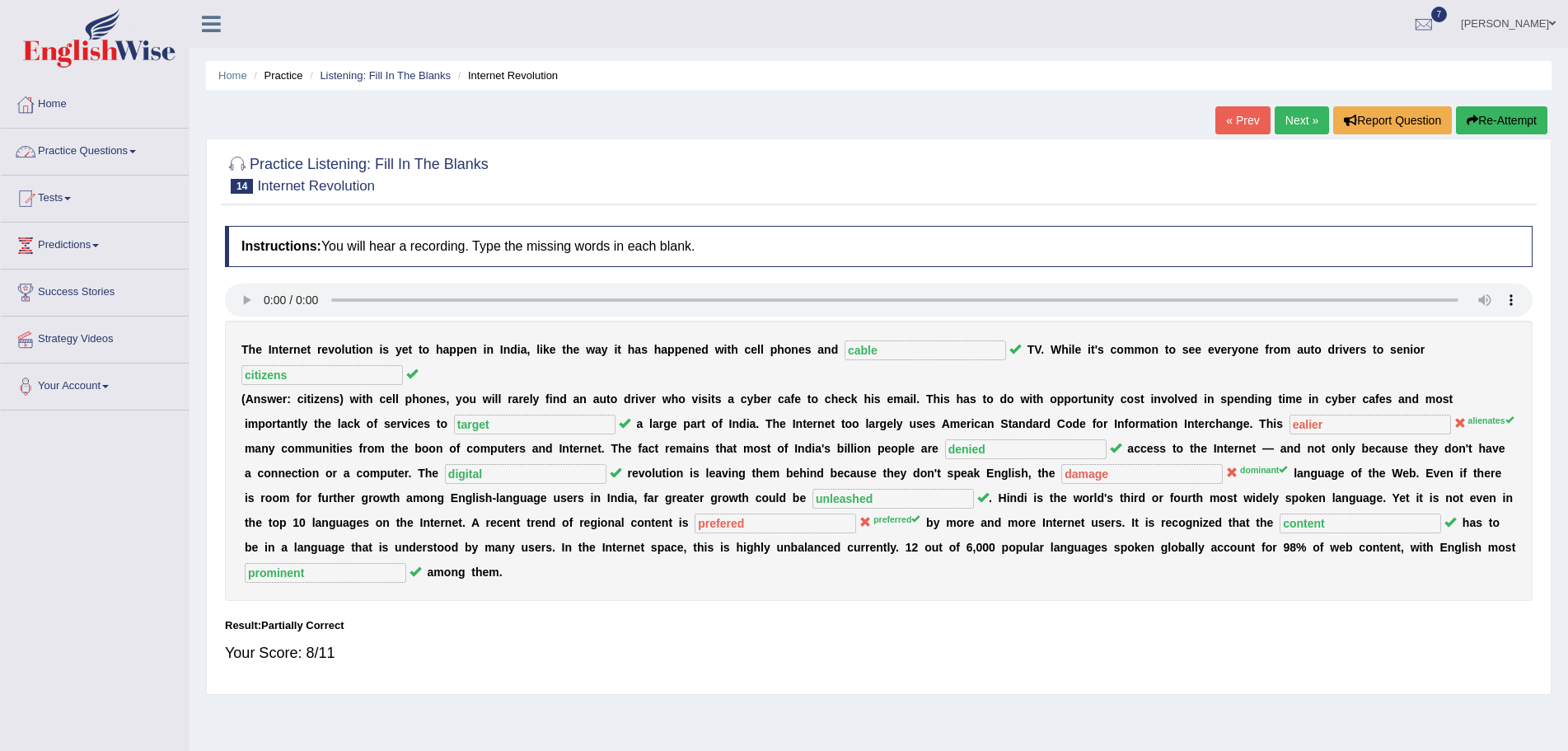
click at [1492, 117] on button "Re-Attempt" at bounding box center [1502, 120] width 92 height 28
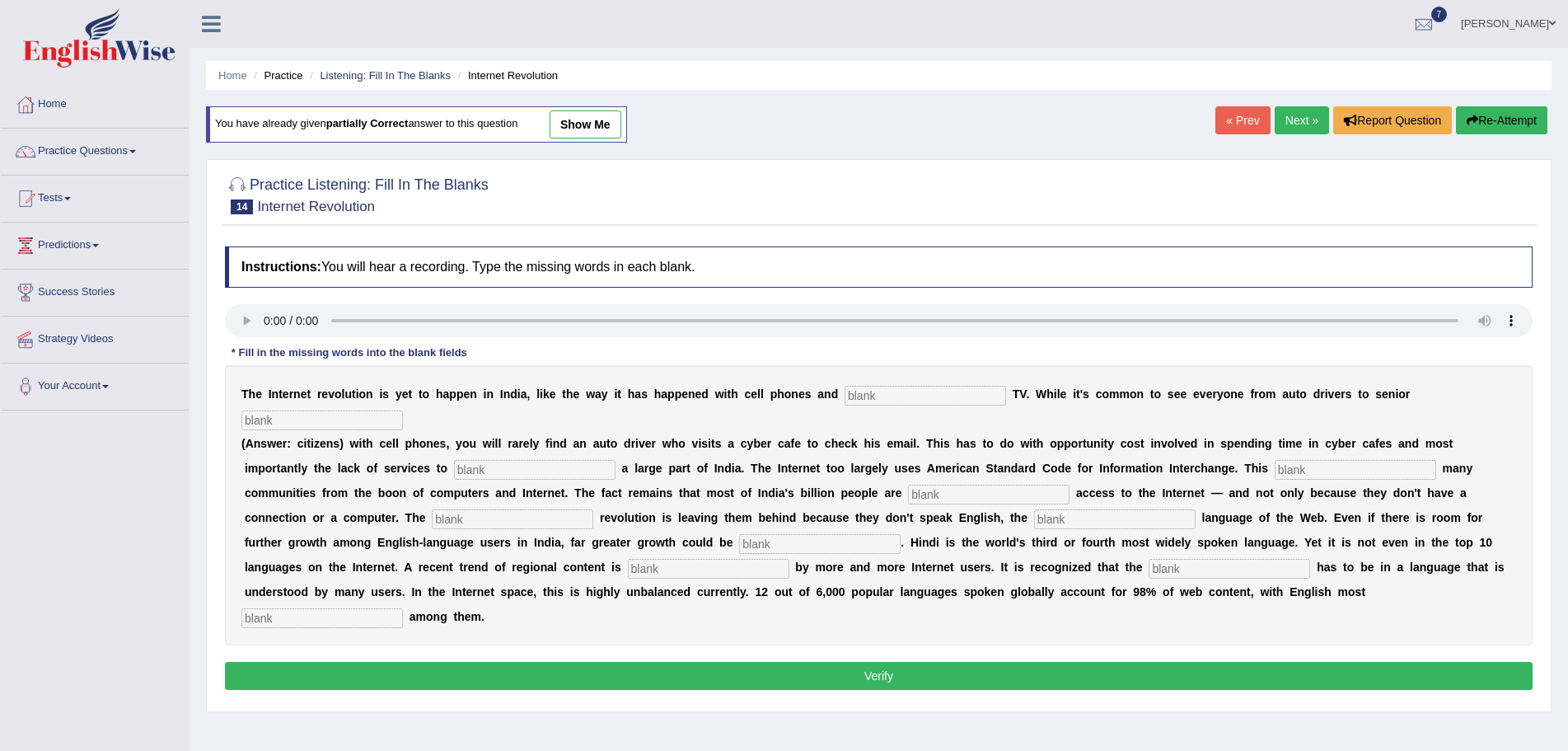
click at [886, 395] on input "text" at bounding box center [926, 396] width 161 height 20
type input "cable"
click at [360, 422] on input "text" at bounding box center [323, 420] width 161 height 20
type input "citens"
click at [529, 469] on input "text" at bounding box center [534, 469] width 161 height 20
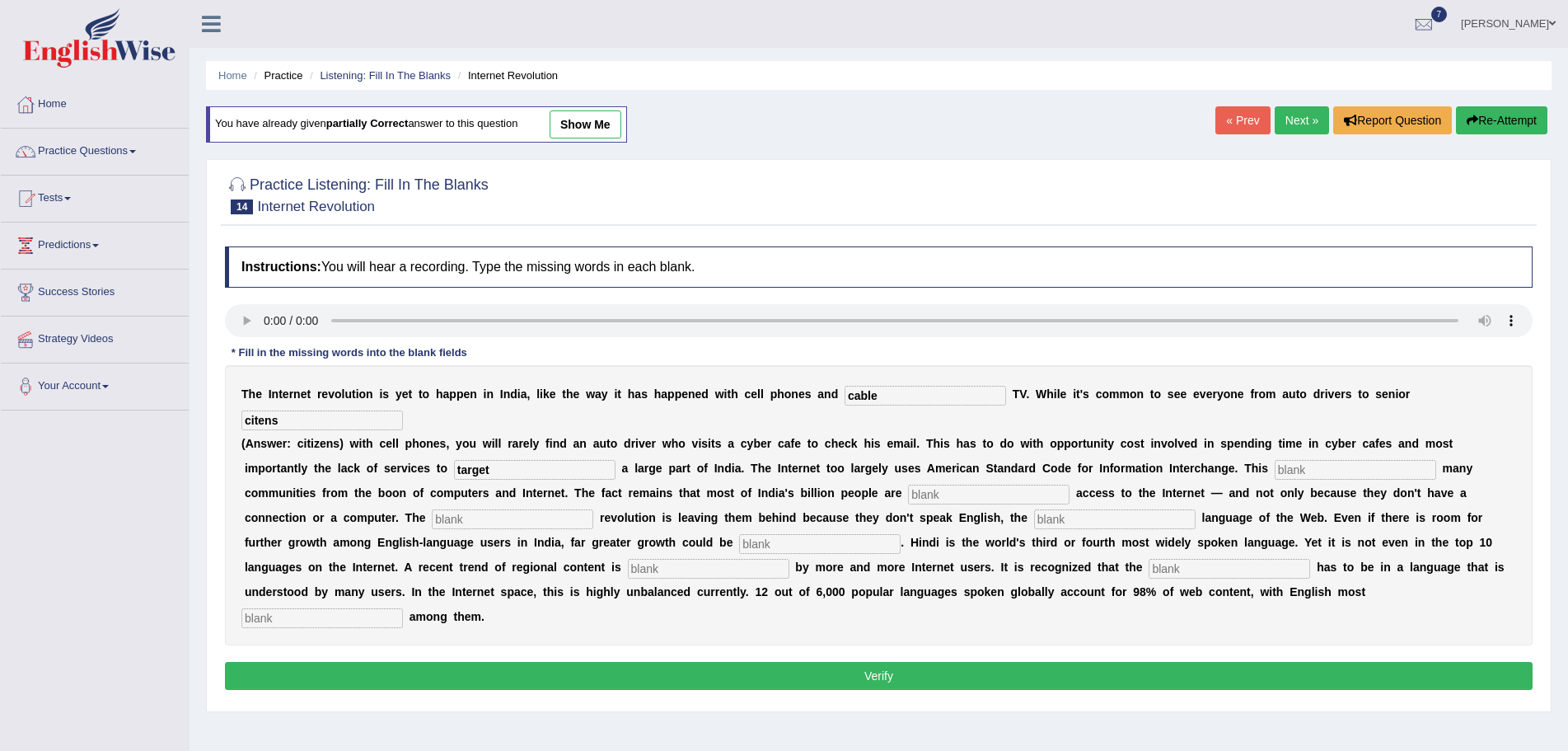
type input "target"
click at [1304, 464] on input "text" at bounding box center [1355, 469] width 161 height 20
type input "alianet"
click at [950, 494] on input "text" at bounding box center [989, 494] width 161 height 20
type input "denied"
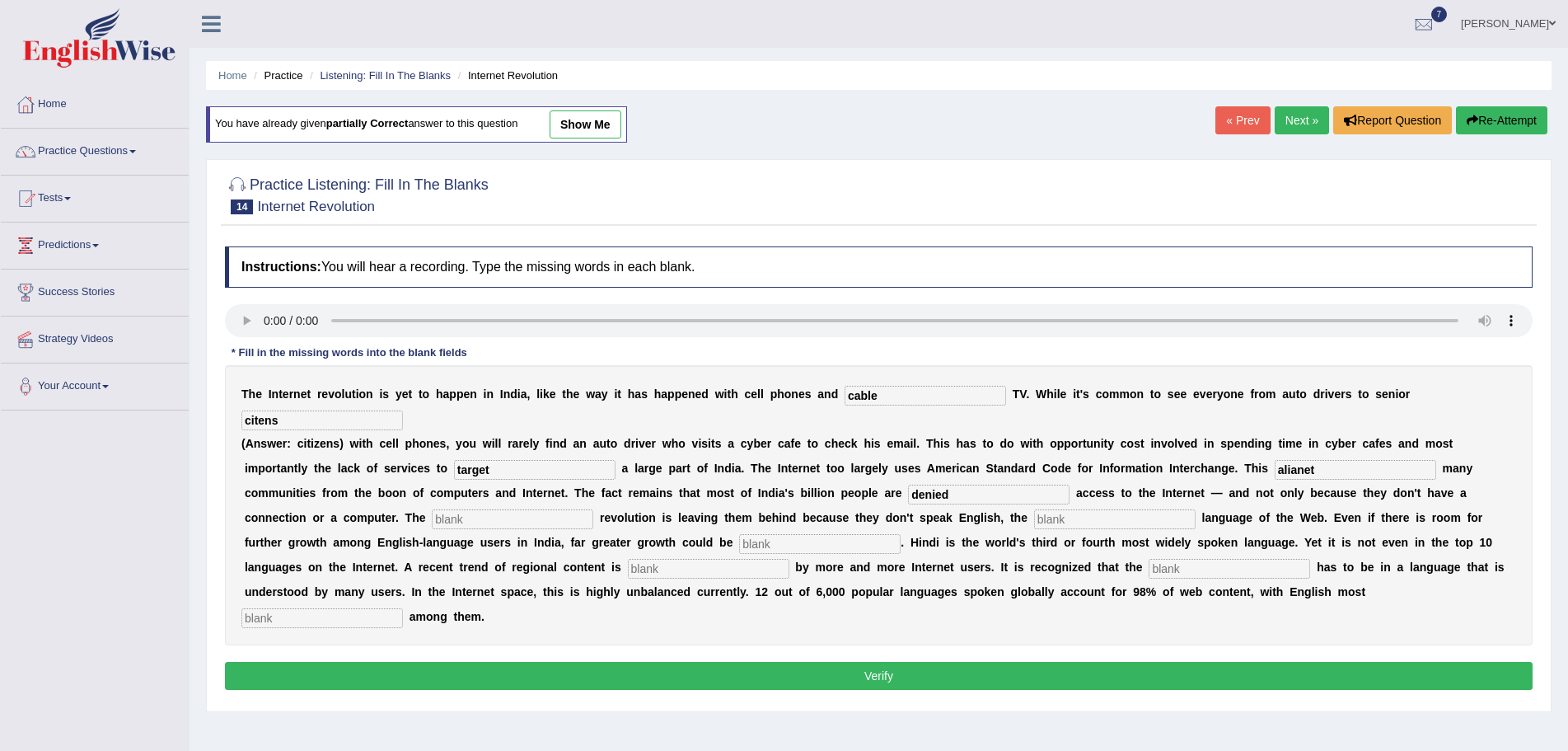
click at [488, 518] on input "text" at bounding box center [512, 519] width 161 height 20
type input "digital"
click at [1072, 518] on input "text" at bounding box center [1115, 519] width 161 height 20
type input "dom"
click at [774, 544] on input "text" at bounding box center [820, 544] width 161 height 20
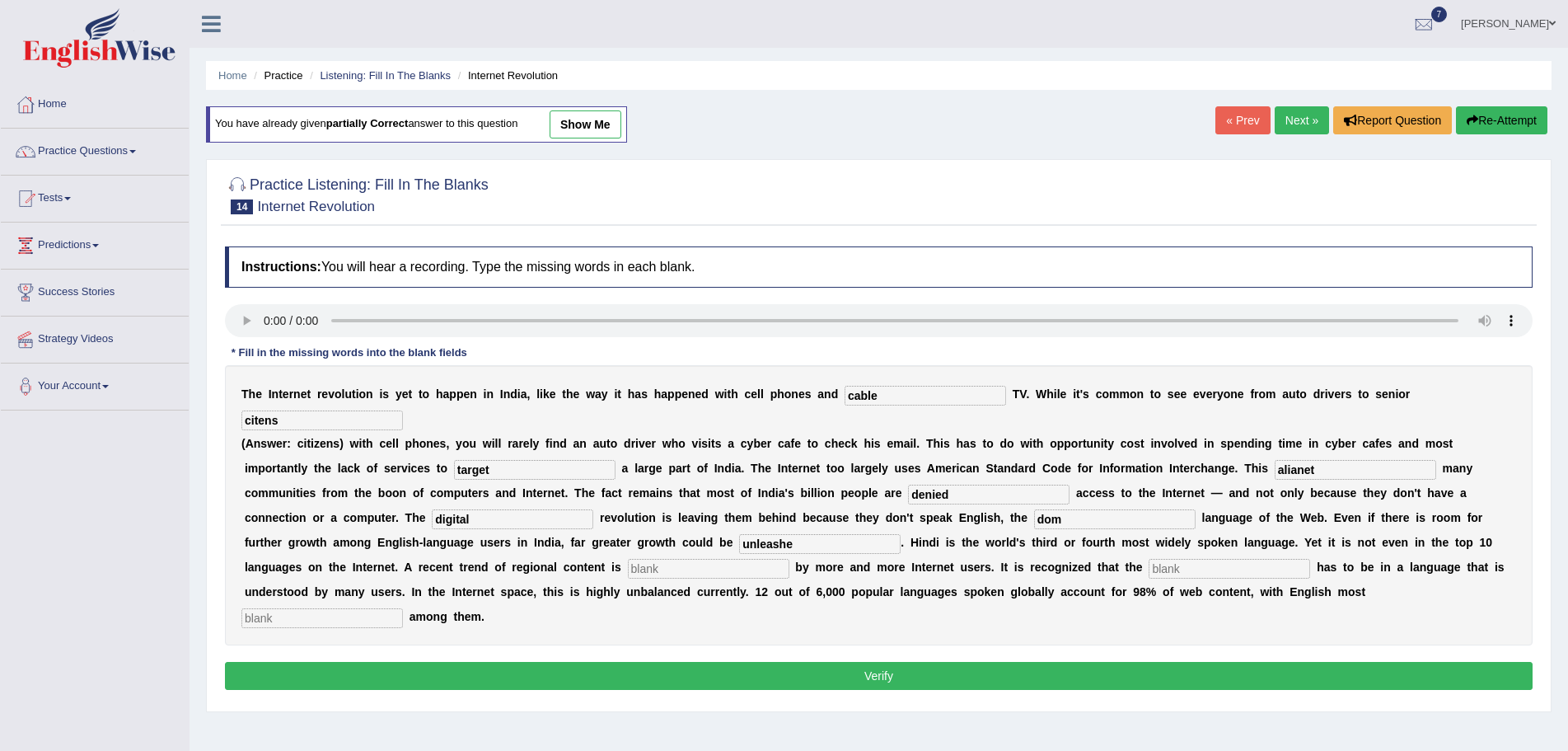
type input "unleashe"
click at [673, 568] on input "text" at bounding box center [709, 568] width 161 height 20
type input "prefrred"
drag, startPoint x: 1187, startPoint y: 569, endPoint x: 1198, endPoint y: 578, distance: 14.2
click at [1194, 570] on input "text" at bounding box center [1229, 568] width 161 height 20
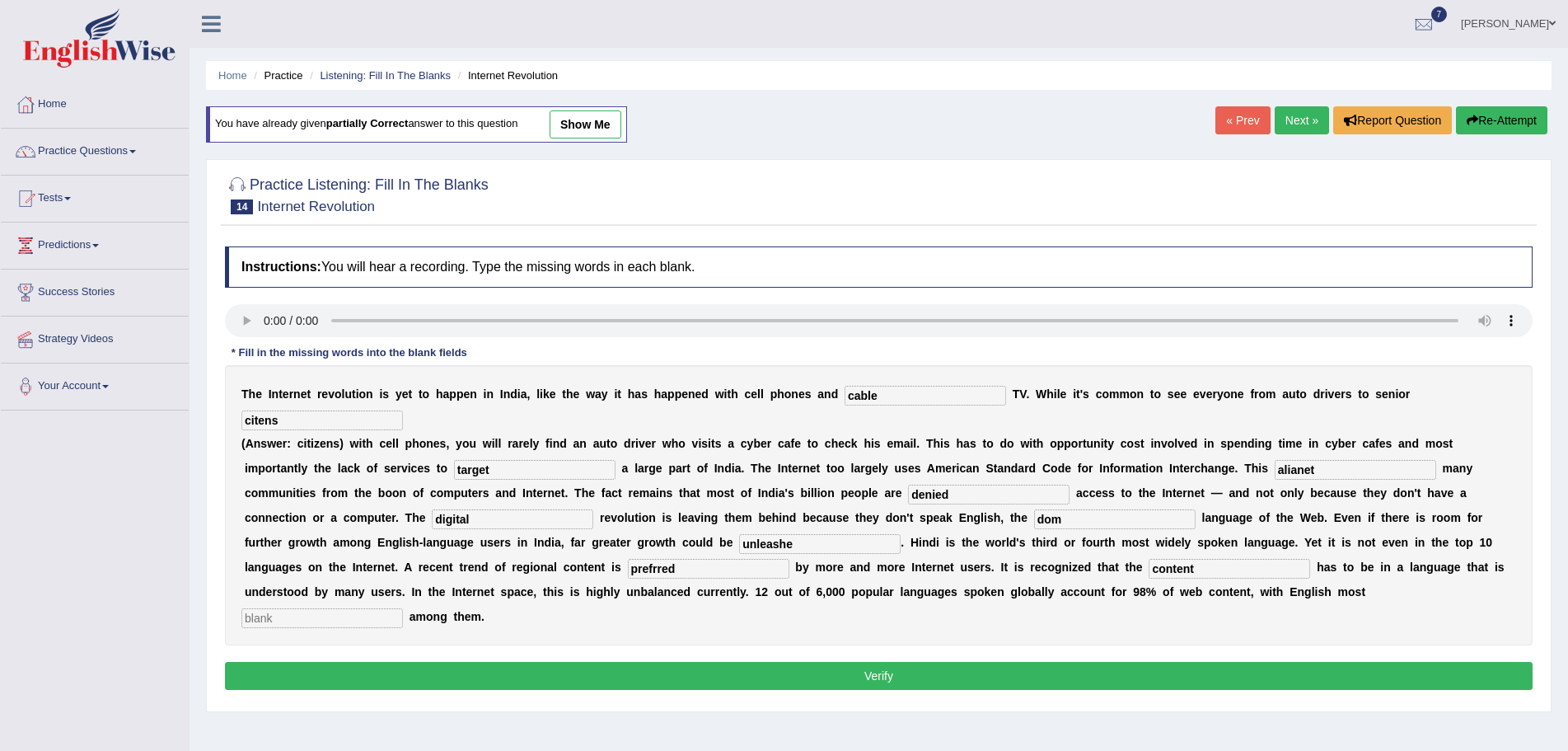
type input "content"
click at [363, 622] on input "text" at bounding box center [323, 618] width 161 height 20
type input "prominent"
click at [654, 570] on input "prefrred" at bounding box center [709, 568] width 161 height 20
type input "preferred"
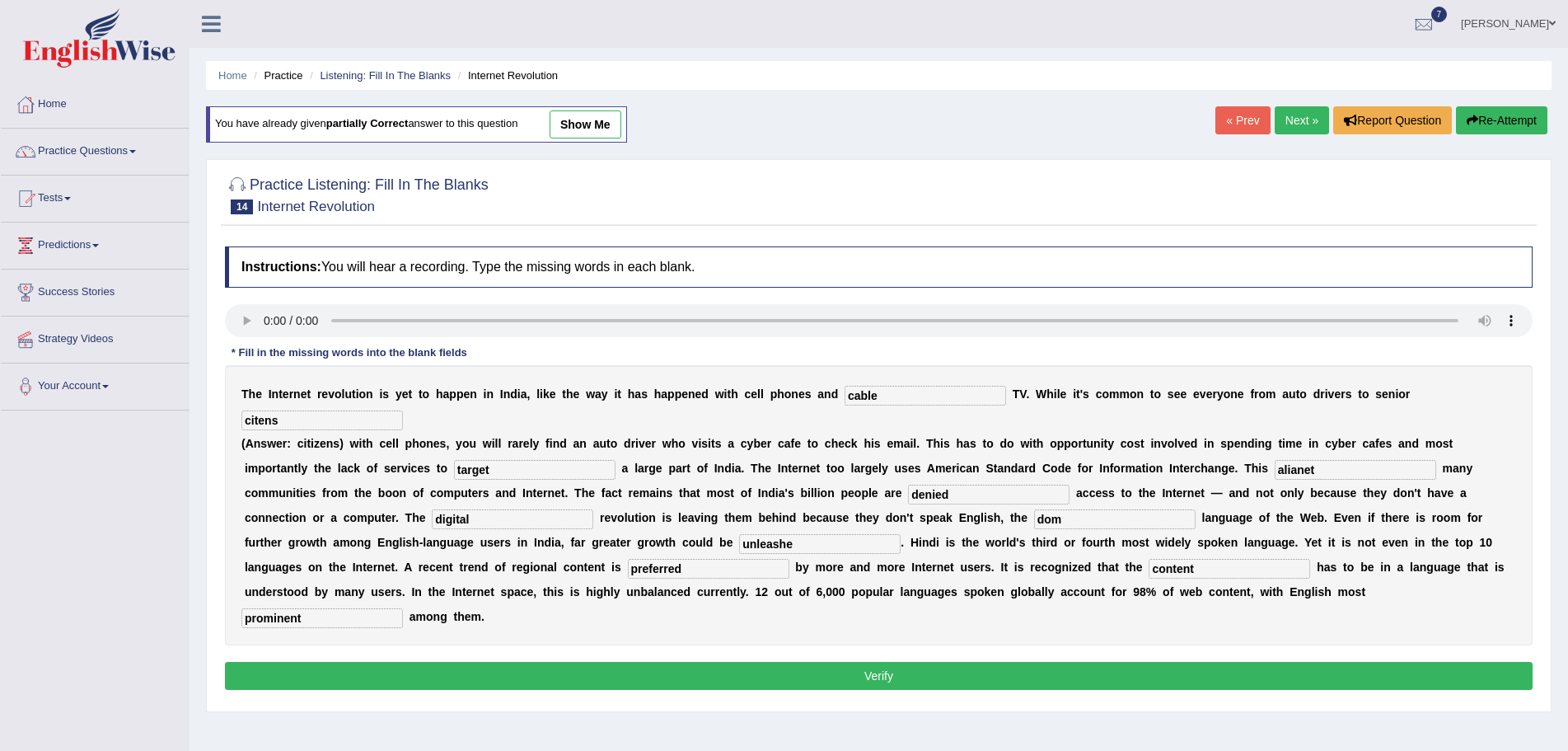
click at [798, 546] on input "unleashe" at bounding box center [820, 544] width 161 height 20
type input "unleashed"
click at [1064, 522] on input "dom" at bounding box center [1115, 519] width 161 height 20
type input "dominant"
click at [1321, 471] on input "alianet" at bounding box center [1355, 469] width 161 height 20
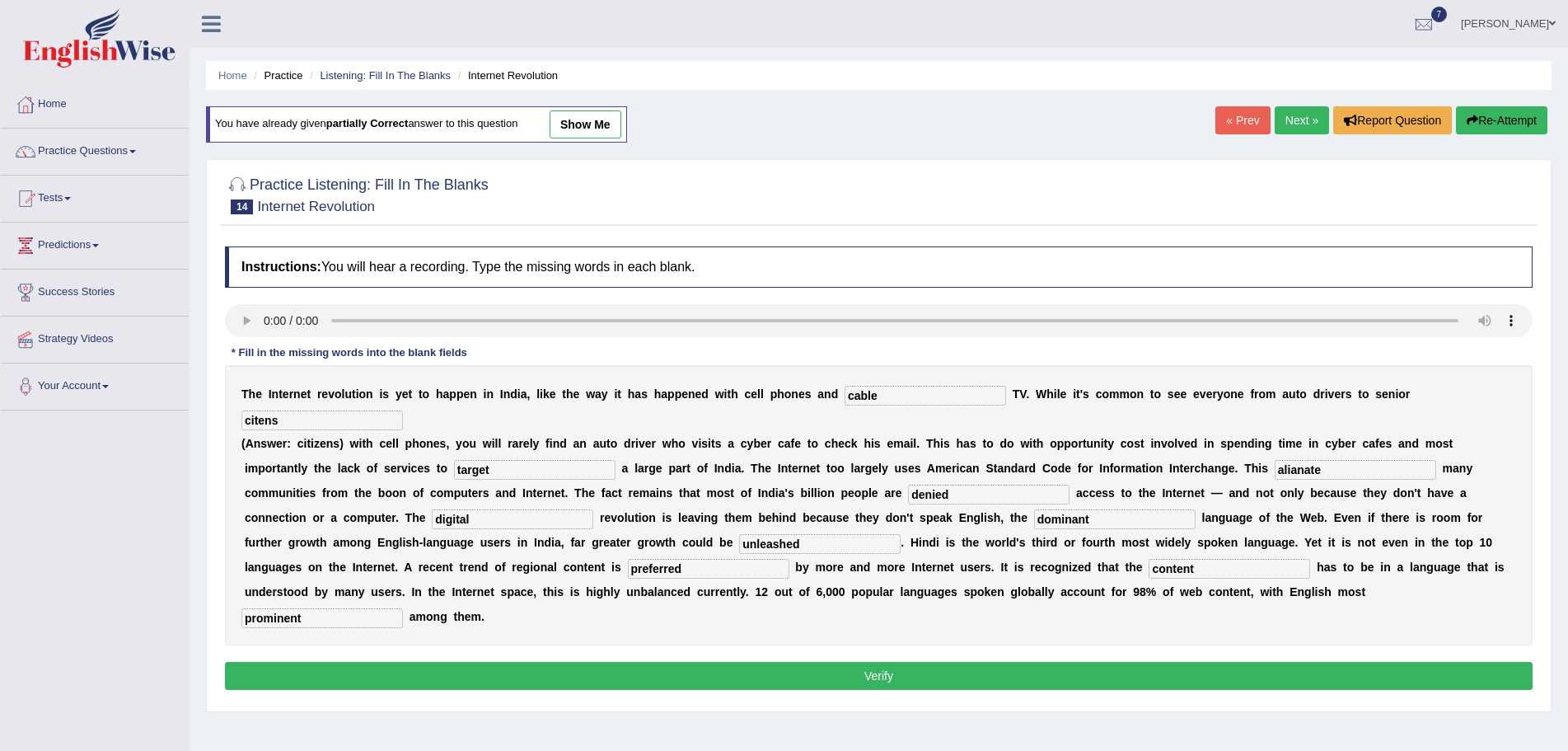
click at [1296, 474] on input "alianate" at bounding box center [1355, 469] width 161 height 20
type input "alienate"
click at [291, 418] on input "citens" at bounding box center [323, 420] width 161 height 20
type input "citizens"
click at [780, 675] on button "Verify" at bounding box center [878, 675] width 1308 height 28
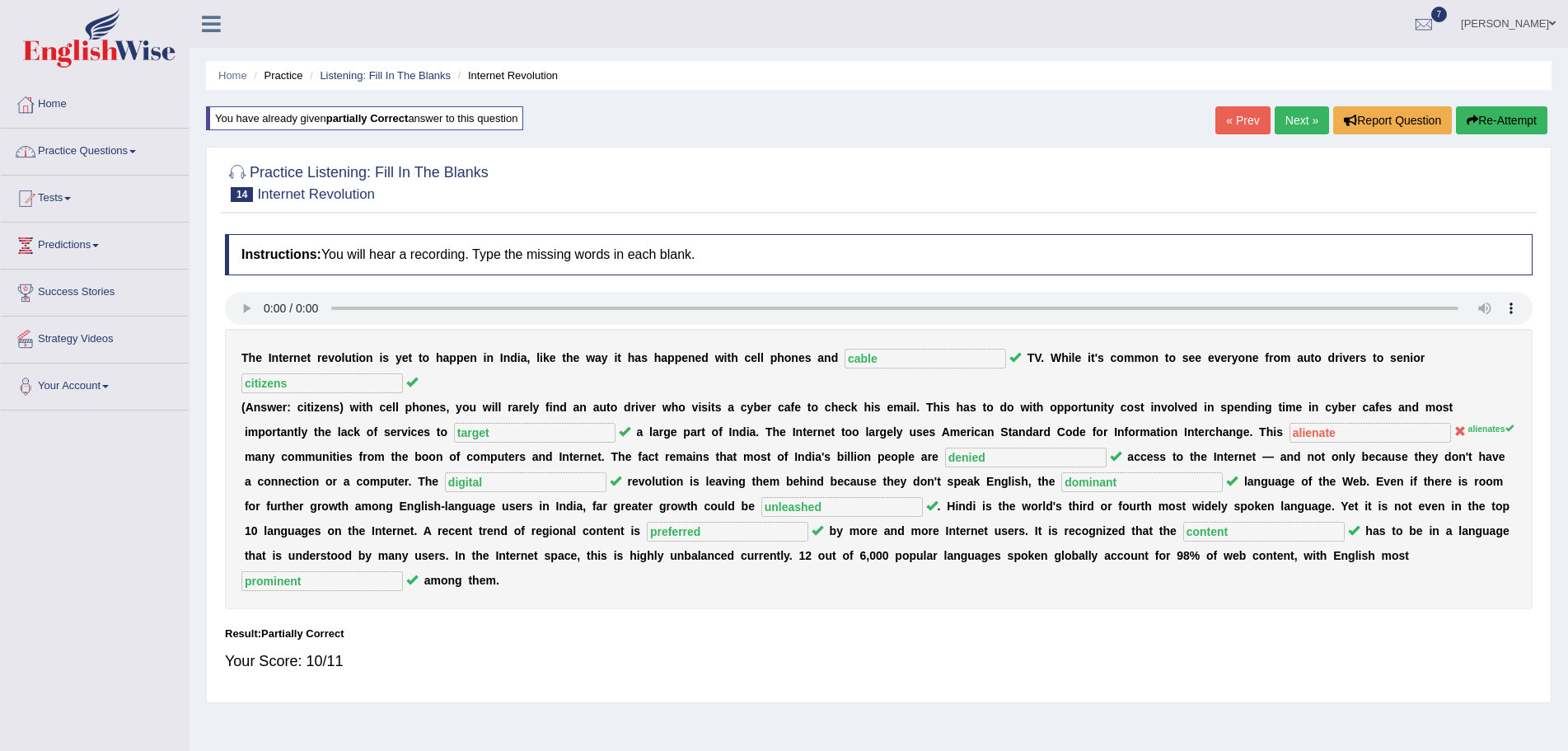
click at [136, 149] on link "Practice Questions" at bounding box center [94, 149] width 188 height 41
